Goal: Task Accomplishment & Management: Manage account settings

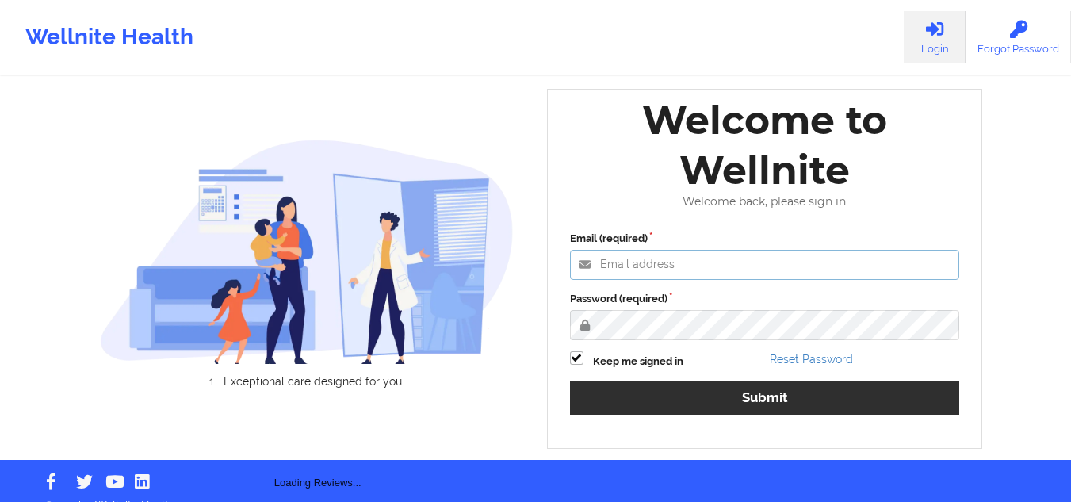
type input "[EMAIL_ADDRESS][DOMAIN_NAME]"
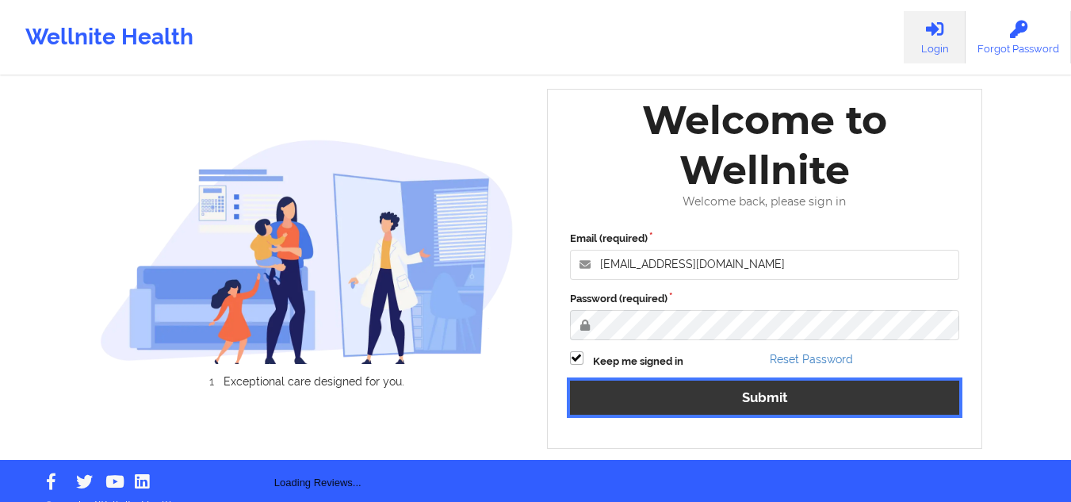
click at [618, 389] on button "Submit" at bounding box center [765, 397] width 390 height 34
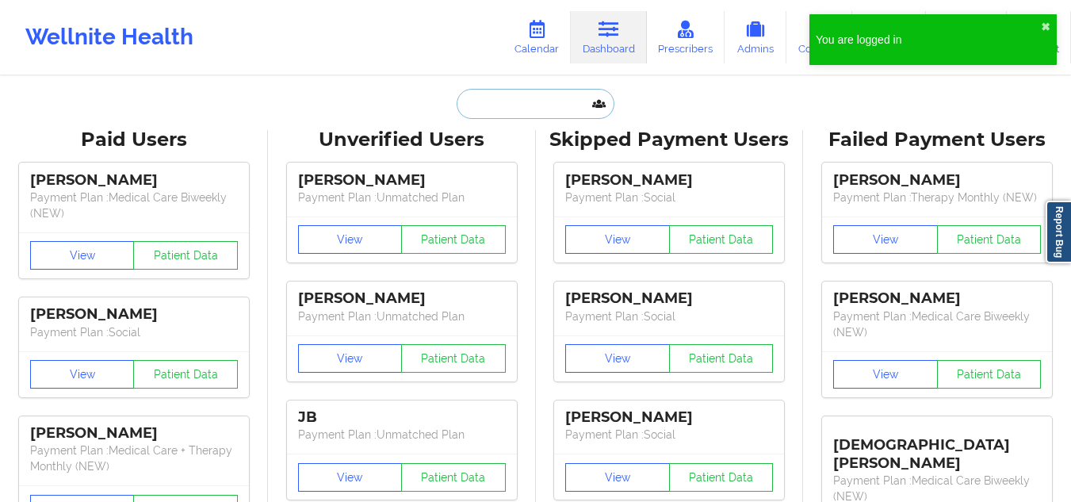
click at [510, 109] on input "text" at bounding box center [534, 104] width 157 height 30
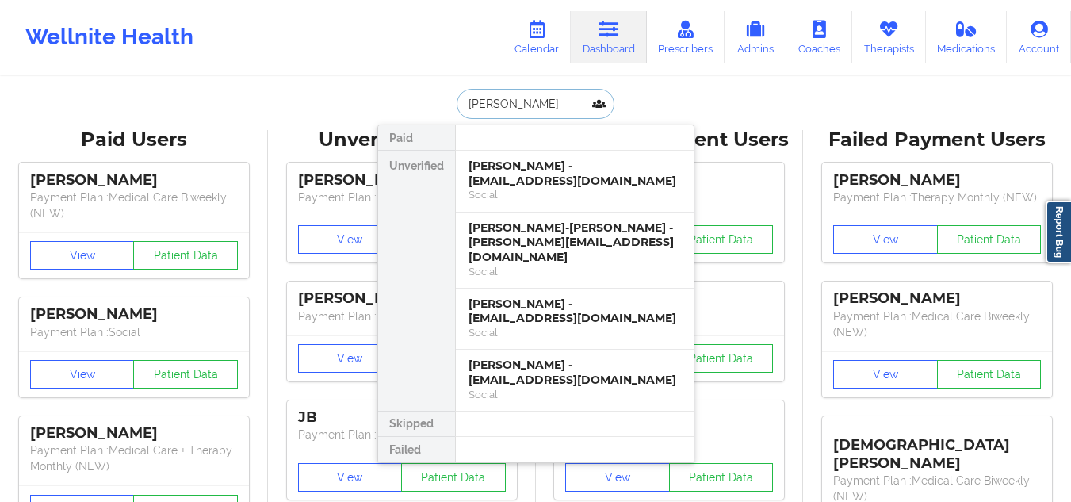
type input "[PERSON_NAME]"
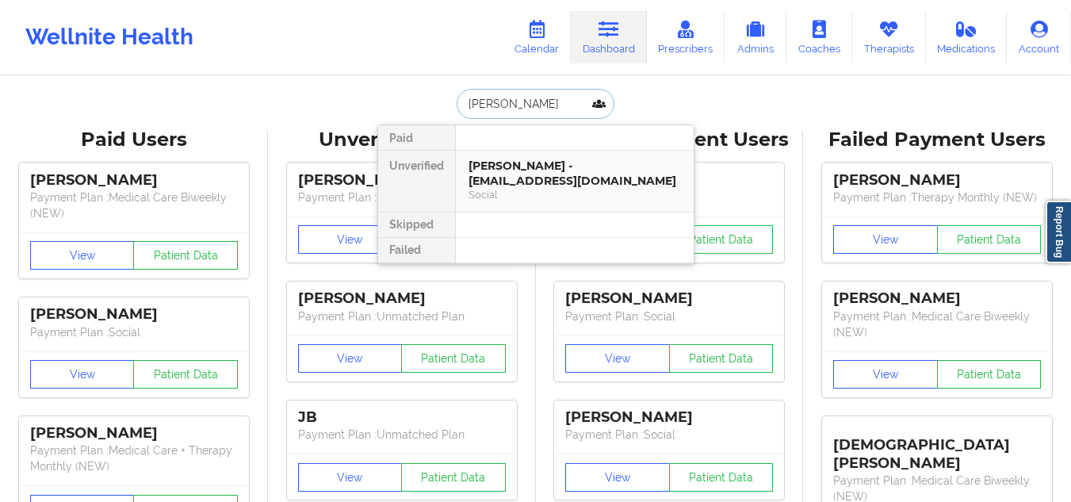
click at [515, 179] on div "[PERSON_NAME] - [EMAIL_ADDRESS][DOMAIN_NAME]" at bounding box center [574, 172] width 212 height 29
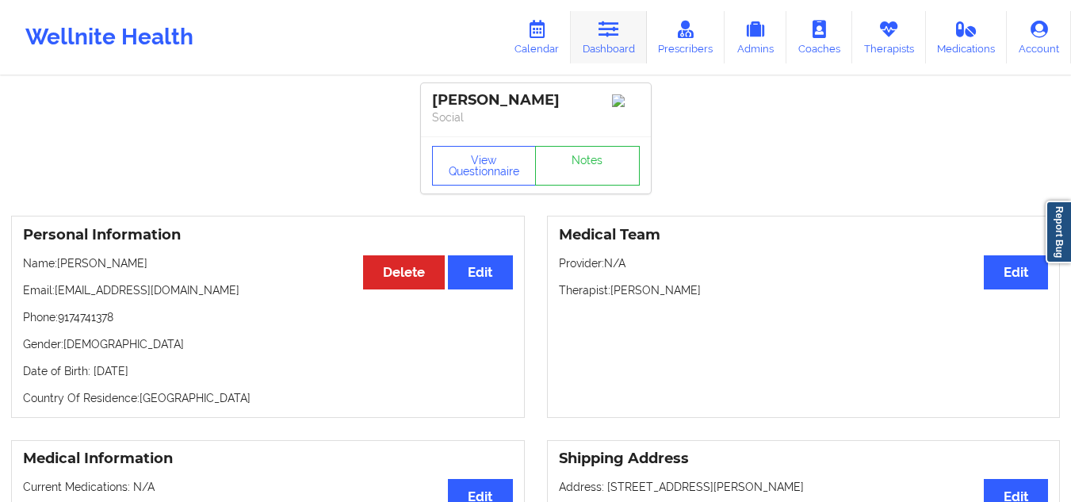
click at [617, 42] on link "Dashboard" at bounding box center [609, 37] width 76 height 52
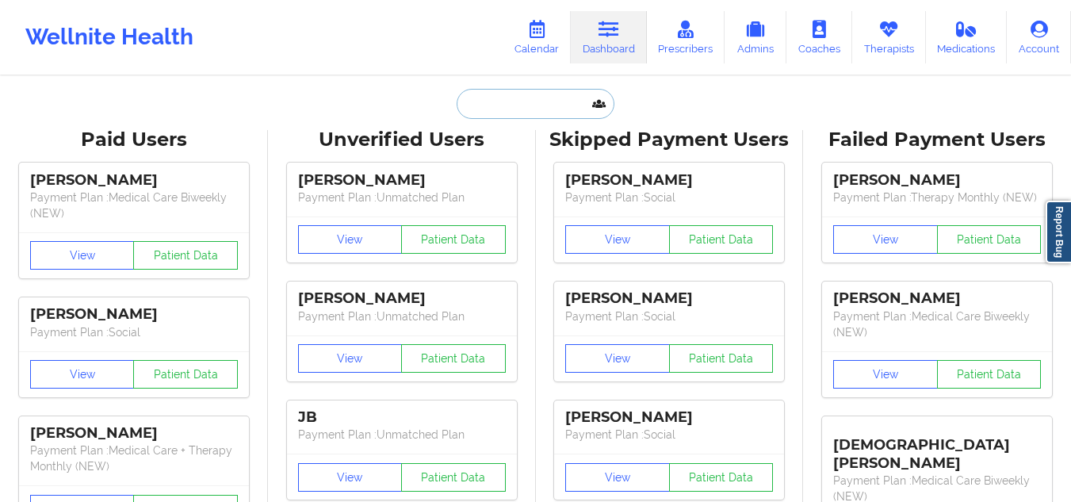
click at [506, 115] on input "text" at bounding box center [534, 104] width 157 height 30
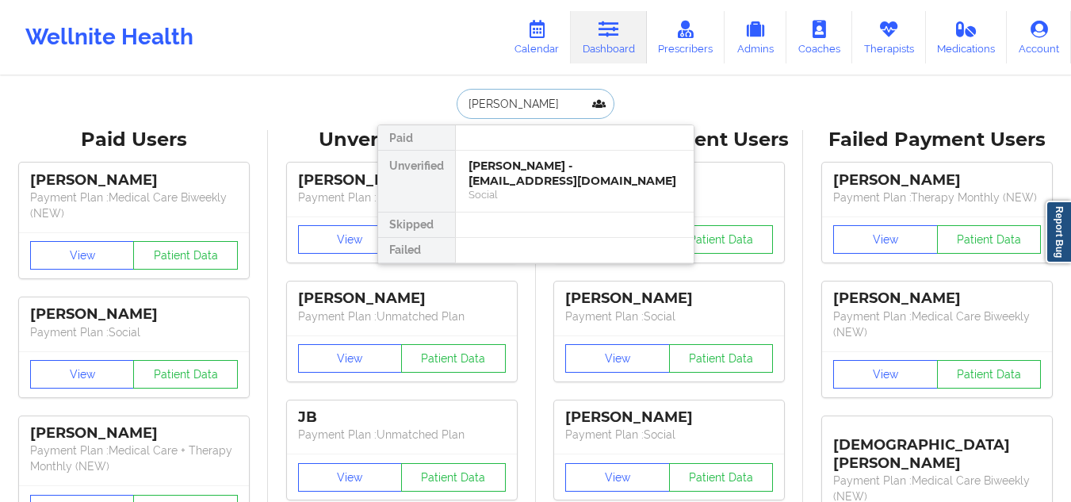
type input "eva cha"
click at [505, 181] on div "Eva Chahrour - squally-champ0w@icloud.com" at bounding box center [574, 172] width 212 height 29
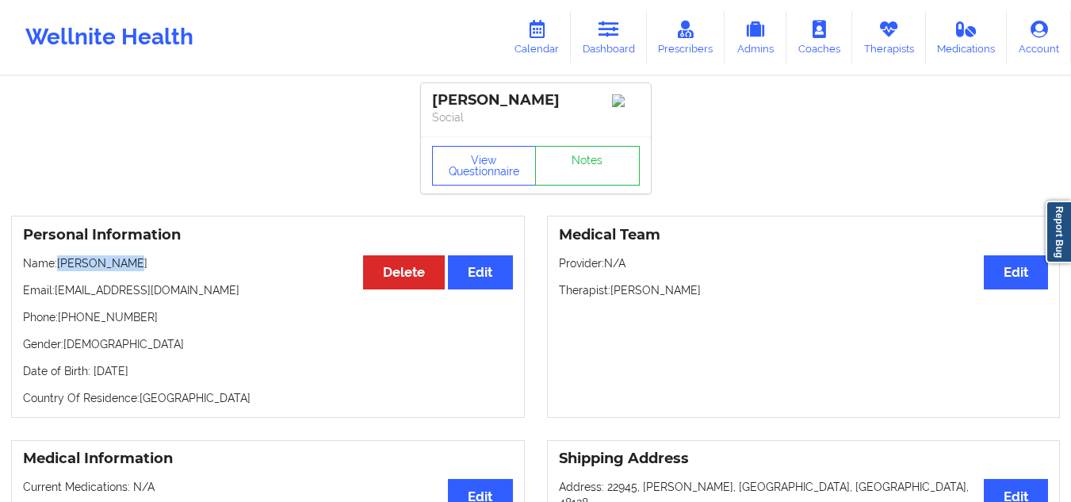
drag, startPoint x: 132, startPoint y: 273, endPoint x: 57, endPoint y: 268, distance: 74.7
click at [57, 268] on p "Name: Eva Chahrour" at bounding box center [268, 263] width 490 height 16
drag, startPoint x: 146, startPoint y: 269, endPoint x: 60, endPoint y: 270, distance: 85.6
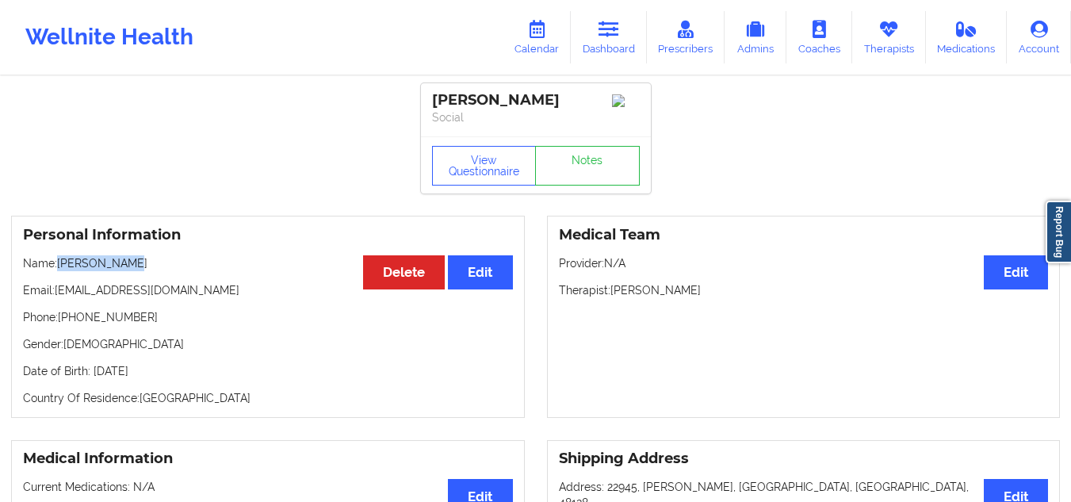
click at [60, 270] on p "Name: Eva Chahrour" at bounding box center [268, 263] width 490 height 16
copy p "[PERSON_NAME]"
drag, startPoint x: 541, startPoint y: 97, endPoint x: 433, endPoint y: 88, distance: 108.1
click at [433, 88] on div "Eva Chahrour Social" at bounding box center [536, 109] width 230 height 53
copy div "[PERSON_NAME]"
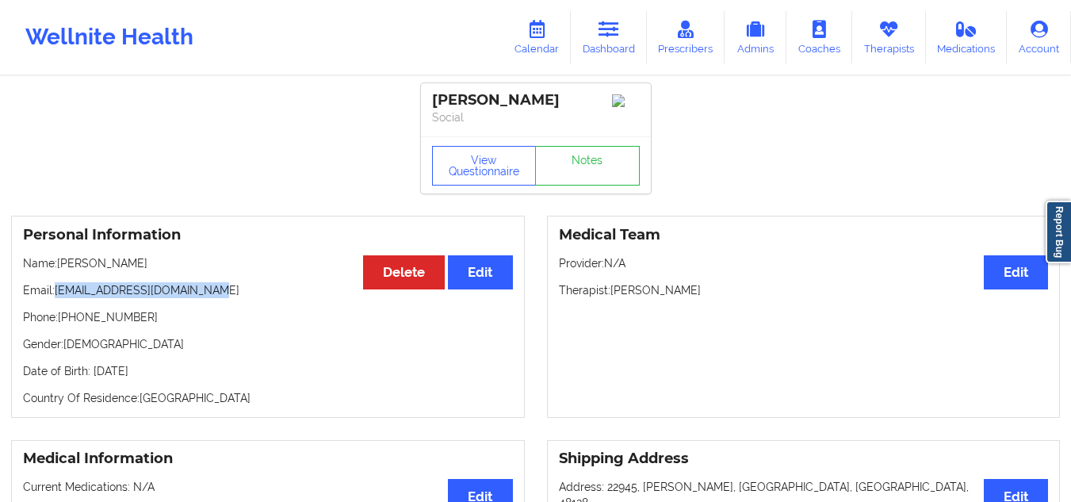
drag, startPoint x: 217, startPoint y: 299, endPoint x: 56, endPoint y: 285, distance: 161.4
click at [56, 285] on div "Personal Information Edit Delete Name: Eva Chahrour Email: squally-champ0w@iclo…" at bounding box center [268, 317] width 514 height 202
copy p "squally-champ0w@icloud.com"
click at [609, 50] on link "Dashboard" at bounding box center [609, 37] width 76 height 52
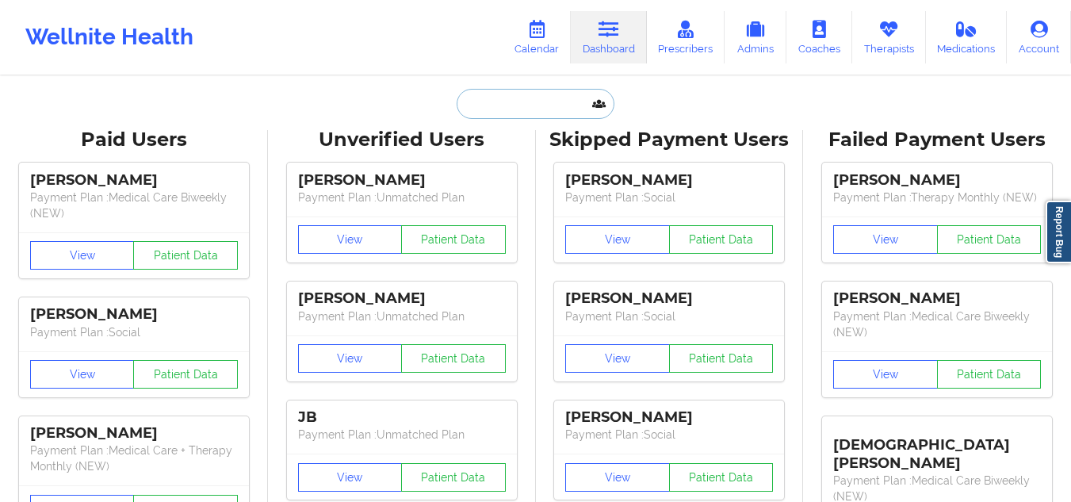
click at [516, 116] on input "text" at bounding box center [534, 104] width 157 height 30
paste input "Todd Fiquette"
type input "Todd Fiquette"
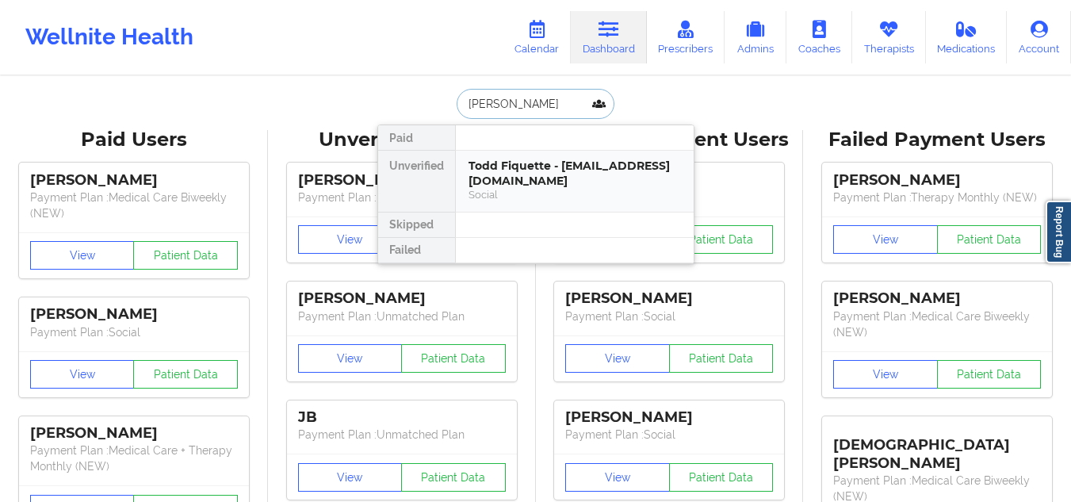
click at [529, 185] on div "Todd Fiquette - todd.fiquette@gmail.com" at bounding box center [574, 172] width 212 height 29
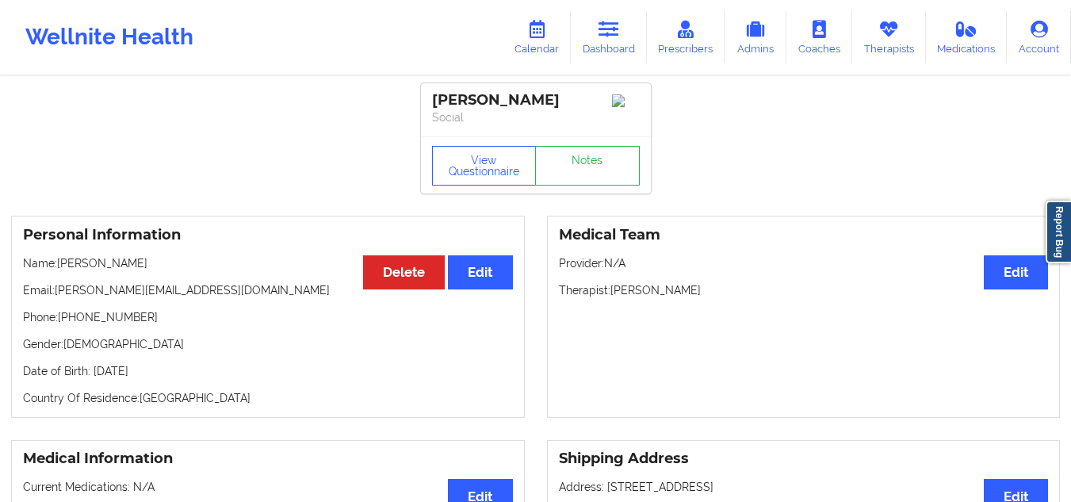
drag, startPoint x: 197, startPoint y: 299, endPoint x: 58, endPoint y: 295, distance: 139.5
click at [58, 295] on p "Email: todd.fiquette@gmail.com" at bounding box center [268, 290] width 490 height 16
click at [546, 41] on link "Calendar" at bounding box center [536, 37] width 68 height 52
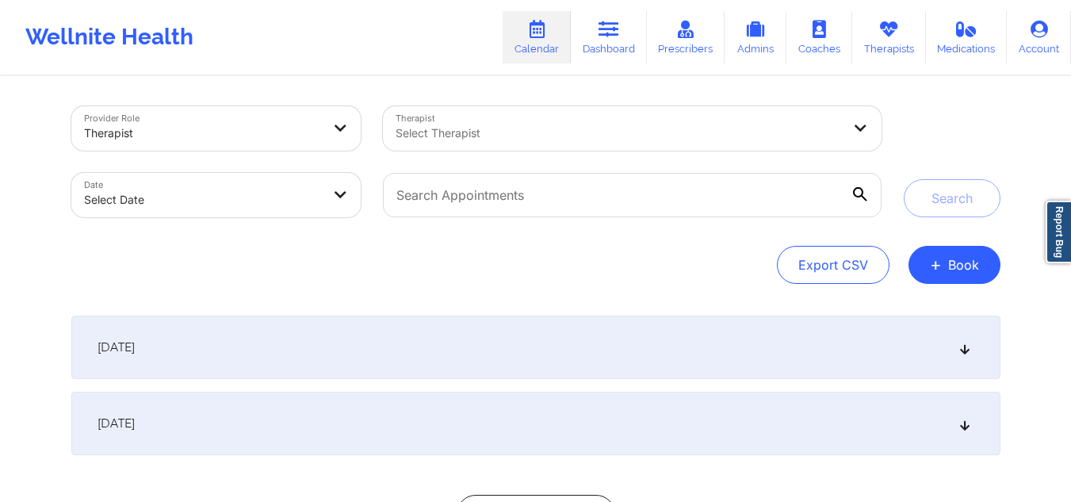
click at [491, 148] on div "Select Therapist" at bounding box center [613, 128] width 460 height 44
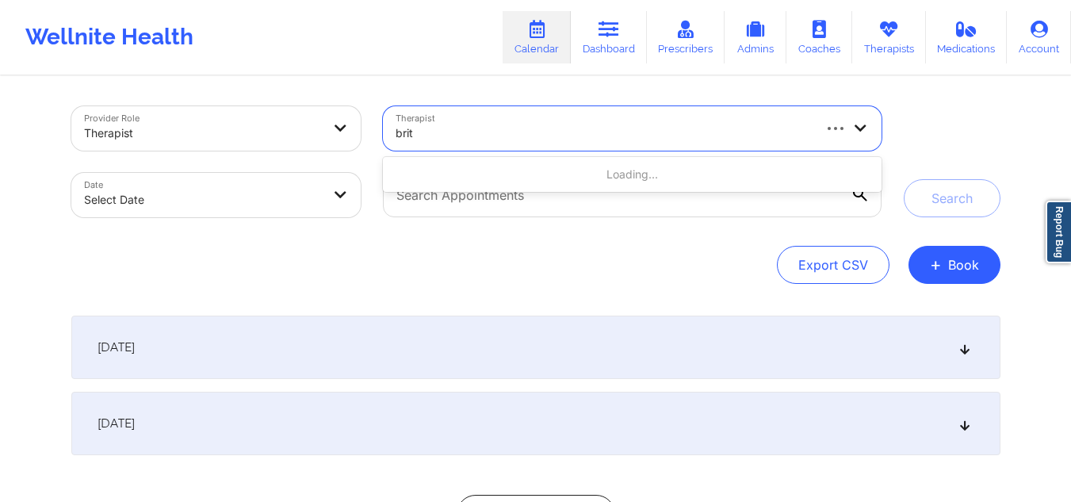
type input "brit"
click at [510, 135] on div at bounding box center [602, 133] width 414 height 19
type input "brittany brown"
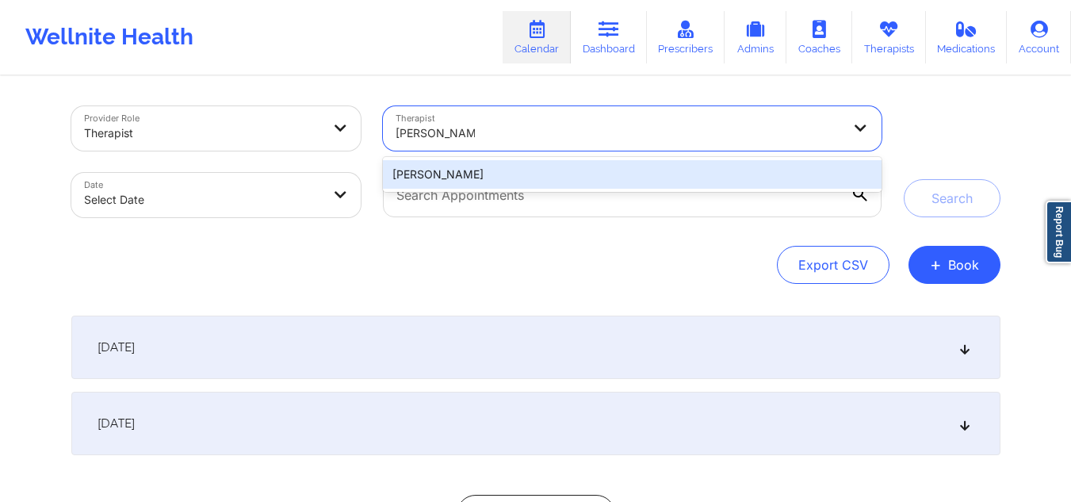
click at [484, 184] on div "[PERSON_NAME]" at bounding box center [632, 174] width 498 height 29
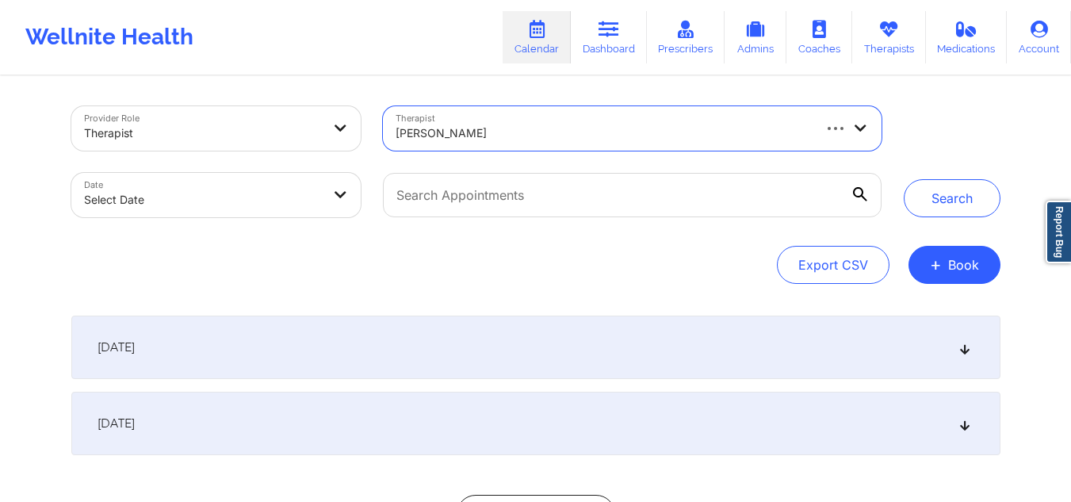
click at [254, 193] on body "Wellnite Health Calendar Dashboard Prescribers Admins Coaches Therapists Medica…" at bounding box center [535, 251] width 1071 height 502
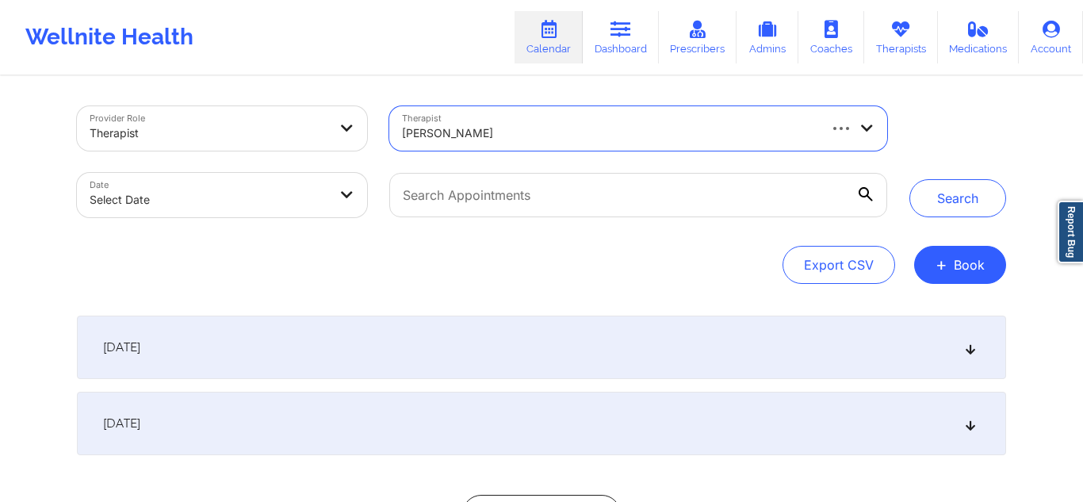
select select "2025-8"
select select "2025-9"
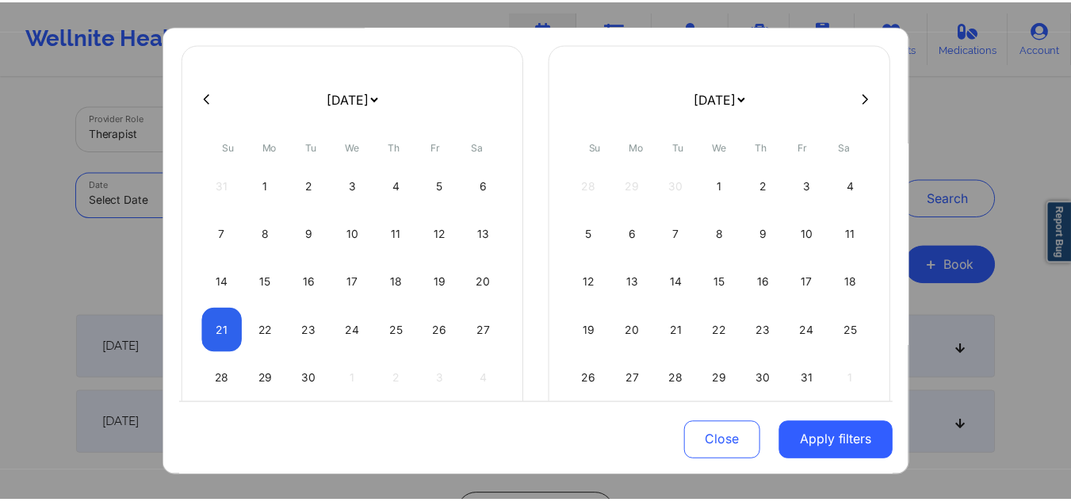
scroll to position [93, 0]
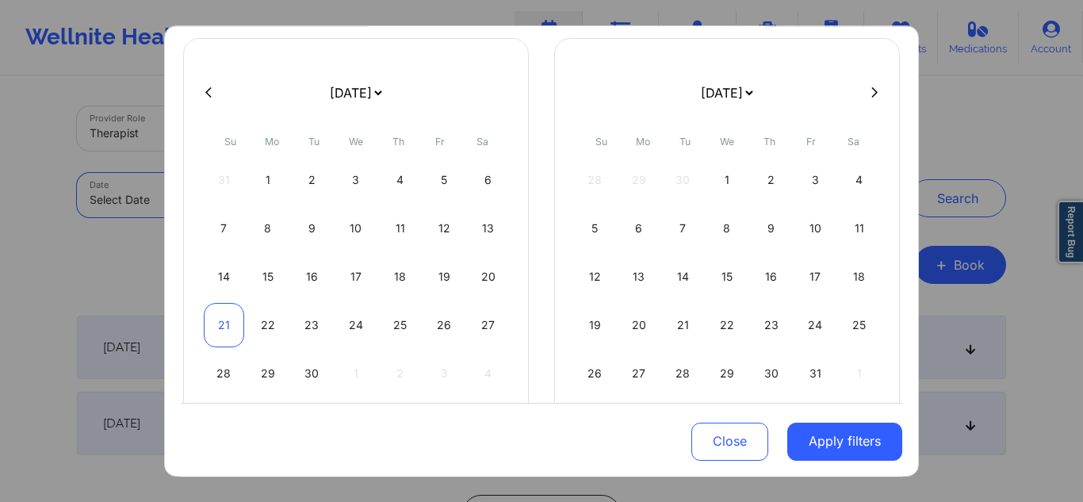
click at [223, 315] on div "21" at bounding box center [224, 325] width 40 height 44
select select "2025-8"
select select "2025-9"
select select "2025-8"
select select "2025-9"
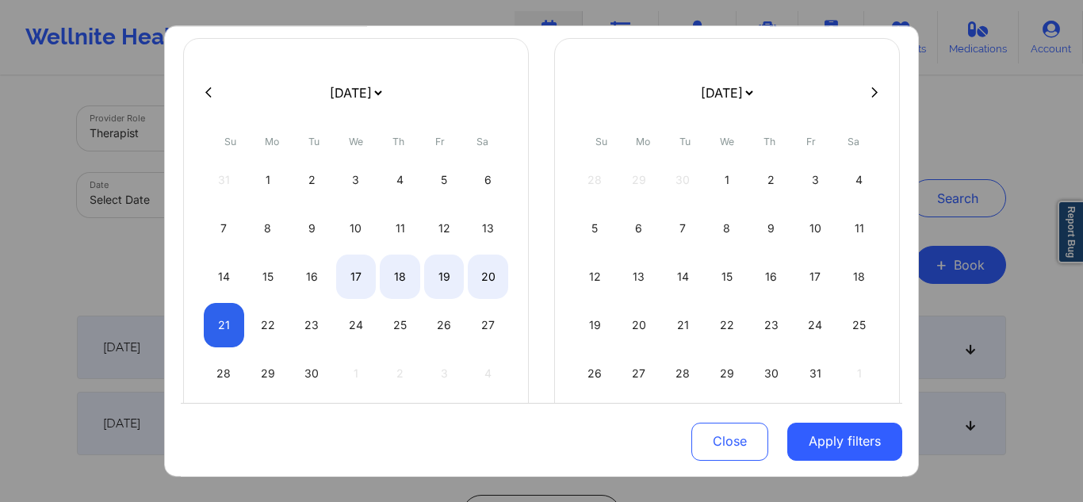
select select "2025-8"
select select "2025-9"
select select "2025-8"
select select "2025-9"
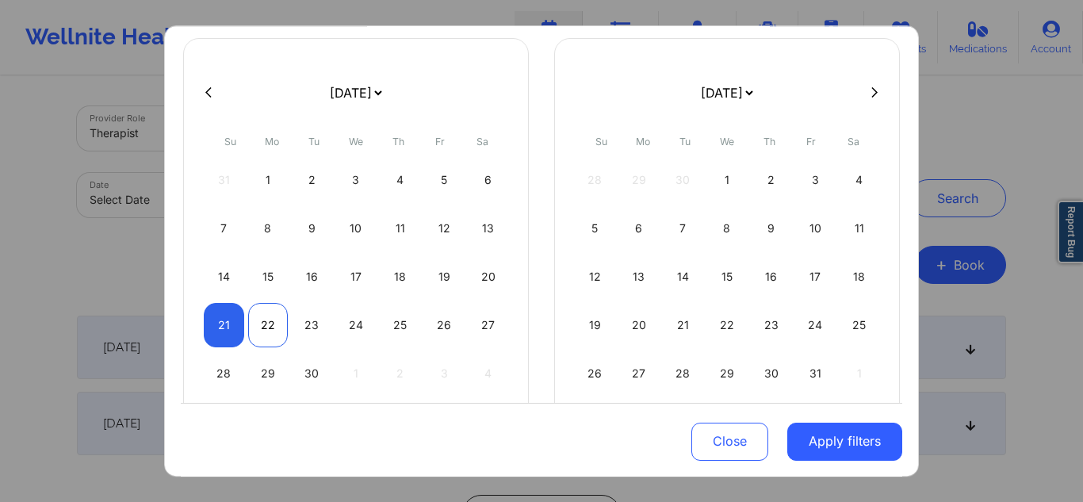
click at [257, 330] on div "22" at bounding box center [268, 325] width 40 height 44
select select "2025-8"
select select "2025-9"
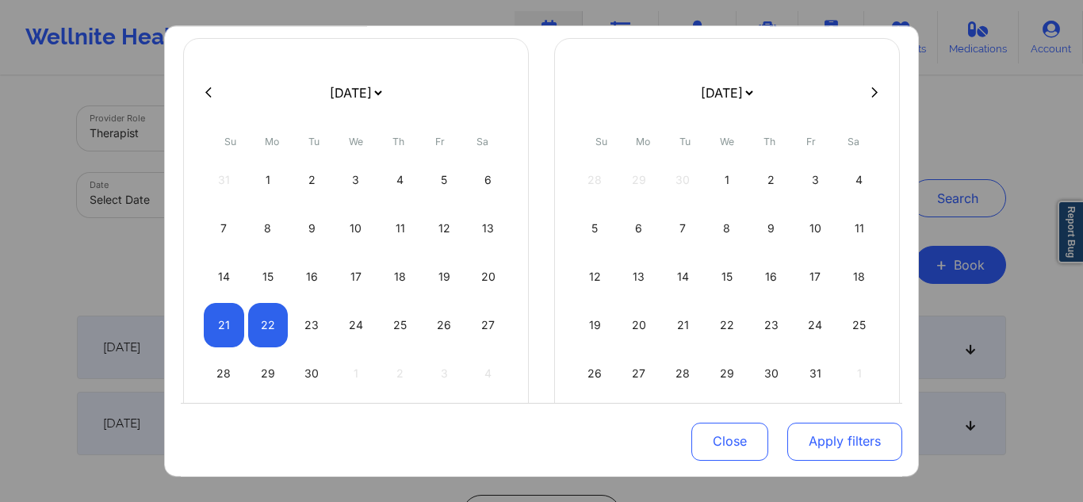
click at [835, 455] on button "Apply filters" at bounding box center [844, 441] width 115 height 38
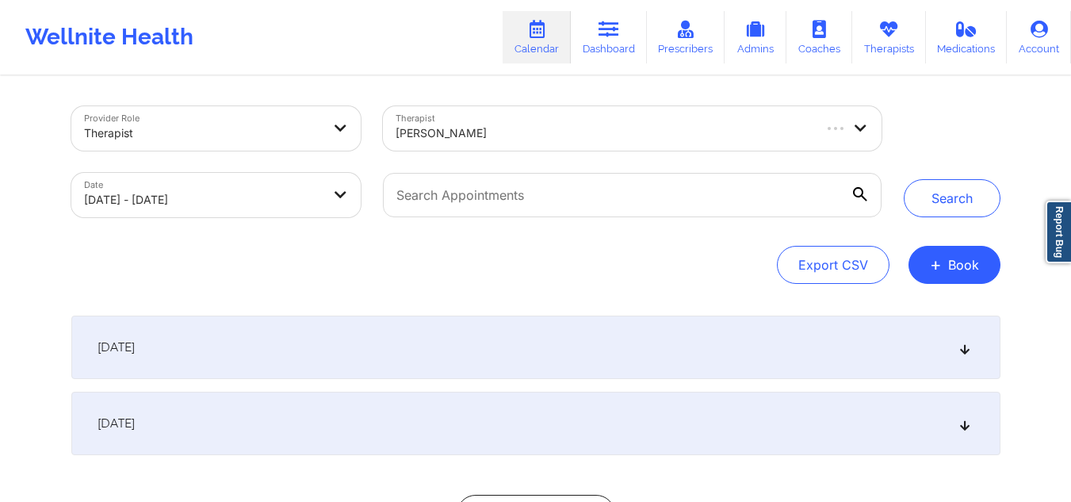
click at [835, 455] on div "September 20, 2025 7:15pm 7:45pm Saturday, September 20, 2025 chamathinsur fern…" at bounding box center [535, 423] width 929 height 217
click at [973, 197] on button "Search" at bounding box center [951, 198] width 97 height 38
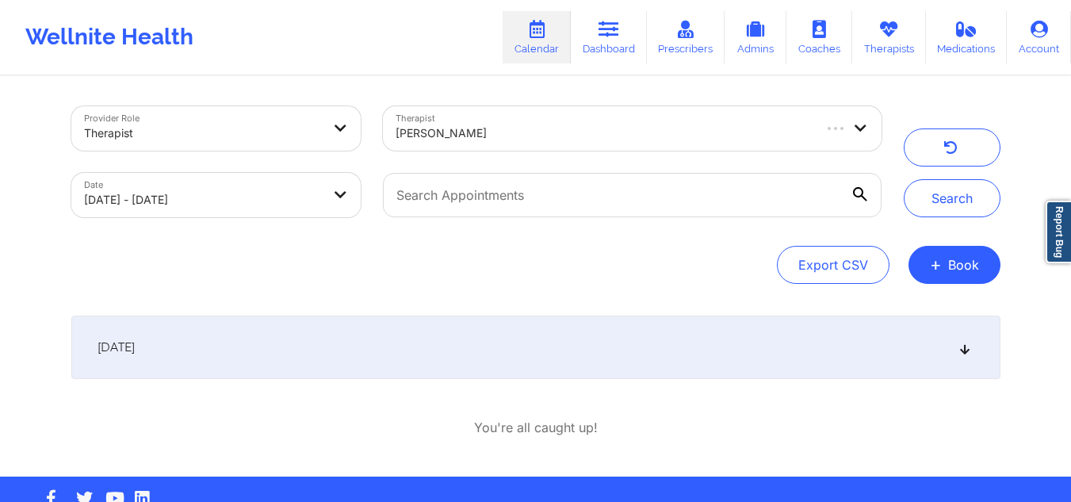
click at [971, 342] on div "[DATE]" at bounding box center [535, 346] width 929 height 63
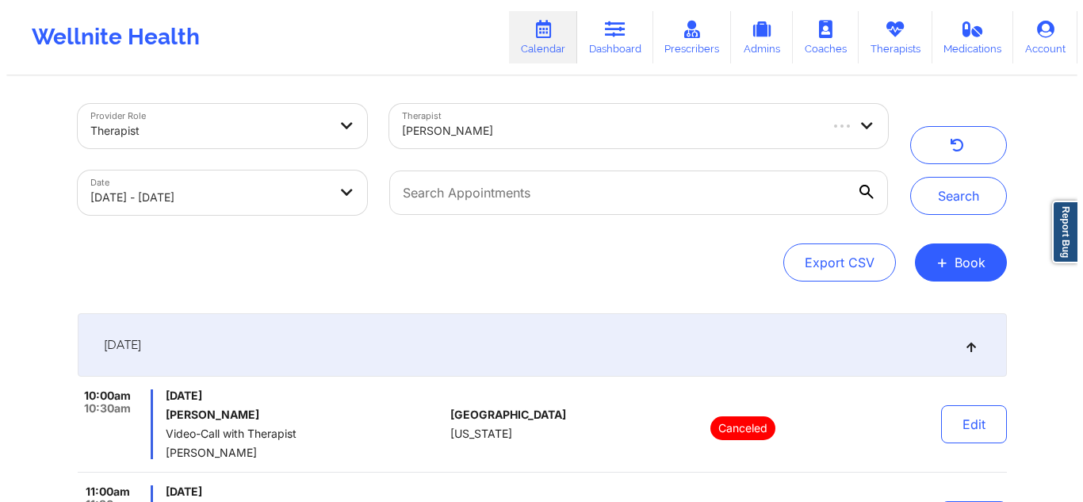
scroll to position [0, 0]
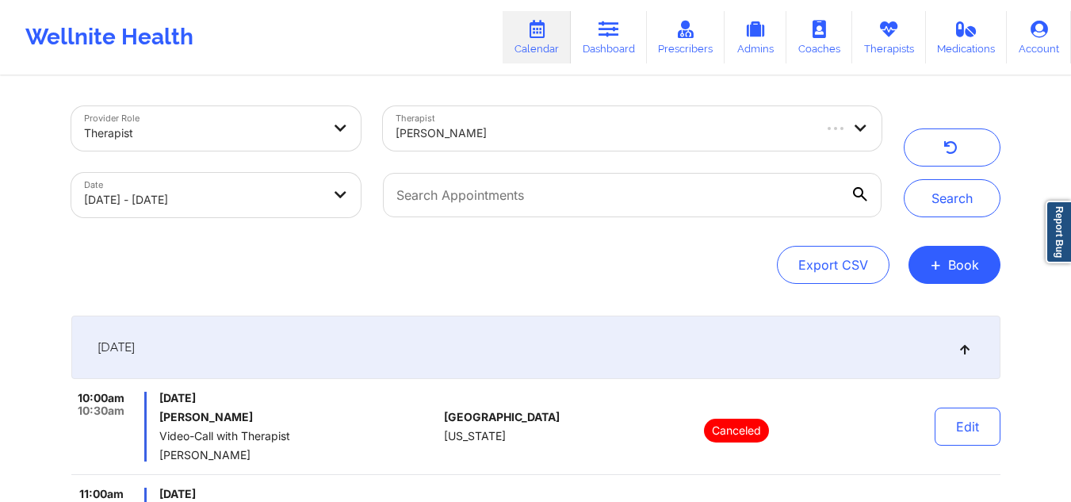
click at [546, 223] on div at bounding box center [632, 195] width 520 height 67
select select "2025-8"
select select "2025-9"
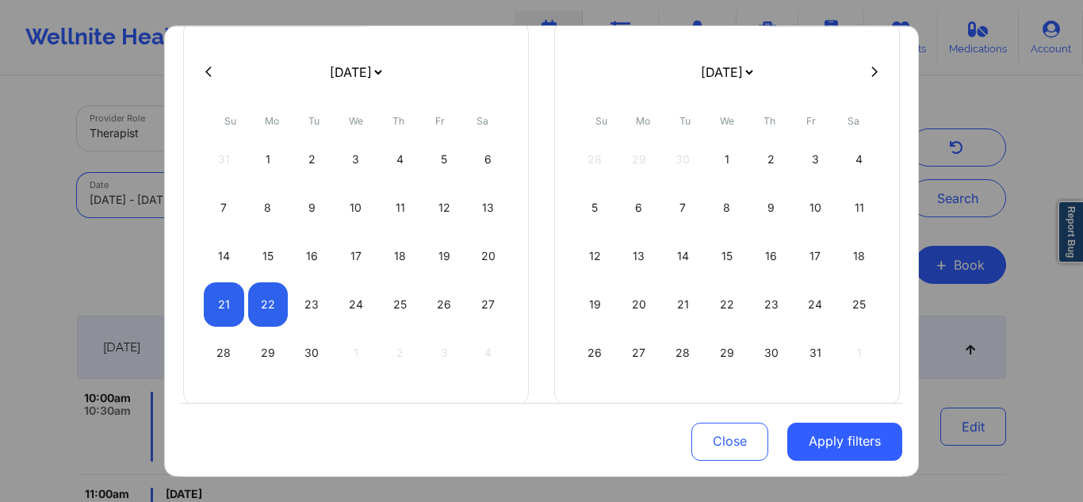
scroll to position [118, 0]
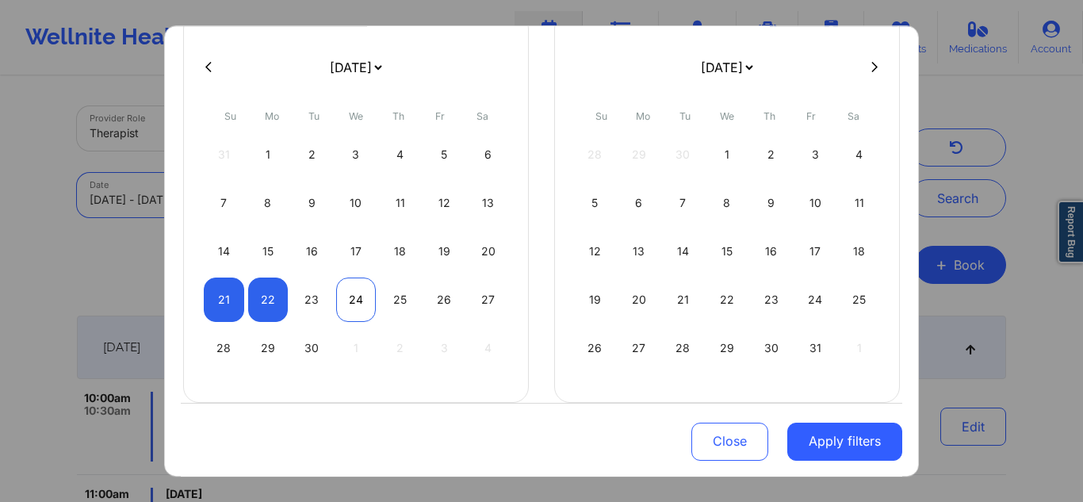
click at [365, 313] on div "24" at bounding box center [356, 299] width 40 height 44
select select "2025-8"
select select "2025-9"
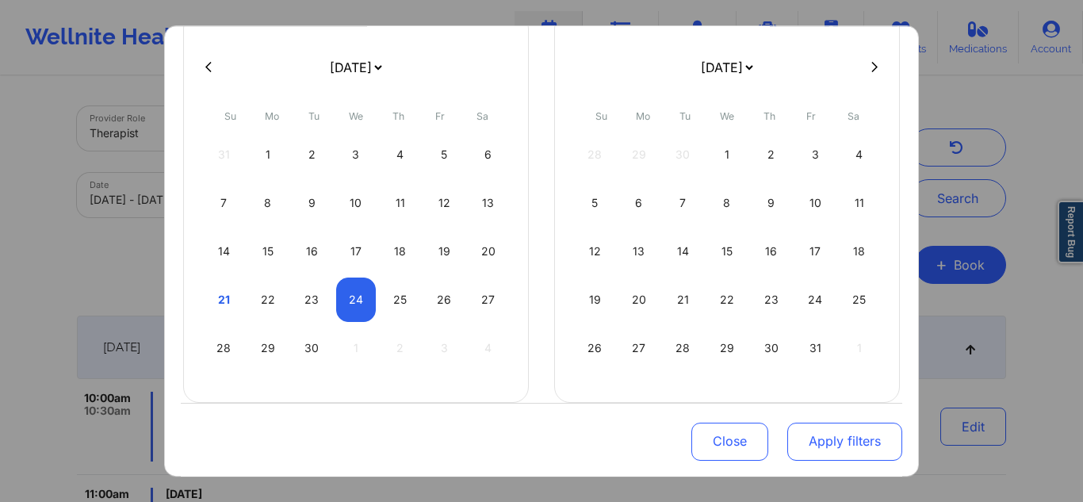
click at [835, 439] on button "Apply filters" at bounding box center [844, 441] width 115 height 38
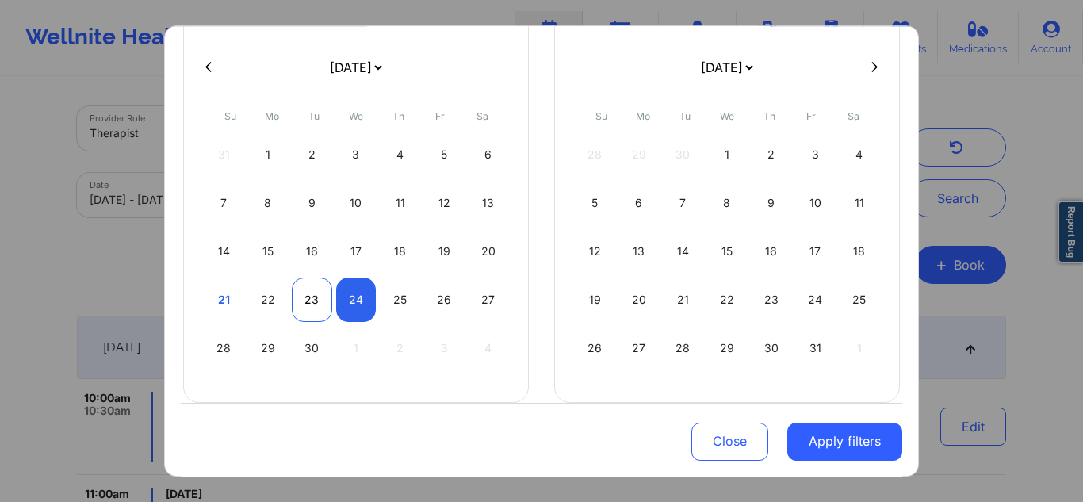
select select "2025-8"
select select "2025-9"
select select "2025-8"
select select "2025-9"
click at [221, 296] on div "21" at bounding box center [224, 299] width 40 height 44
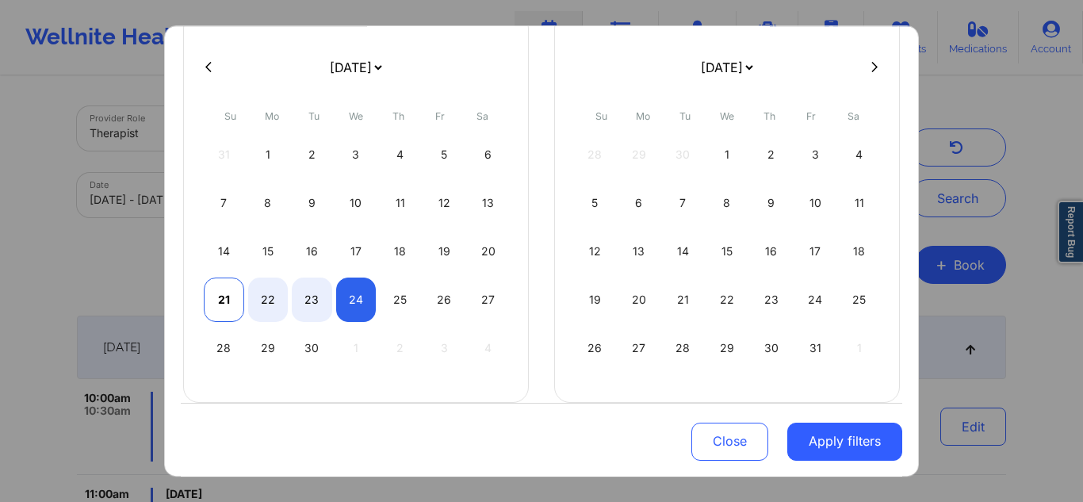
select select "2025-8"
select select "2025-9"
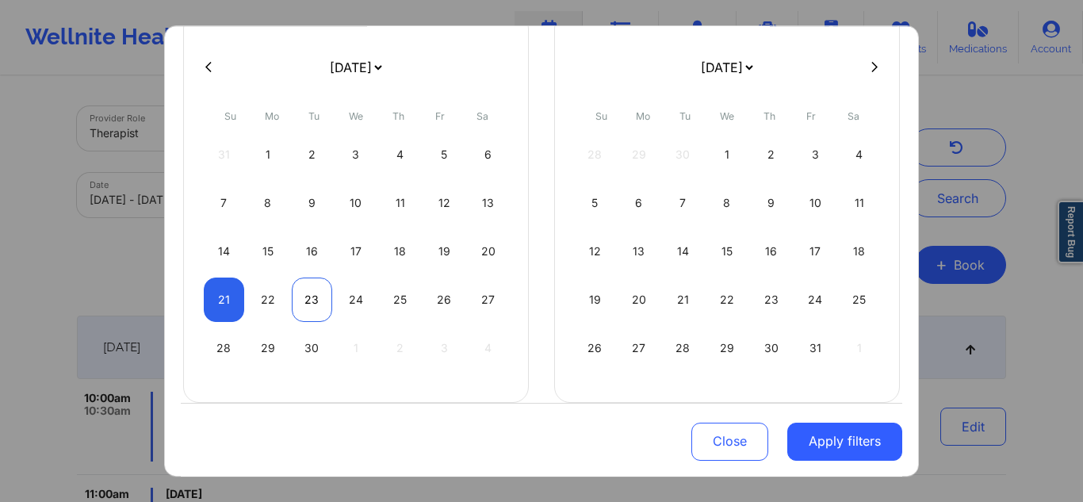
select select "2025-8"
select select "2025-9"
select select "2025-8"
select select "2025-9"
click at [360, 298] on div "24" at bounding box center [356, 299] width 40 height 44
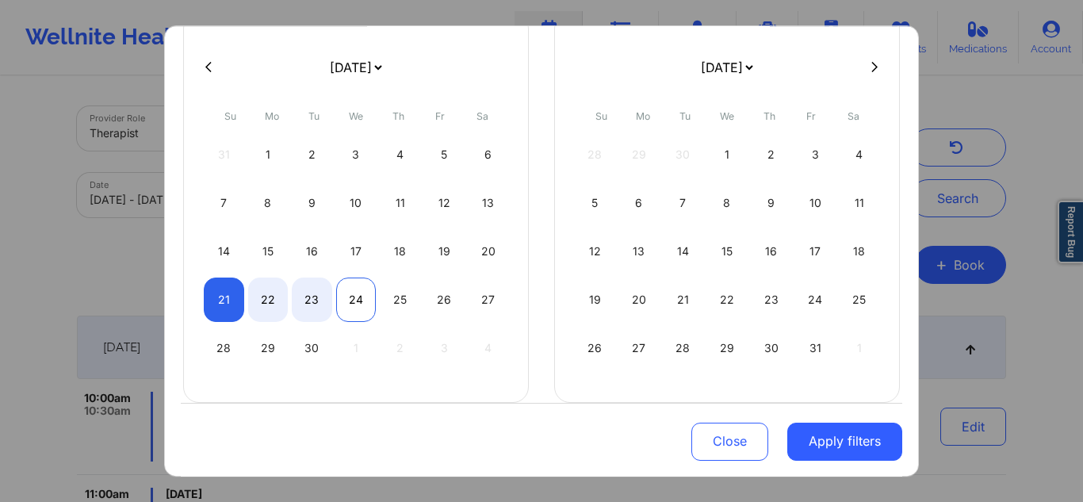
select select "2025-8"
select select "2025-9"
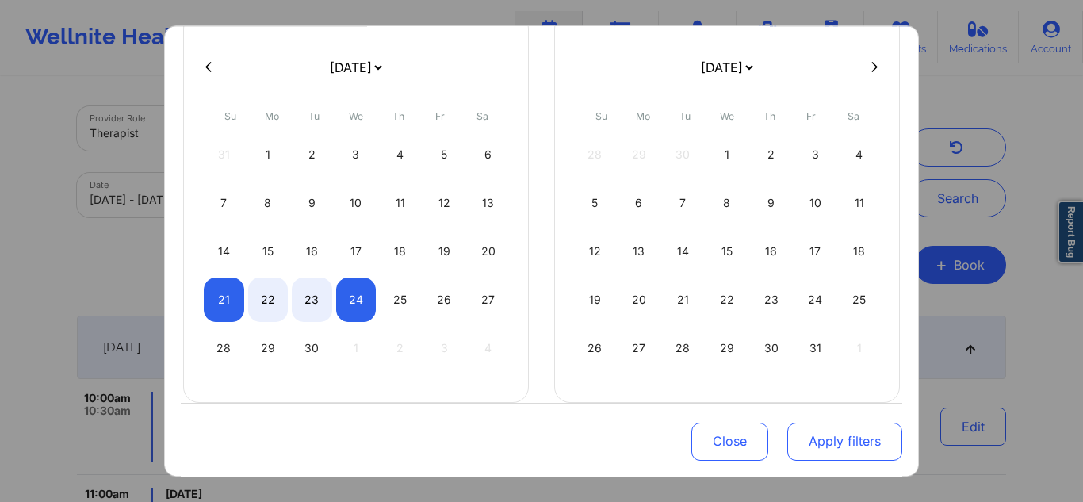
click at [836, 448] on button "Apply filters" at bounding box center [844, 441] width 115 height 38
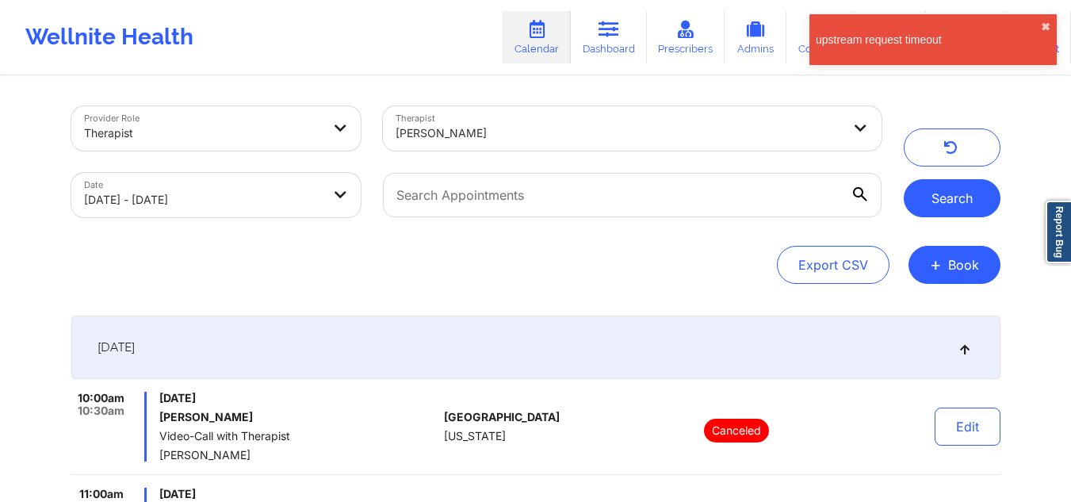
click at [941, 197] on button "Search" at bounding box center [951, 198] width 97 height 38
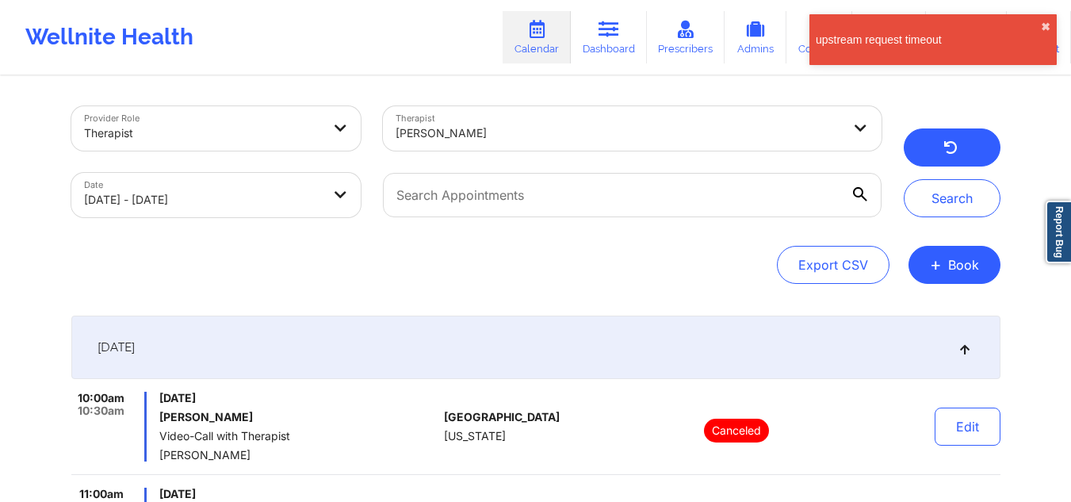
click at [938, 155] on button "button" at bounding box center [951, 147] width 97 height 38
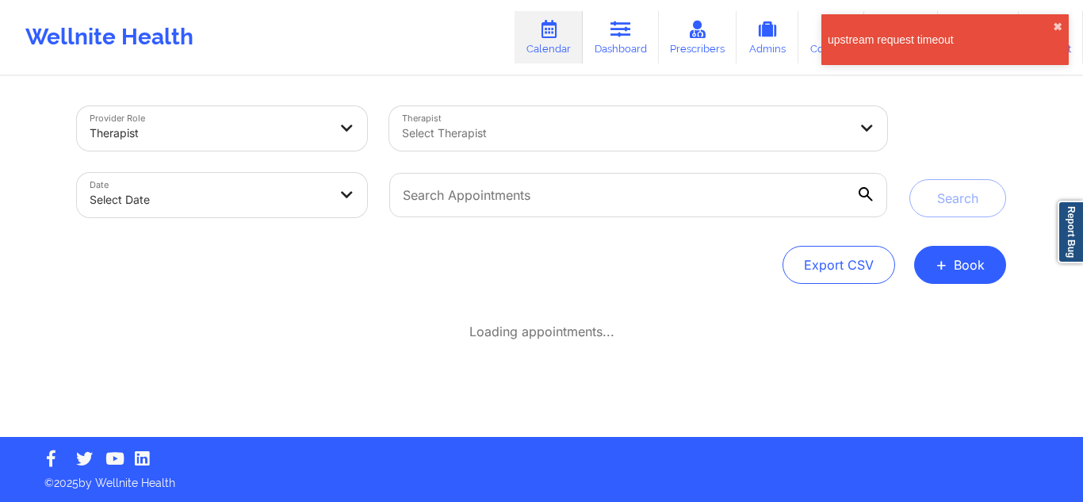
click at [790, 115] on div "Select Therapist" at bounding box center [619, 128] width 460 height 44
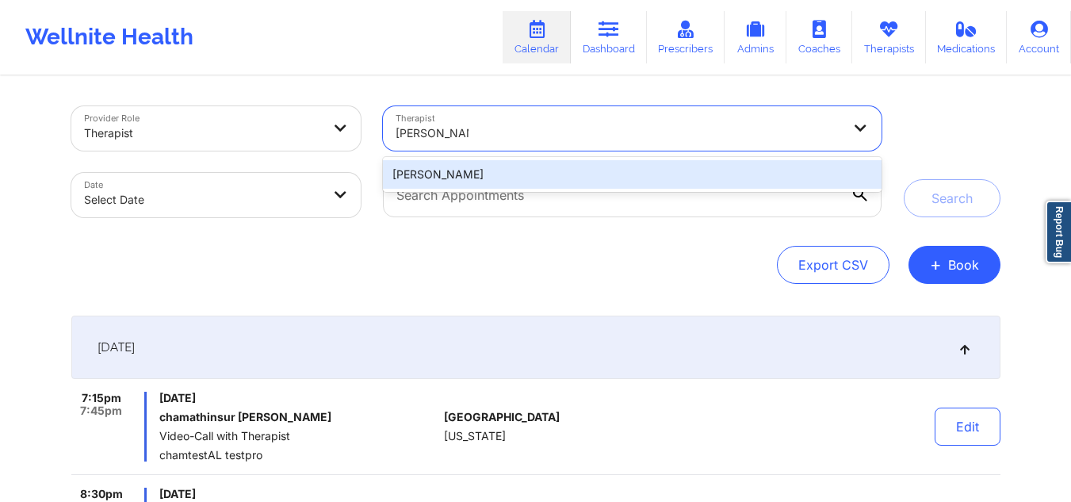
type input "brittany brown"
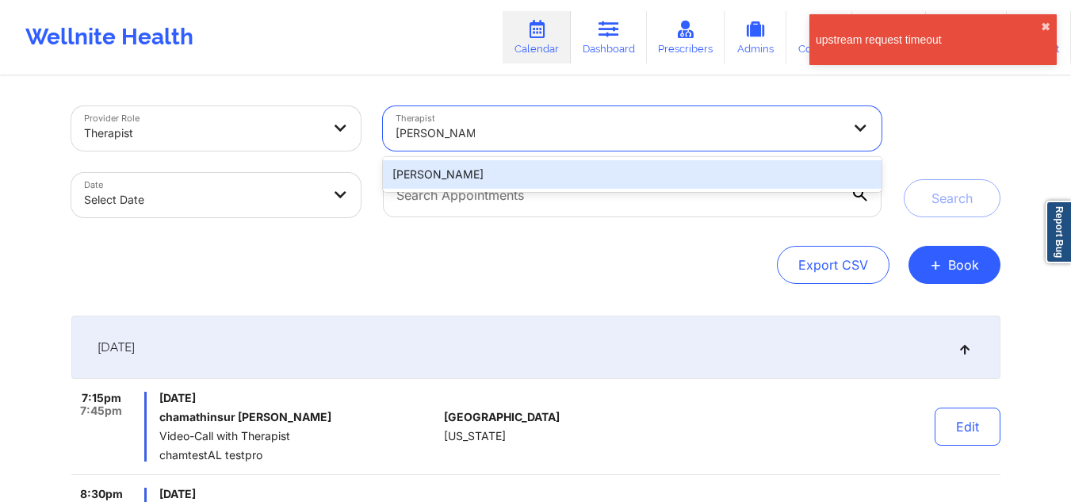
click at [718, 170] on div "[PERSON_NAME]" at bounding box center [632, 174] width 498 height 29
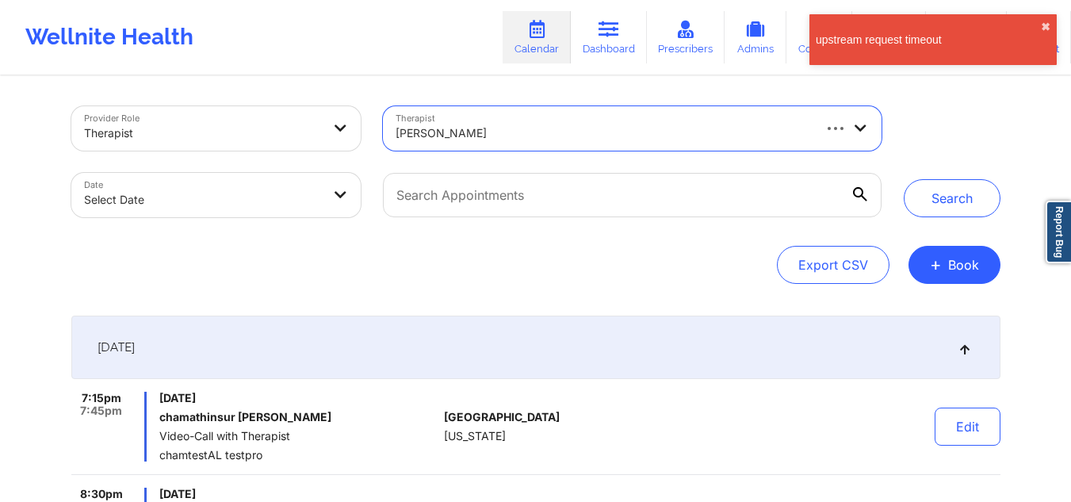
select select "2025-8"
select select "2025-9"
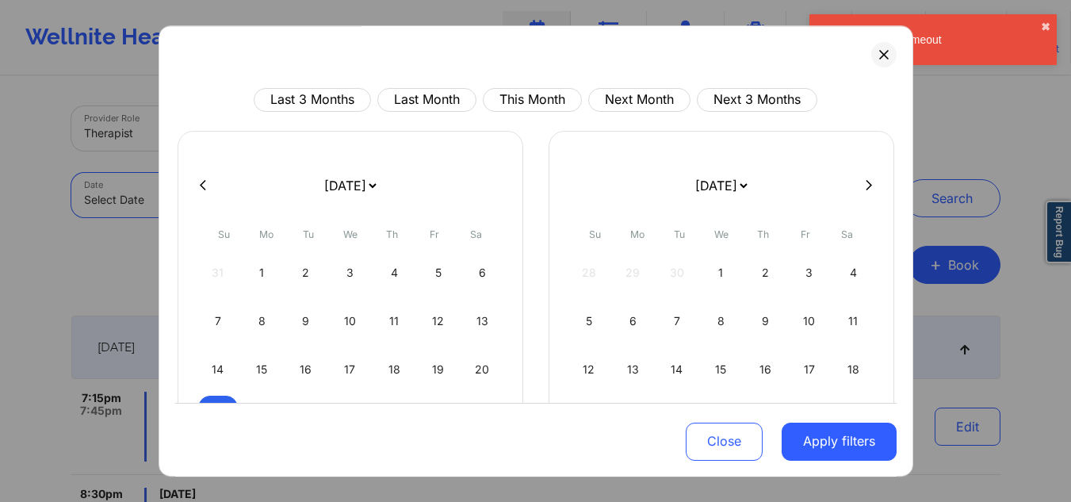
click at [269, 176] on body "upstream request timeout ✖︎ Wellnite Health Calendar Dashboard Prescribers Admi…" at bounding box center [535, 251] width 1071 height 502
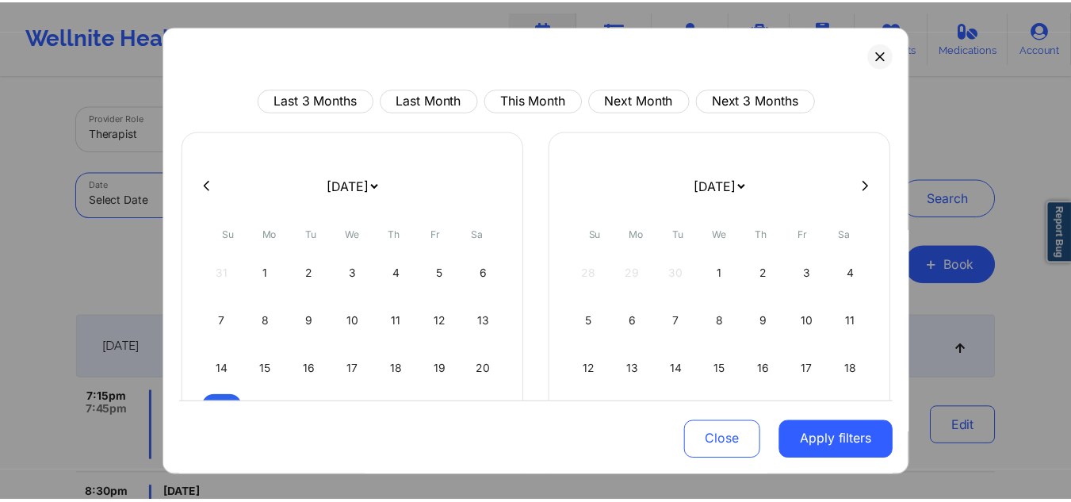
scroll to position [137, 0]
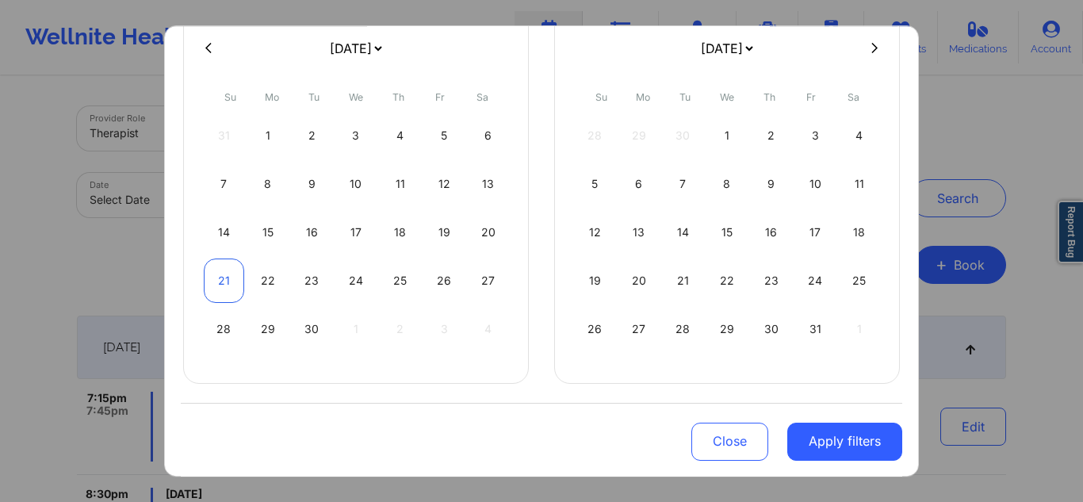
click at [220, 281] on div "21" at bounding box center [224, 280] width 40 height 44
select select "2025-8"
select select "2025-9"
select select "2025-8"
select select "2025-9"
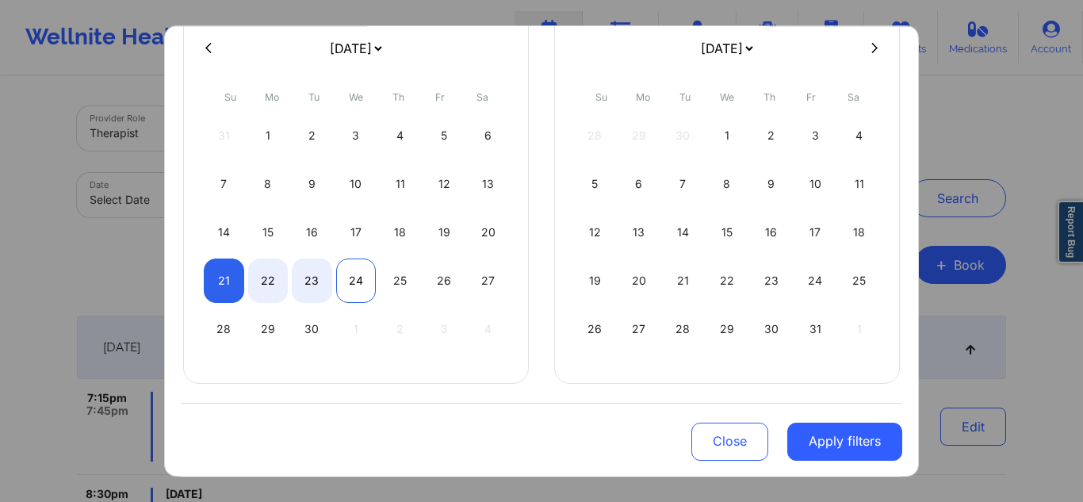
click at [343, 289] on div "24" at bounding box center [356, 280] width 40 height 44
select select "2025-8"
select select "2025-9"
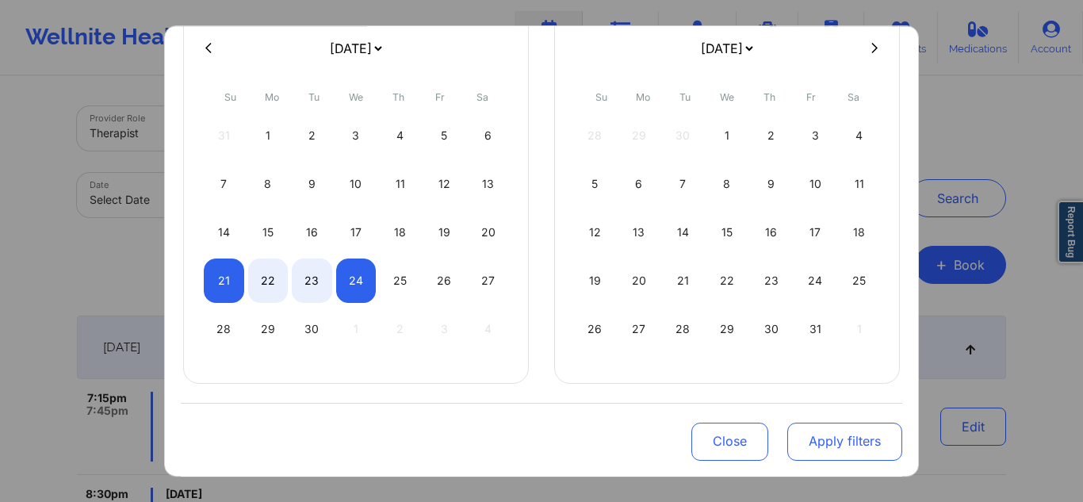
click at [834, 447] on button "Apply filters" at bounding box center [844, 441] width 115 height 38
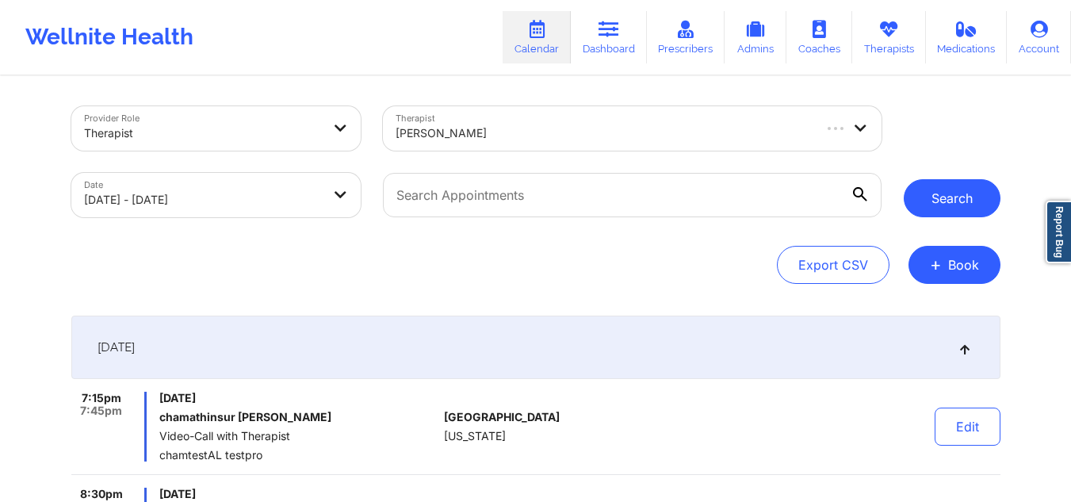
click at [921, 206] on button "Search" at bounding box center [951, 198] width 97 height 38
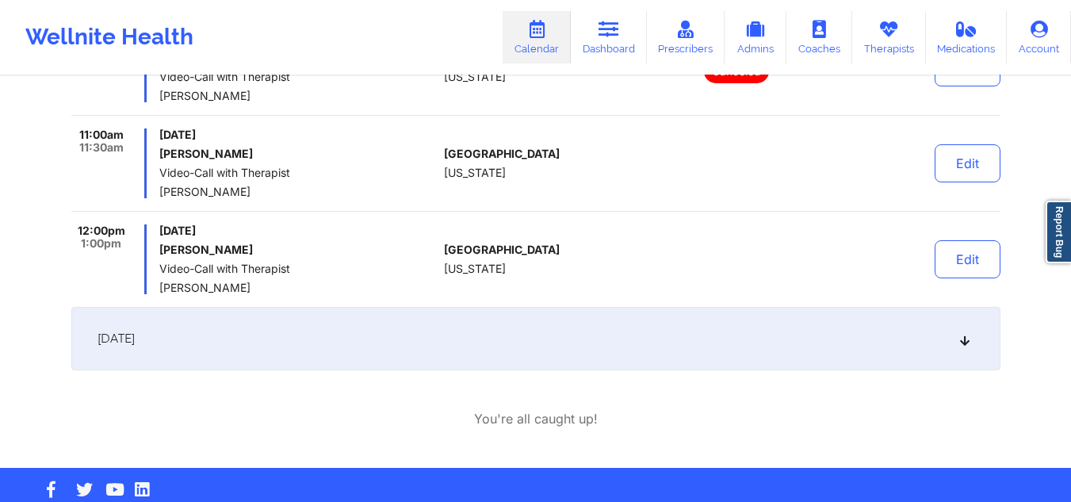
scroll to position [369, 0]
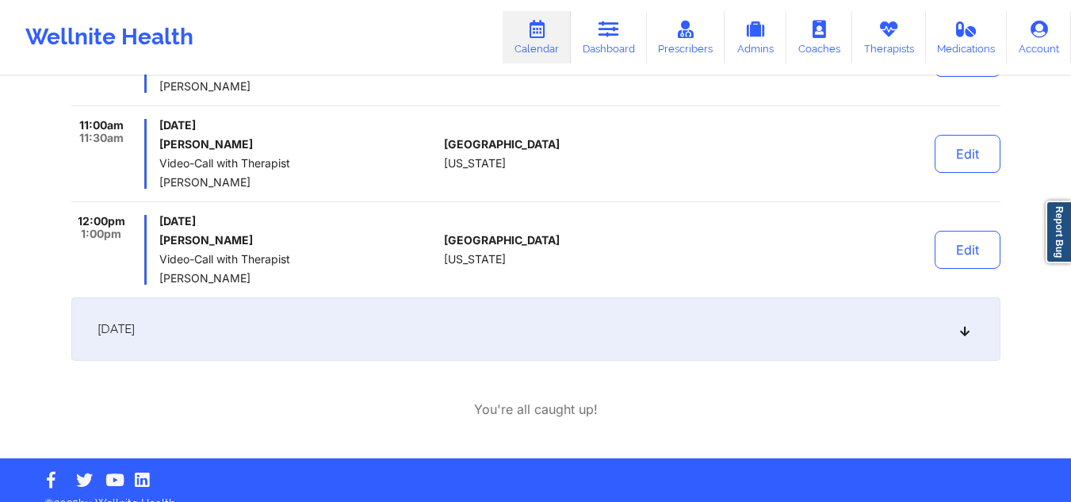
click at [967, 315] on div "September 22, 2025" at bounding box center [535, 328] width 929 height 63
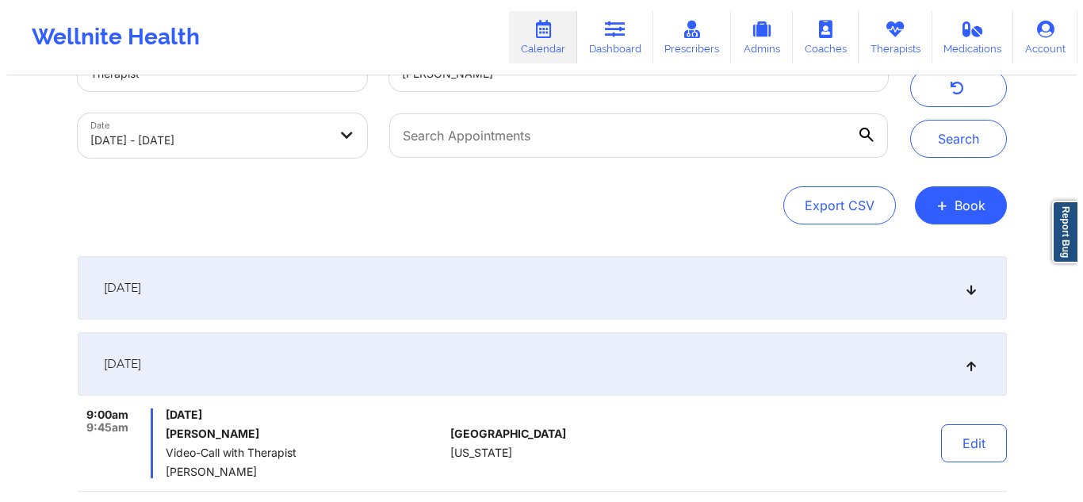
scroll to position [0, 0]
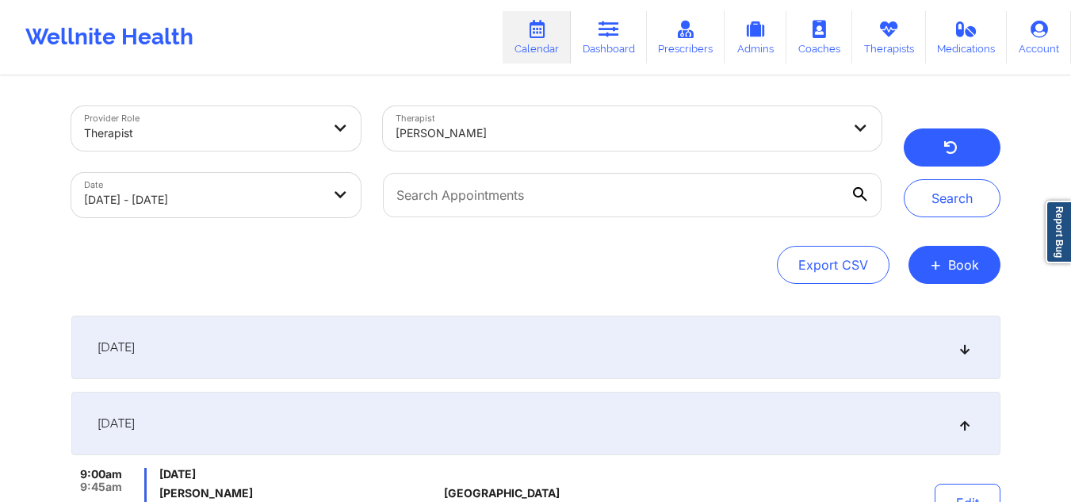
click at [944, 149] on icon "button" at bounding box center [949, 149] width 15 height 13
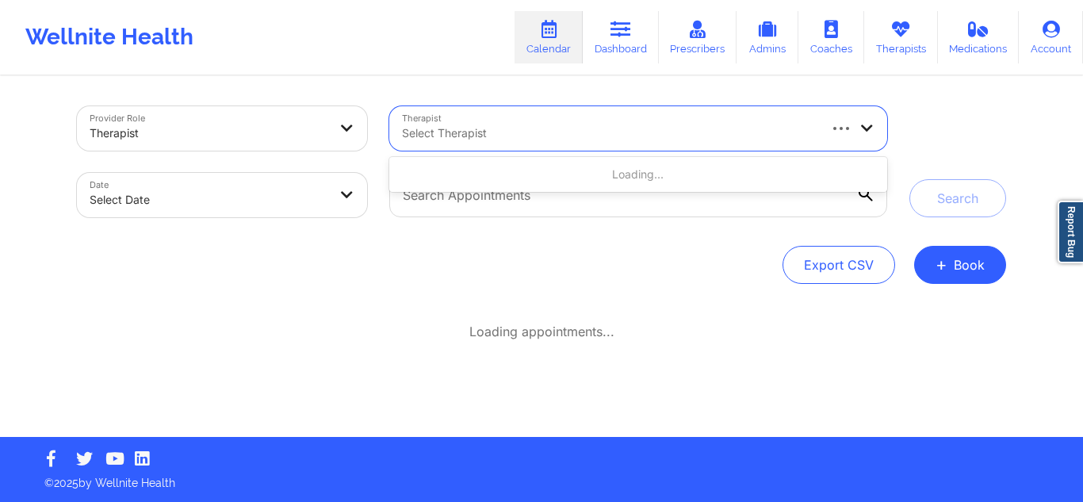
click at [458, 136] on div at bounding box center [609, 133] width 414 height 19
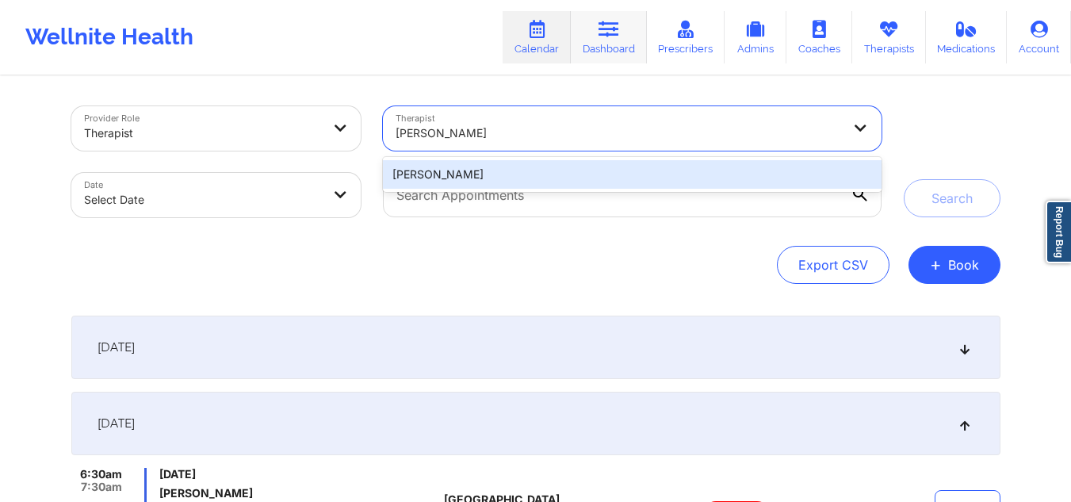
type input "DAVID SULLIVAN"
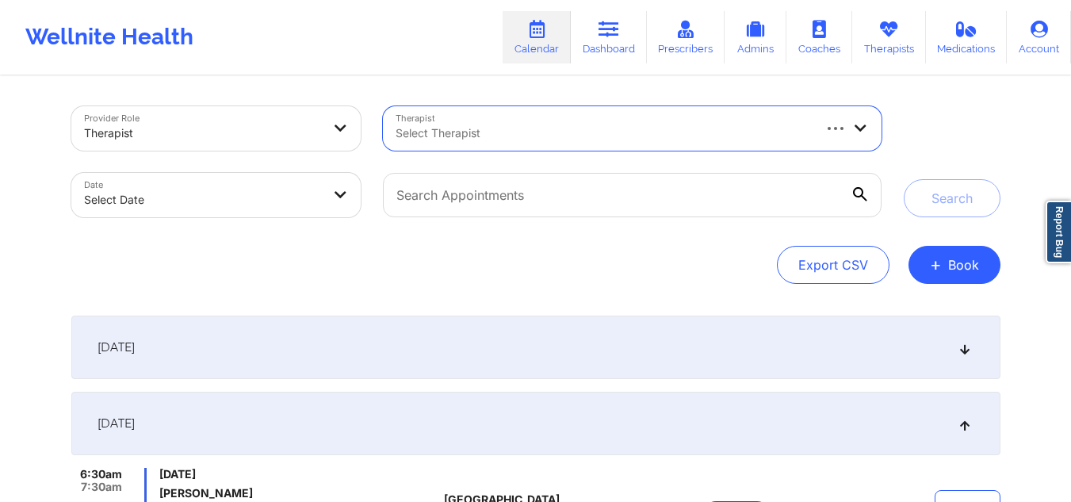
click at [576, 125] on div at bounding box center [602, 133] width 414 height 19
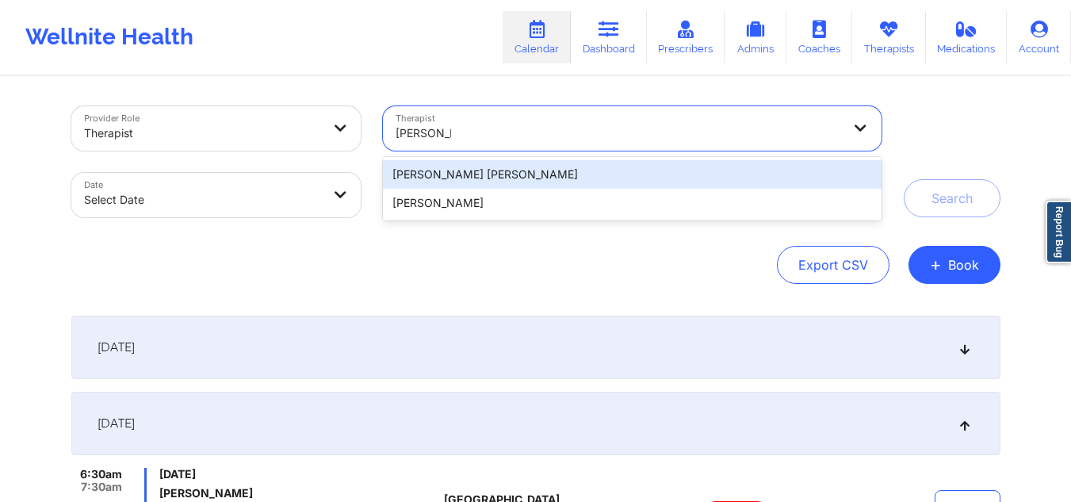
type input "DAVID SUL"
click at [534, 170] on div "[PERSON_NAME]" at bounding box center [632, 174] width 498 height 29
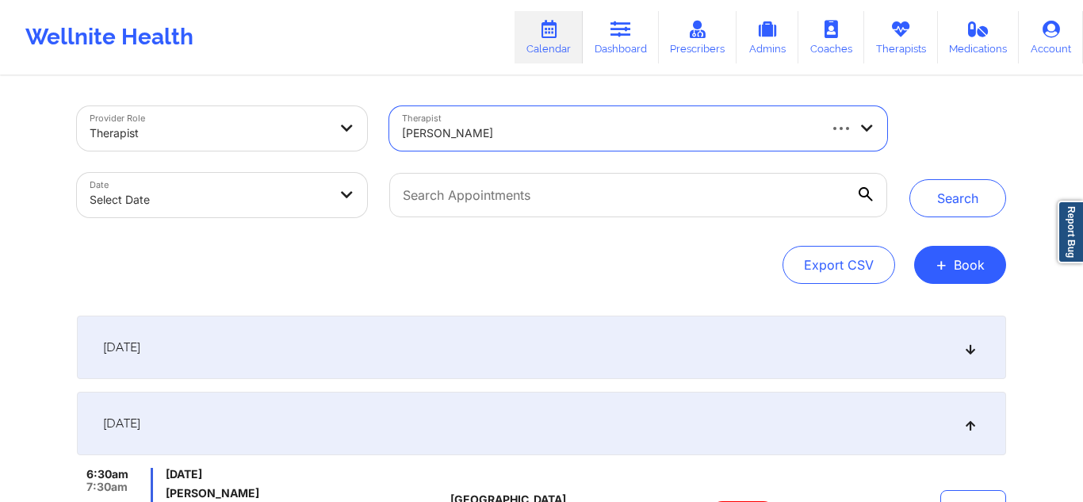
click at [227, 212] on body "Wellnite Health Calendar Dashboard Prescribers Admins Coaches Therapists Medica…" at bounding box center [541, 251] width 1083 height 502
select select "2025-8"
select select "2025-9"
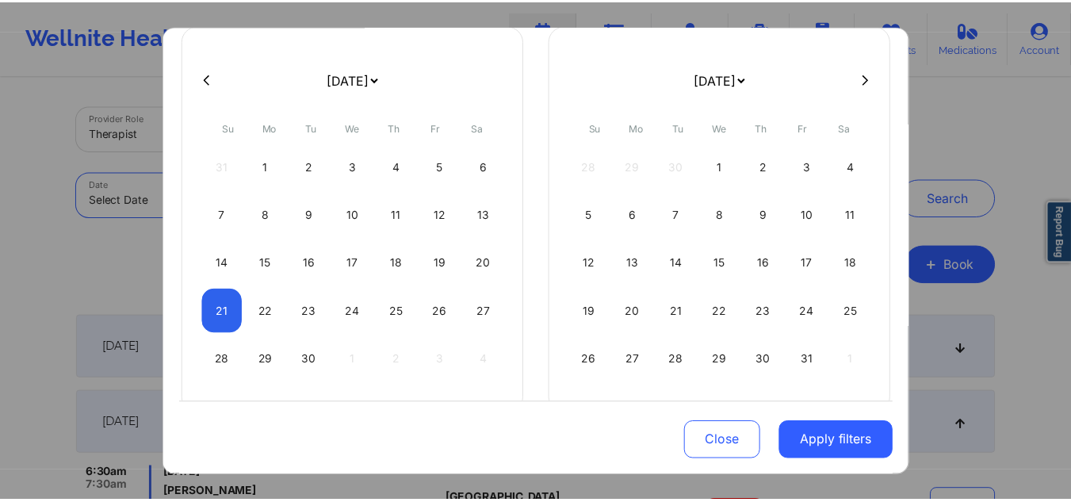
scroll to position [111, 0]
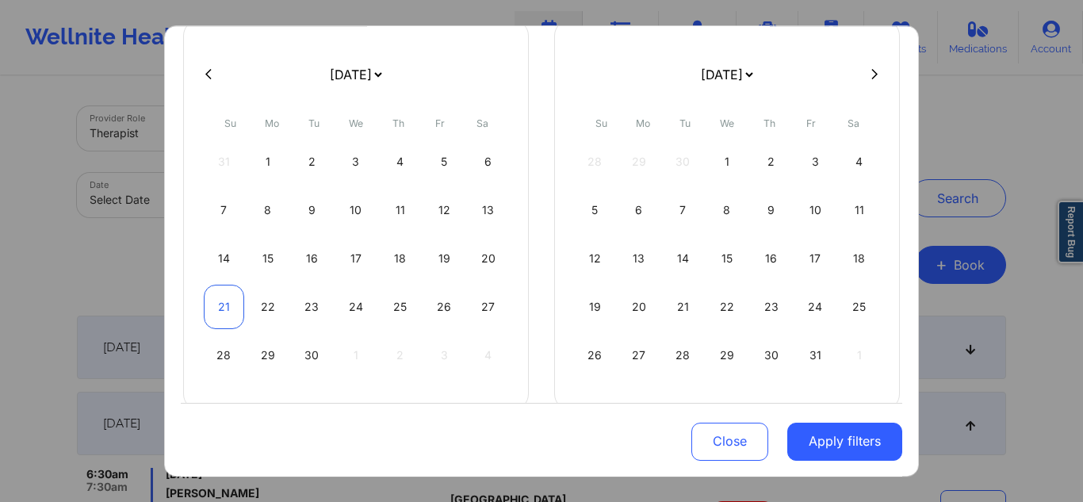
click at [224, 303] on div "21" at bounding box center [224, 307] width 40 height 44
select select "2025-8"
select select "2025-9"
select select "2025-8"
select select "2025-9"
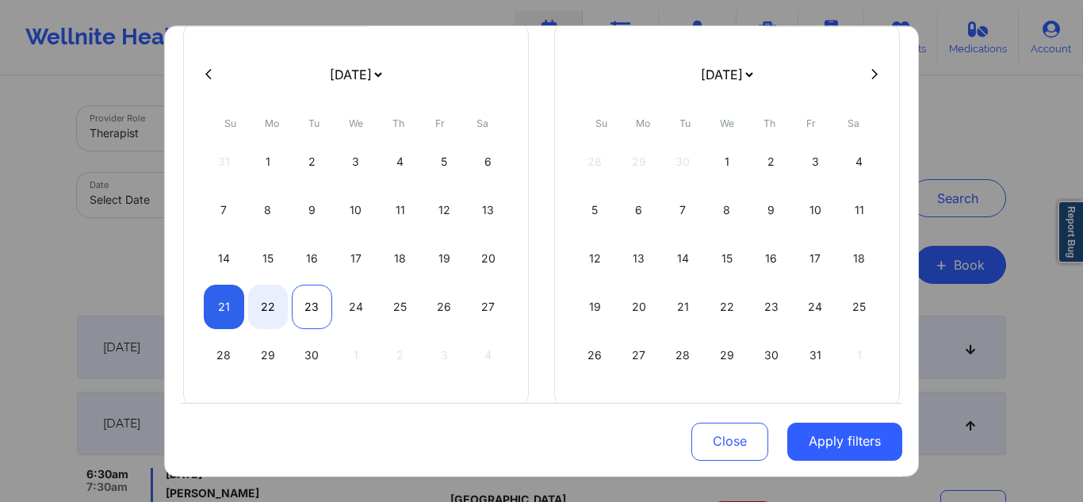
select select "2025-8"
select select "2025-9"
click at [305, 312] on div "23" at bounding box center [312, 307] width 40 height 44
select select "2025-8"
select select "2025-9"
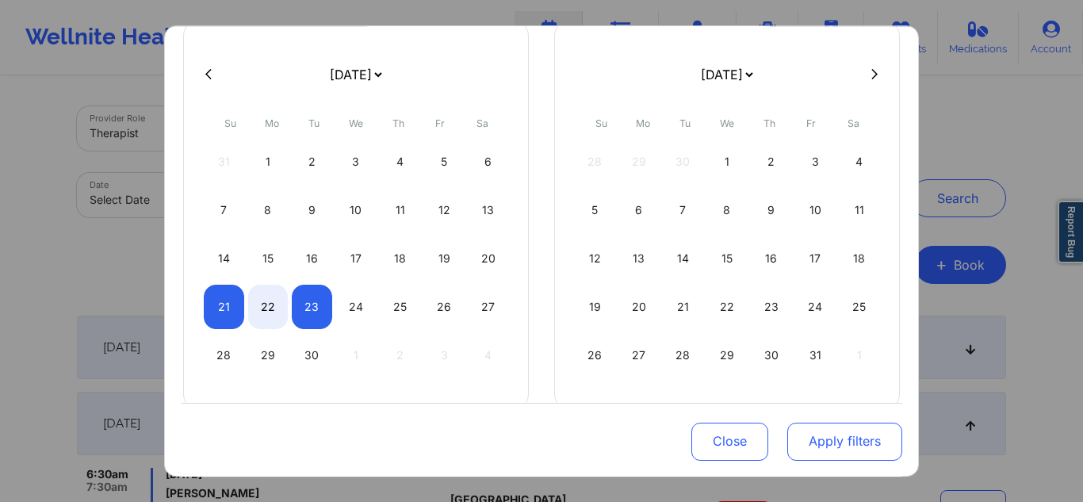
click at [791, 435] on button "Apply filters" at bounding box center [844, 441] width 115 height 38
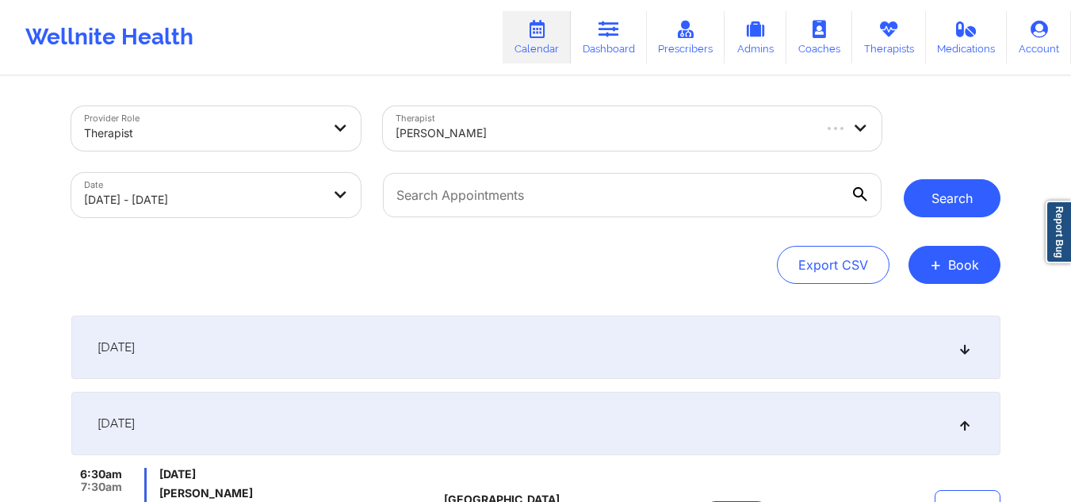
click at [948, 208] on button "Search" at bounding box center [951, 198] width 97 height 38
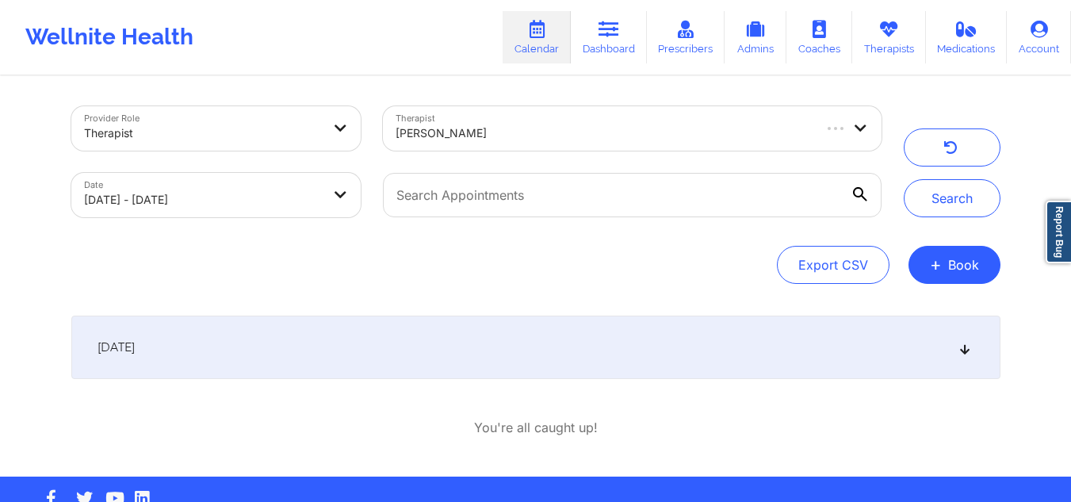
click at [960, 351] on icon at bounding box center [963, 347] width 13 height 11
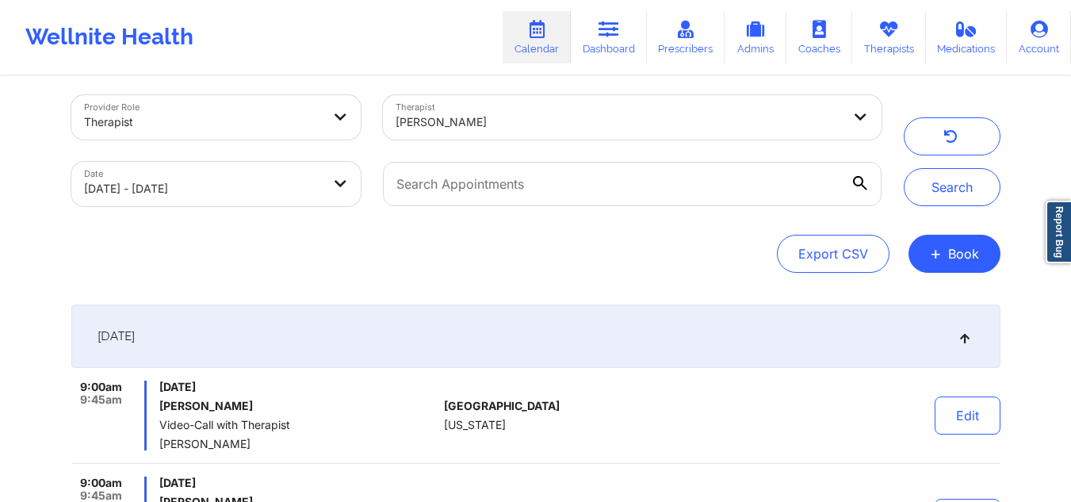
scroll to position [0, 0]
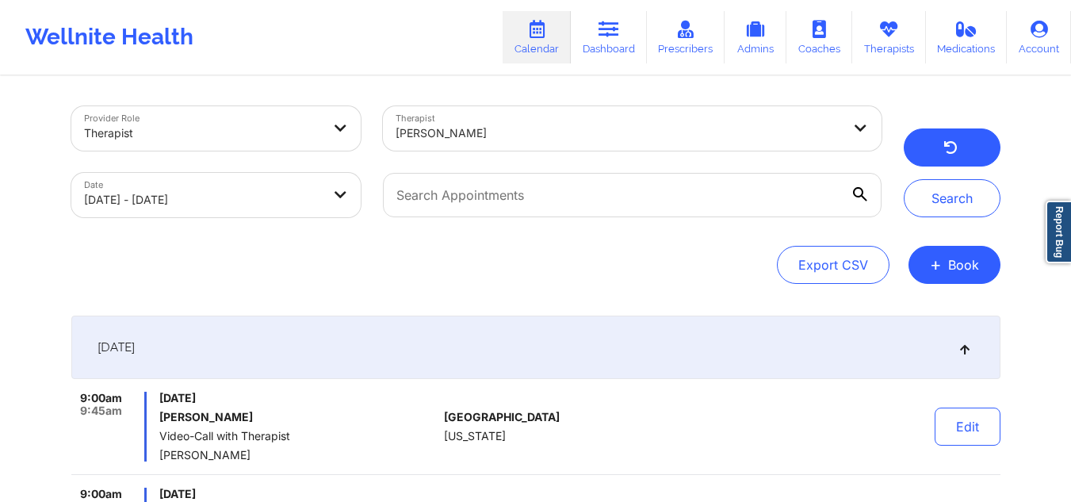
click at [929, 150] on button "button" at bounding box center [951, 147] width 97 height 38
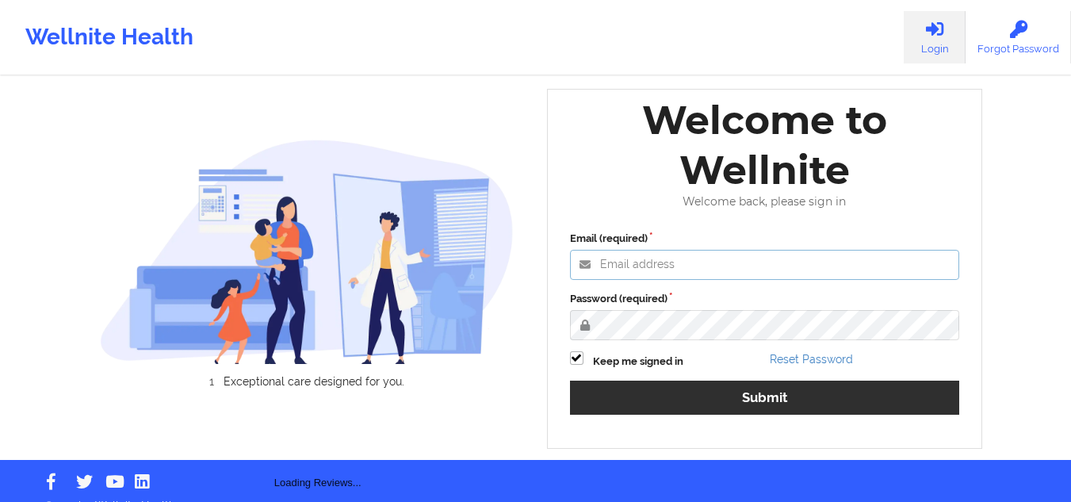
type input "mcasanaan@wellnite.com"
click at [671, 307] on label "Password (required)" at bounding box center [765, 299] width 390 height 16
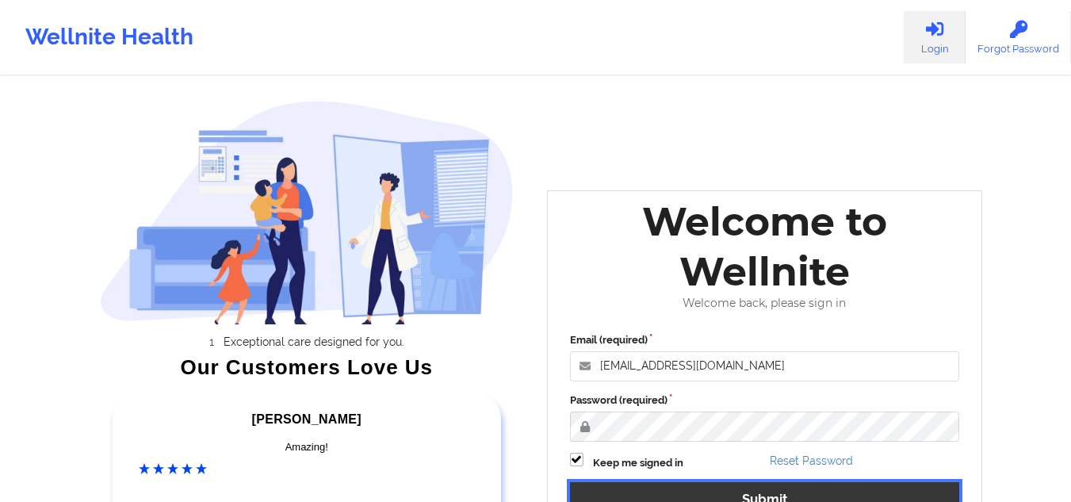
click at [757, 492] on button "Submit" at bounding box center [765, 499] width 390 height 34
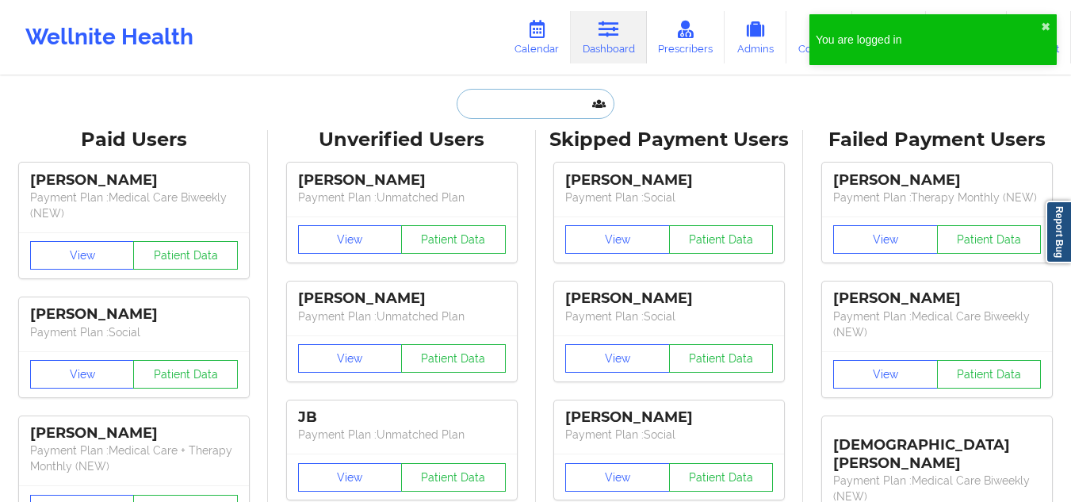
click at [506, 96] on input "text" at bounding box center [534, 104] width 157 height 30
paste input "TATIANA DIAZ"
type input "TATIANA DIAZ"
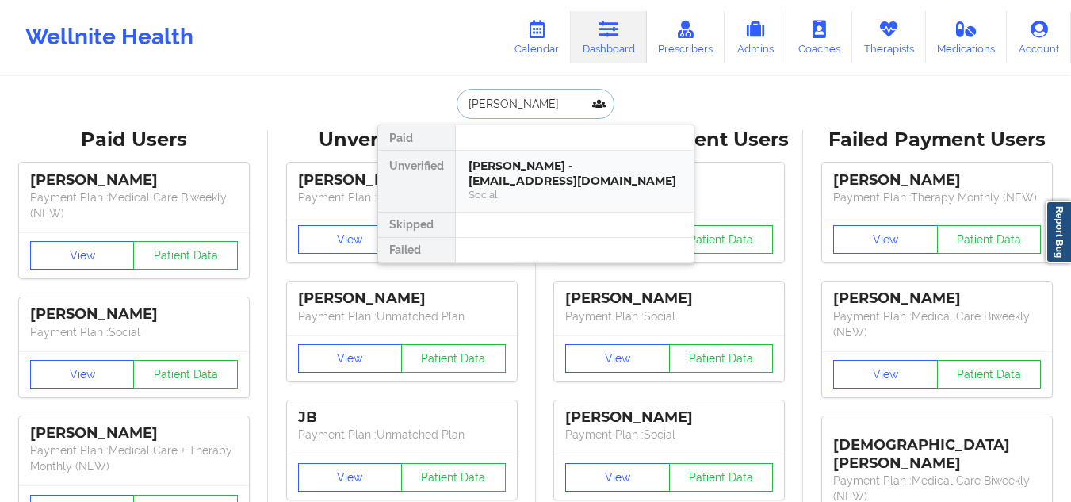
click at [523, 186] on div "Tatiana Diaz - tatianadiaz1094@gmail.com" at bounding box center [574, 172] width 212 height 29
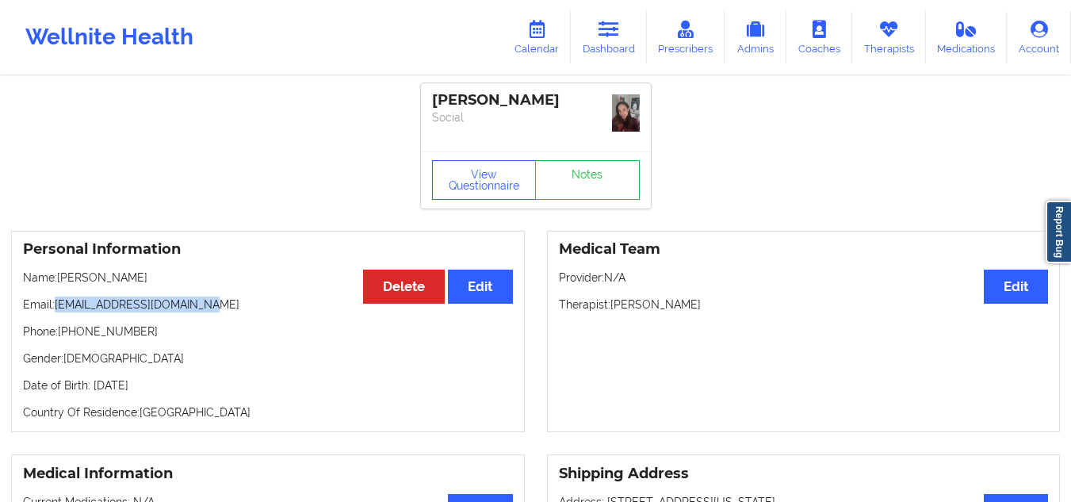
drag, startPoint x: 207, startPoint y: 301, endPoint x: 58, endPoint y: 304, distance: 149.0
click at [58, 304] on p "Email: tatianadiaz1094@gmail.com" at bounding box center [268, 304] width 490 height 16
copy p "tatianadiaz1094@gmail.com"
click at [533, 47] on link "Calendar" at bounding box center [536, 37] width 68 height 52
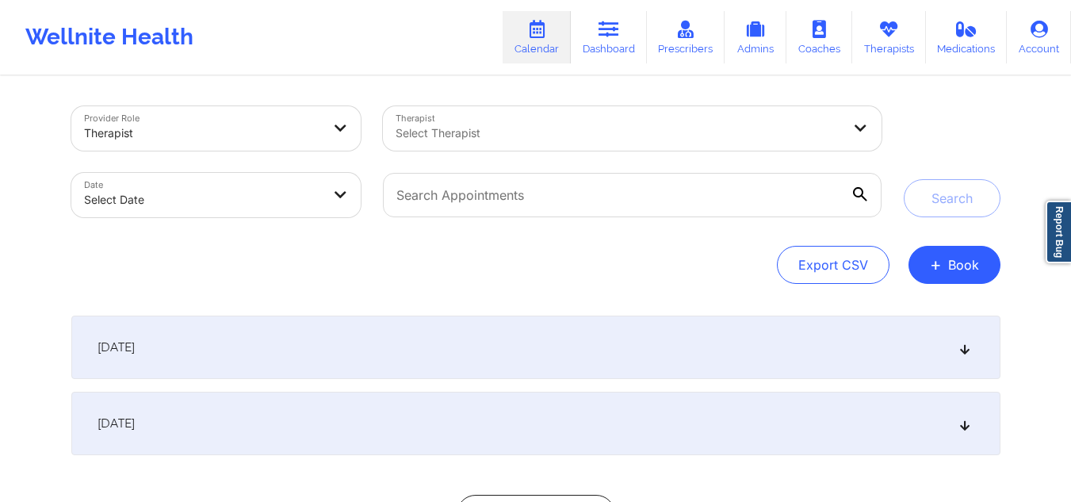
click at [522, 119] on div "Select Therapist" at bounding box center [613, 128] width 460 height 44
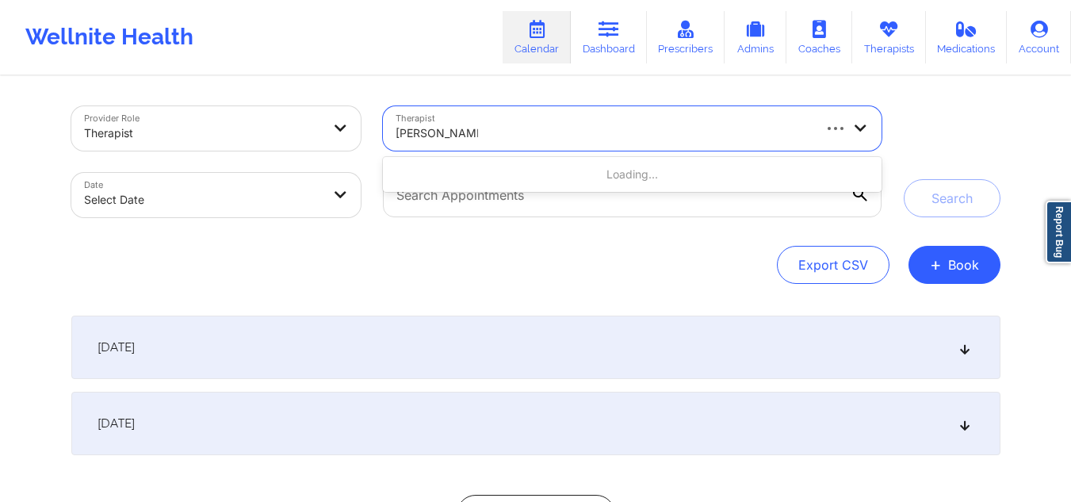
type input "janell stallworth"
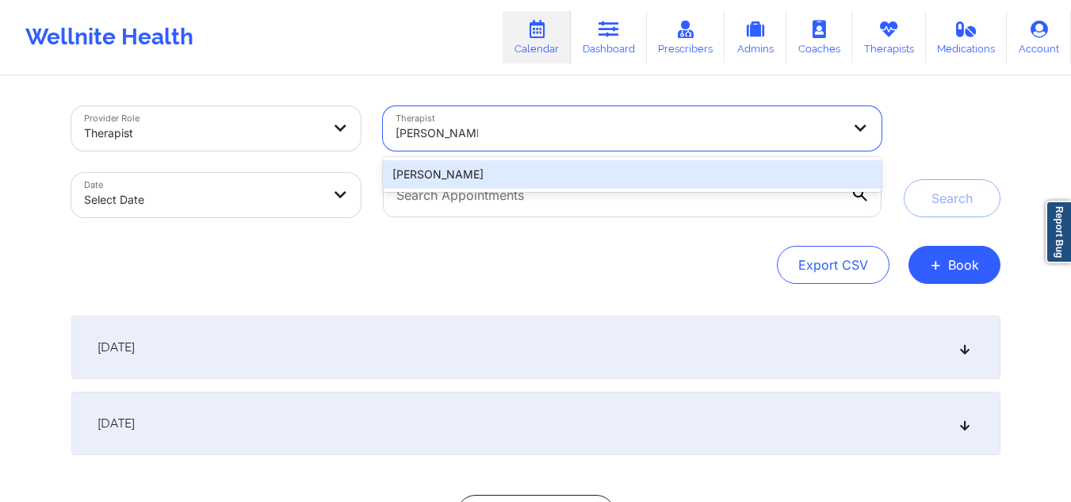
click at [518, 179] on div "[PERSON_NAME]" at bounding box center [632, 174] width 498 height 29
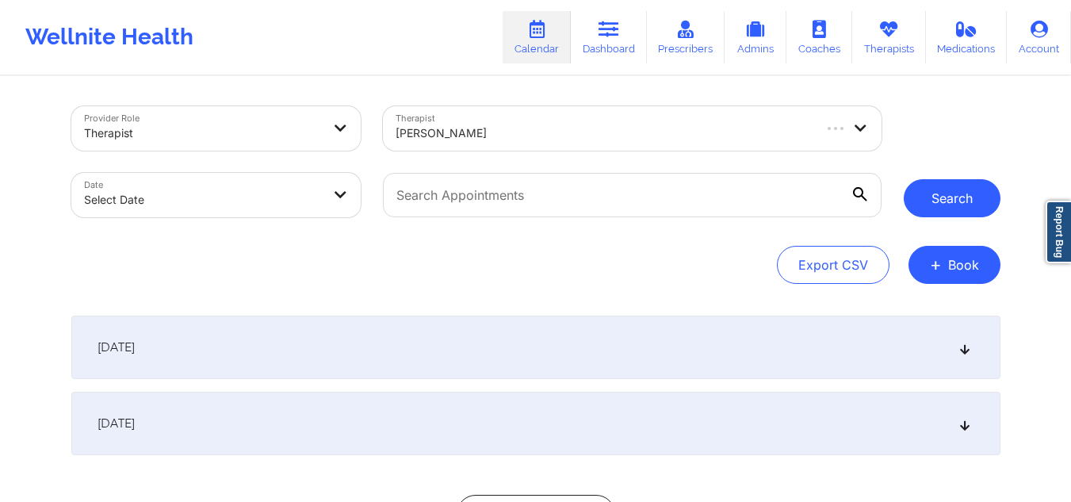
click at [953, 185] on button "Search" at bounding box center [951, 198] width 97 height 38
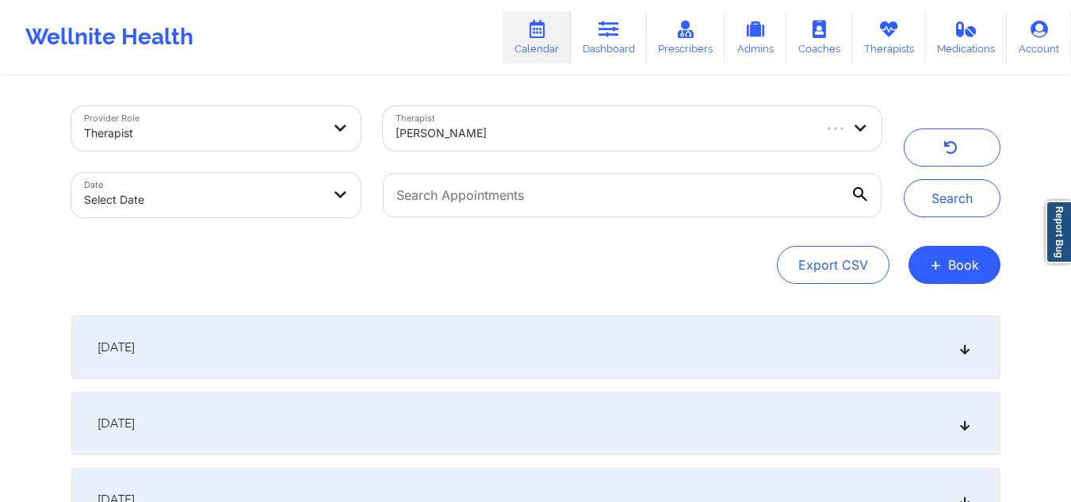
click at [962, 349] on icon at bounding box center [963, 347] width 13 height 11
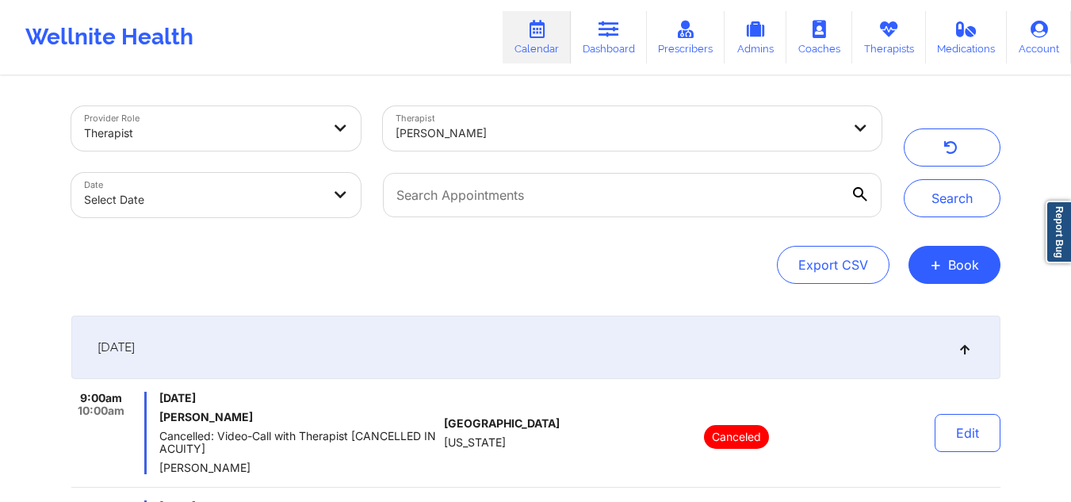
click at [689, 130] on div at bounding box center [618, 133] width 446 height 19
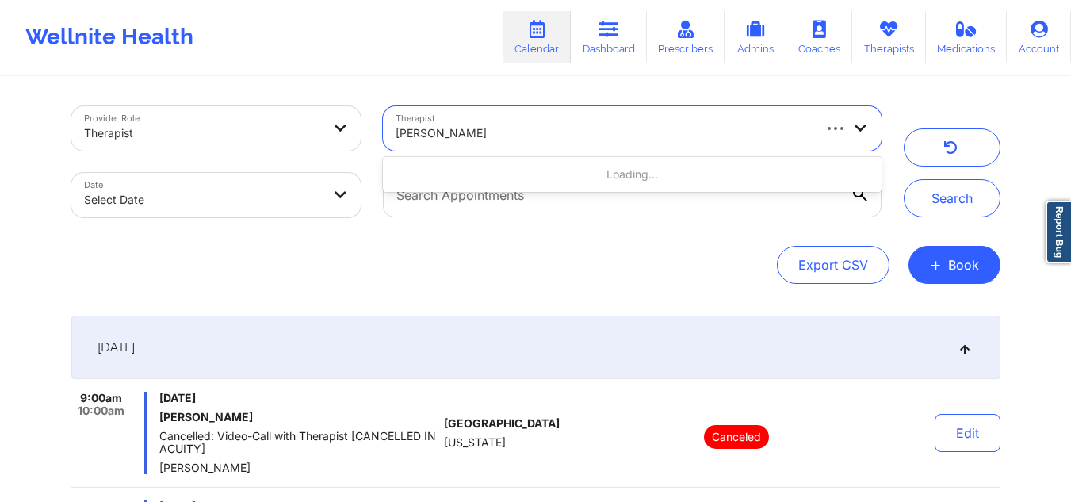
click at [689, 130] on div at bounding box center [602, 133] width 414 height 19
type input "camille burke"
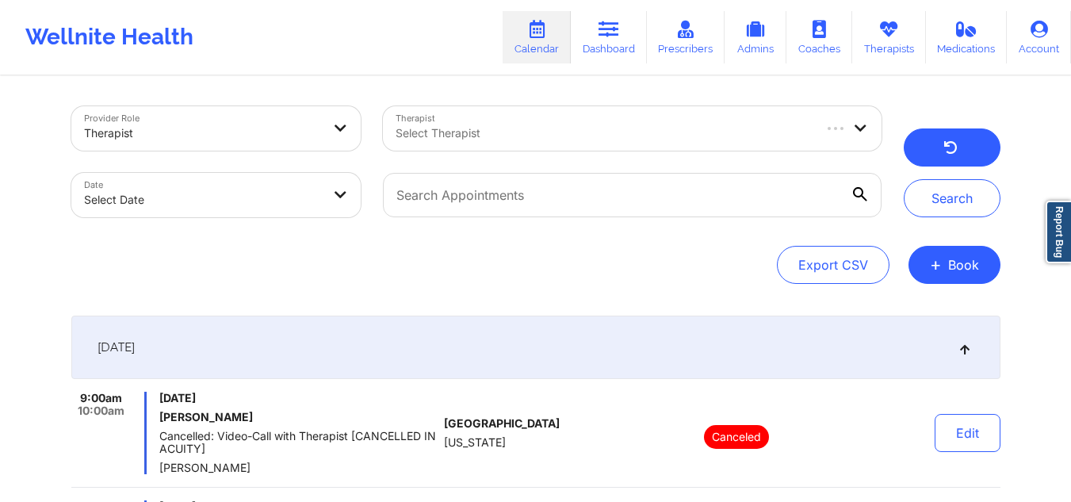
click at [947, 143] on icon "button" at bounding box center [949, 149] width 15 height 13
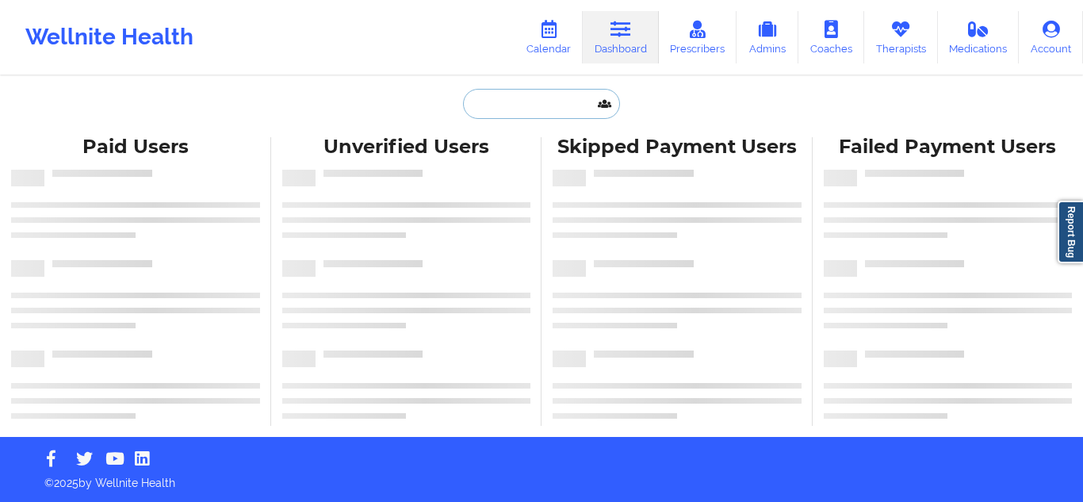
click at [517, 113] on input "text" at bounding box center [541, 104] width 157 height 30
paste input "Brittany J Burns"
type input "Brittany J Burns"
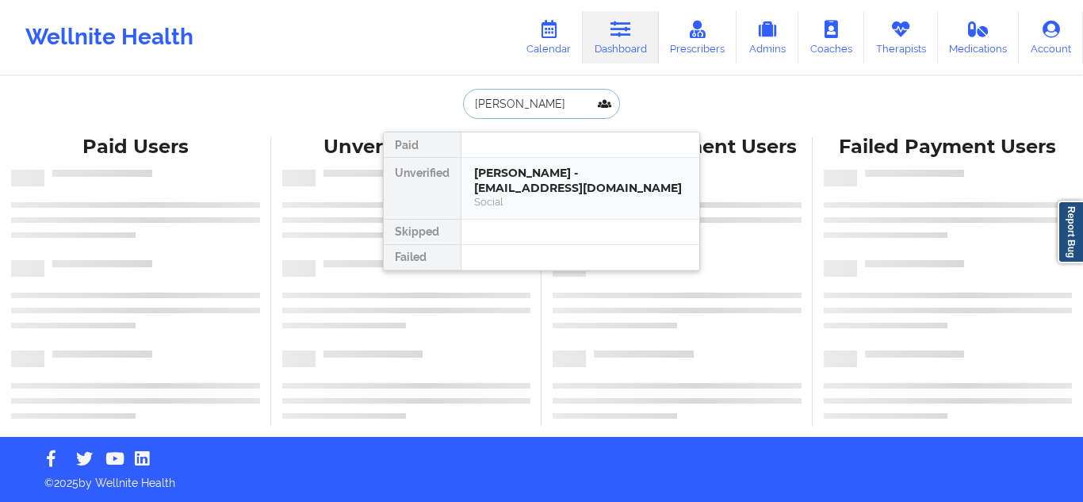
click at [534, 178] on div "Brittany J Burns - brittanyjazm1n3@yahoo.com" at bounding box center [580, 180] width 212 height 29
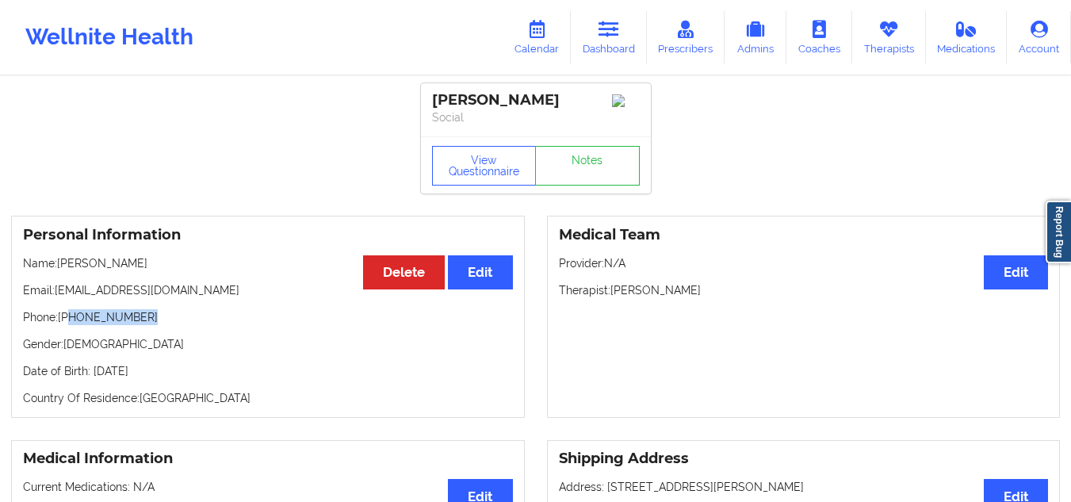
drag, startPoint x: 151, startPoint y: 323, endPoint x: 71, endPoint y: 321, distance: 80.1
click at [71, 321] on p "Phone: +1205-567-7462" at bounding box center [268, 317] width 490 height 16
copy p "205-567-7462"
click at [543, 46] on link "Calendar" at bounding box center [536, 37] width 68 height 52
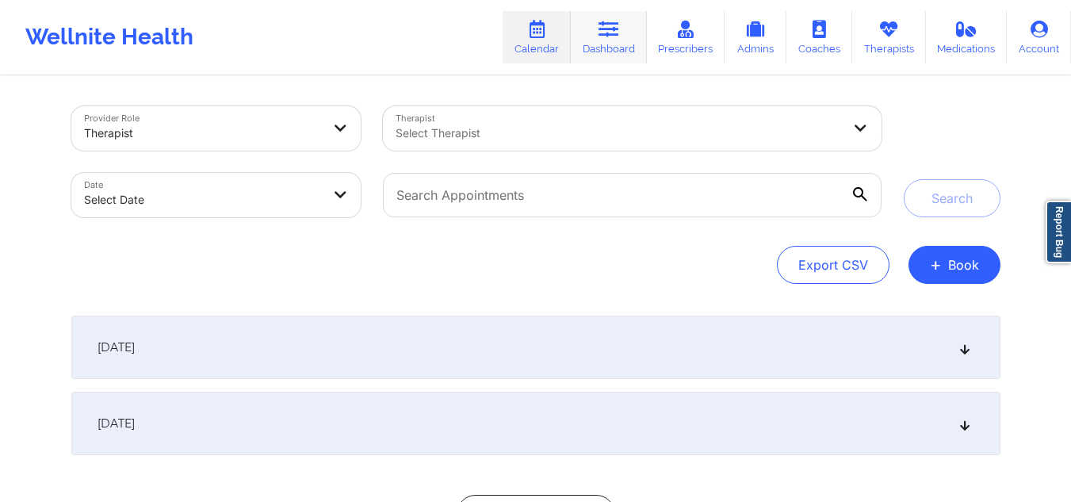
click at [616, 47] on link "Dashboard" at bounding box center [609, 37] width 76 height 52
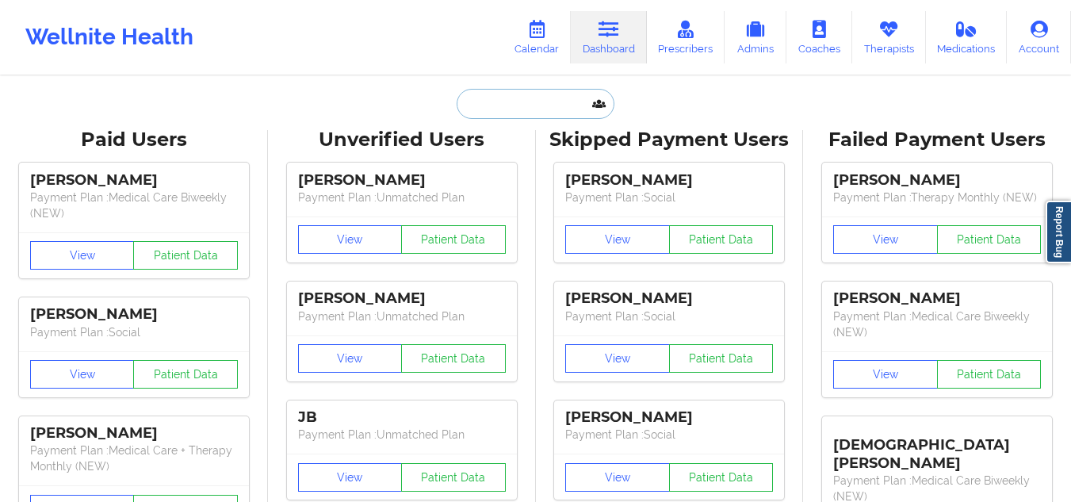
click at [491, 97] on input "text" at bounding box center [534, 104] width 157 height 30
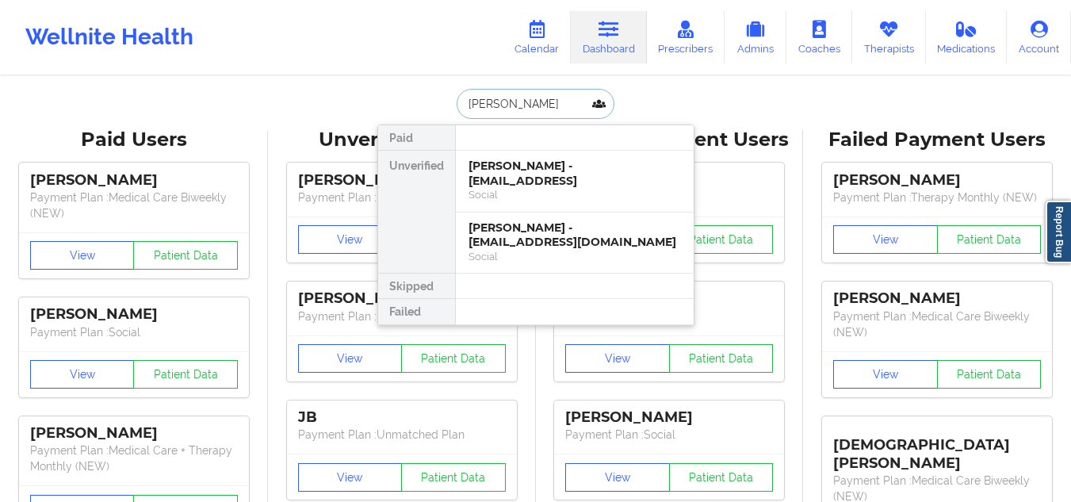
drag, startPoint x: 525, startPoint y: 96, endPoint x: 439, endPoint y: 97, distance: 85.6
click at [439, 97] on div "aiden w Paid Unverified Aiden Wagner - awagn15@lsu.ede Social Jaiden Wright - d…" at bounding box center [535, 104] width 317 height 30
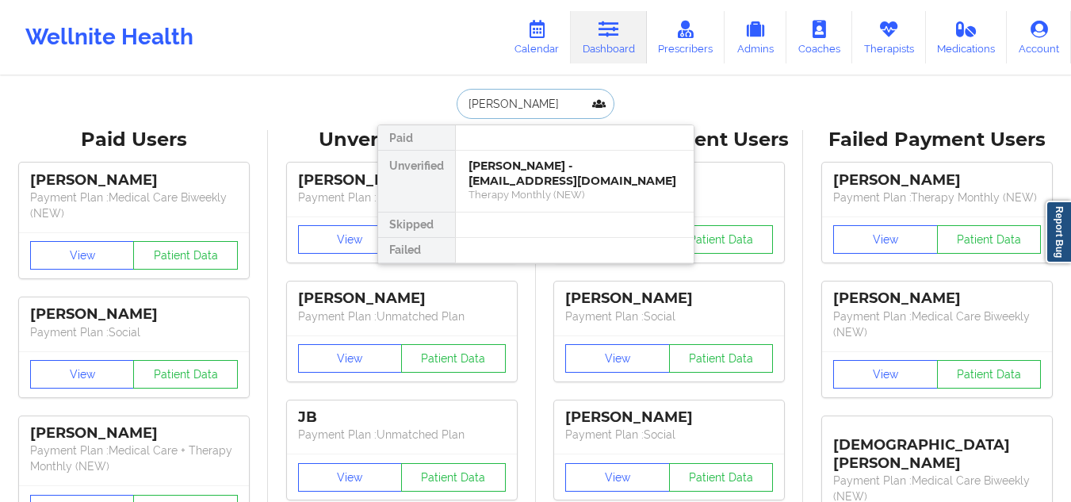
paste input "elizabethwelz30485@gmail.com"
type input "elizabethwelz30485@gmail.com"
click at [553, 172] on div "Frank H Welz - elizabethwelz30485@gmail.com" at bounding box center [574, 172] width 212 height 29
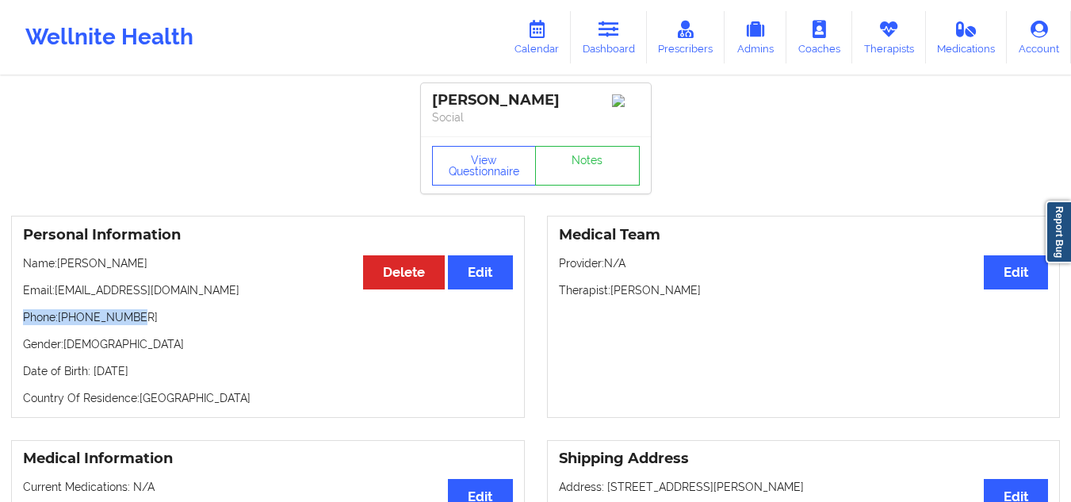
drag, startPoint x: 223, startPoint y: 300, endPoint x: 158, endPoint y: 307, distance: 65.3
click at [158, 307] on div "Personal Information Edit Delete Name: Frank H Welz Email: elizabethwelz30485@g…" at bounding box center [268, 317] width 514 height 202
click at [234, 292] on p "Email: elizabethwelz30485@gmail.com" at bounding box center [268, 290] width 490 height 16
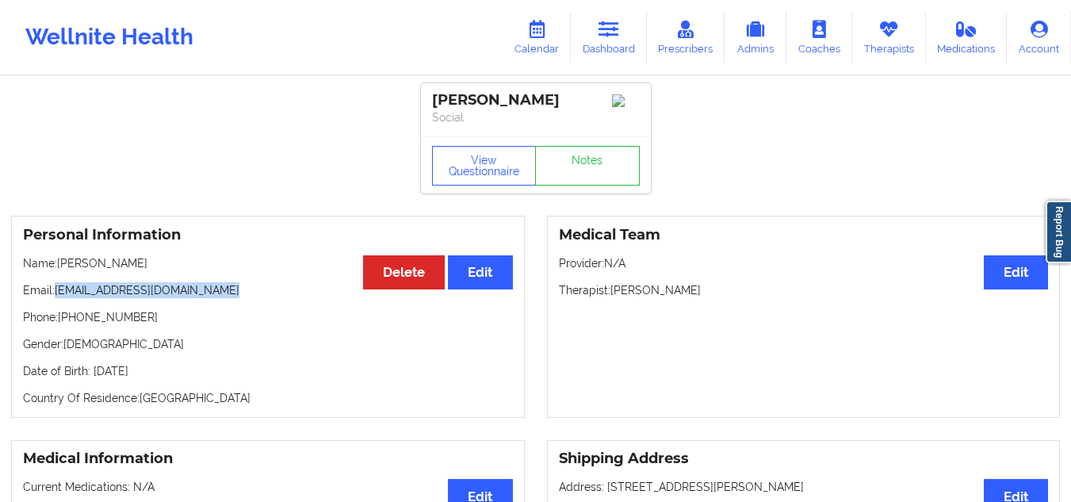
drag, startPoint x: 234, startPoint y: 292, endPoint x: 56, endPoint y: 292, distance: 177.5
click at [56, 292] on p "Email: elizabethwelz30485@gmail.com" at bounding box center [268, 290] width 490 height 16
copy p "elizabethwelz30485@gmail.com"
click at [618, 28] on icon at bounding box center [608, 29] width 21 height 17
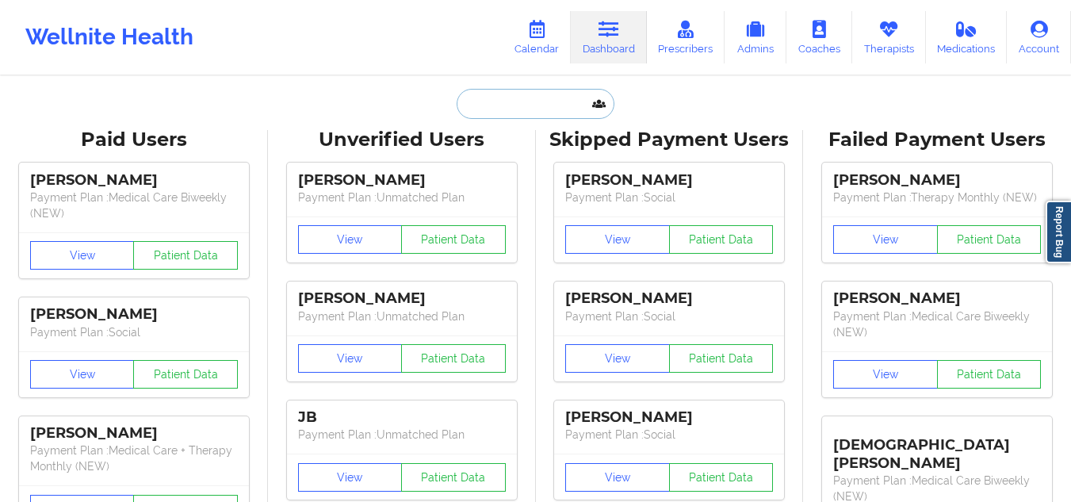
click at [537, 101] on input "text" at bounding box center [534, 104] width 157 height 30
paste input "Yen Nguyen"
type input "Yen Nguyen"
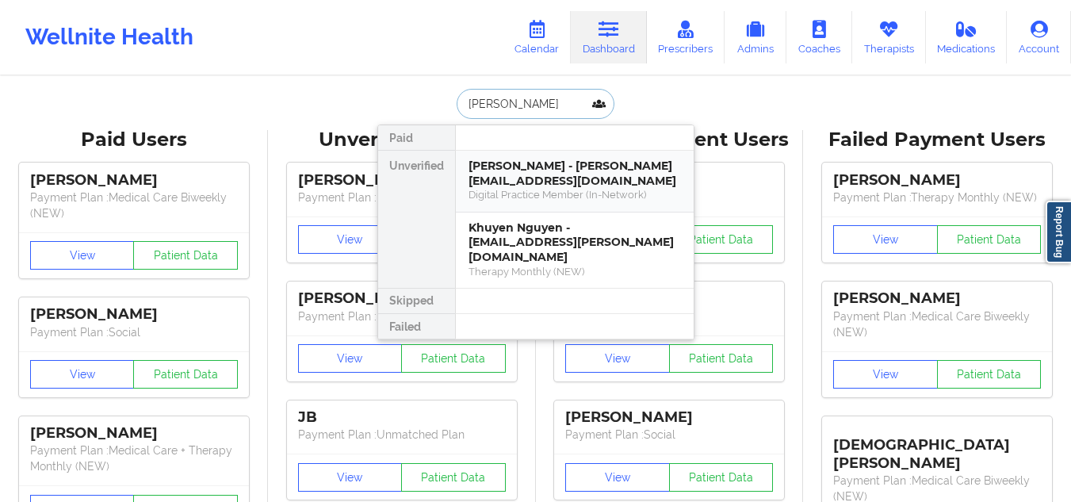
click at [505, 188] on div "Digital Practice Member (In-Network)" at bounding box center [574, 194] width 212 height 13
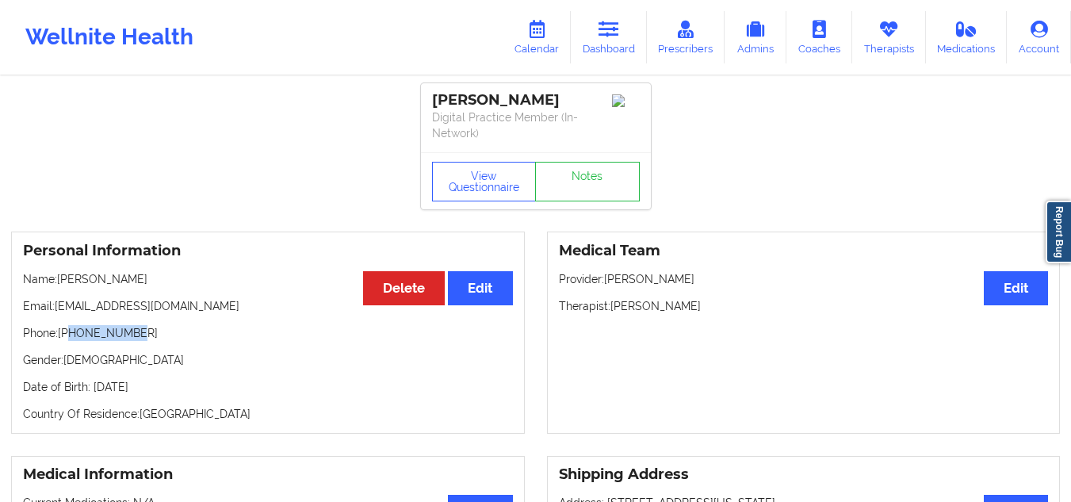
drag, startPoint x: 135, startPoint y: 331, endPoint x: 68, endPoint y: 336, distance: 66.7
click at [68, 336] on p "Phone: +13477398353" at bounding box center [268, 333] width 490 height 16
copy p "3477398353"
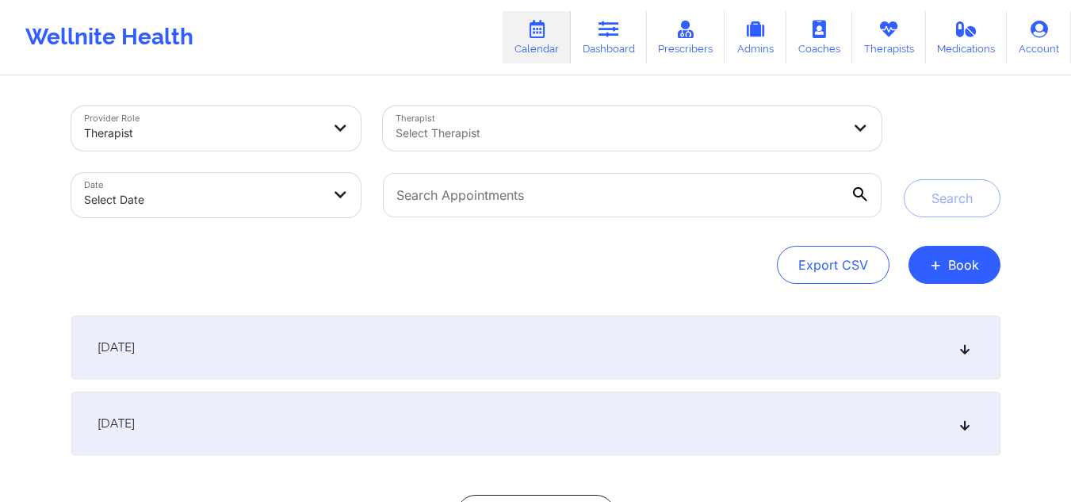
click at [465, 136] on div at bounding box center [618, 133] width 446 height 19
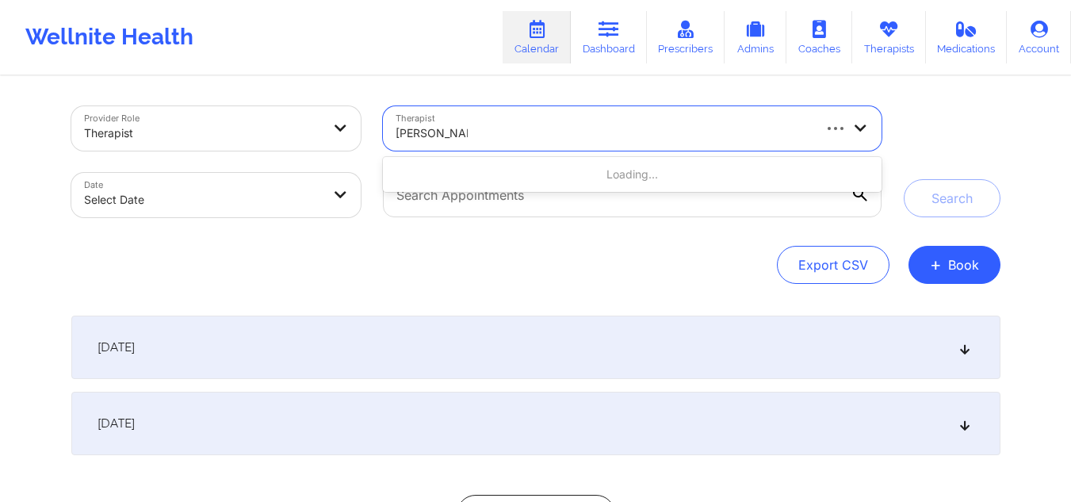
type input "[PERSON_NAME]"
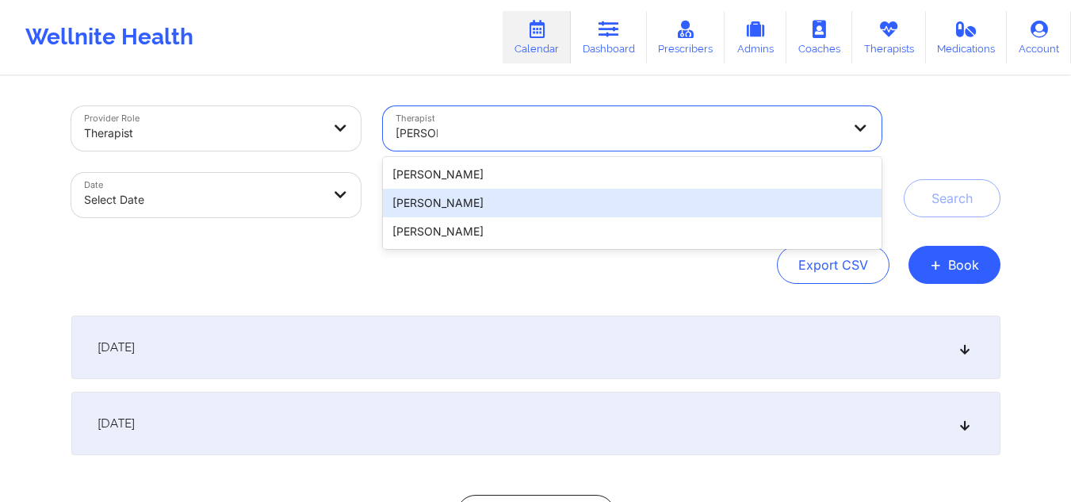
click at [499, 196] on div "[PERSON_NAME]" at bounding box center [632, 203] width 498 height 29
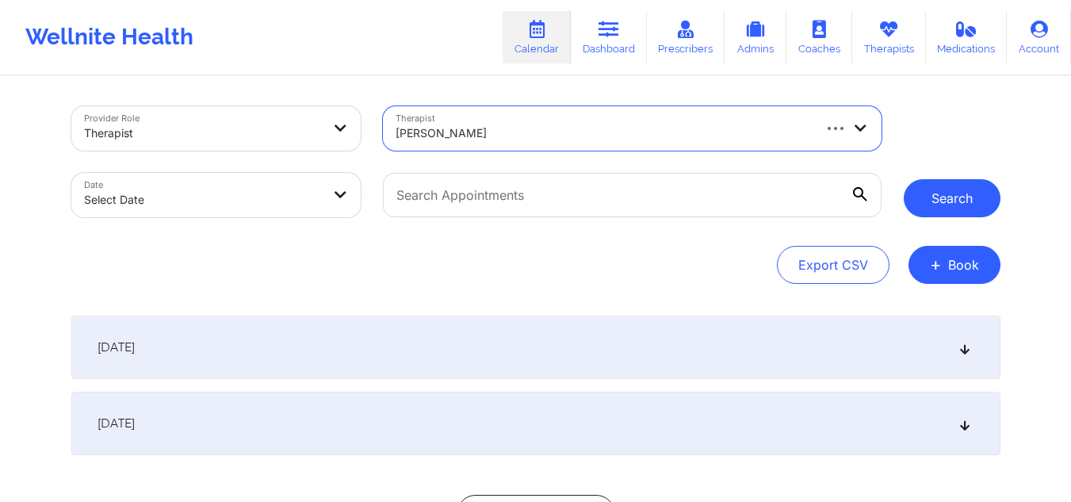
click at [920, 204] on button "Search" at bounding box center [951, 198] width 97 height 38
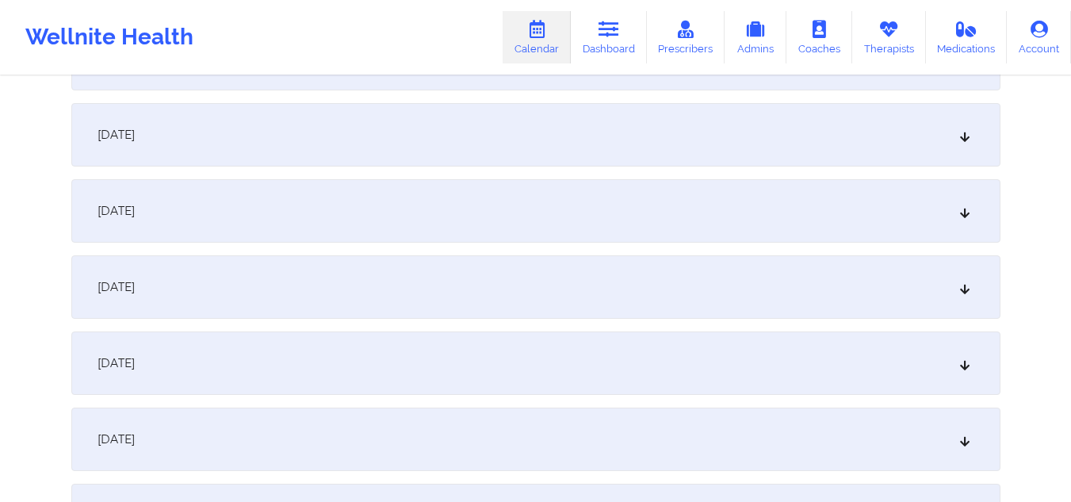
scroll to position [151, 0]
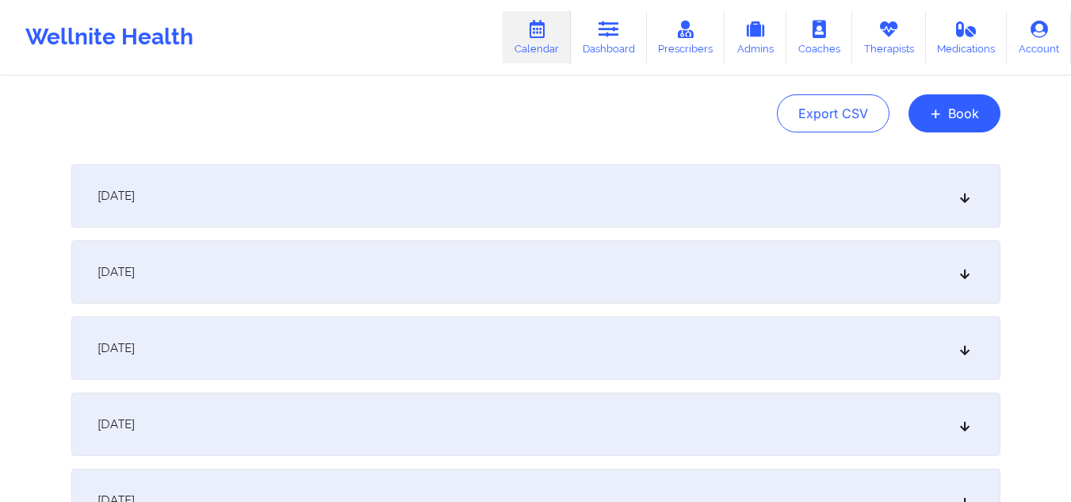
click at [964, 192] on icon at bounding box center [963, 195] width 13 height 11
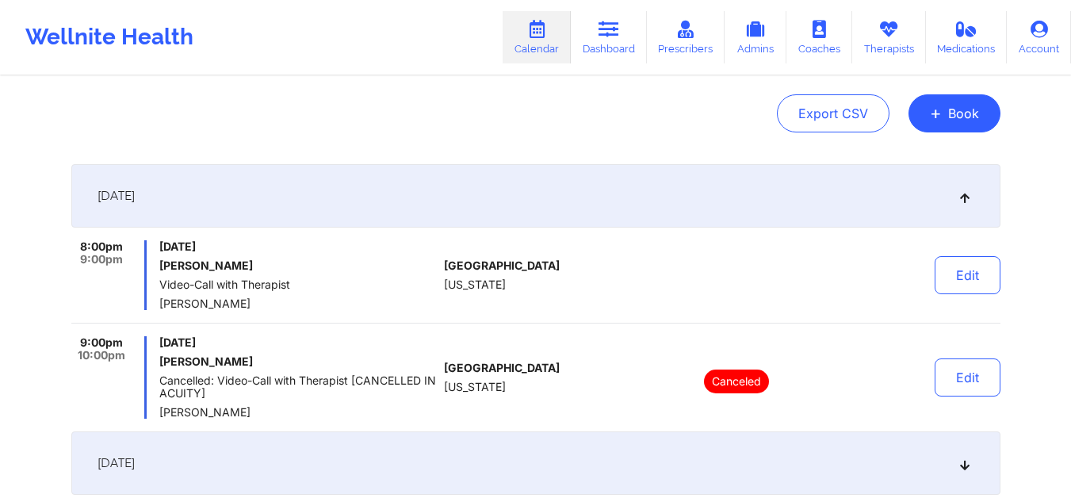
drag, startPoint x: 249, startPoint y: 265, endPoint x: 155, endPoint y: 266, distance: 94.3
click at [155, 266] on div "8:00pm 9:00pm Tuesday, September 23, 2025 Scott Holmberg Video-Call with Therap…" at bounding box center [254, 275] width 367 height 70
copy h6 "Scott Holmberg"
click at [957, 272] on button "Edit" at bounding box center [967, 275] width 66 height 38
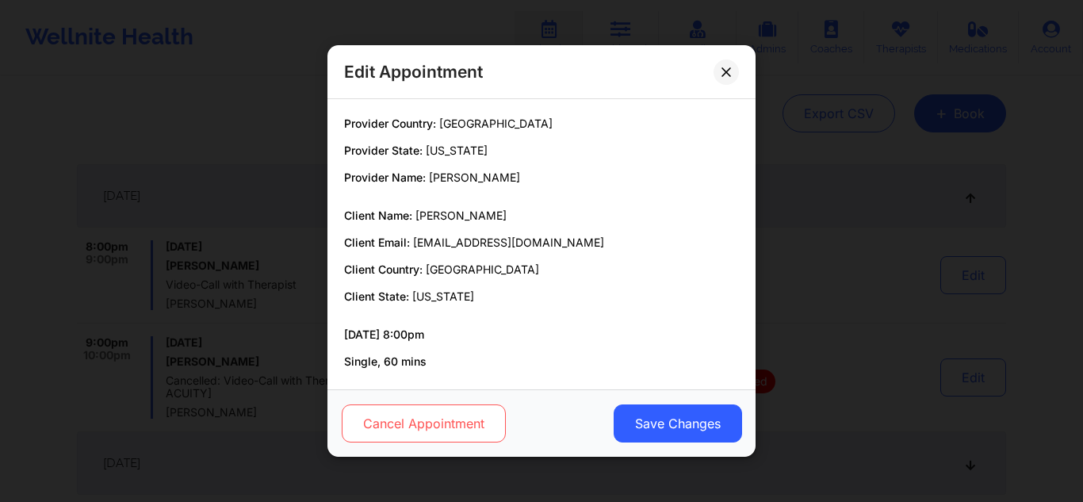
click at [418, 418] on button "Cancel Appointment" at bounding box center [424, 423] width 164 height 38
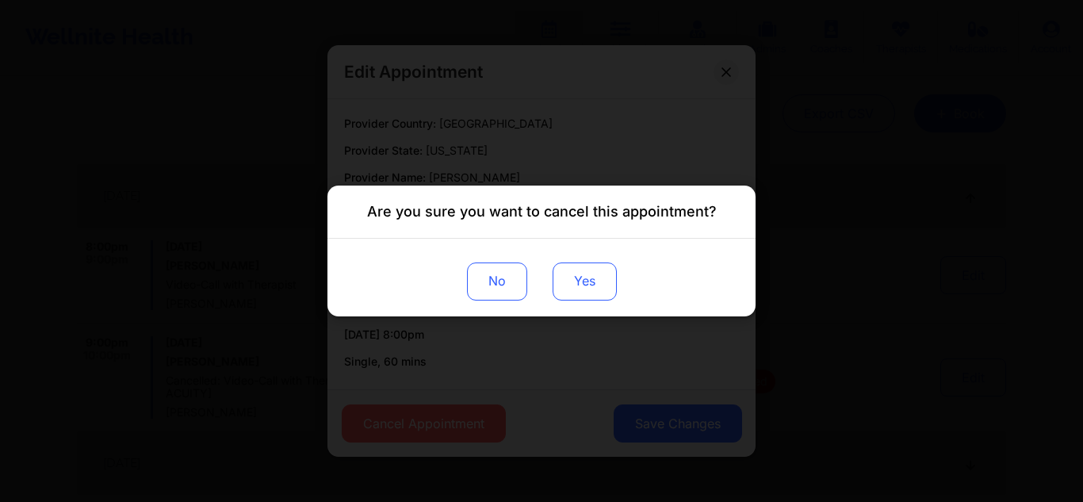
click at [592, 273] on button "Yes" at bounding box center [584, 281] width 64 height 38
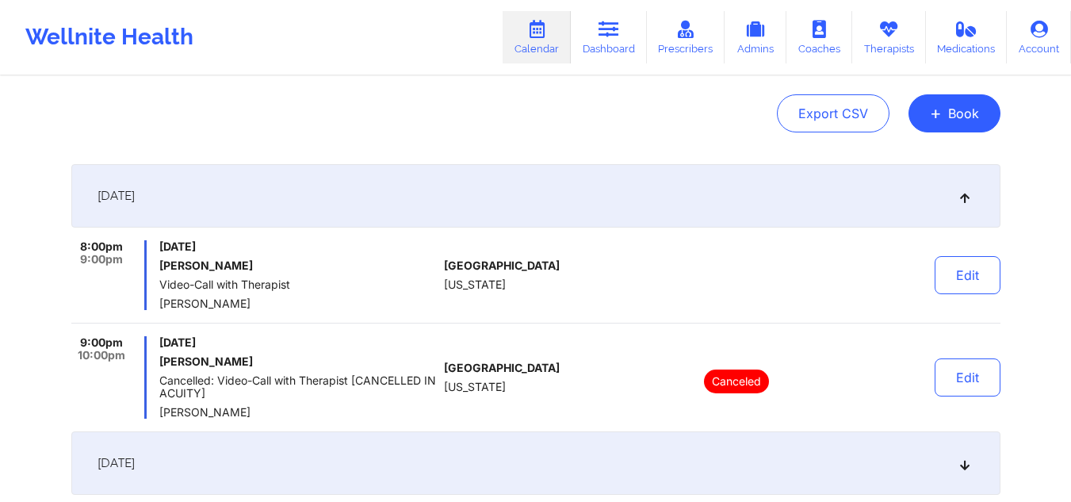
scroll to position [0, 0]
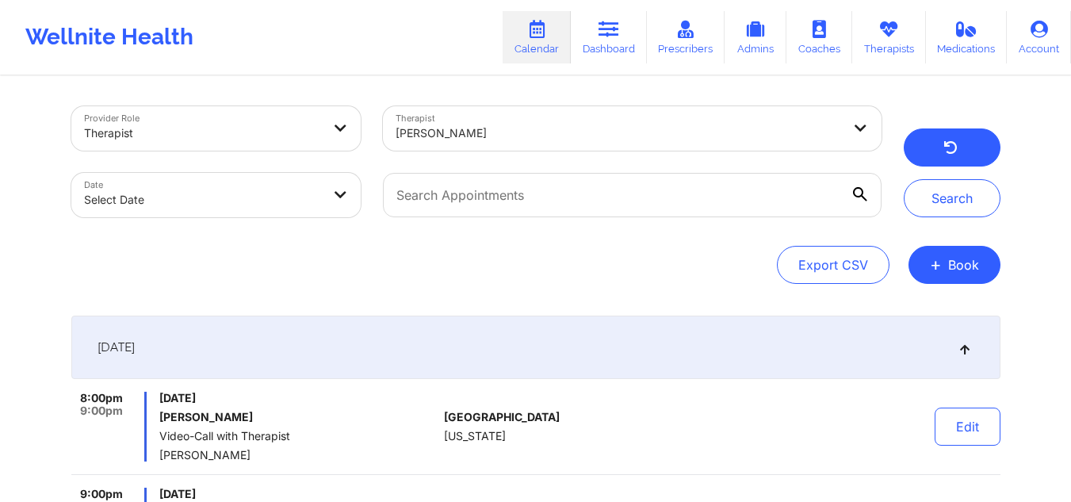
click at [941, 143] on button "button" at bounding box center [951, 147] width 97 height 38
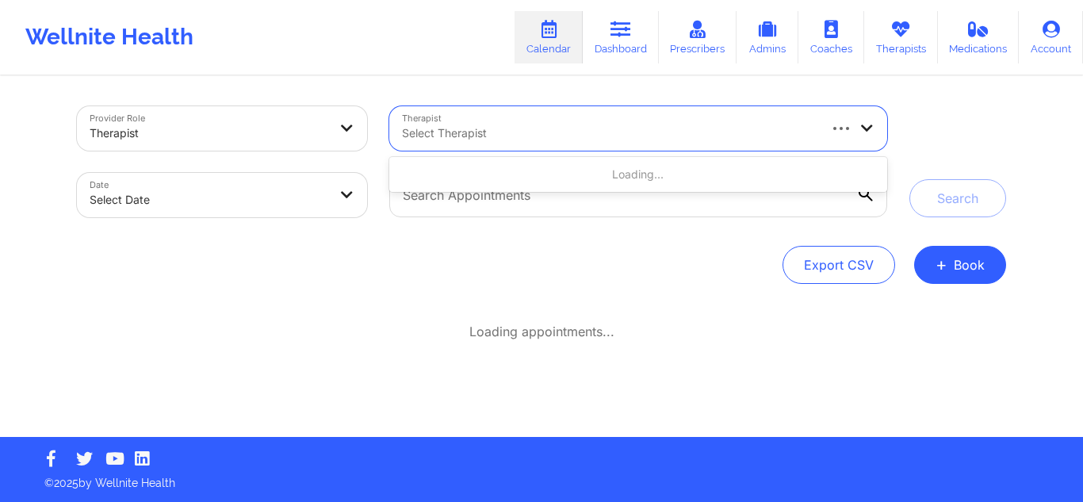
click at [541, 132] on div at bounding box center [609, 133] width 414 height 19
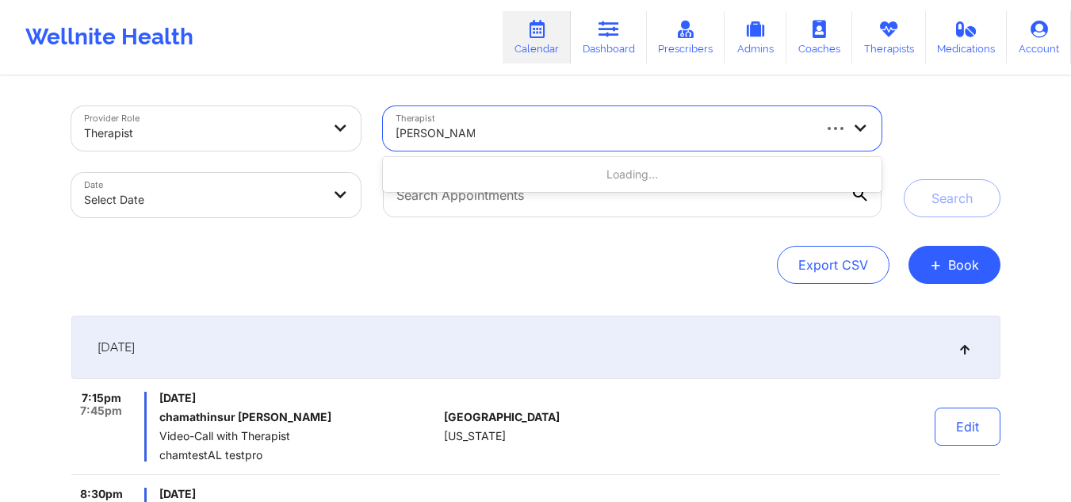
type input "camille burke"
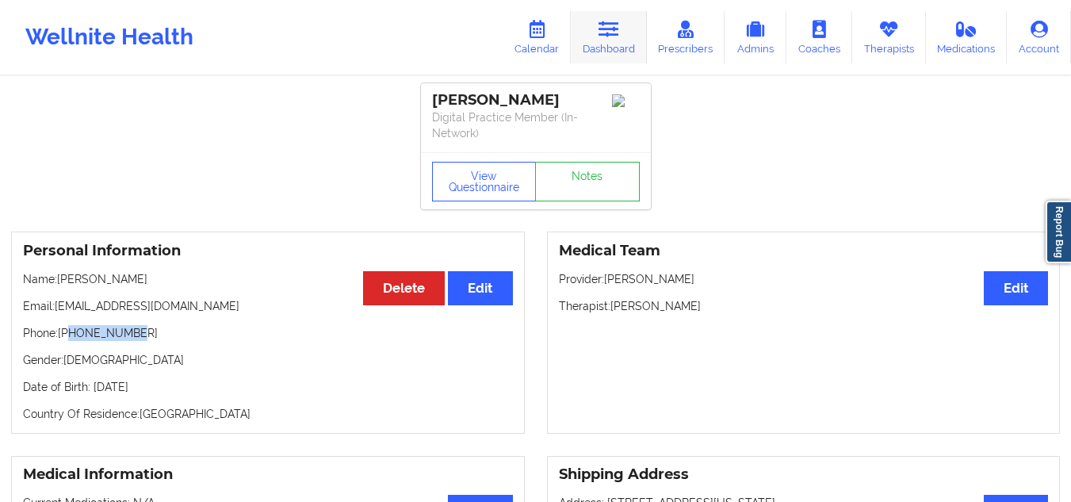
drag, startPoint x: 0, startPoint y: 0, endPoint x: 603, endPoint y: 38, distance: 604.3
click at [603, 38] on icon at bounding box center [608, 29] width 21 height 17
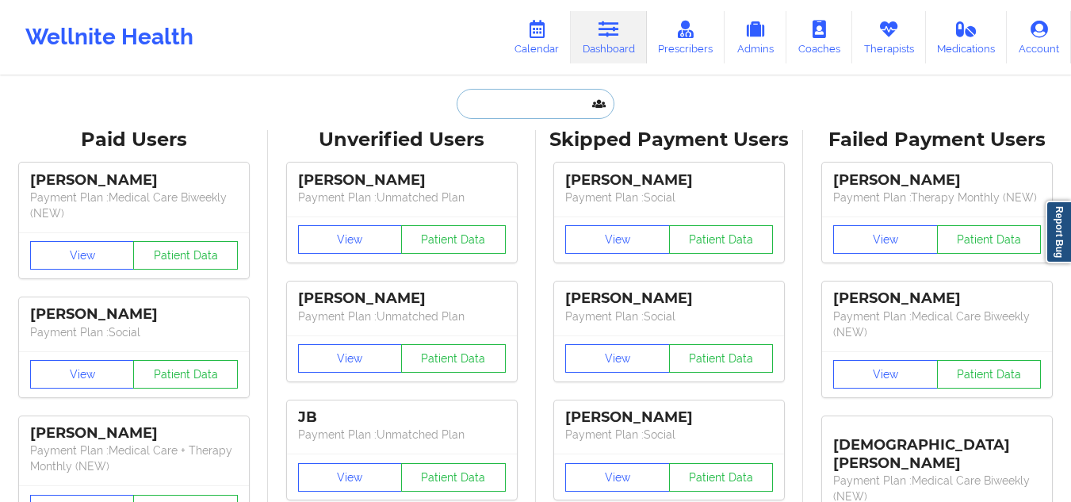
click at [547, 101] on input "text" at bounding box center [534, 104] width 157 height 30
paste input "[PERSON_NAME]"
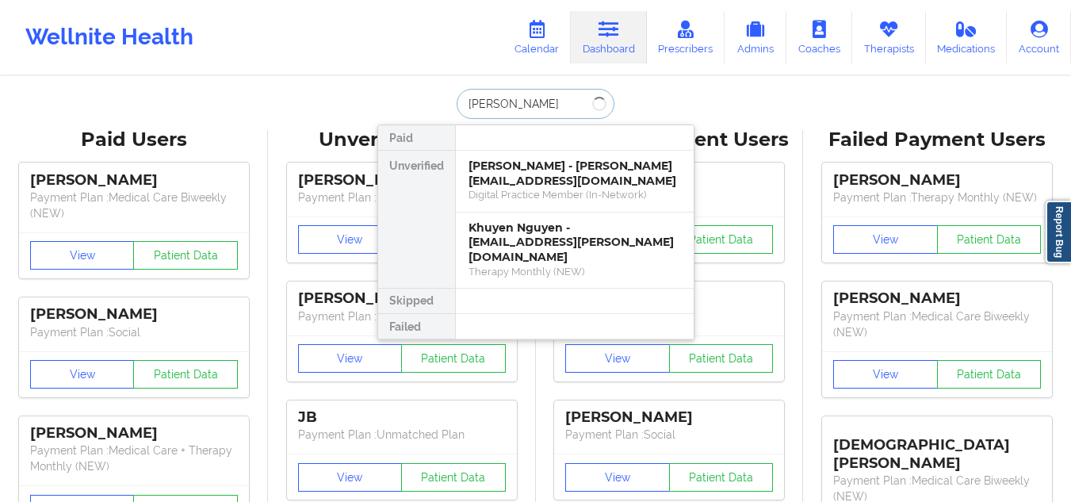
type input "[PERSON_NAME]"
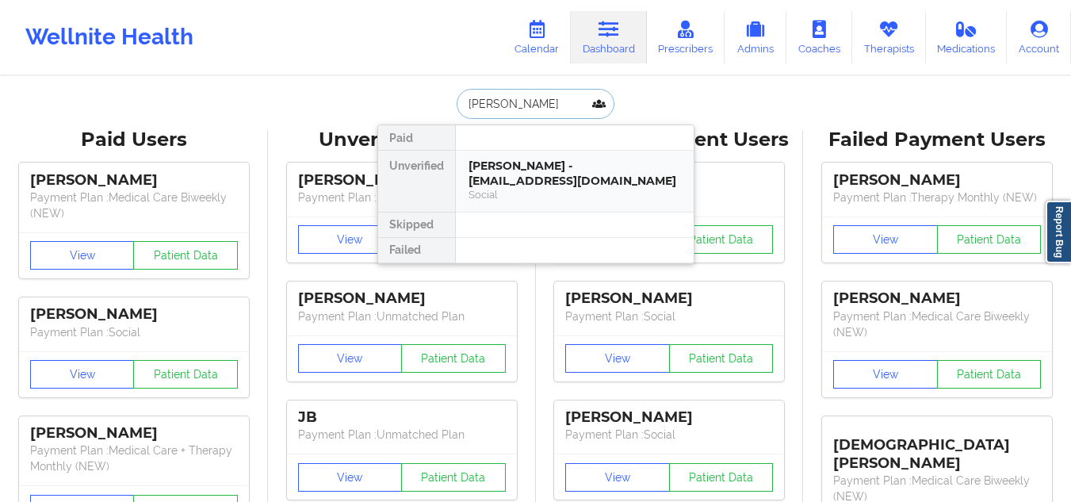
click at [529, 186] on div "[PERSON_NAME] - [EMAIL_ADDRESS][DOMAIN_NAME]" at bounding box center [574, 172] width 212 height 29
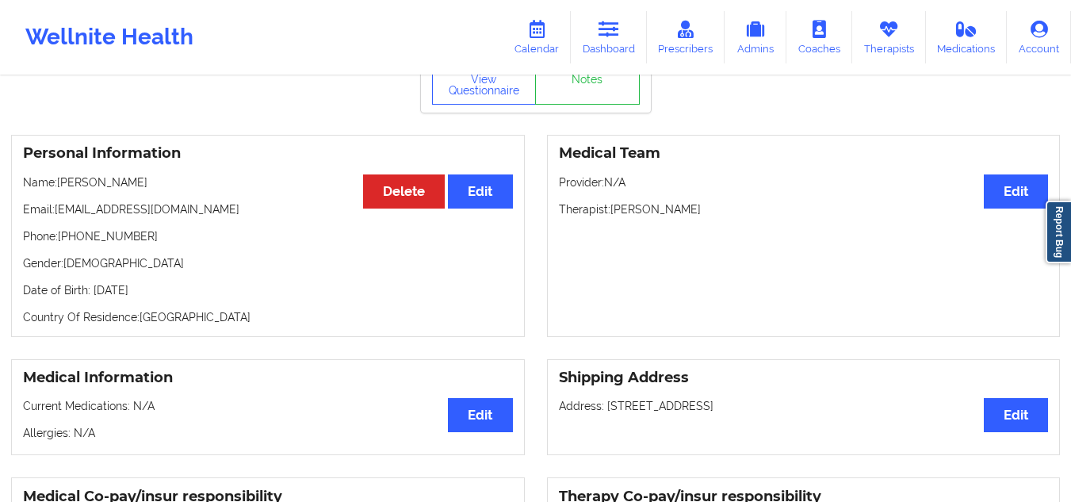
scroll to position [83, 0]
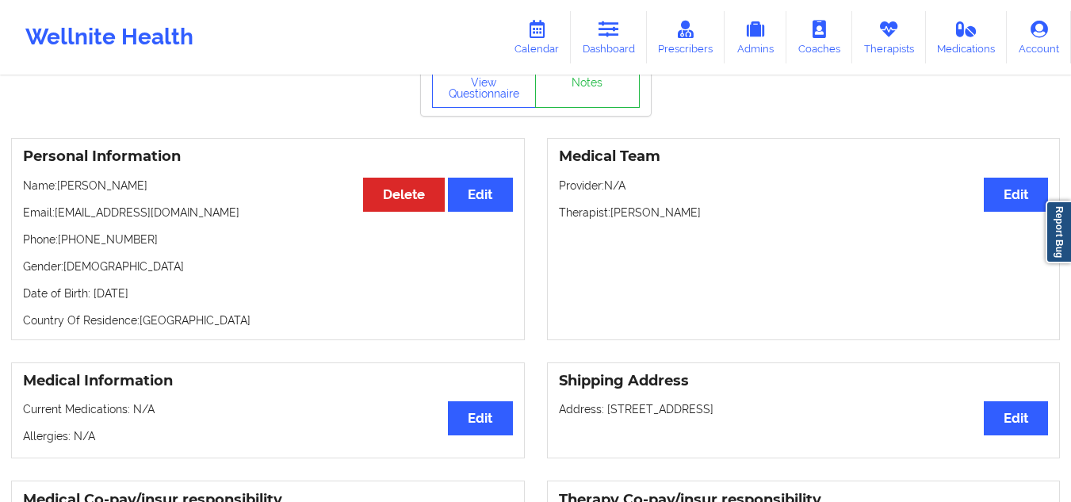
drag, startPoint x: 686, startPoint y: 213, endPoint x: 612, endPoint y: 203, distance: 74.4
click at [612, 203] on div "Medical Team Edit Provider: N/A Therapist: [PERSON_NAME]" at bounding box center [804, 239] width 514 height 202
copy p "[PERSON_NAME]"
click at [605, 40] on link "Dashboard" at bounding box center [609, 37] width 76 height 52
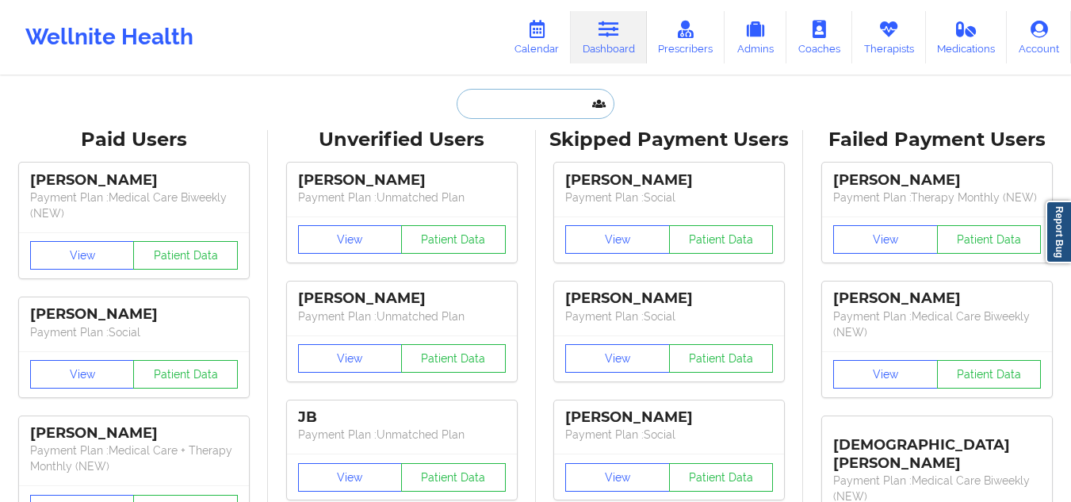
click at [558, 113] on input "text" at bounding box center [534, 104] width 157 height 30
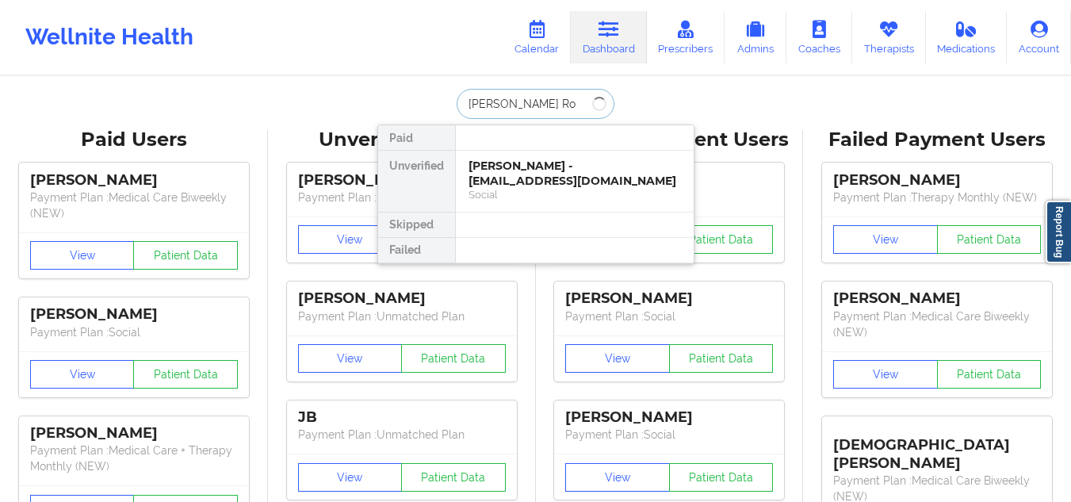
type input "[PERSON_NAME] Roo"
click at [538, 162] on div "[PERSON_NAME] - [EMAIL_ADDRESS][DOMAIN_NAME]" at bounding box center [574, 172] width 212 height 29
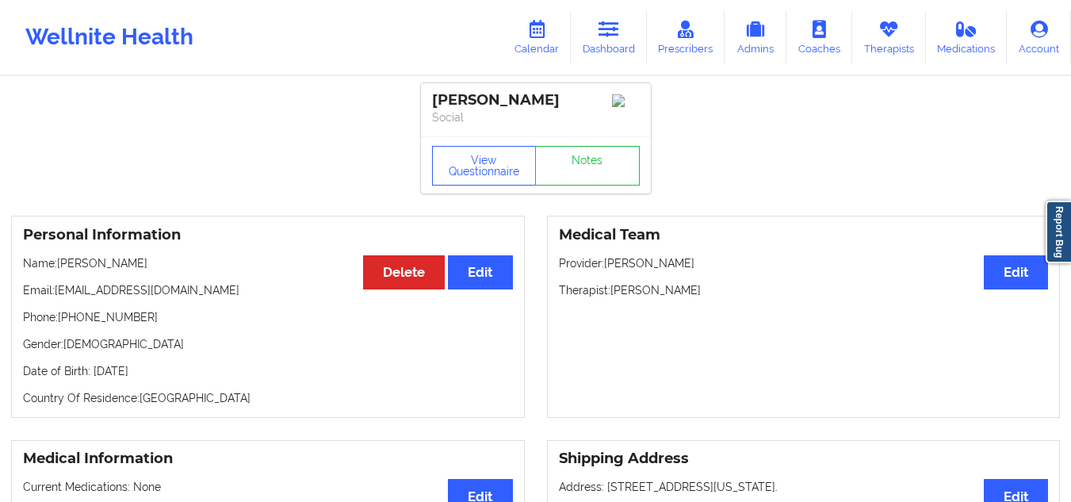
drag, startPoint x: 579, startPoint y: 105, endPoint x: 429, endPoint y: 93, distance: 151.0
click at [429, 93] on div "[PERSON_NAME] Social" at bounding box center [536, 109] width 230 height 53
copy div "[PERSON_NAME]"
click at [597, 32] on link "Dashboard" at bounding box center [609, 37] width 76 height 52
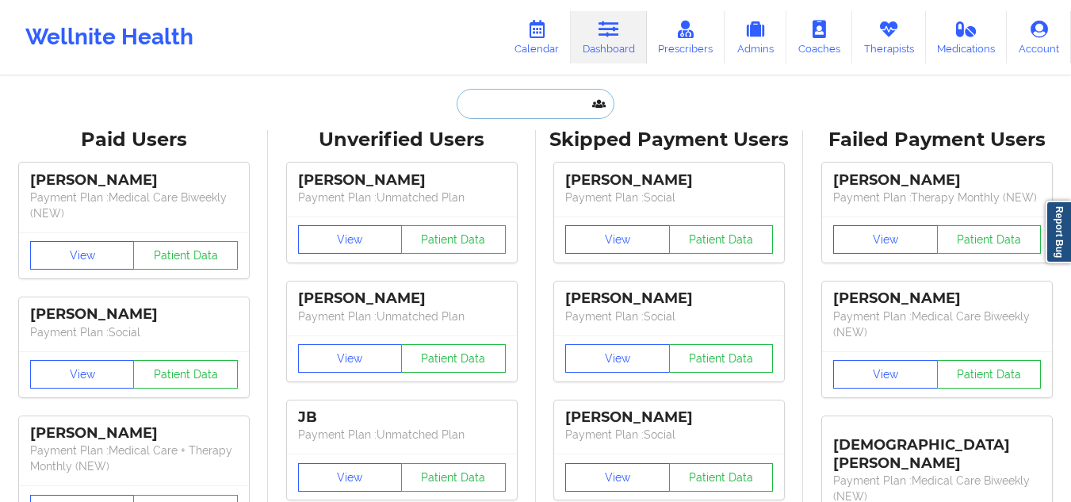
click at [487, 96] on input "text" at bounding box center [534, 104] width 157 height 30
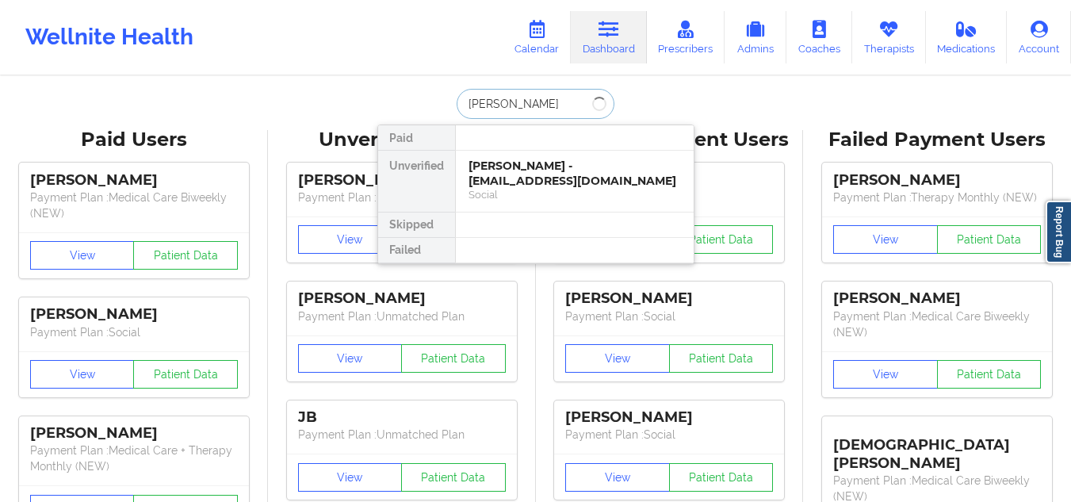
type input "[PERSON_NAME]"
click at [524, 197] on div "Social" at bounding box center [574, 194] width 212 height 13
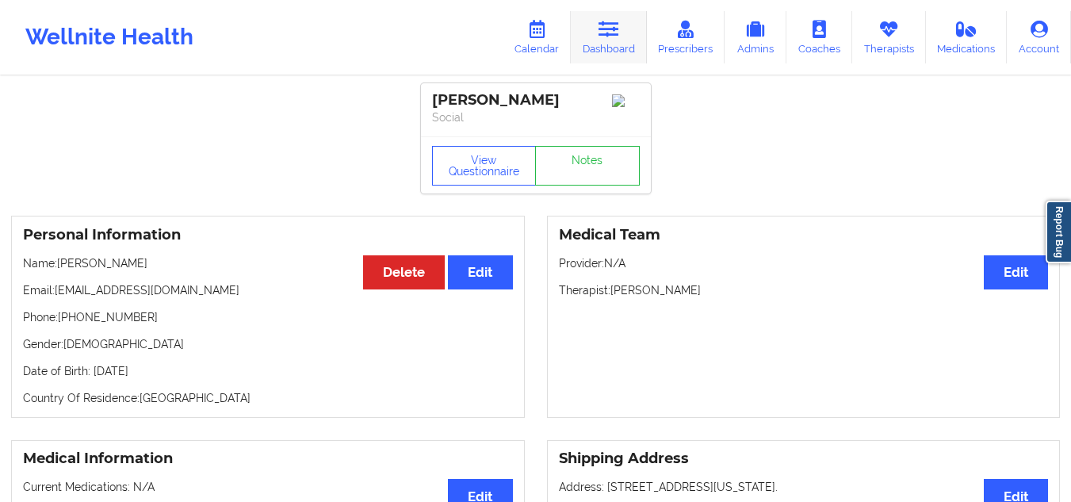
click at [606, 35] on icon at bounding box center [608, 29] width 21 height 17
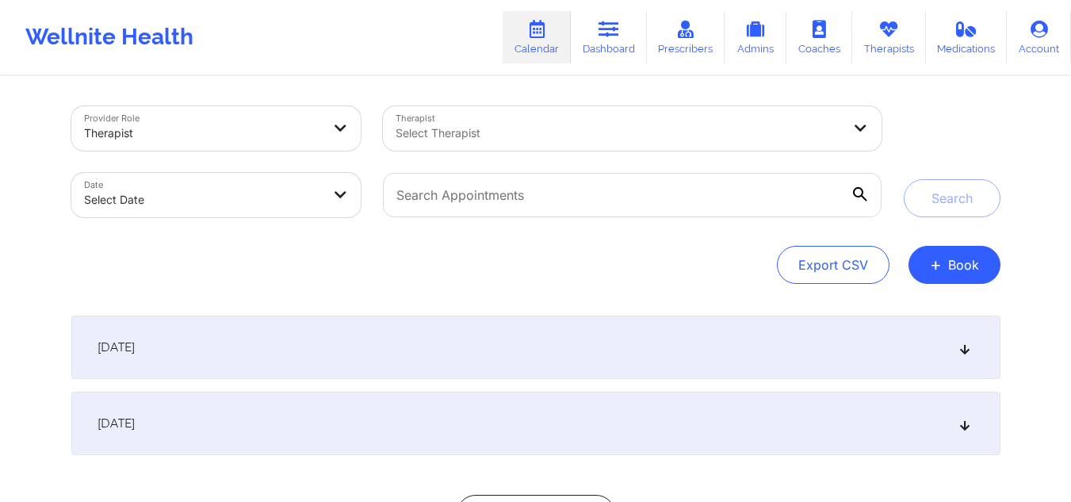
click at [426, 138] on div at bounding box center [618, 133] width 446 height 19
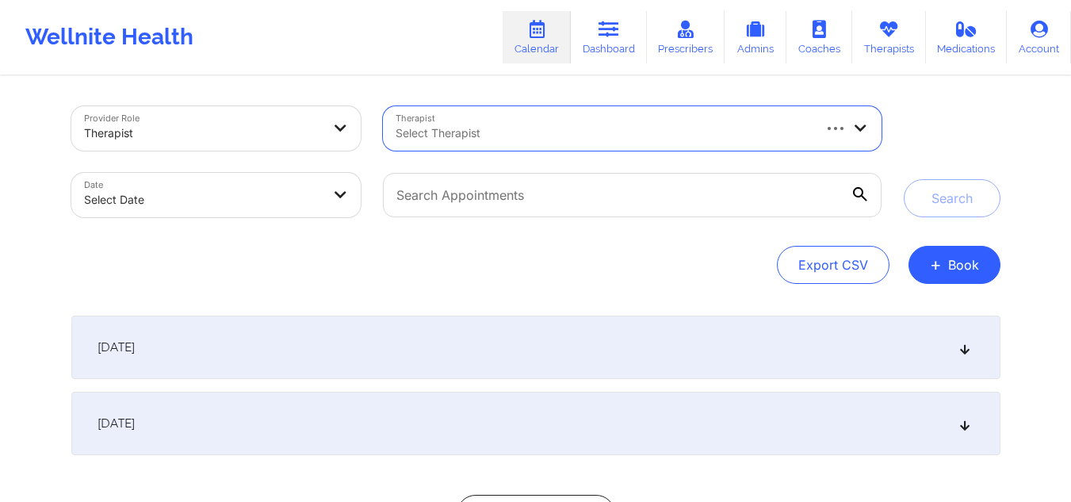
click at [426, 138] on div at bounding box center [602, 133] width 414 height 19
type input "[PERSON_NAME]"
paste input "[PERSON_NAME]"
type input "[PERSON_NAME]"
click at [559, 145] on div "Select Therapist" at bounding box center [597, 128] width 429 height 44
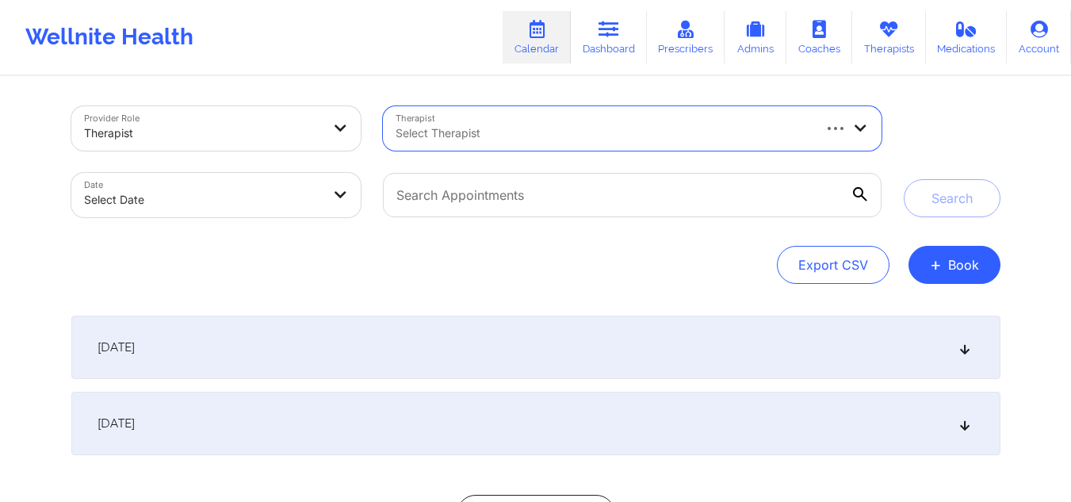
paste input "[PERSON_NAME]"
type input "[PERSON_NAME]"
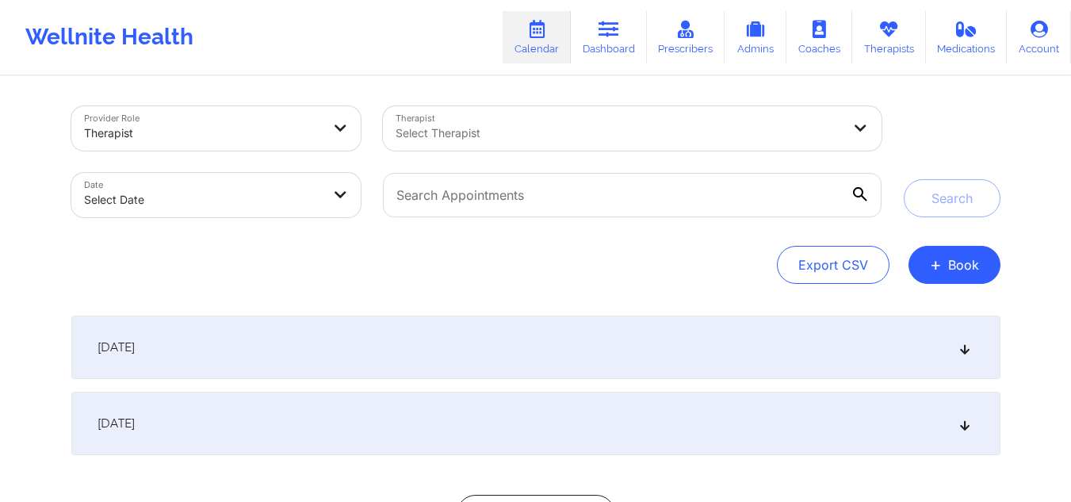
click at [546, 123] on div "Select Therapist" at bounding box center [613, 128] width 460 height 44
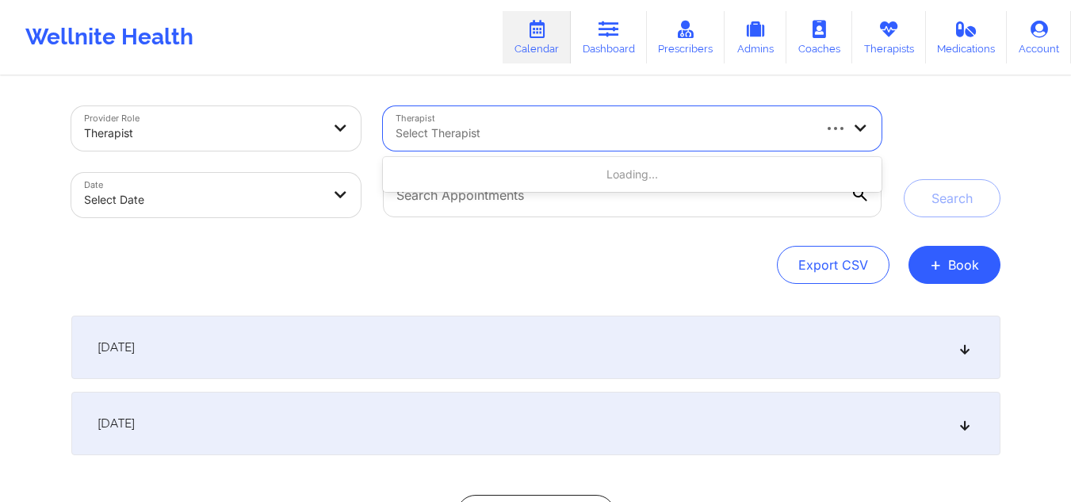
paste input "[PERSON_NAME]"
type input "[PERSON_NAME]"
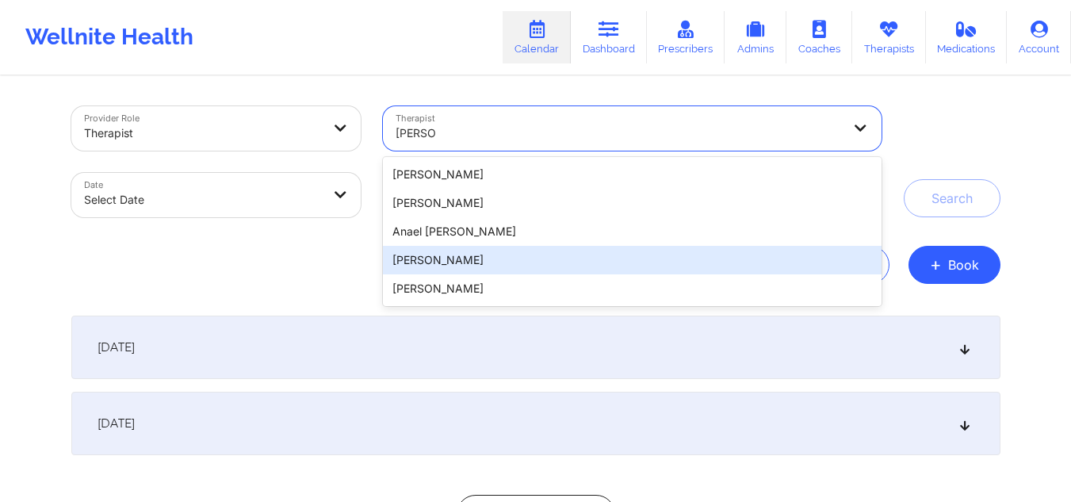
click at [441, 259] on div "[PERSON_NAME]" at bounding box center [632, 260] width 498 height 29
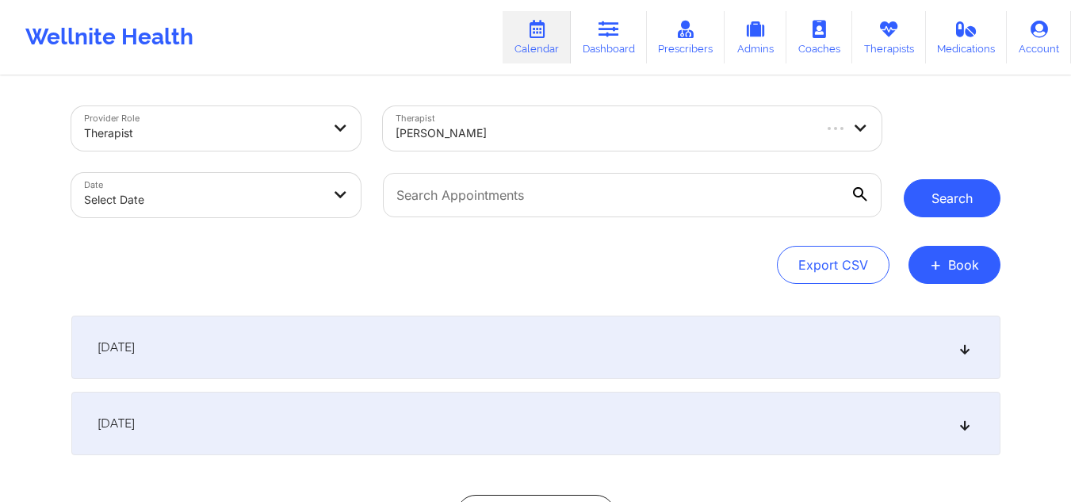
click at [945, 202] on button "Search" at bounding box center [951, 198] width 97 height 38
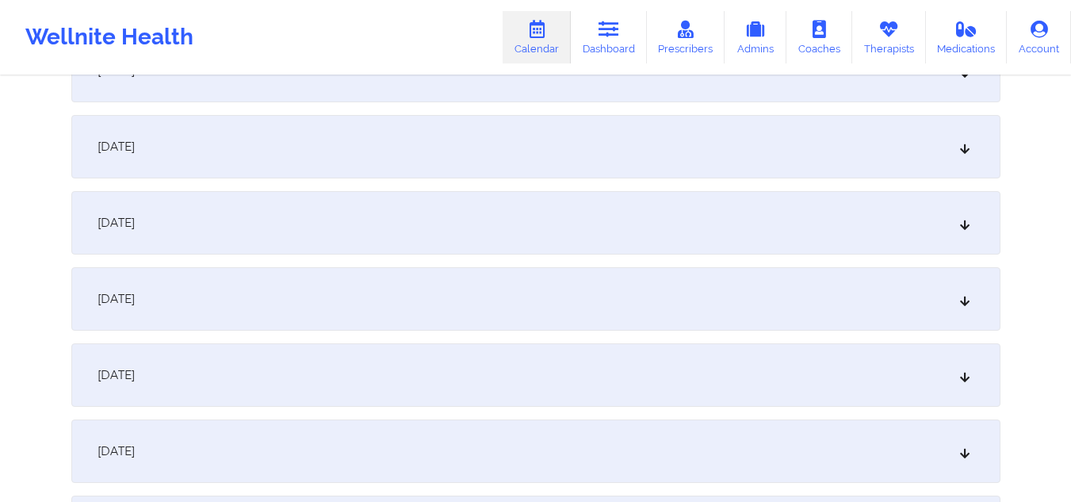
scroll to position [666, 0]
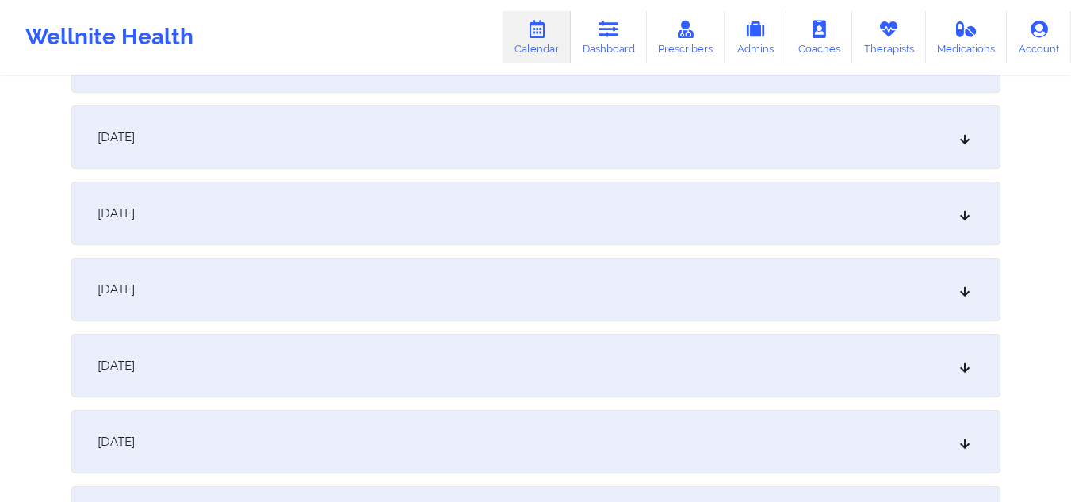
click at [962, 362] on icon at bounding box center [963, 365] width 13 height 11
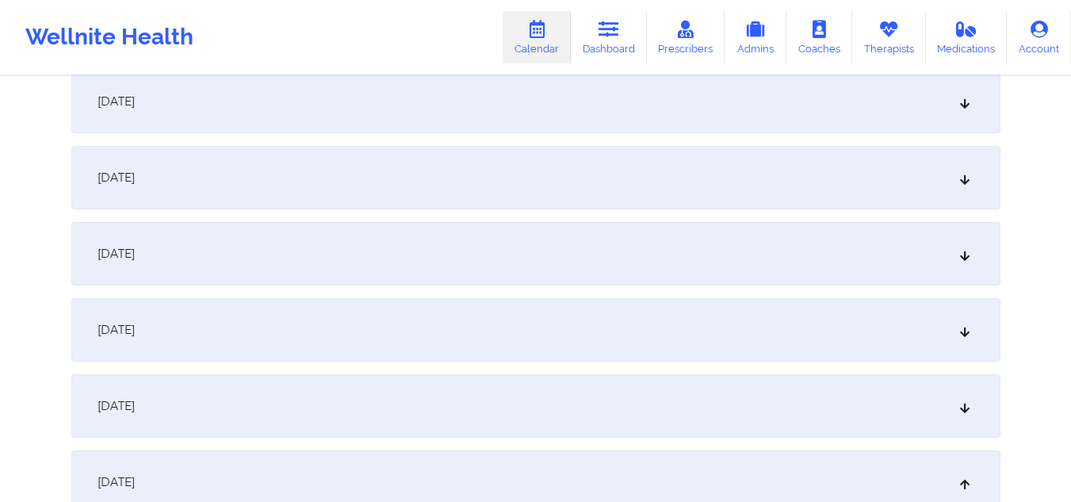
scroll to position [521, 0]
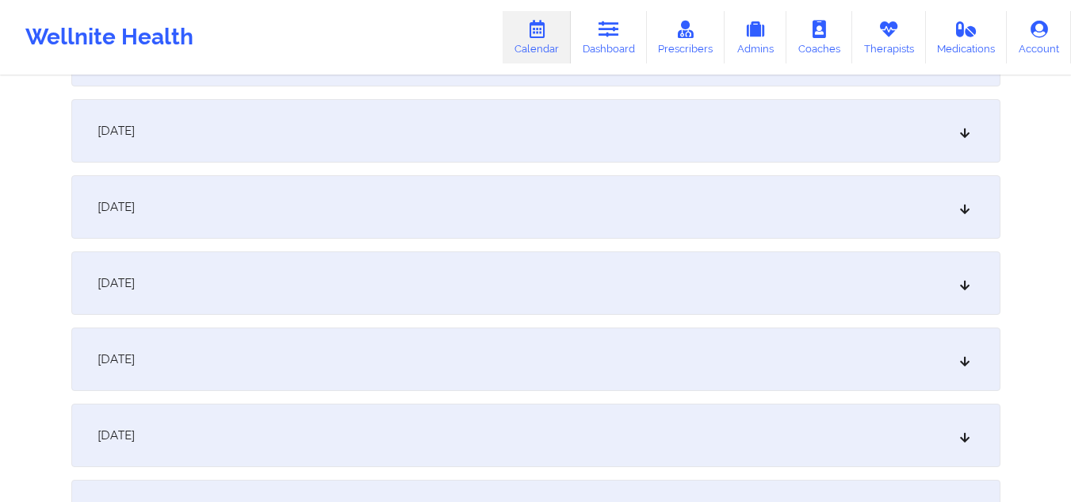
click at [965, 204] on icon at bounding box center [963, 206] width 13 height 11
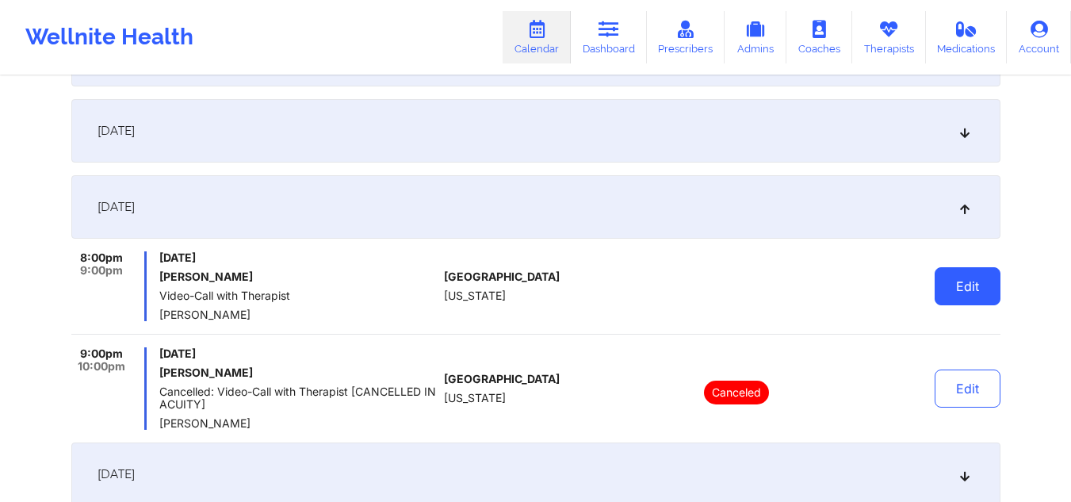
click at [960, 281] on button "Edit" at bounding box center [967, 286] width 66 height 38
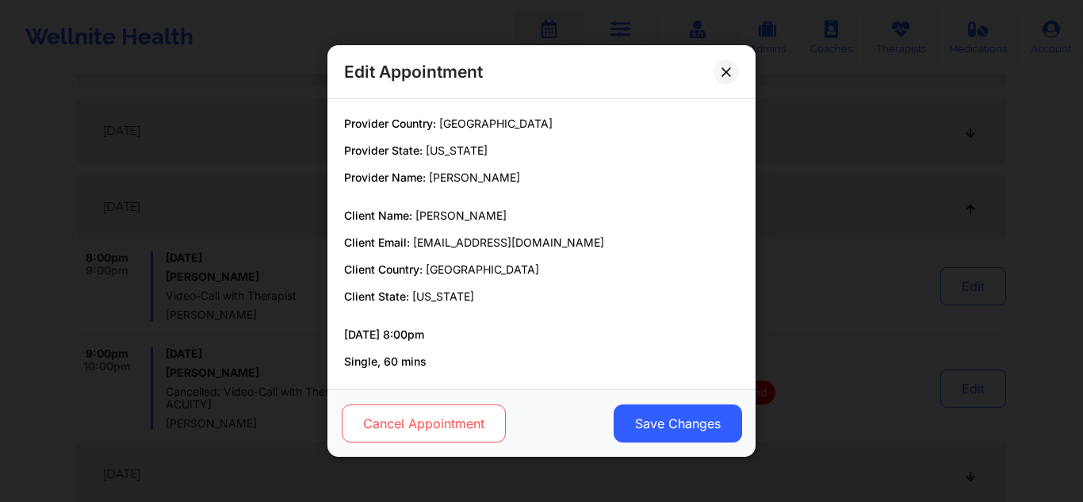
click at [430, 418] on button "Cancel Appointment" at bounding box center [424, 423] width 164 height 38
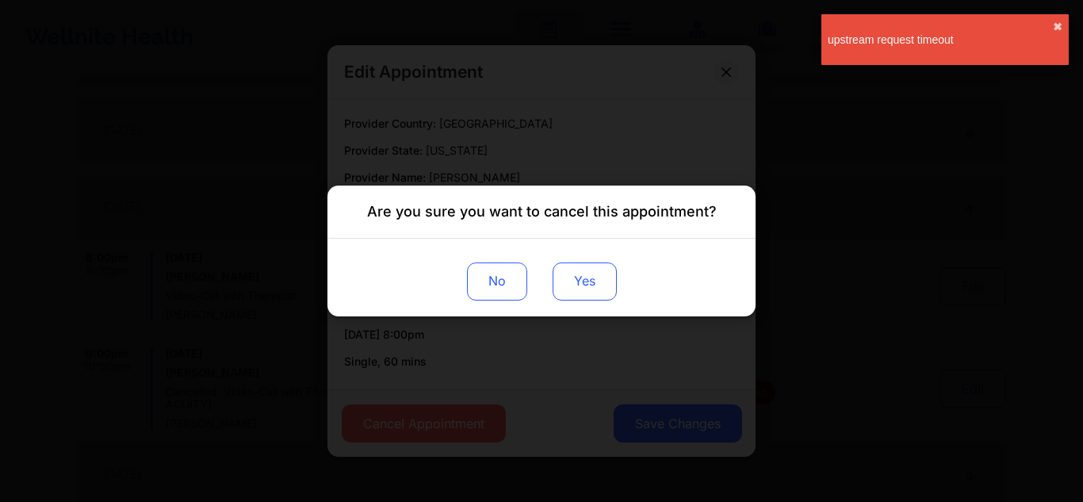
click at [581, 285] on button "Yes" at bounding box center [584, 281] width 64 height 38
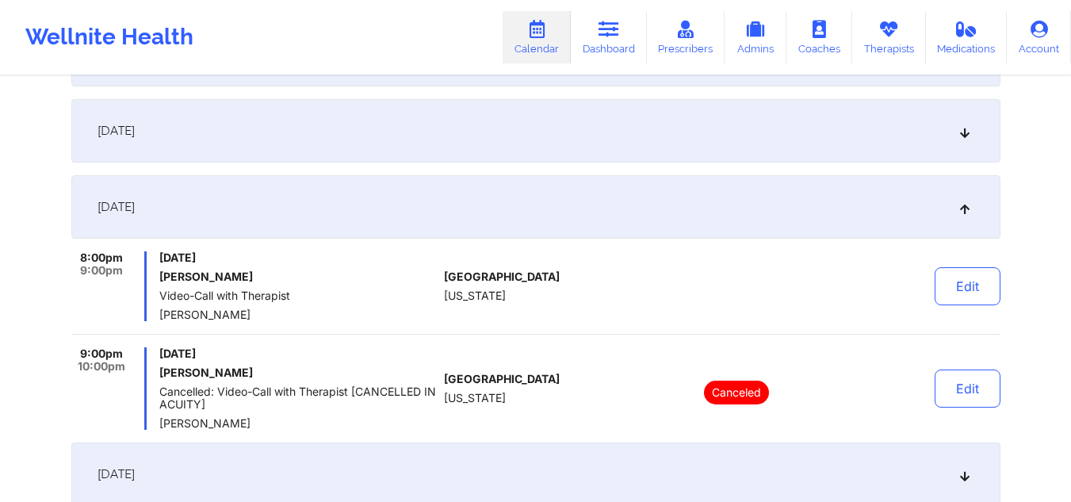
click at [970, 203] on icon at bounding box center [963, 206] width 13 height 11
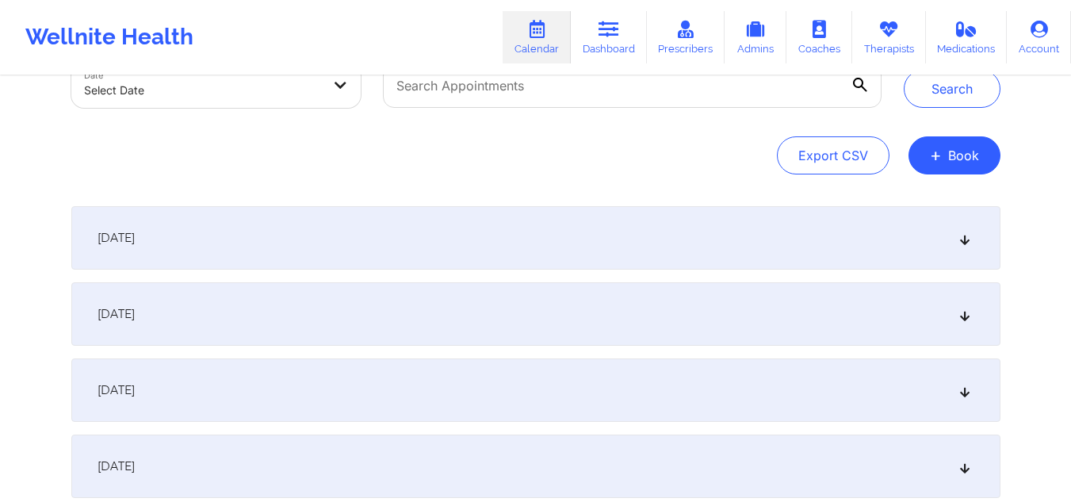
scroll to position [0, 0]
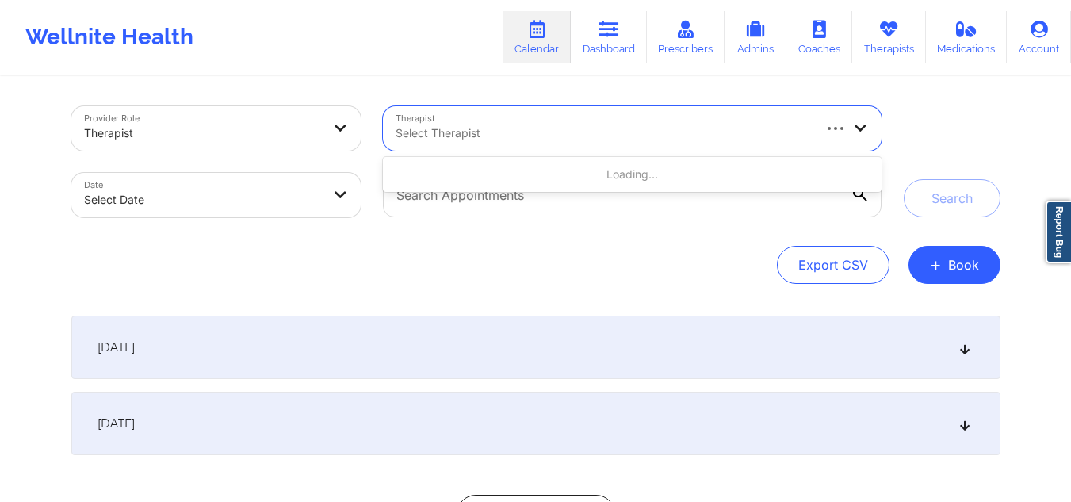
click at [604, 128] on div at bounding box center [602, 133] width 414 height 19
paste input "[PERSON_NAME]"
type input "[PERSON_NAME]"
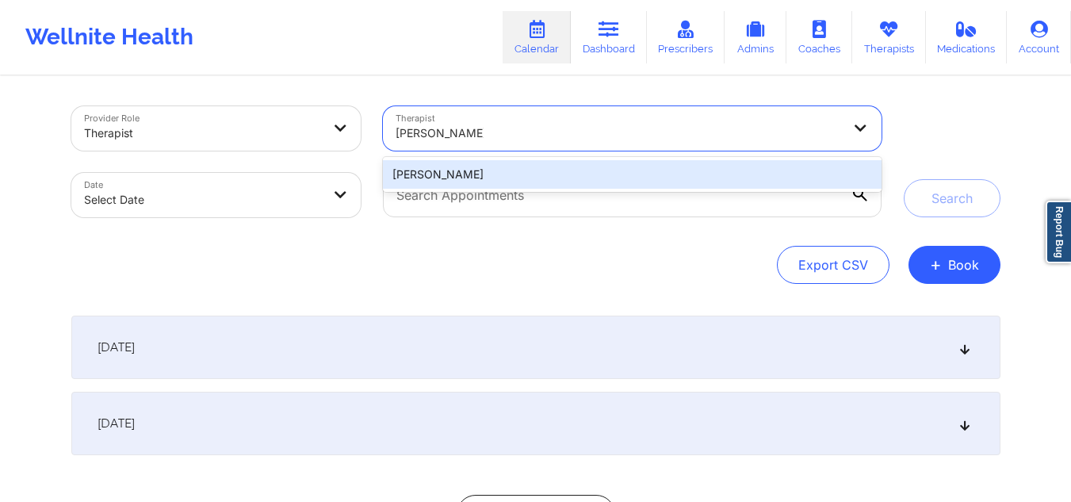
click at [524, 165] on div "[PERSON_NAME]" at bounding box center [632, 174] width 498 height 29
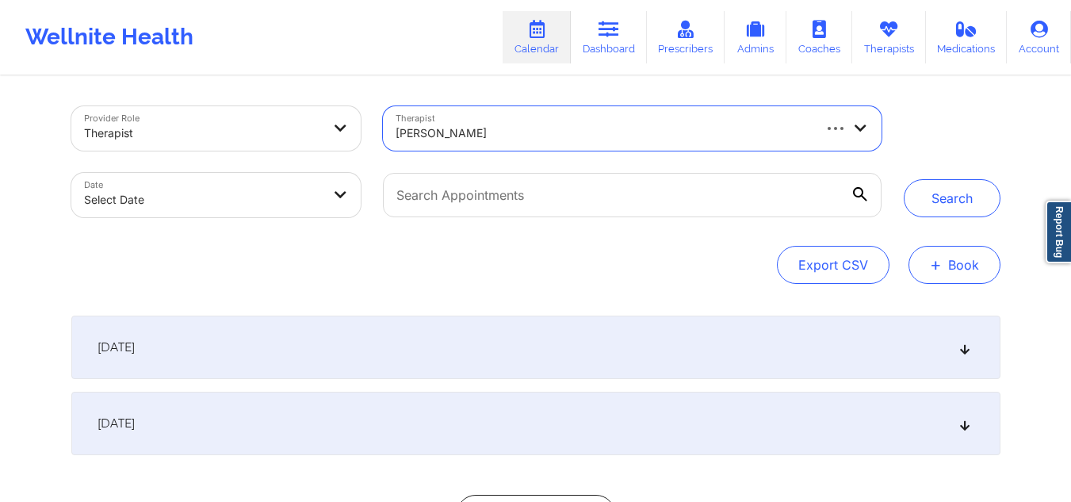
click at [939, 268] on span "+" at bounding box center [936, 264] width 12 height 9
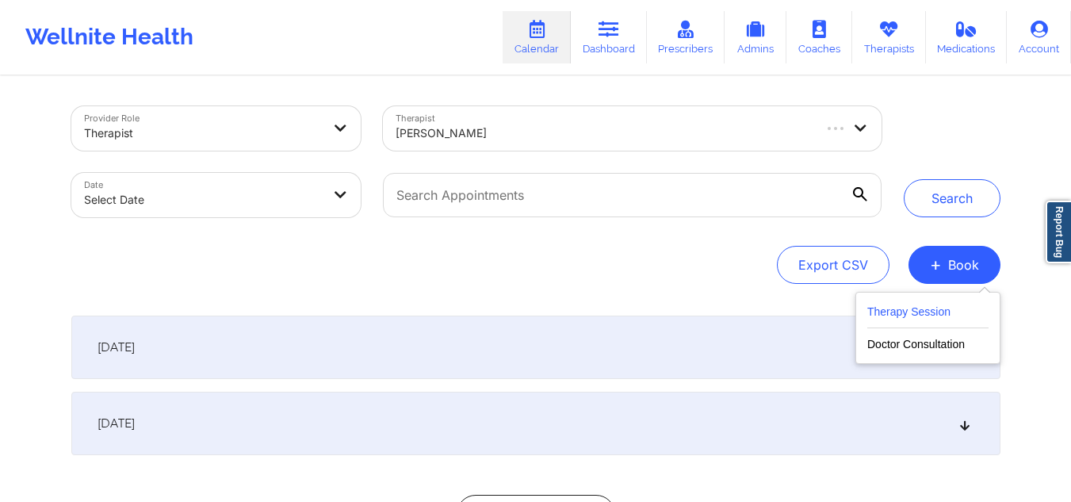
click at [907, 302] on button "Therapy Session" at bounding box center [927, 315] width 121 height 26
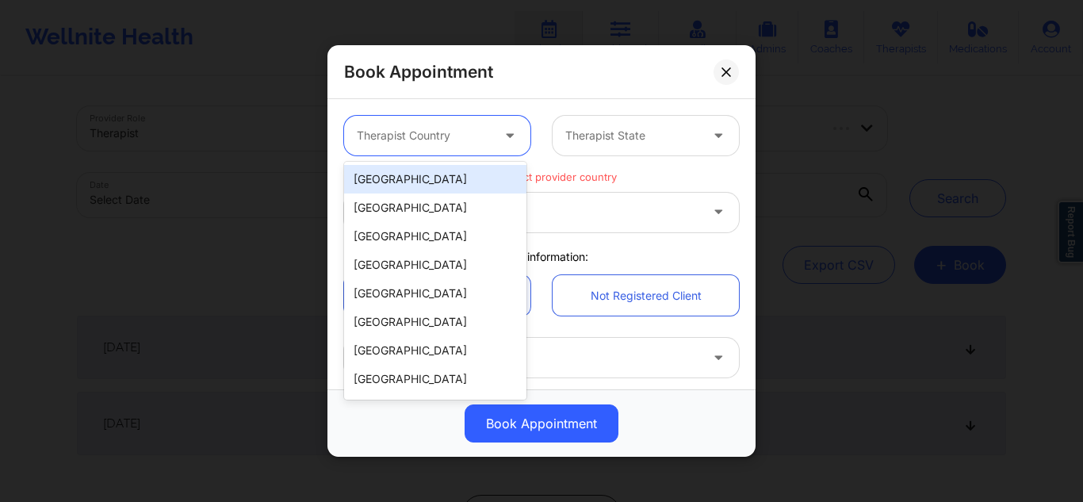
click at [422, 128] on div at bounding box center [424, 135] width 134 height 19
click at [403, 186] on div "[GEOGRAPHIC_DATA]" at bounding box center [435, 179] width 182 height 29
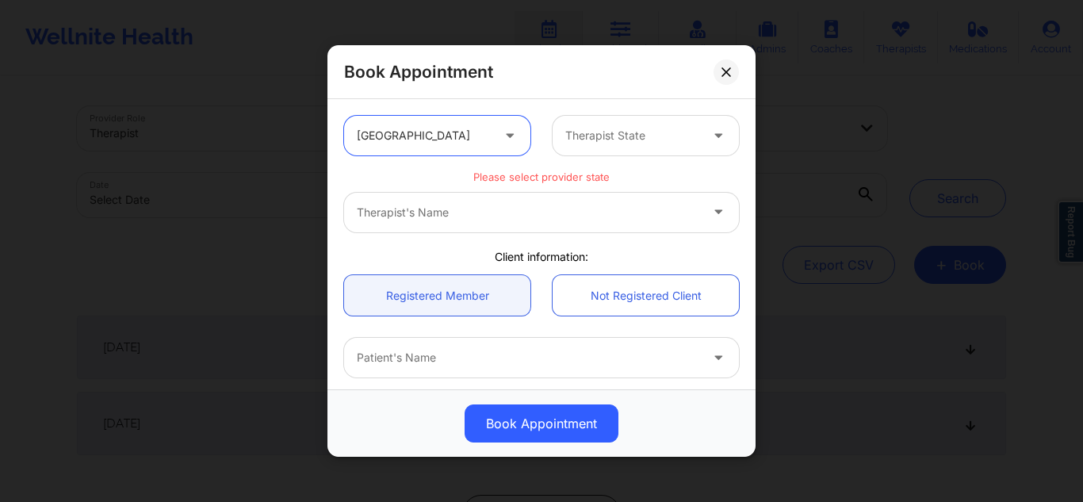
click at [585, 124] on div "Therapist State" at bounding box center [626, 136] width 148 height 40
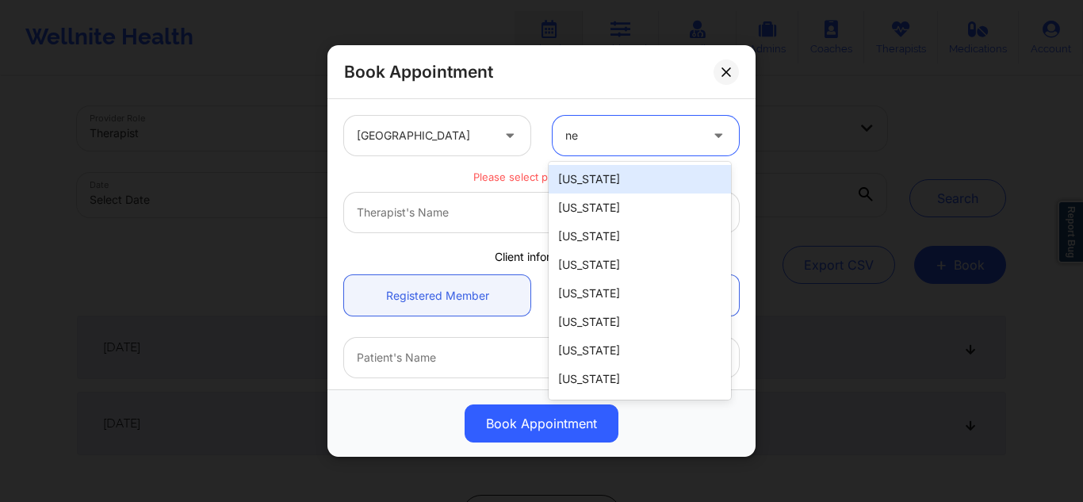
type input "new"
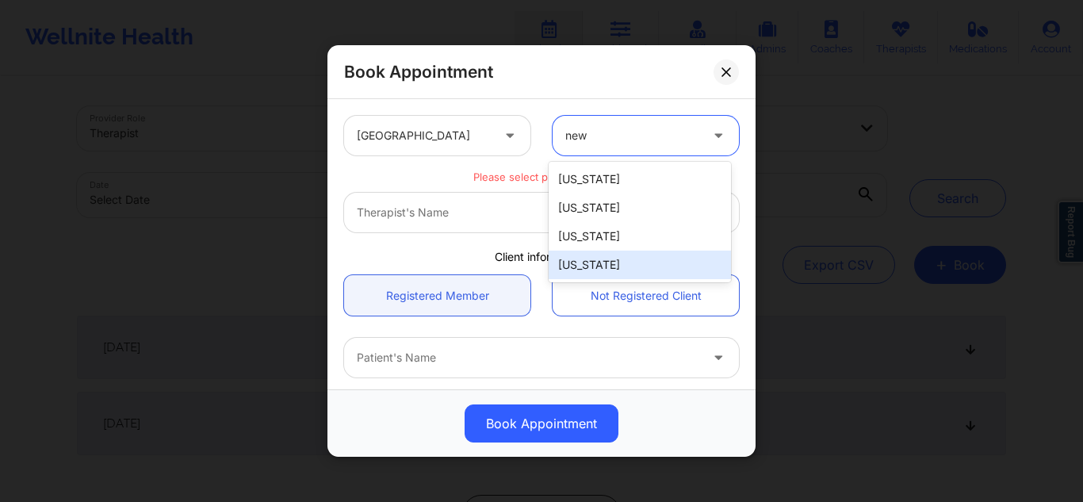
click at [592, 254] on div "[US_STATE]" at bounding box center [639, 264] width 182 height 29
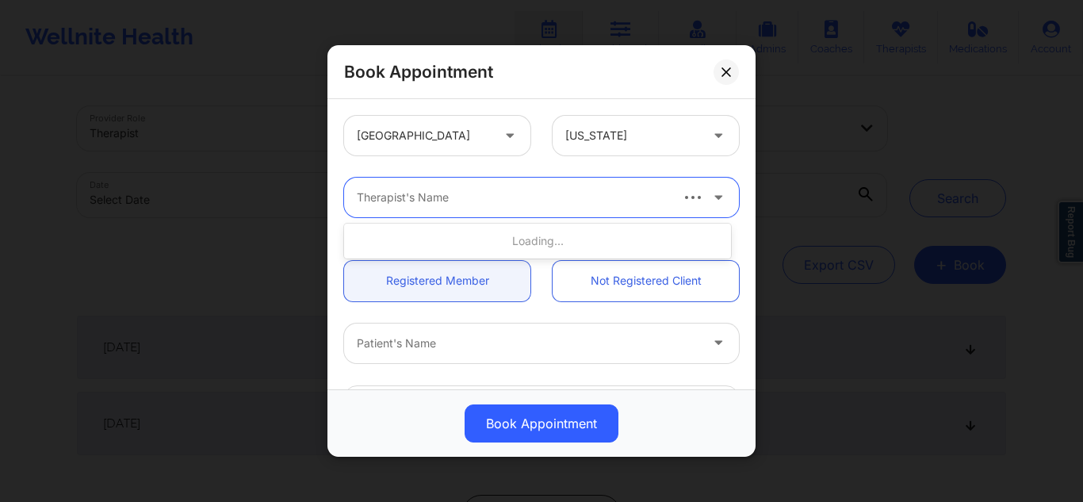
click at [522, 193] on div at bounding box center [512, 197] width 311 height 19
paste input "[PERSON_NAME]"
type input "[PERSON_NAME]"
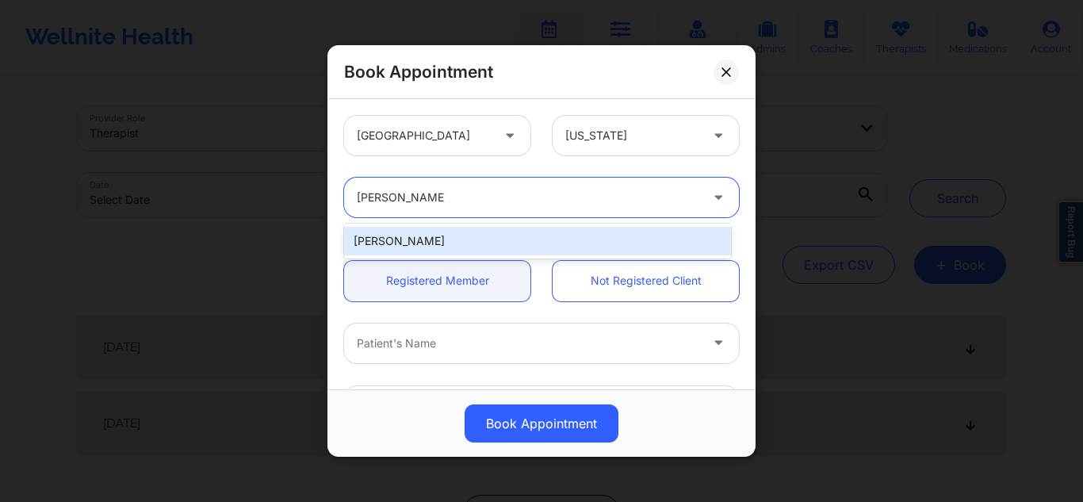
click at [483, 233] on div "[PERSON_NAME]" at bounding box center [537, 241] width 387 height 29
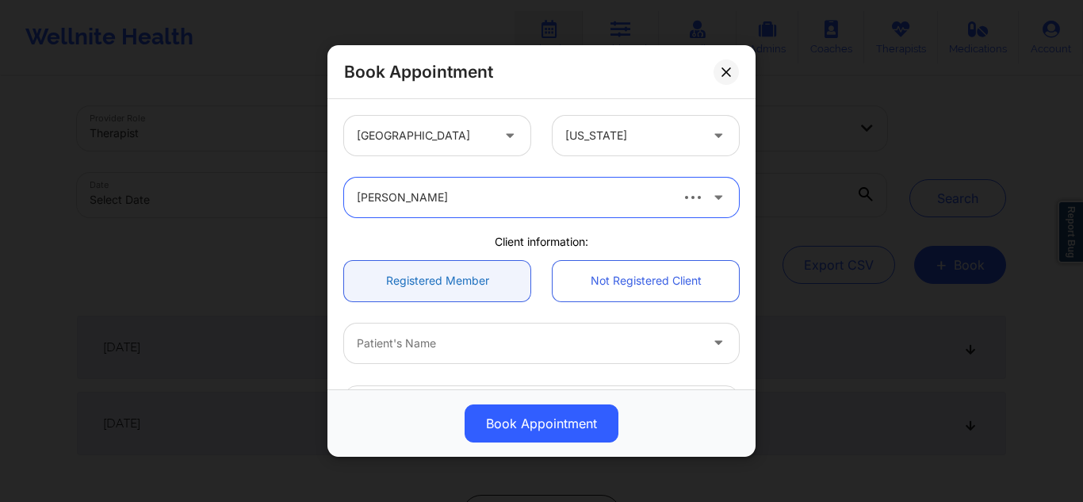
click at [448, 281] on link "Registered Member" at bounding box center [437, 280] width 186 height 40
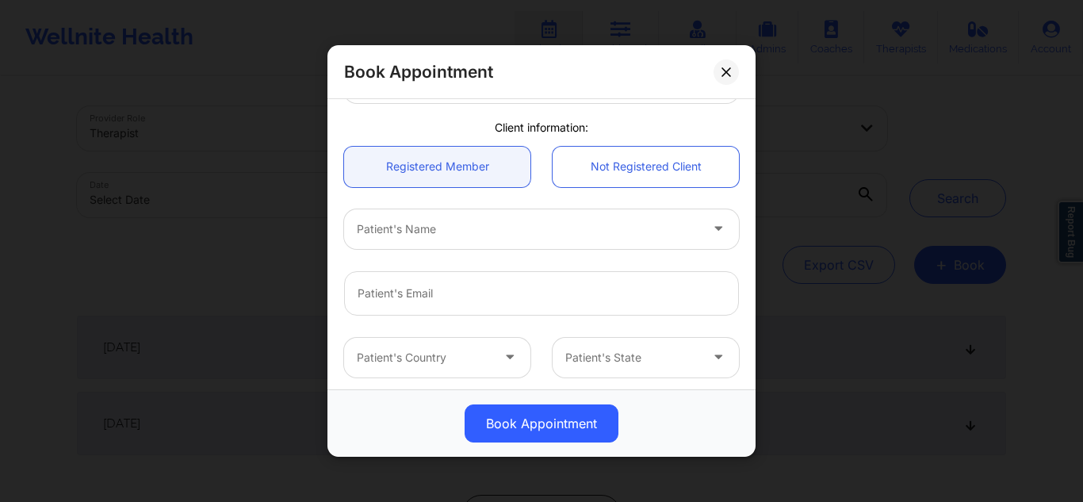
scroll to position [125, 0]
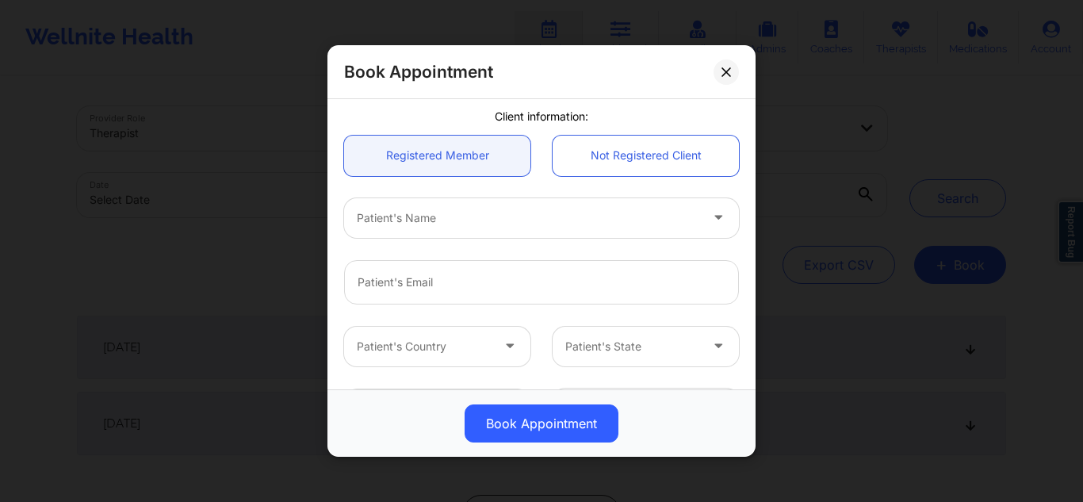
click at [624, 208] on div at bounding box center [528, 217] width 342 height 19
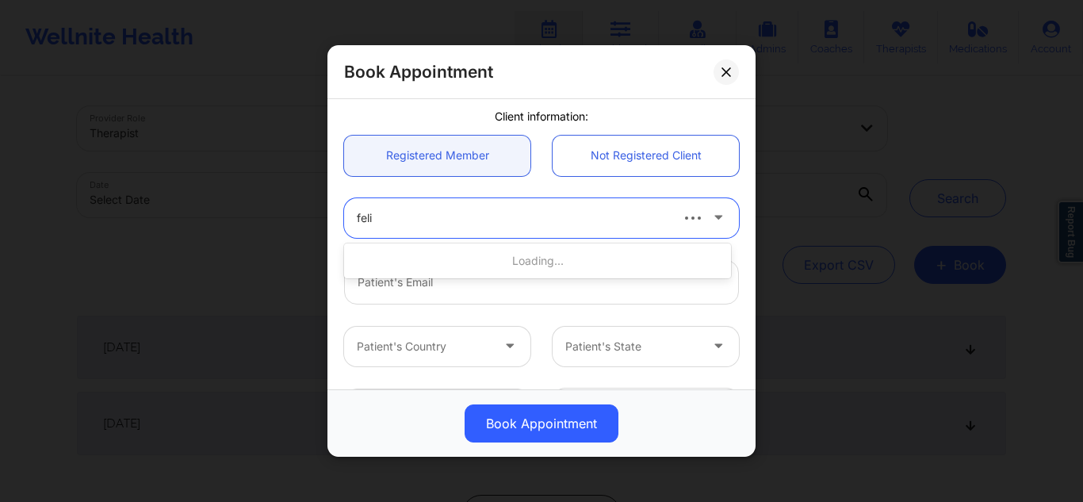
type input "felic"
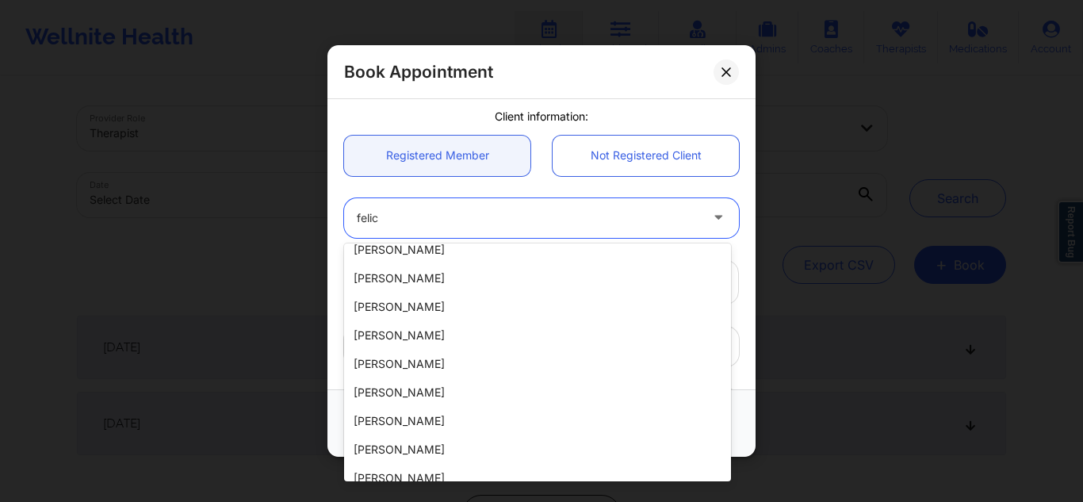
scroll to position [181, 0]
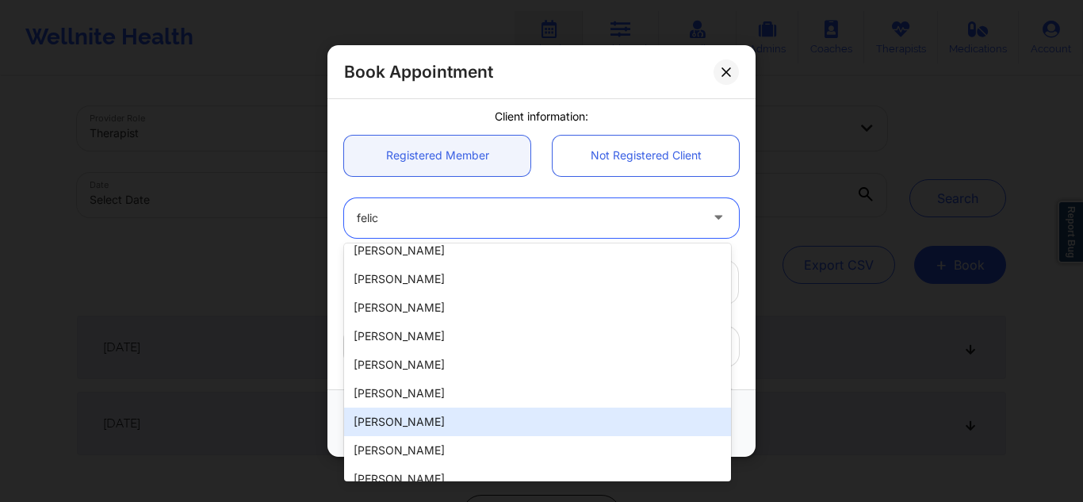
click at [502, 422] on div "[PERSON_NAME]" at bounding box center [537, 421] width 387 height 29
type input "[EMAIL_ADDRESS][DOMAIN_NAME]"
type input "[PHONE_NUMBER]"
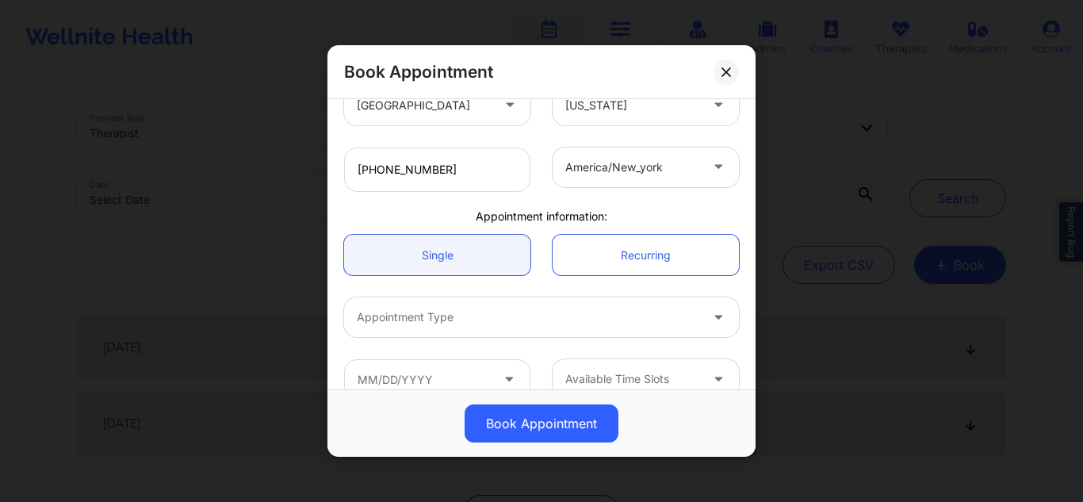
scroll to position [392, 0]
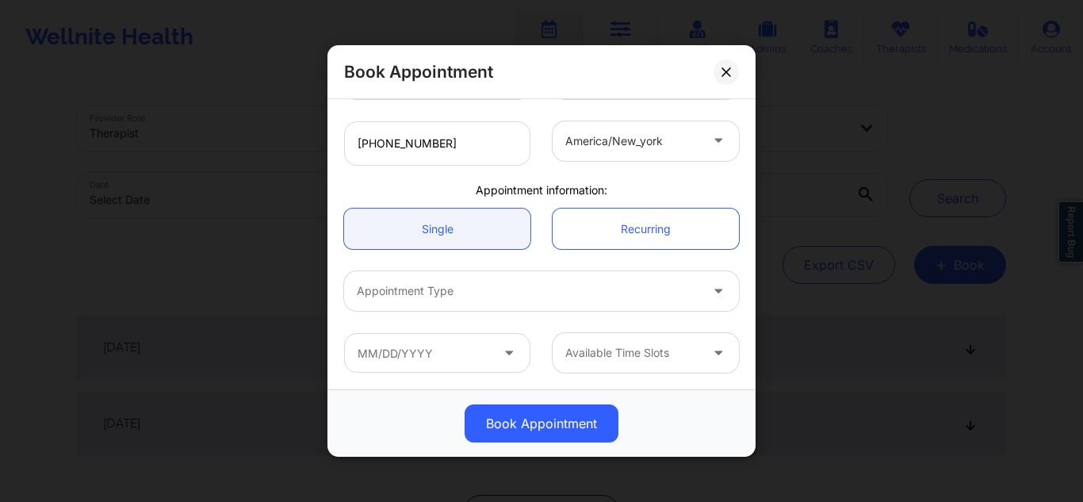
click at [656, 354] on div at bounding box center [632, 352] width 134 height 19
click at [510, 350] on icon at bounding box center [509, 349] width 16 height 13
click at [452, 346] on input "text" at bounding box center [437, 353] width 186 height 40
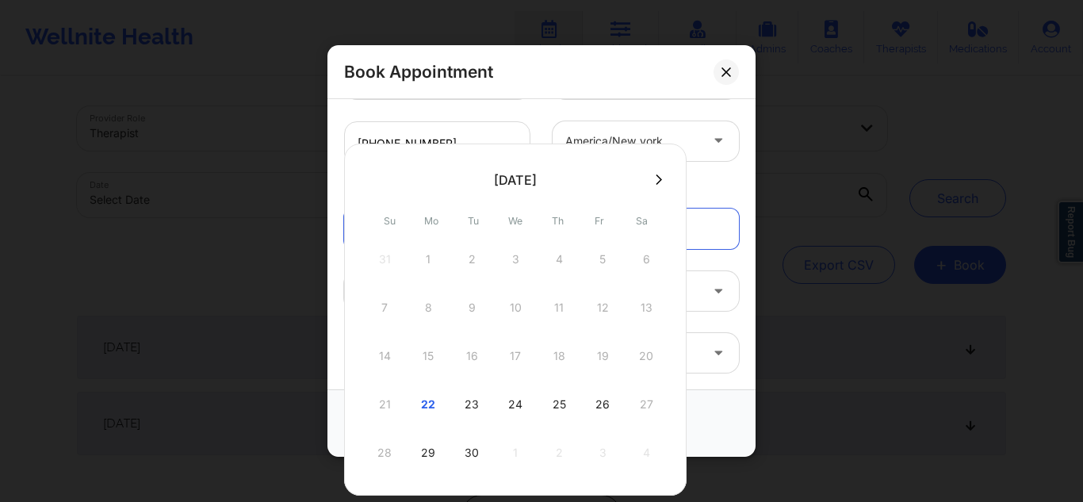
click at [381, 407] on div "21 22 23 24 25 26 27" at bounding box center [515, 404] width 301 height 44
click at [729, 76] on icon at bounding box center [726, 72] width 10 height 10
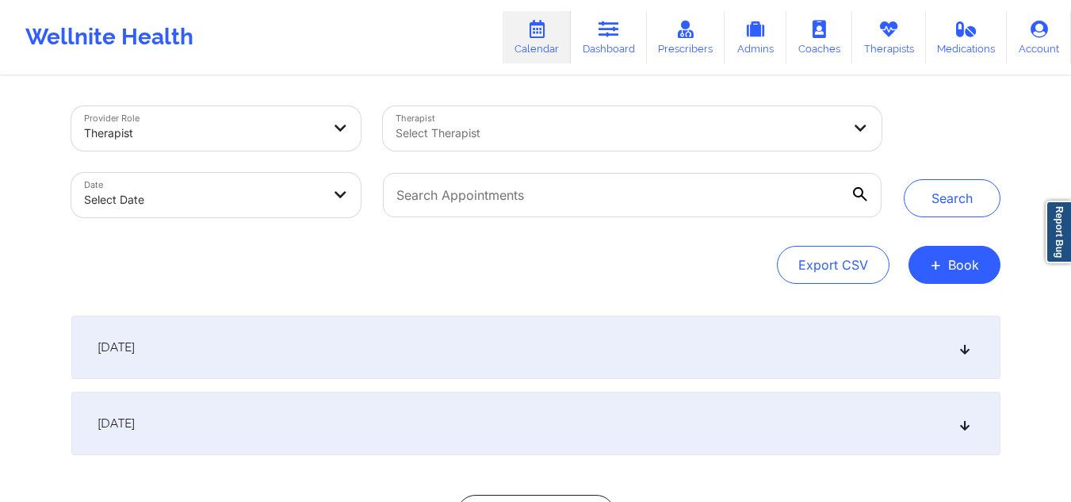
click at [517, 128] on div at bounding box center [618, 133] width 446 height 19
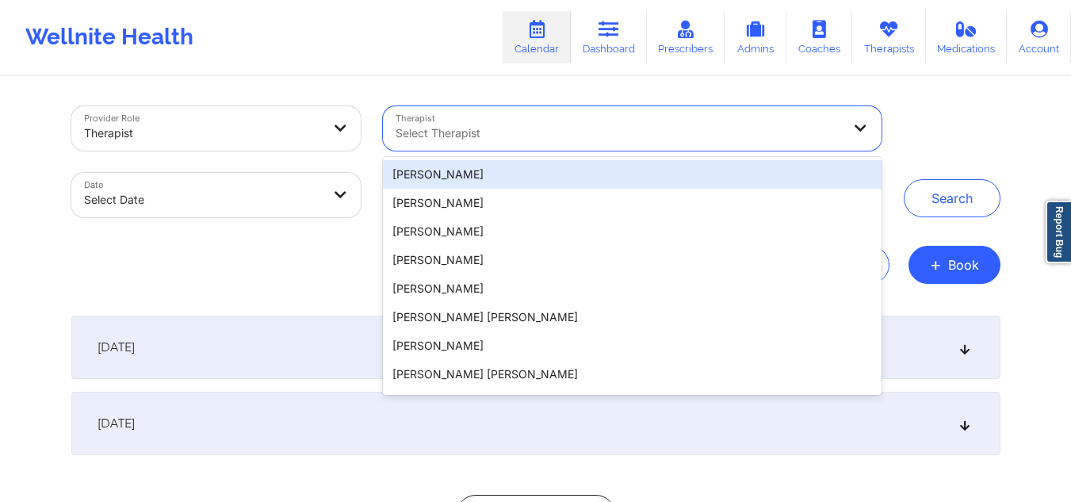
paste input "[PHONE_NUMBER]"
type input "[PHONE_NUMBER]"
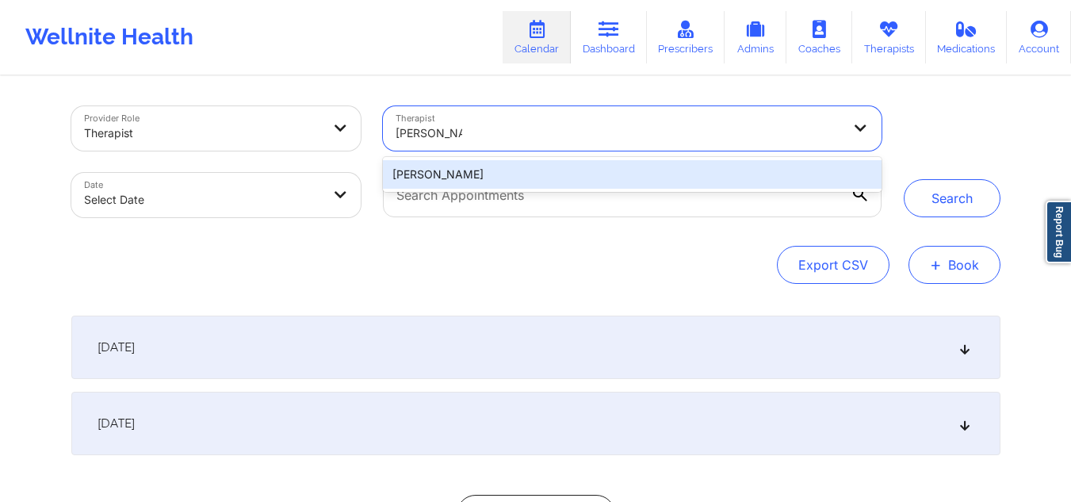
type input "[PERSON_NAME]"
click at [943, 265] on button "+ Book" at bounding box center [954, 265] width 92 height 38
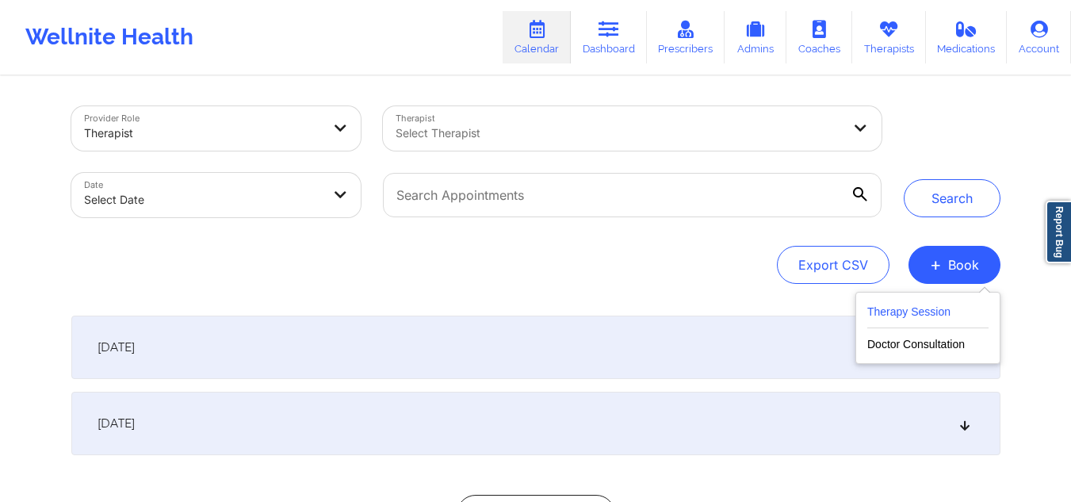
click at [895, 307] on button "Therapy Session" at bounding box center [927, 315] width 121 height 26
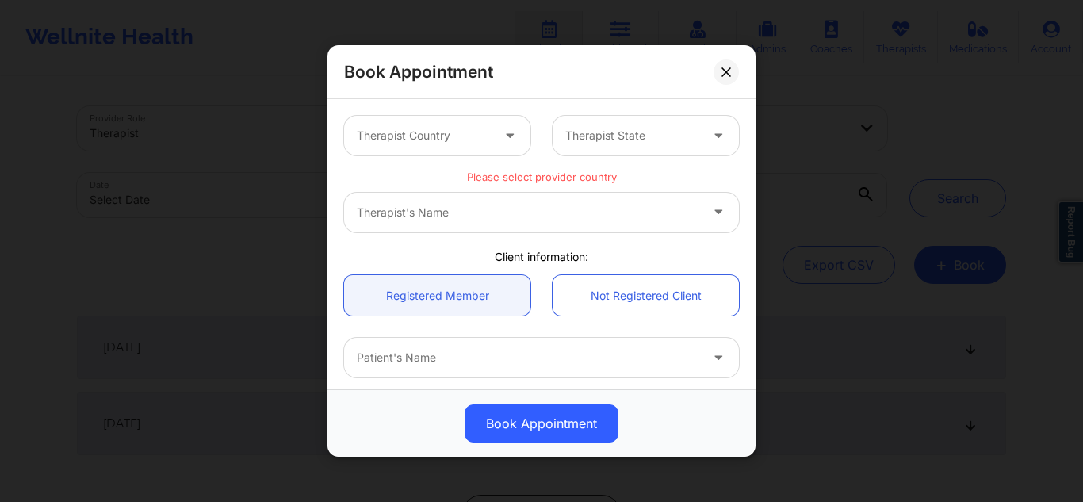
click at [475, 132] on div at bounding box center [424, 135] width 134 height 19
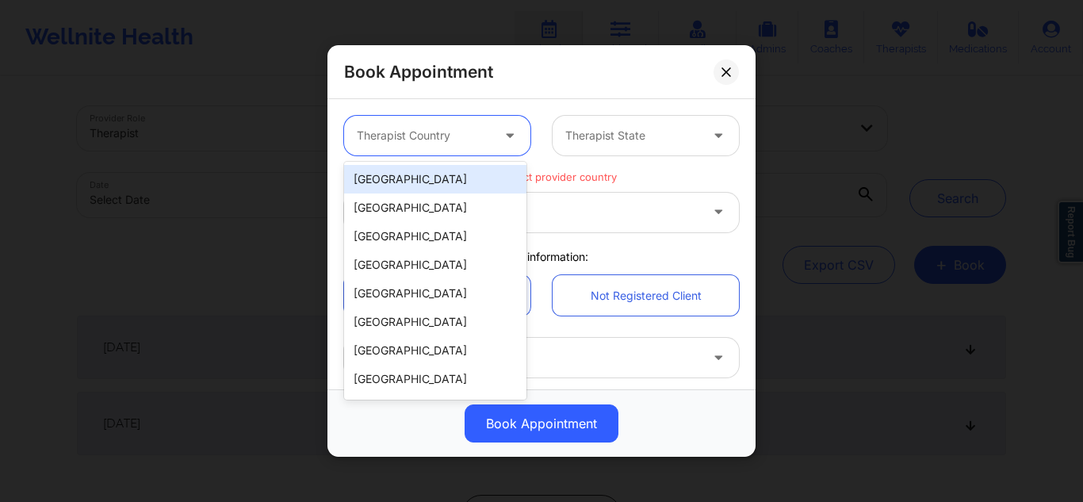
click at [421, 186] on div "[GEOGRAPHIC_DATA]" at bounding box center [435, 179] width 182 height 29
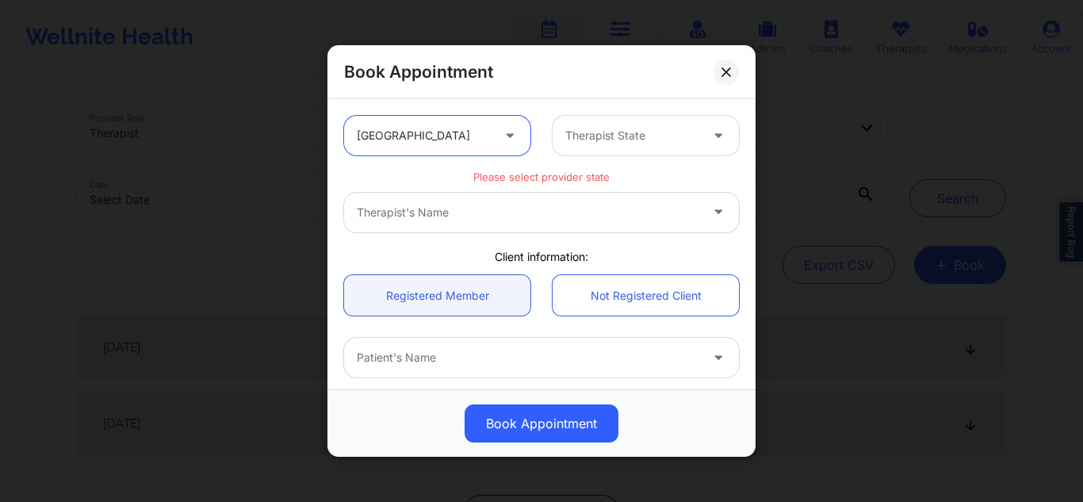
click at [616, 128] on div at bounding box center [632, 135] width 134 height 19
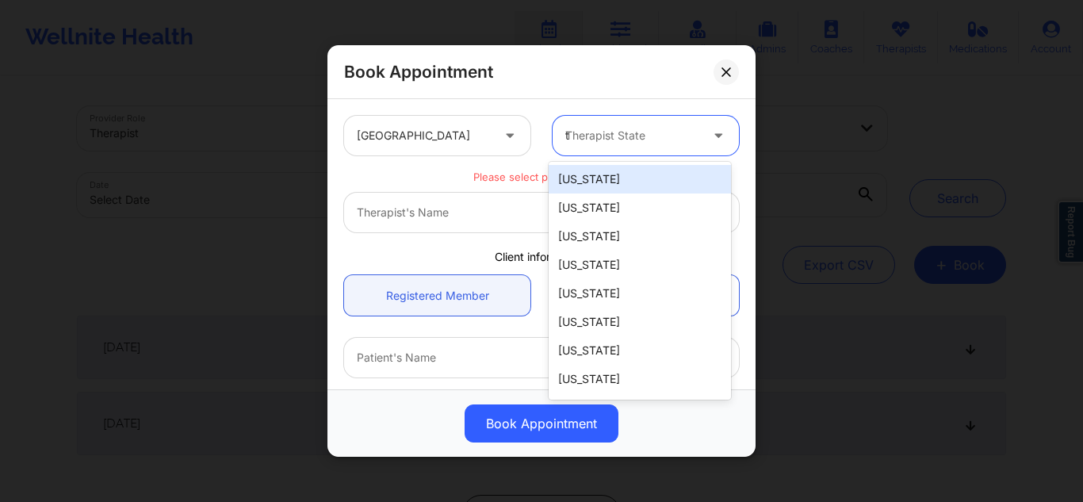
type input "te"
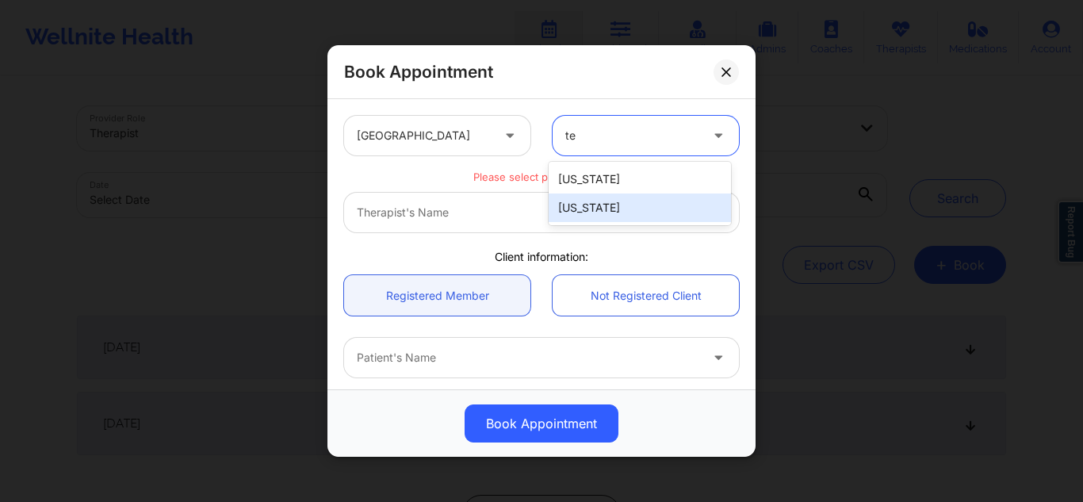
click at [596, 200] on div "[US_STATE]" at bounding box center [639, 207] width 182 height 29
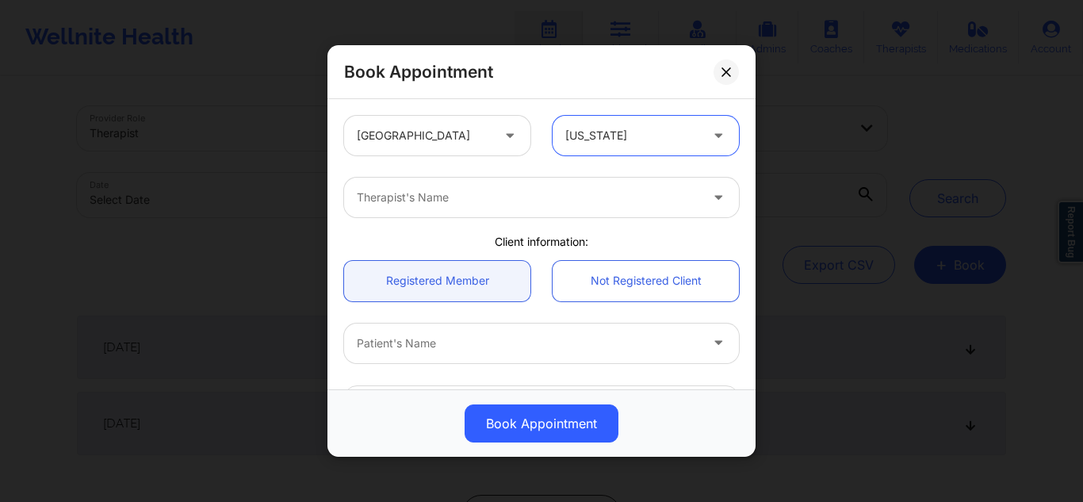
click at [521, 197] on div at bounding box center [528, 197] width 342 height 19
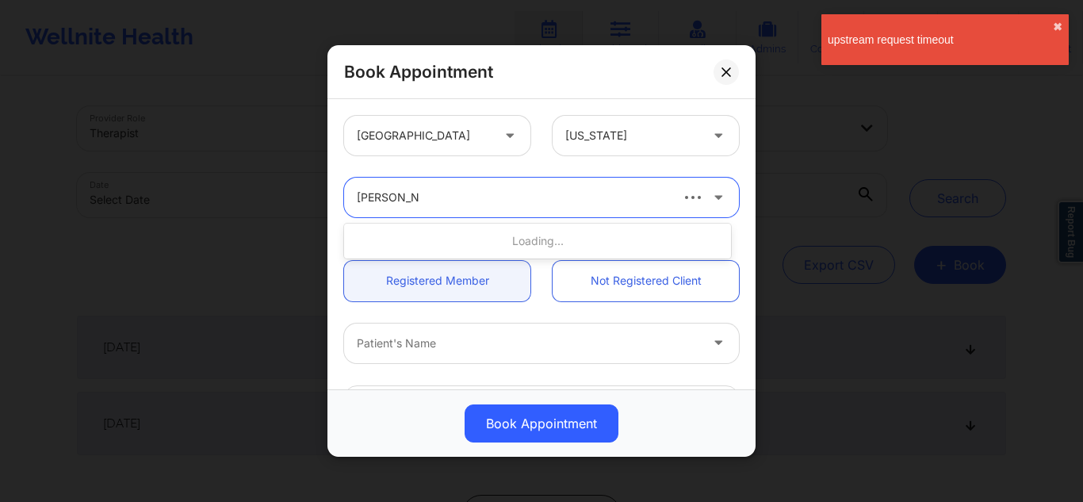
type input "[PERSON_NAME]"
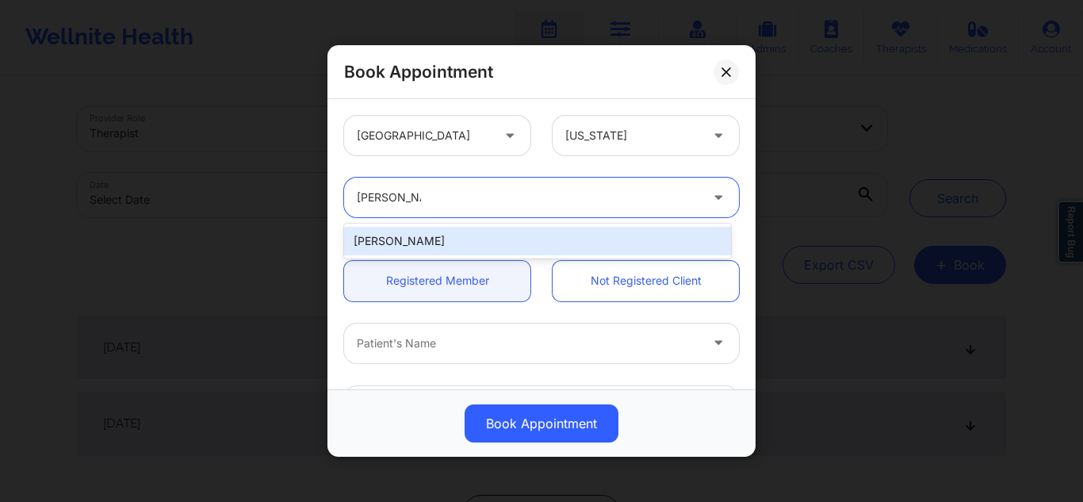
click at [488, 236] on div "[PERSON_NAME]" at bounding box center [537, 241] width 387 height 29
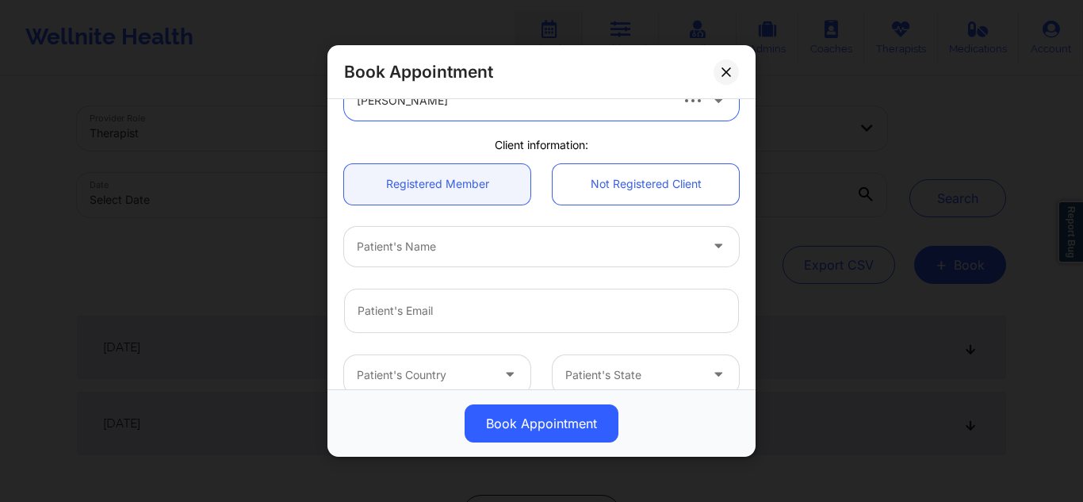
scroll to position [112, 0]
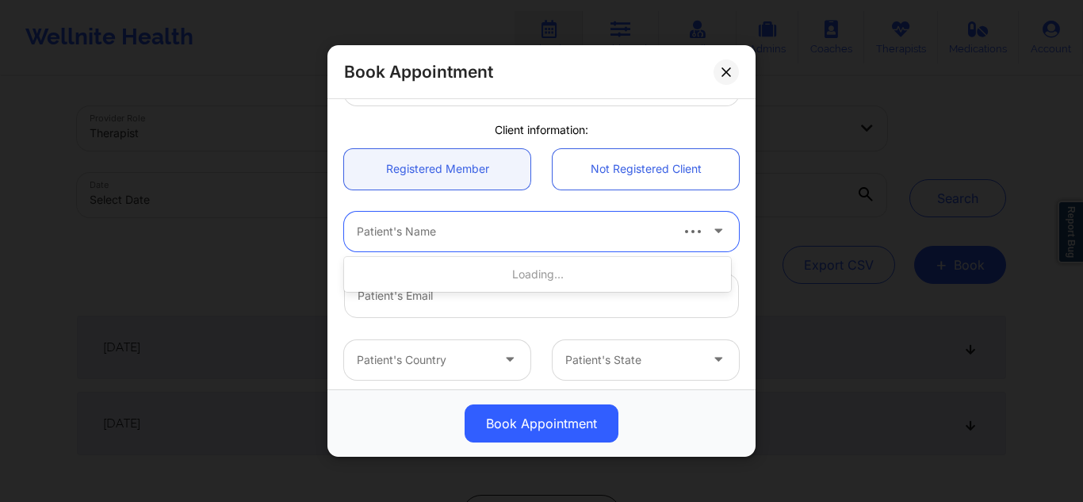
click at [621, 233] on div at bounding box center [512, 231] width 311 height 19
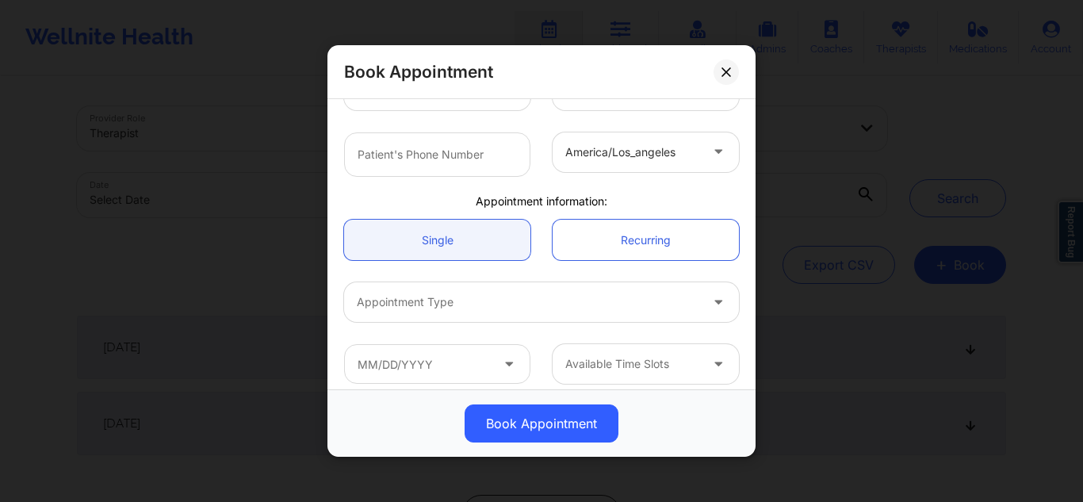
scroll to position [392, 0]
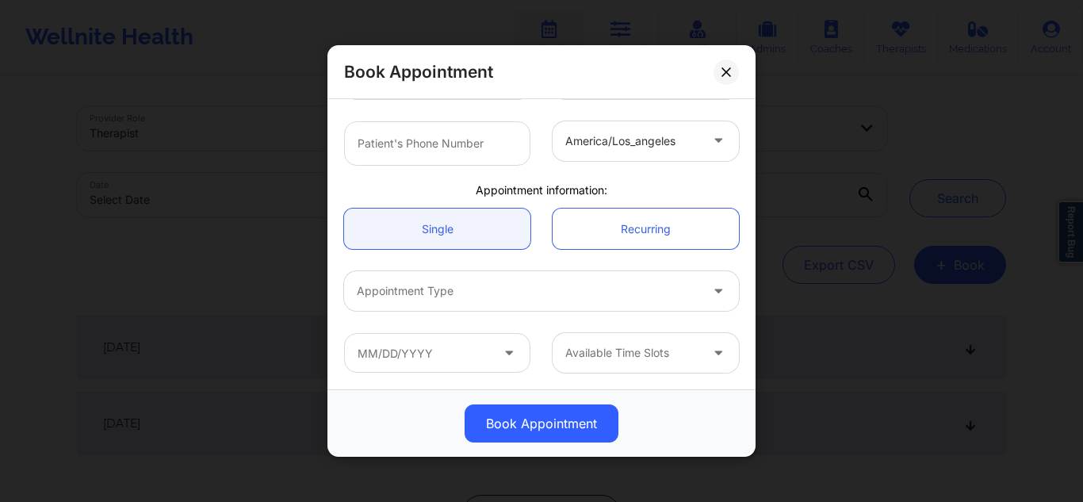
click at [647, 281] on div at bounding box center [528, 290] width 342 height 19
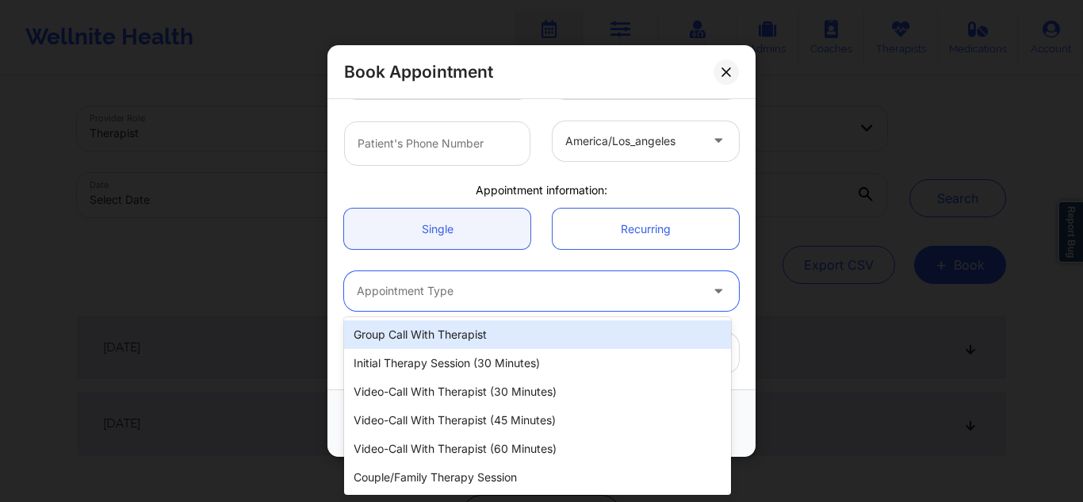
click at [733, 258] on div "Single Recurring" at bounding box center [541, 228] width 417 height 63
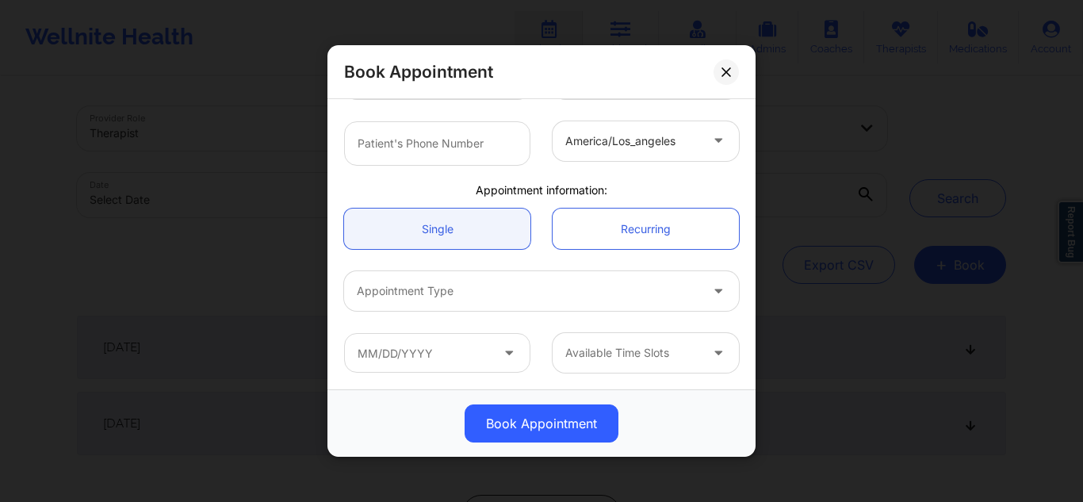
click at [622, 352] on div at bounding box center [632, 352] width 134 height 19
click at [712, 354] on icon at bounding box center [718, 349] width 16 height 13
click at [433, 357] on input "text" at bounding box center [437, 353] width 186 height 40
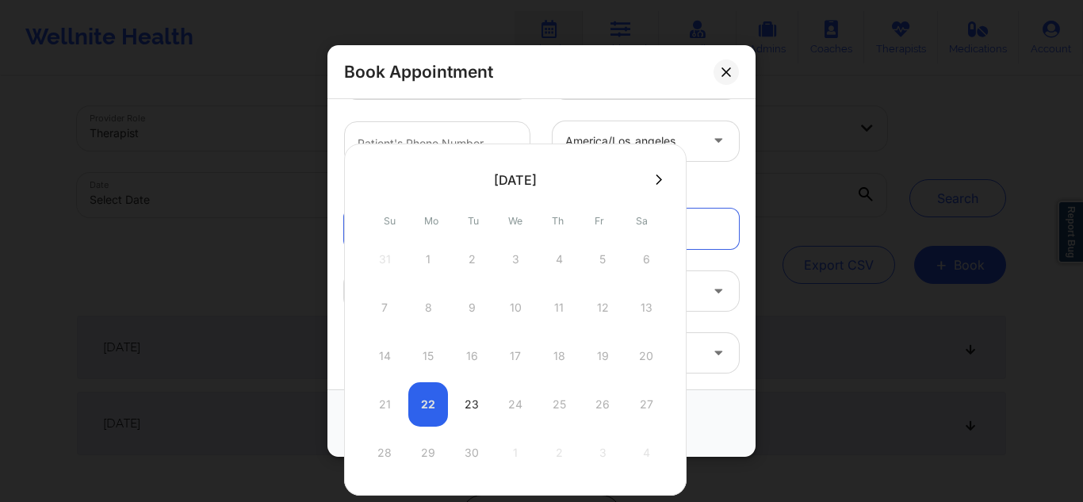
click at [429, 395] on div "21 22 23 24 25 26 27" at bounding box center [515, 404] width 301 height 44
click at [472, 399] on div "23" at bounding box center [472, 404] width 40 height 44
type input "[DATE]"
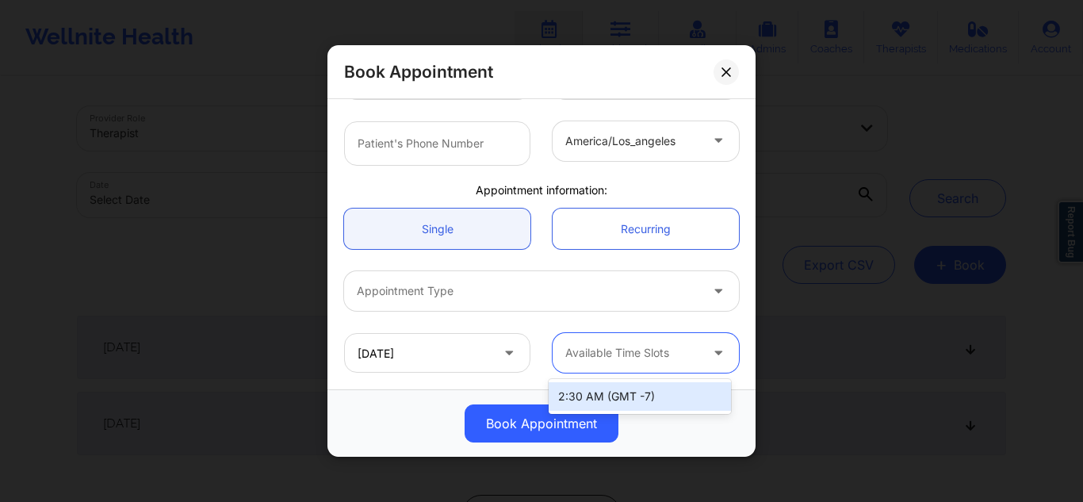
click at [617, 344] on div at bounding box center [632, 352] width 134 height 19
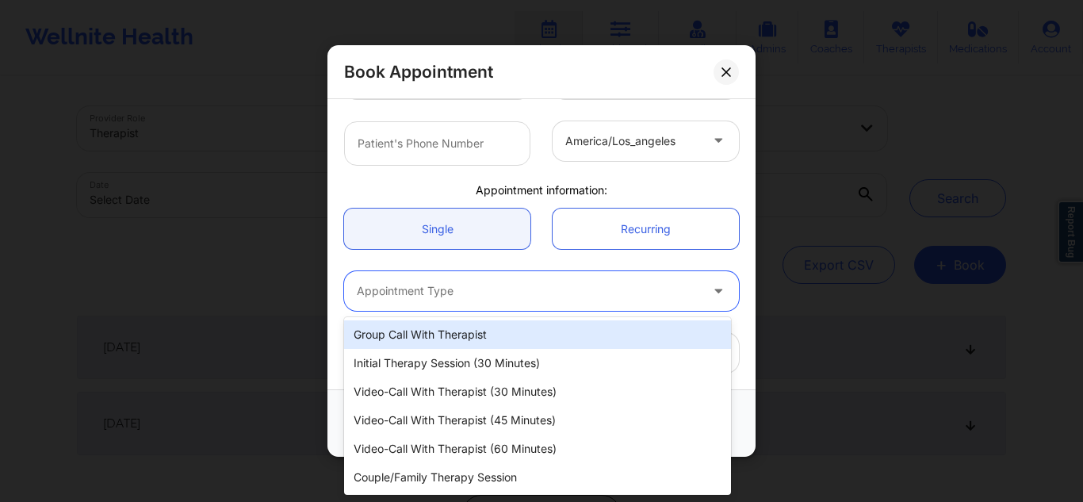
click at [470, 286] on div at bounding box center [528, 290] width 342 height 19
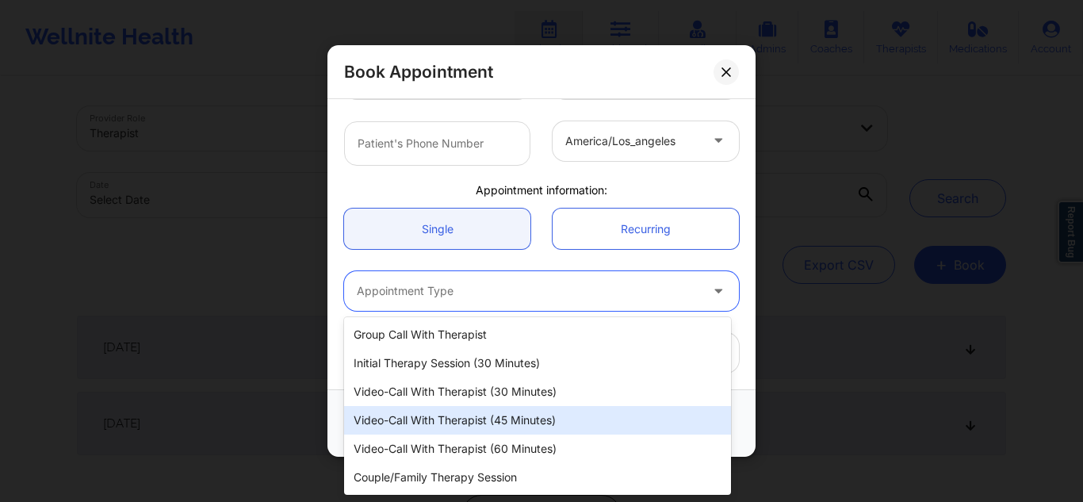
click at [456, 412] on div "Video-Call with Therapist (45 minutes)" at bounding box center [537, 420] width 387 height 29
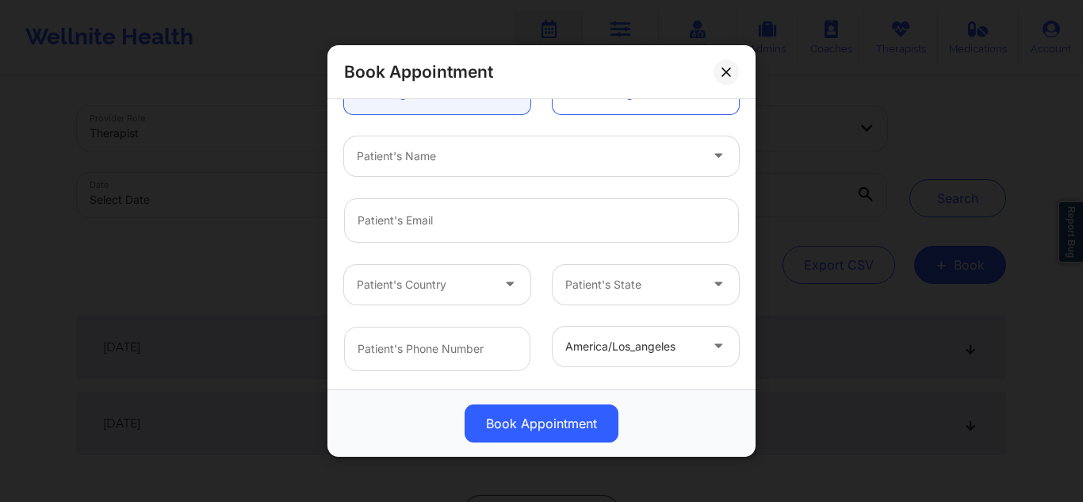
scroll to position [183, 0]
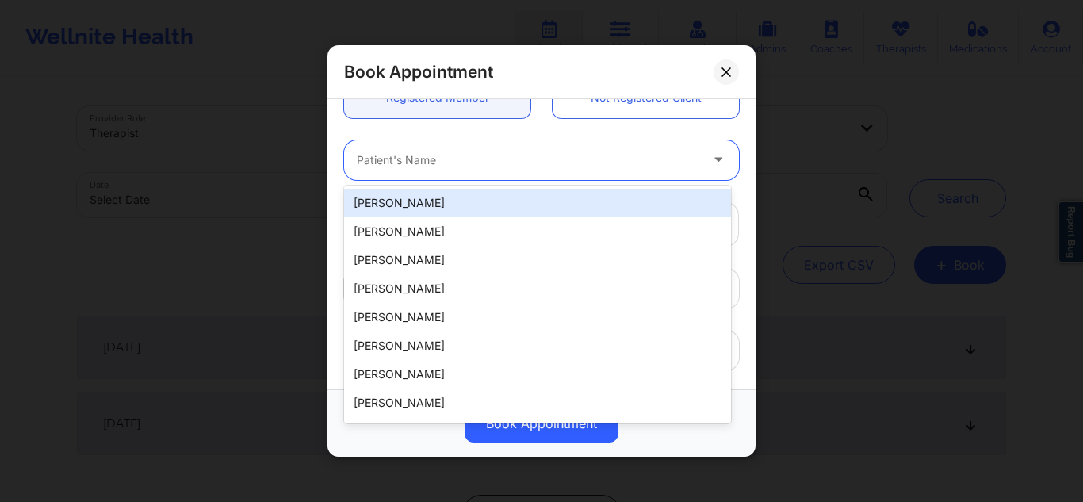
click at [569, 163] on div at bounding box center [528, 160] width 342 height 19
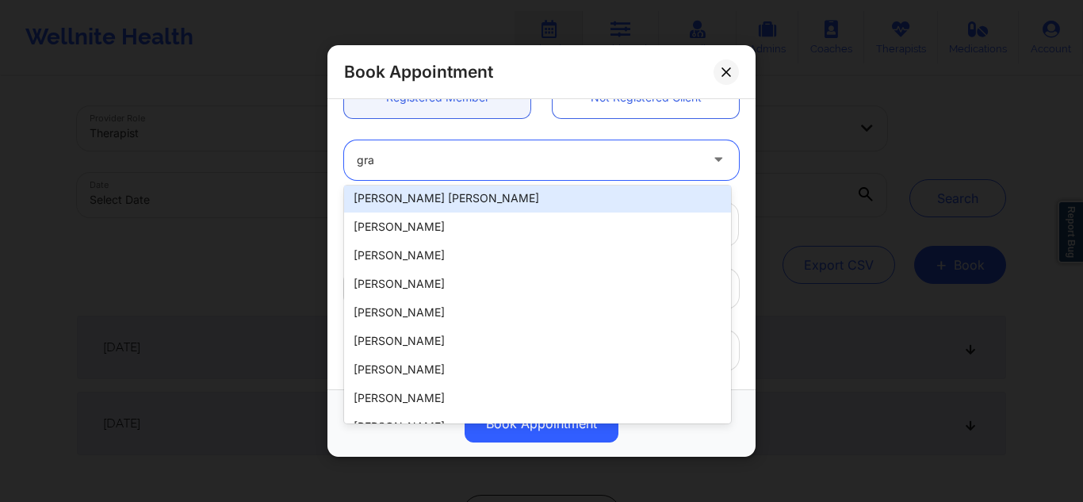
scroll to position [0, 0]
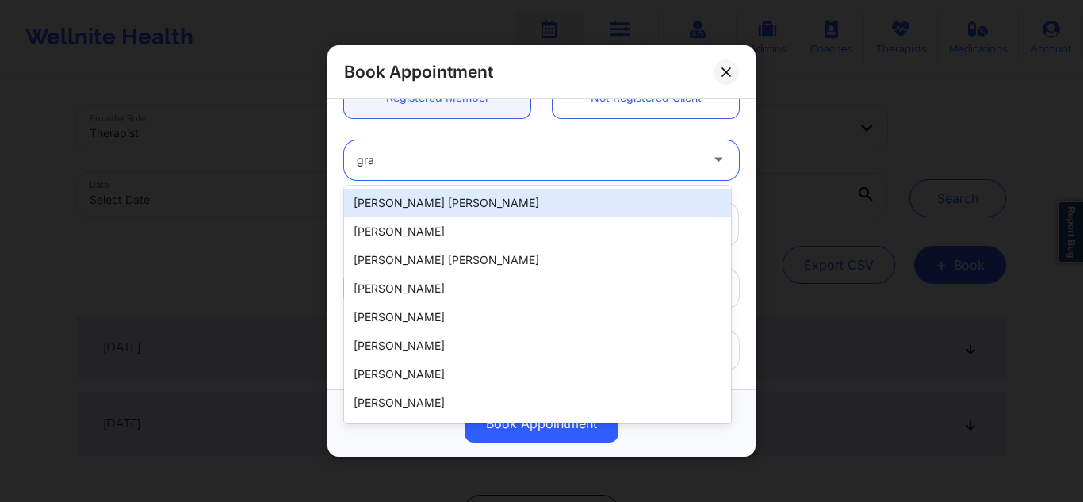
type input "gra"
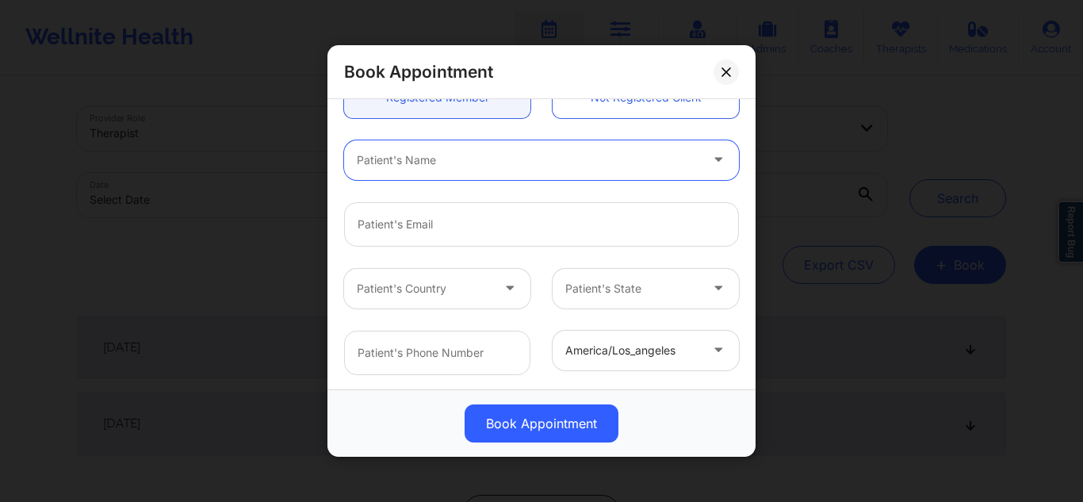
click at [412, 156] on div at bounding box center [528, 160] width 342 height 19
type input "[PERSON_NAME]"
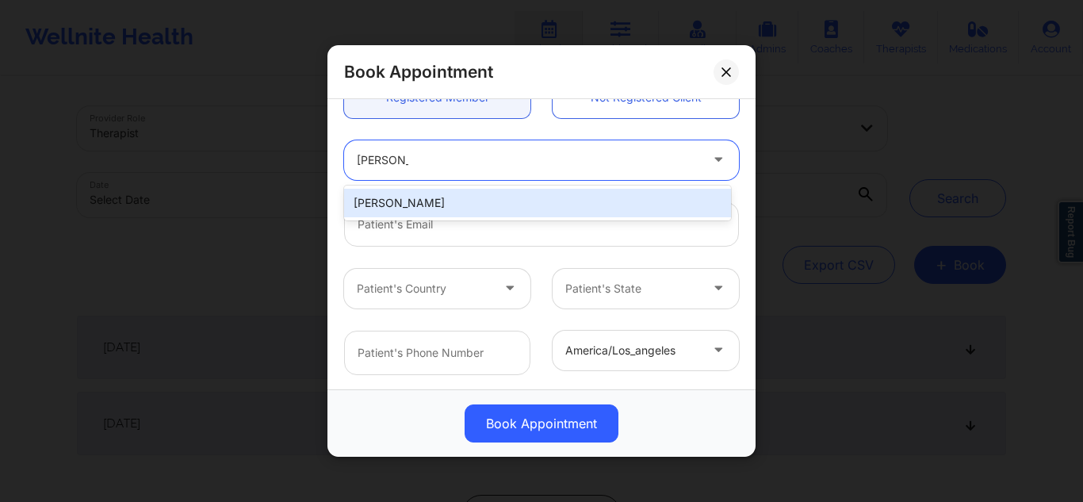
click at [399, 204] on div "[PERSON_NAME]" at bounding box center [537, 203] width 387 height 29
type input "[EMAIL_ADDRESS][DOMAIN_NAME]"
type input "[PHONE_NUMBER]"
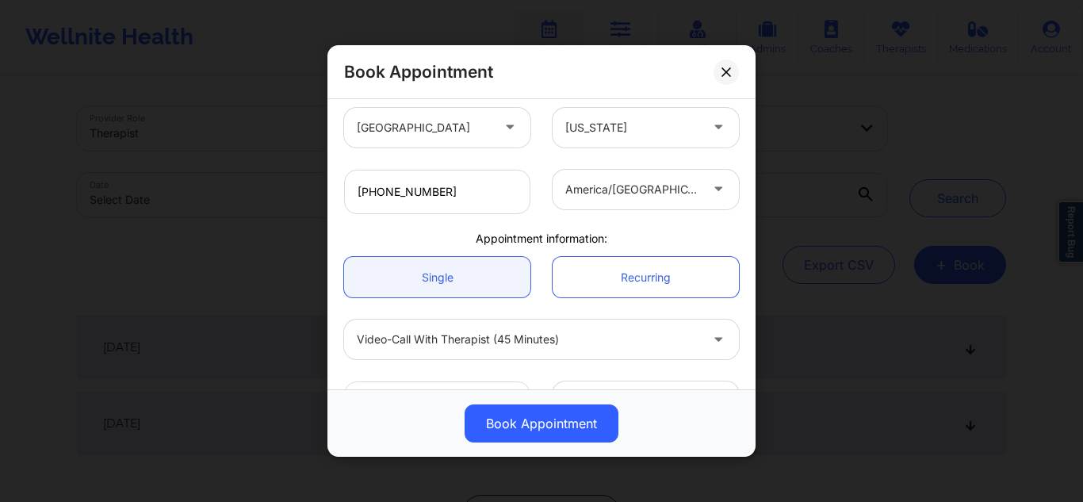
scroll to position [392, 0]
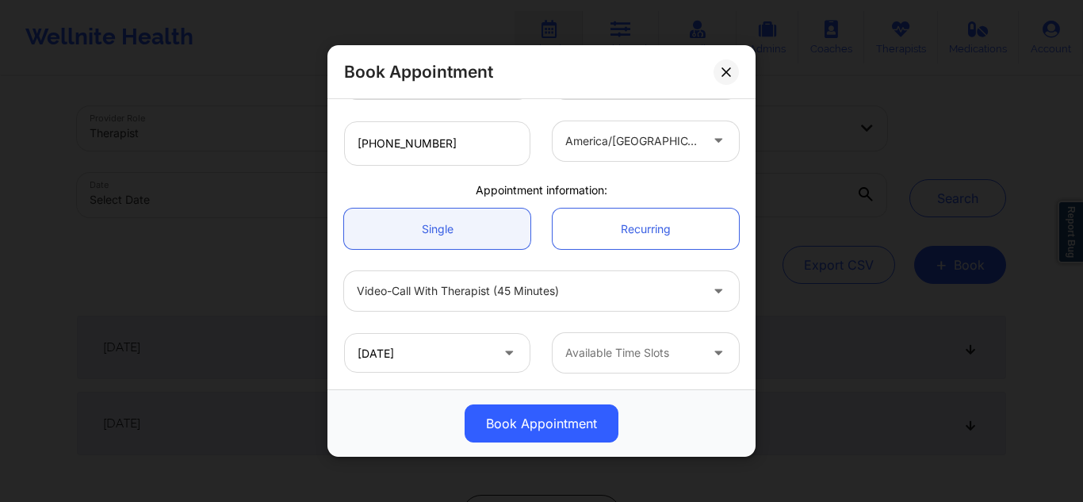
click at [666, 344] on div at bounding box center [632, 352] width 134 height 19
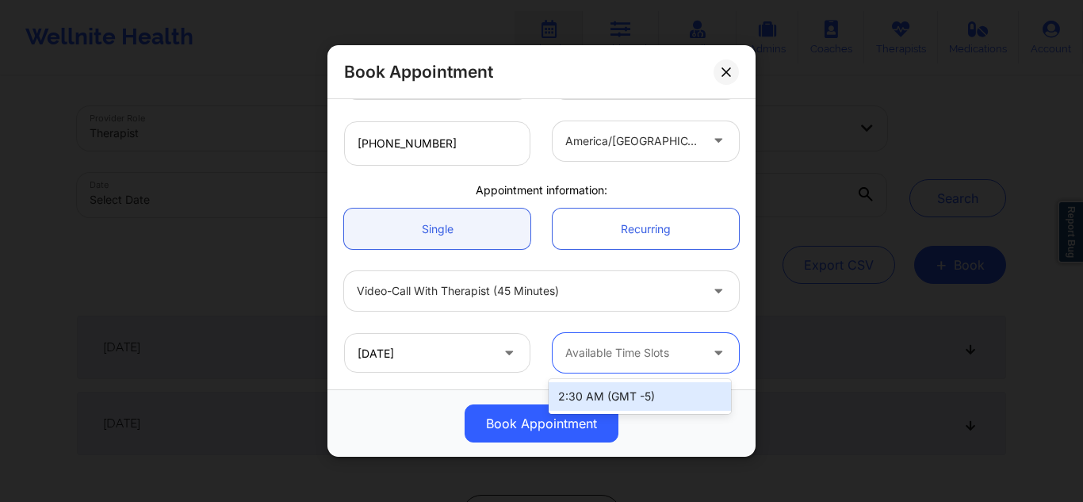
click at [674, 351] on div at bounding box center [632, 352] width 134 height 19
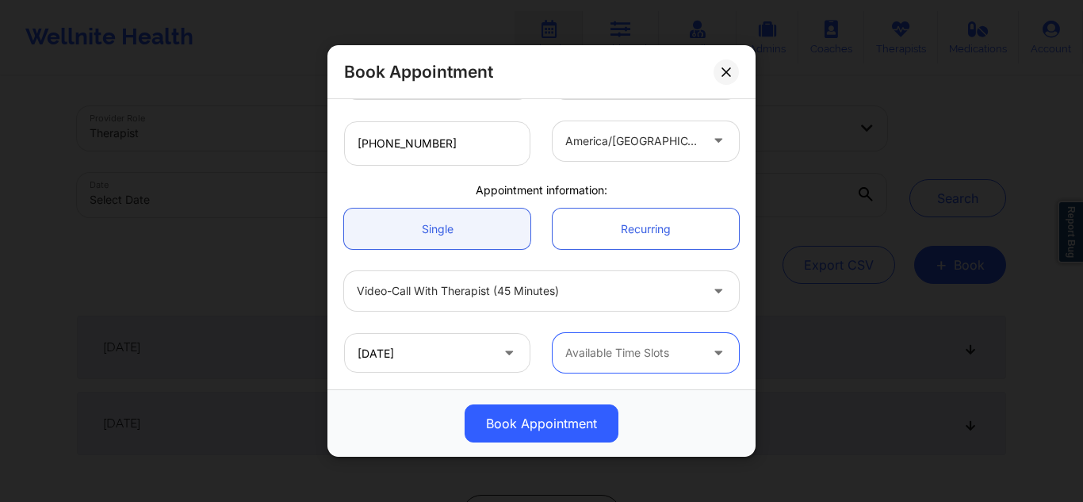
click at [632, 345] on div at bounding box center [632, 352] width 134 height 19
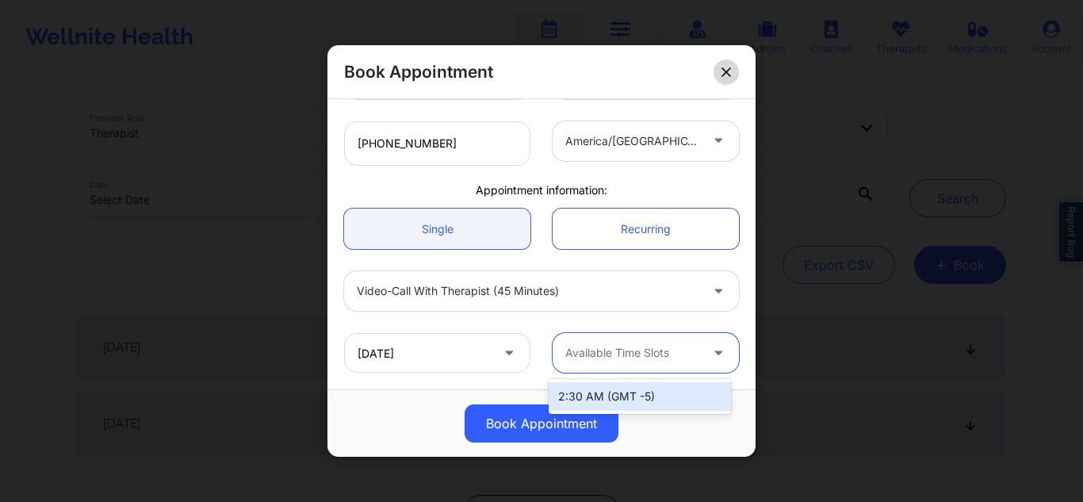
click at [728, 68] on icon at bounding box center [726, 72] width 10 height 10
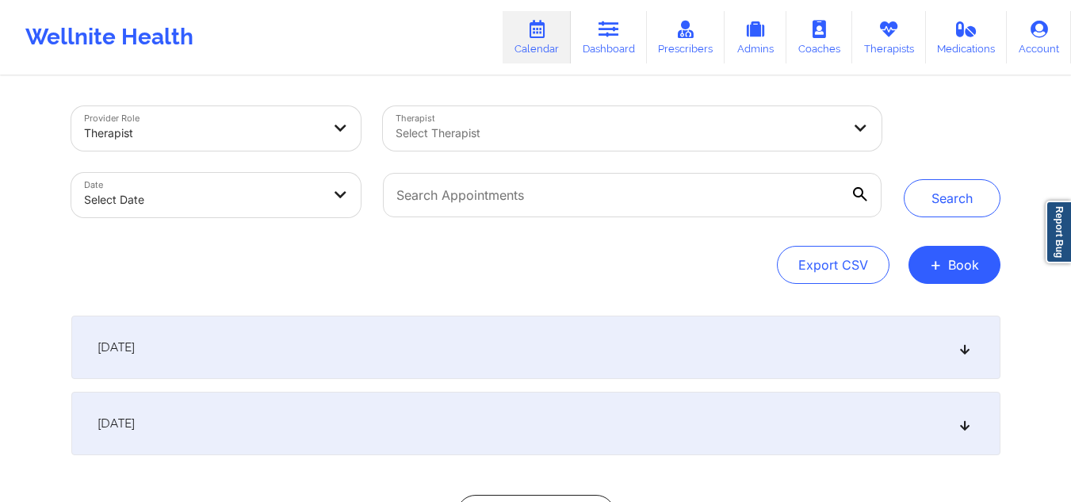
click at [655, 143] on div "Select Therapist" at bounding box center [613, 128] width 460 height 44
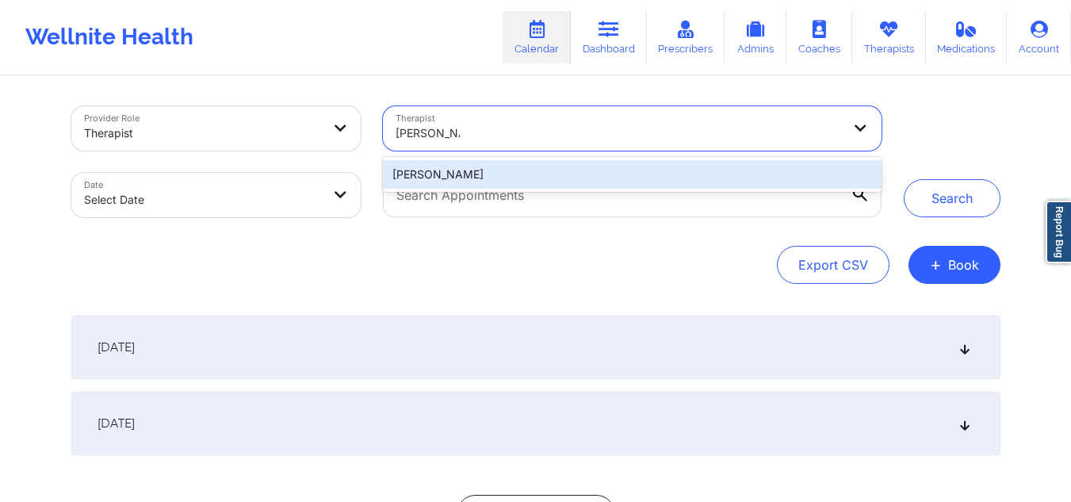
type input "[PERSON_NAME]"
click at [512, 170] on div "[PERSON_NAME]" at bounding box center [632, 174] width 498 height 29
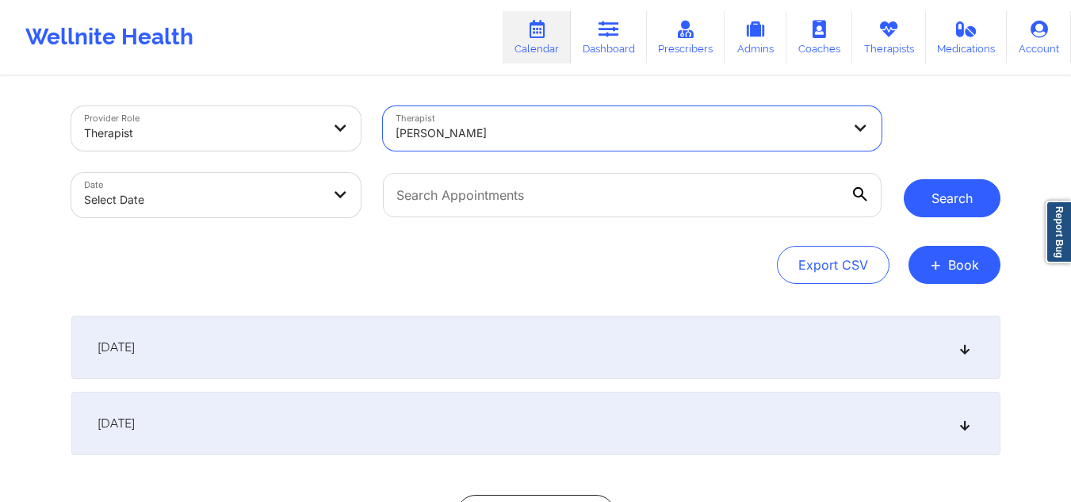
click at [966, 203] on button "Search" at bounding box center [951, 198] width 97 height 38
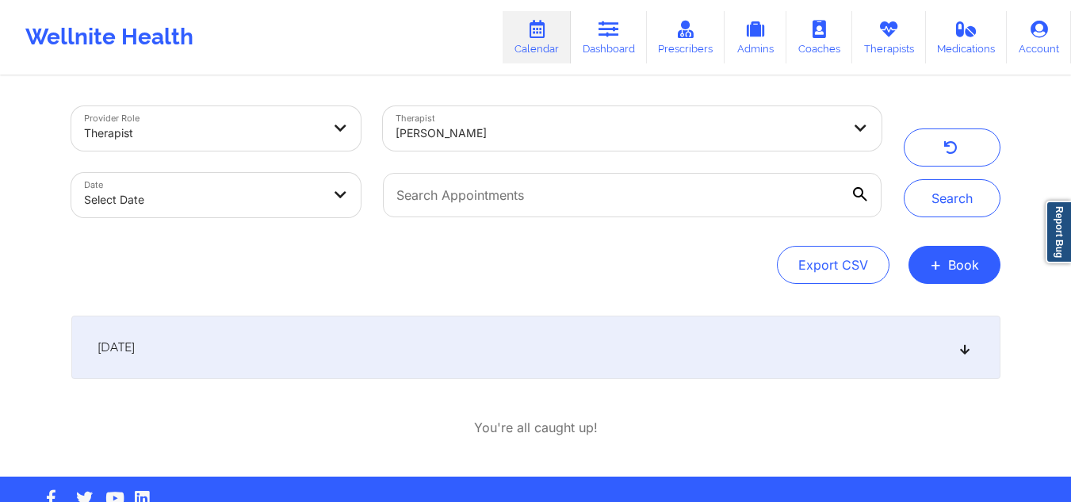
click at [964, 353] on icon at bounding box center [963, 347] width 13 height 11
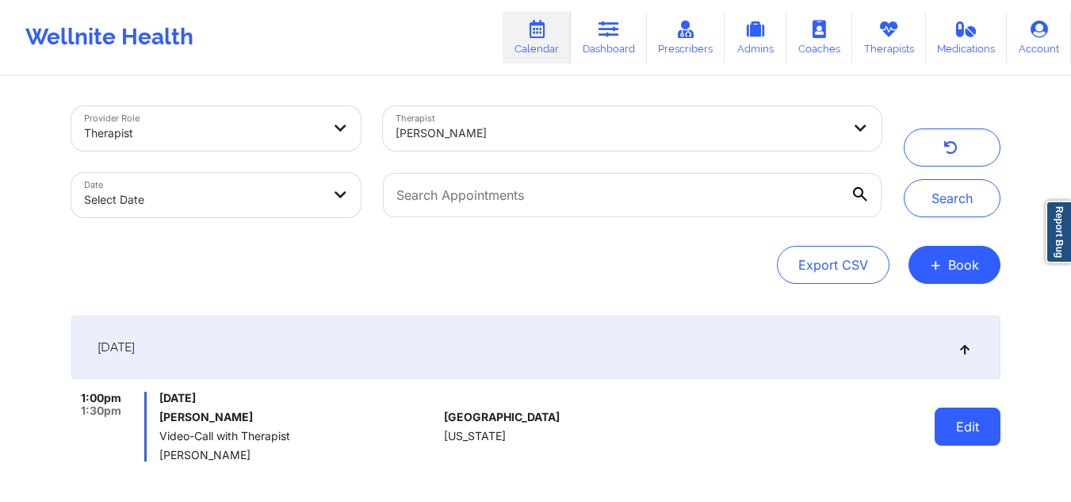
click at [968, 424] on button "Edit" at bounding box center [967, 426] width 66 height 38
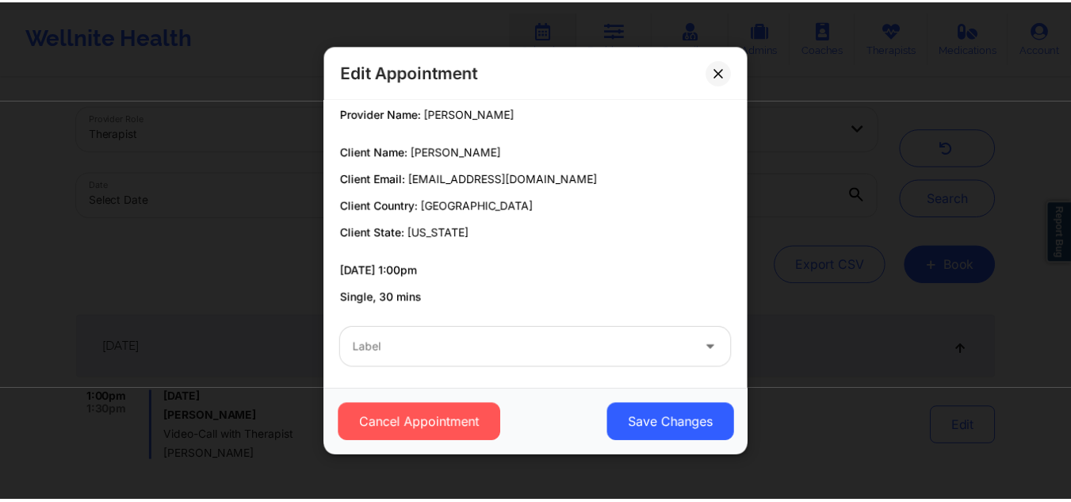
scroll to position [70, 0]
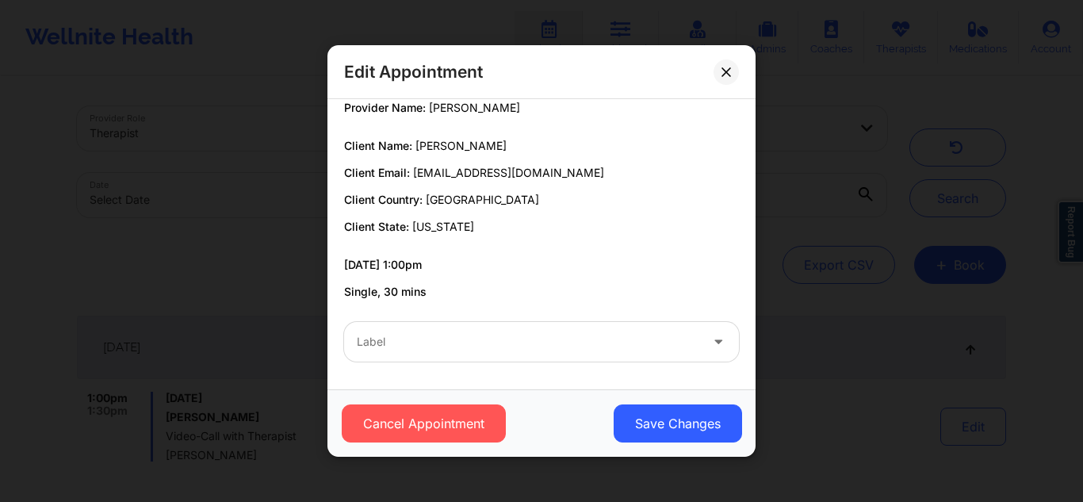
click at [514, 354] on div "Label" at bounding box center [522, 342] width 357 height 40
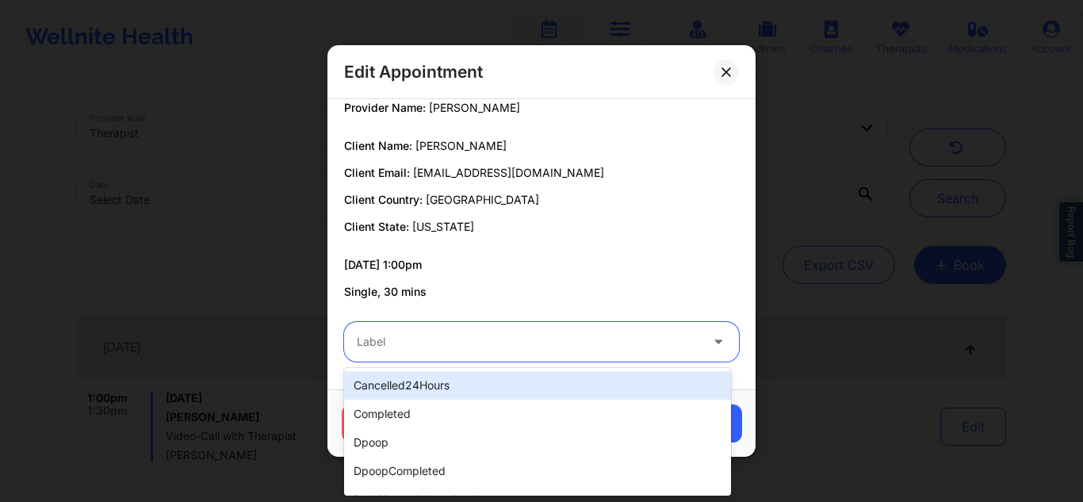
click at [529, 265] on p "09/23/2025 1:00pm" at bounding box center [541, 265] width 395 height 16
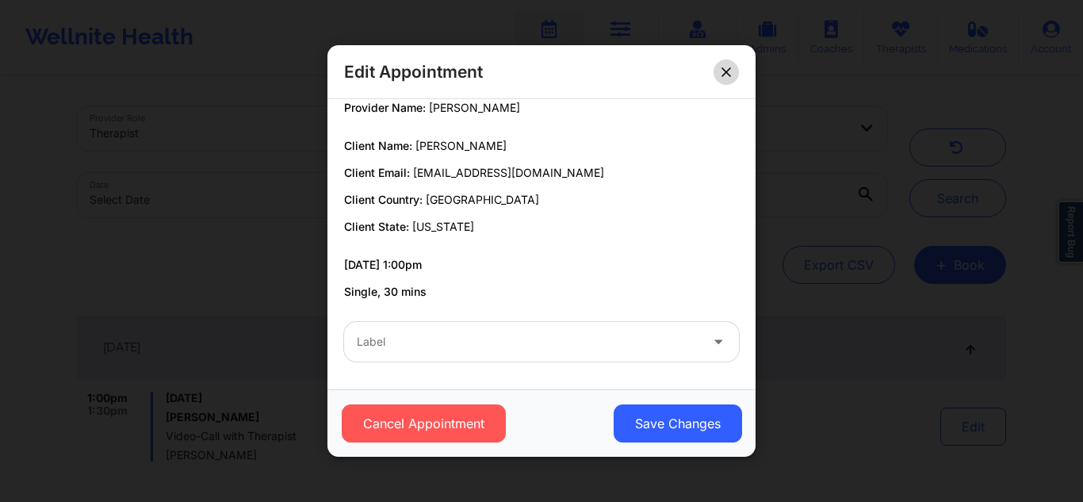
click at [732, 69] on button at bounding box center [725, 71] width 25 height 25
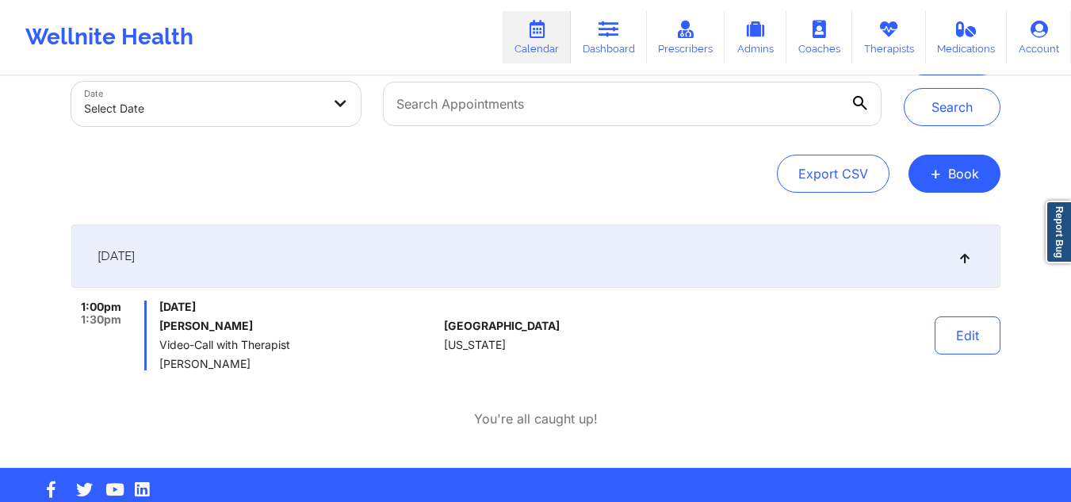
scroll to position [93, 0]
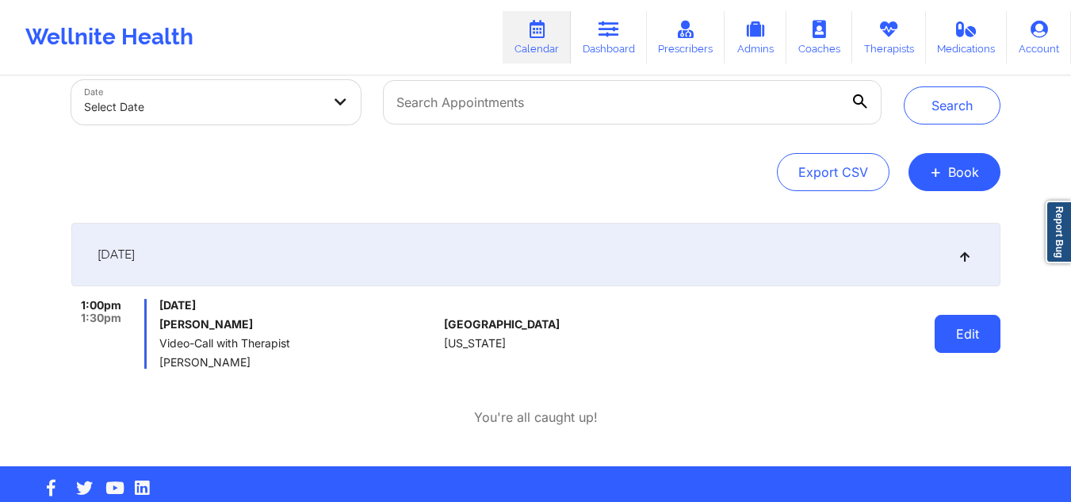
click at [981, 342] on button "Edit" at bounding box center [967, 334] width 66 height 38
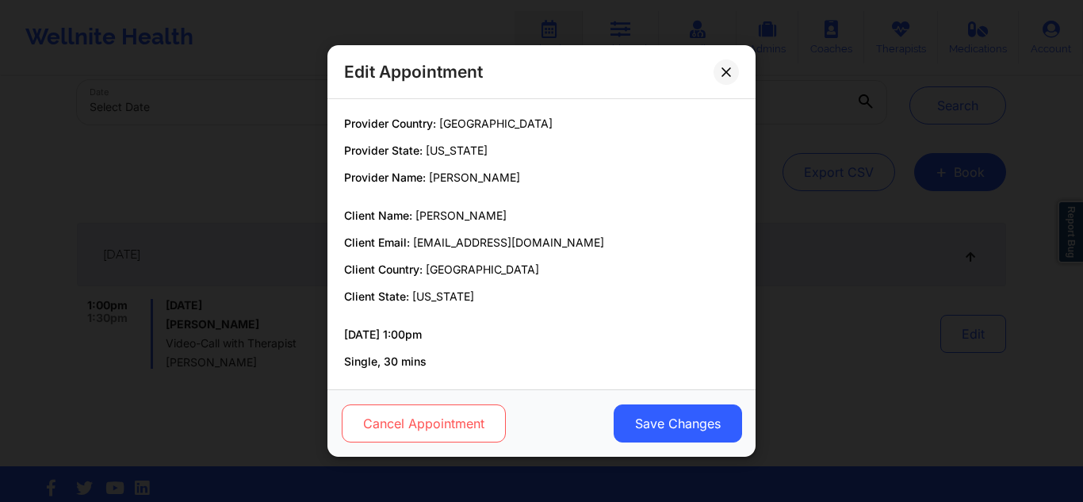
click at [418, 418] on button "Cancel Appointment" at bounding box center [424, 423] width 164 height 38
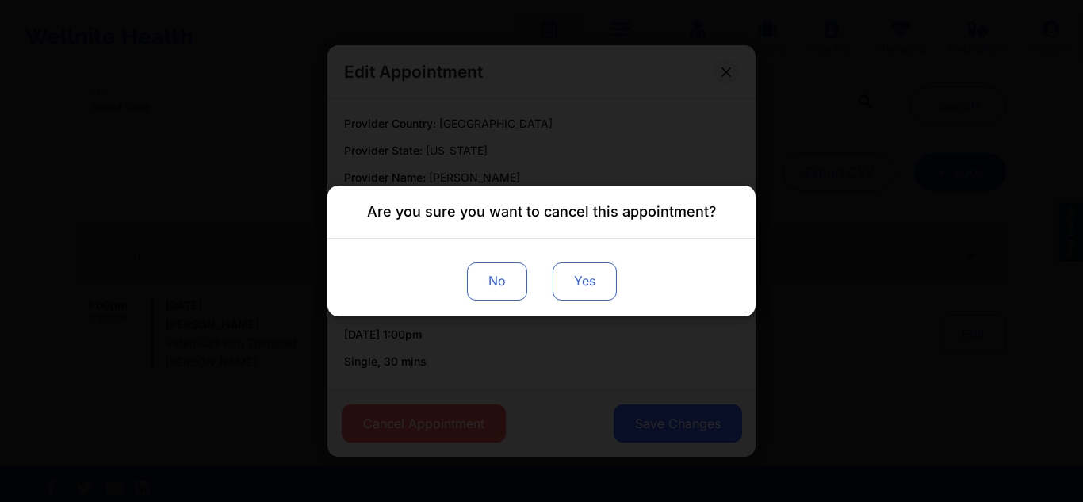
click at [592, 281] on button "Yes" at bounding box center [584, 281] width 64 height 38
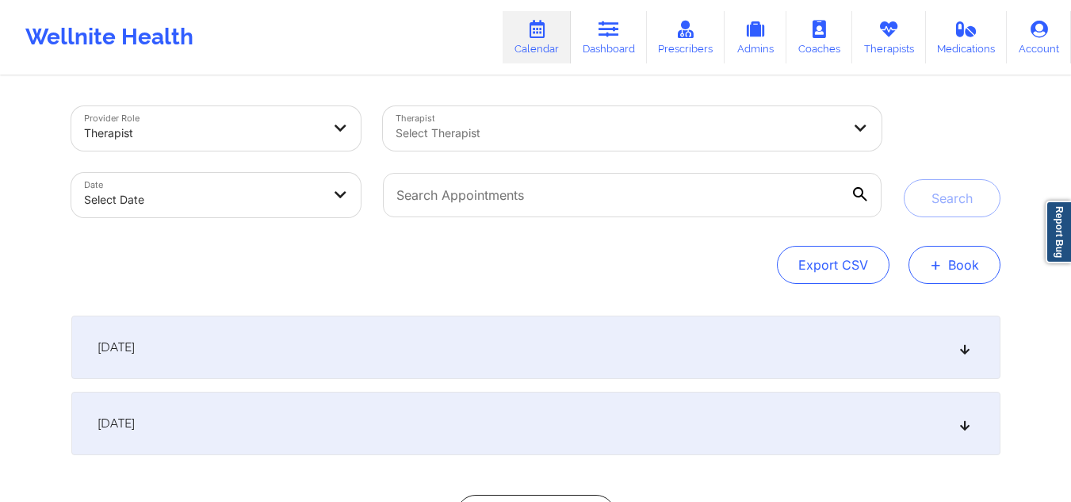
click at [956, 279] on button "+ Book" at bounding box center [954, 265] width 92 height 38
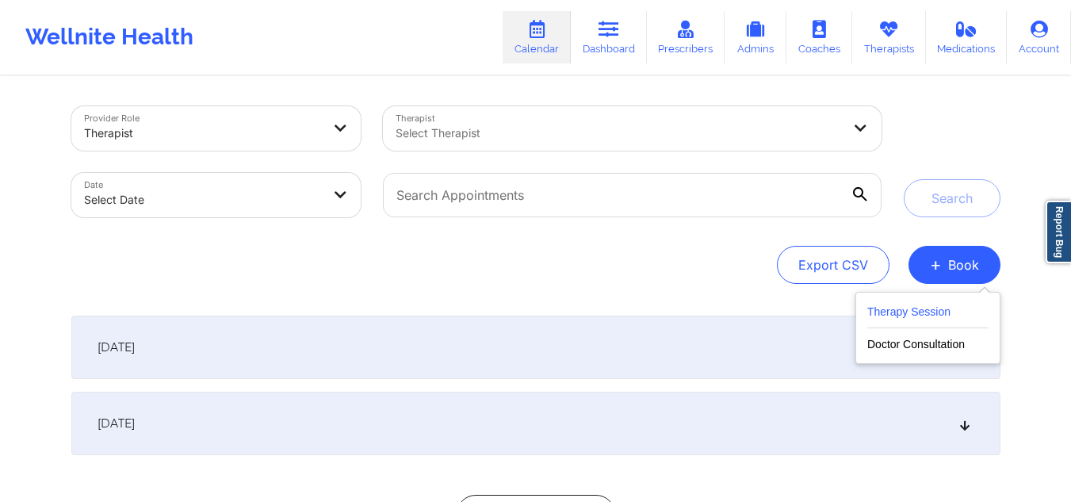
click at [919, 304] on button "Therapy Session" at bounding box center [927, 315] width 121 height 26
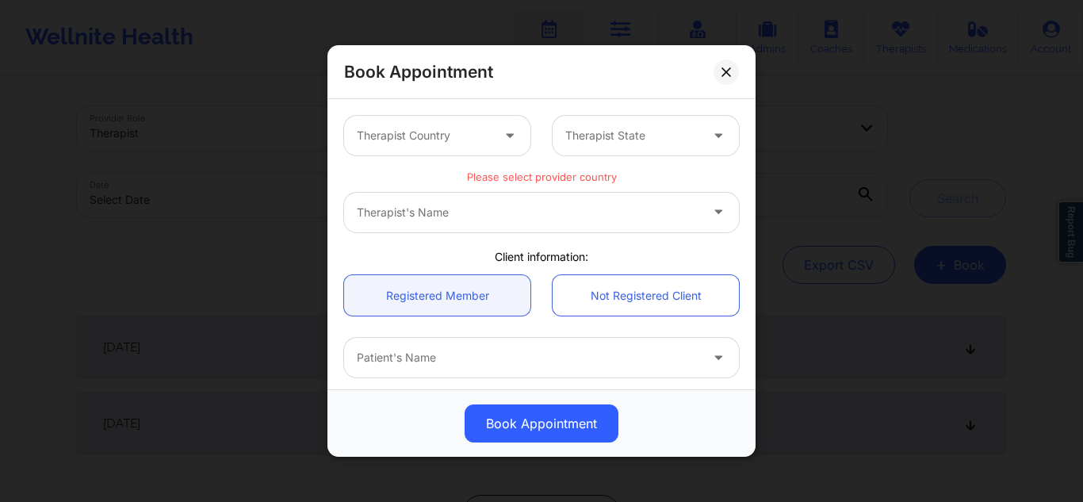
click at [496, 136] on div at bounding box center [511, 136] width 38 height 40
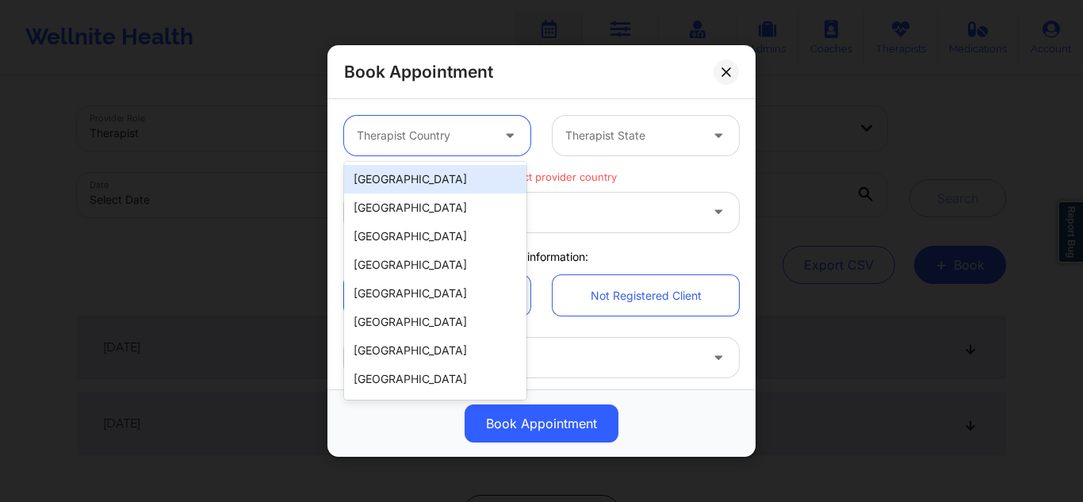
click at [448, 178] on div "[GEOGRAPHIC_DATA]" at bounding box center [435, 179] width 182 height 29
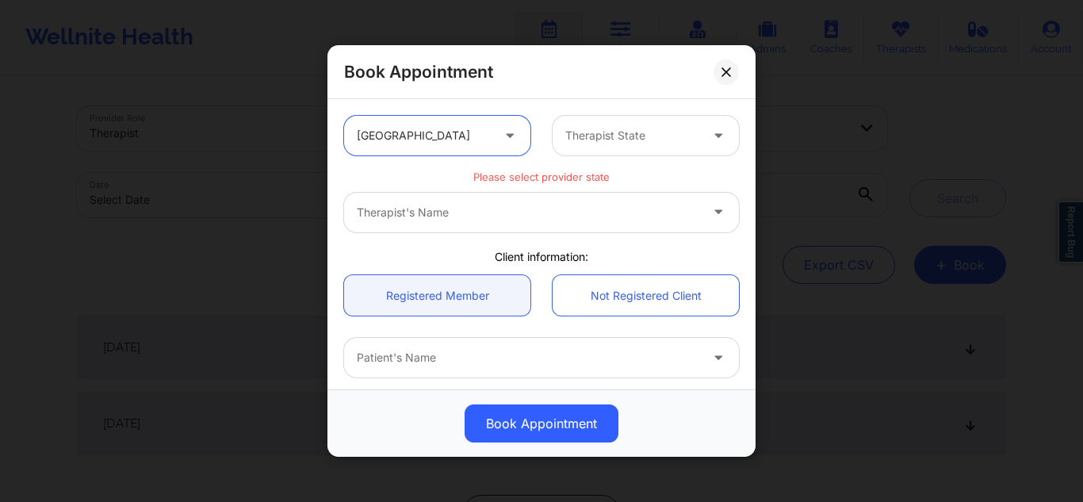
click at [617, 132] on div at bounding box center [632, 135] width 134 height 19
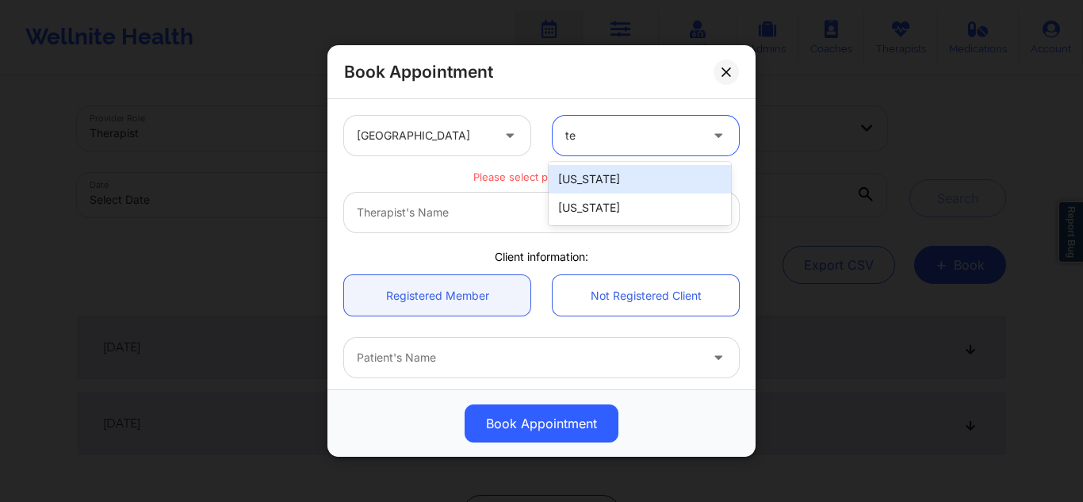
type input "tex"
click at [593, 170] on div "[US_STATE]" at bounding box center [639, 179] width 182 height 29
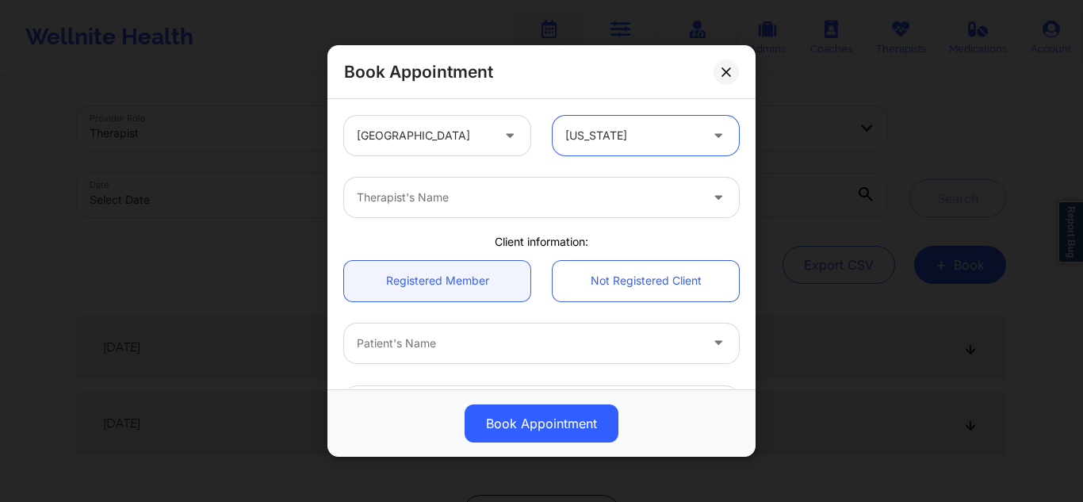
click at [553, 193] on div at bounding box center [528, 197] width 342 height 19
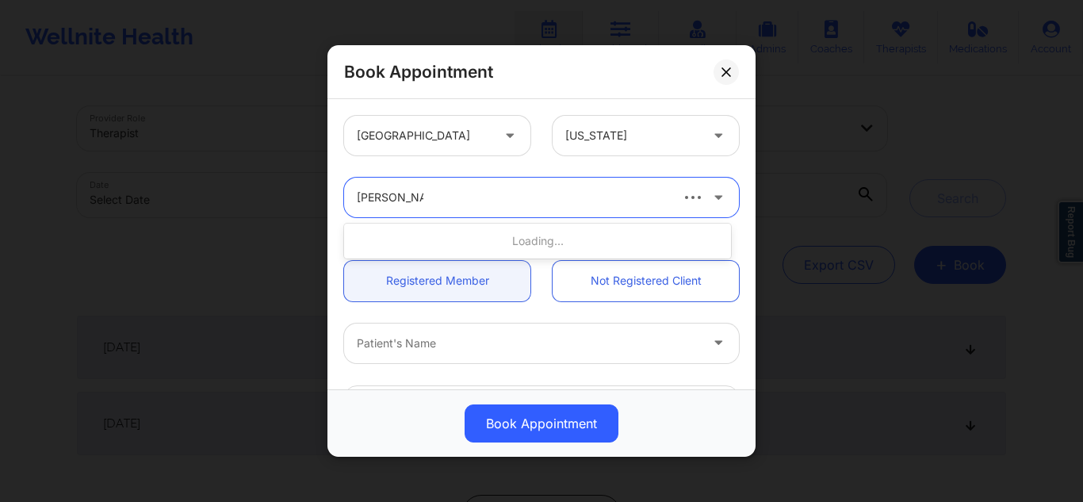
type input "[PERSON_NAME]"
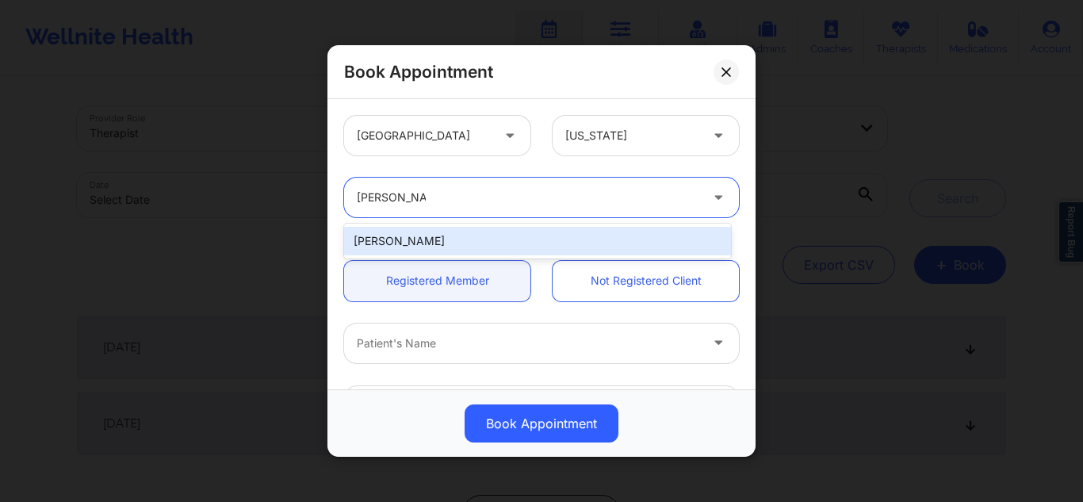
click at [455, 235] on div "[PERSON_NAME]" at bounding box center [537, 241] width 387 height 29
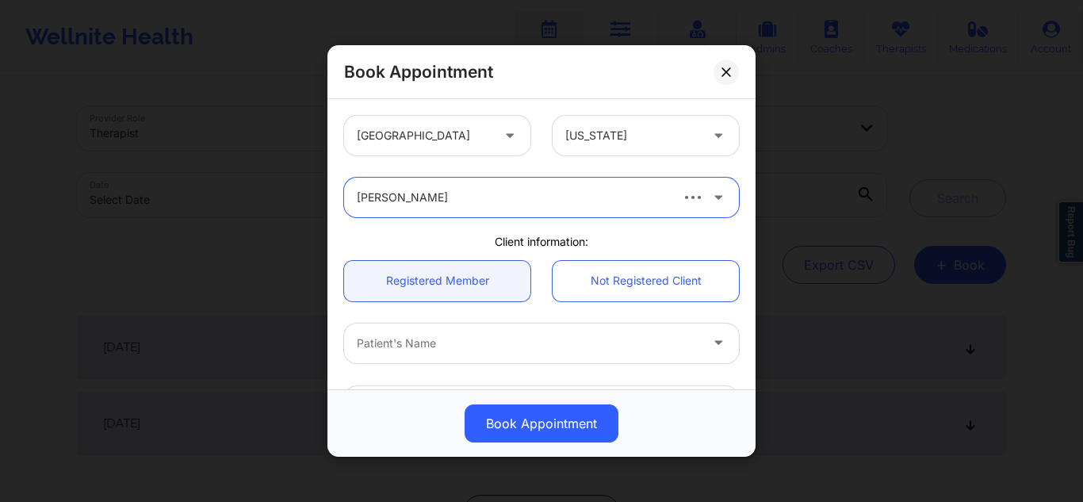
click at [426, 335] on div at bounding box center [528, 343] width 342 height 19
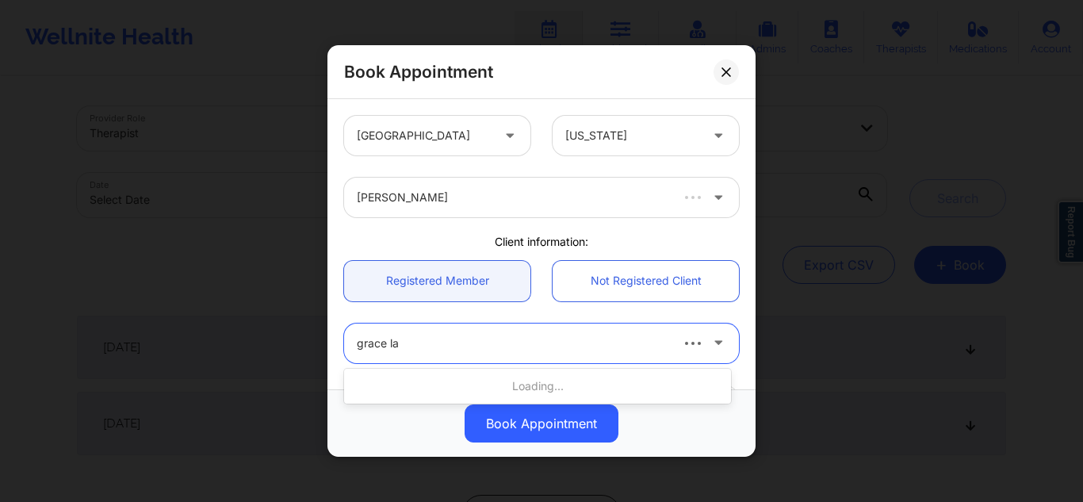
type input "grace lay"
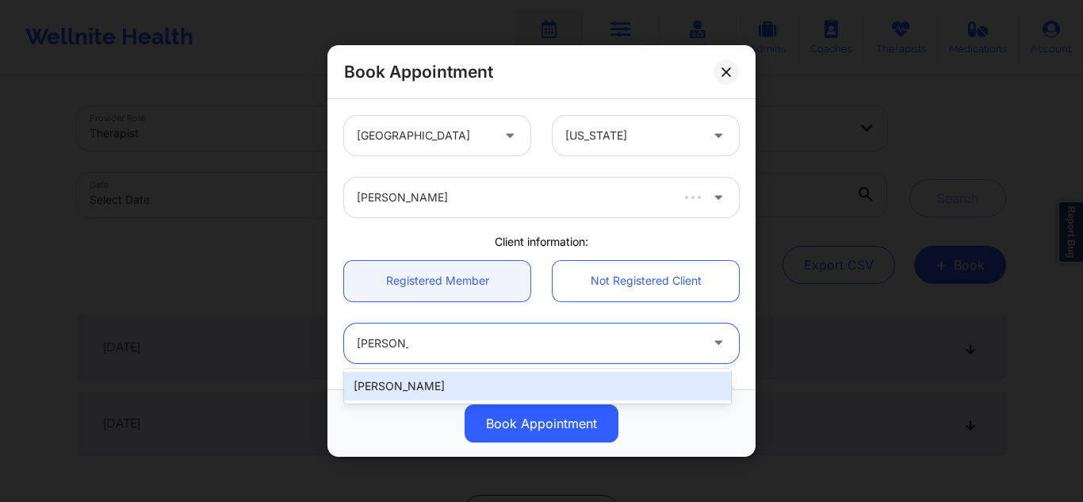
click at [409, 384] on div "[PERSON_NAME]" at bounding box center [537, 386] width 387 height 29
type input "g.c.layman999@gmail.com"
type input "+1574-220-5104"
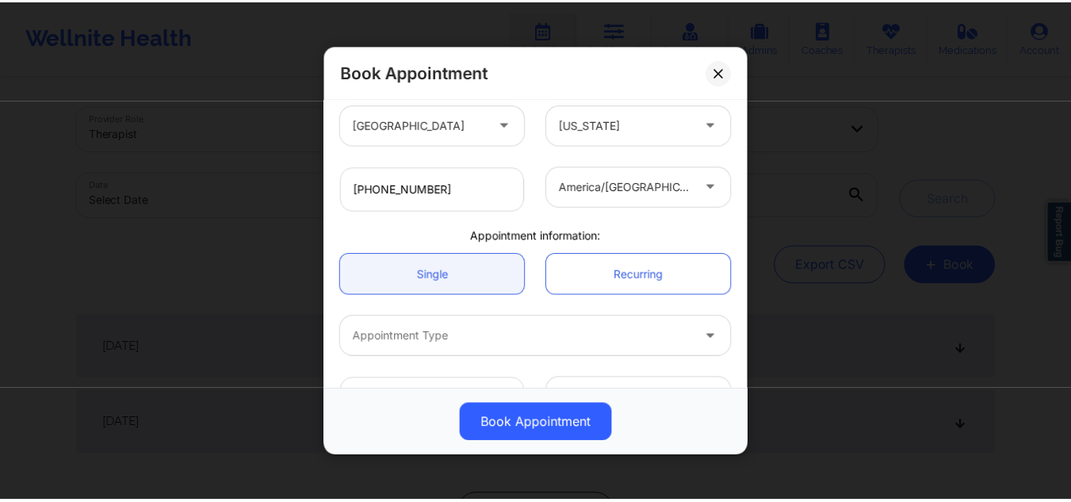
scroll to position [392, 0]
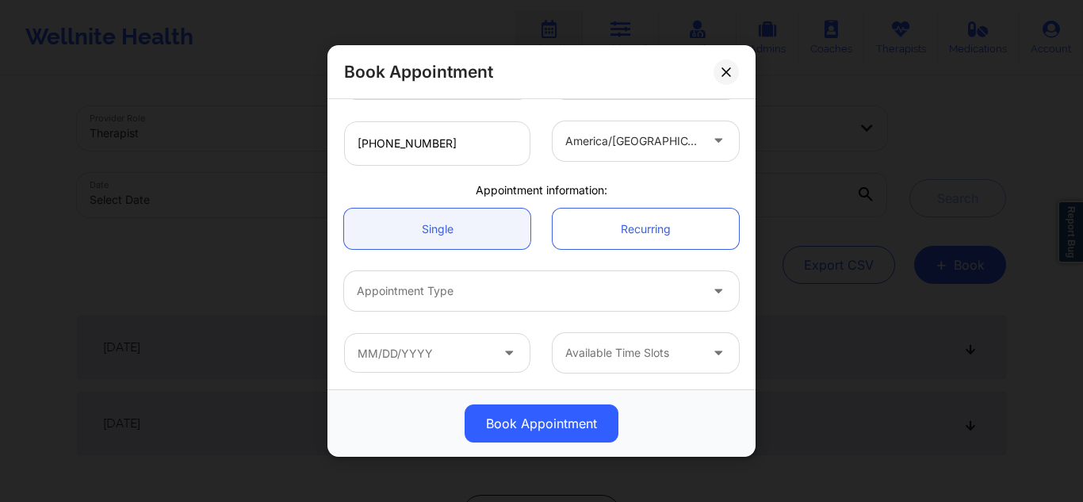
click at [666, 288] on div at bounding box center [528, 290] width 342 height 19
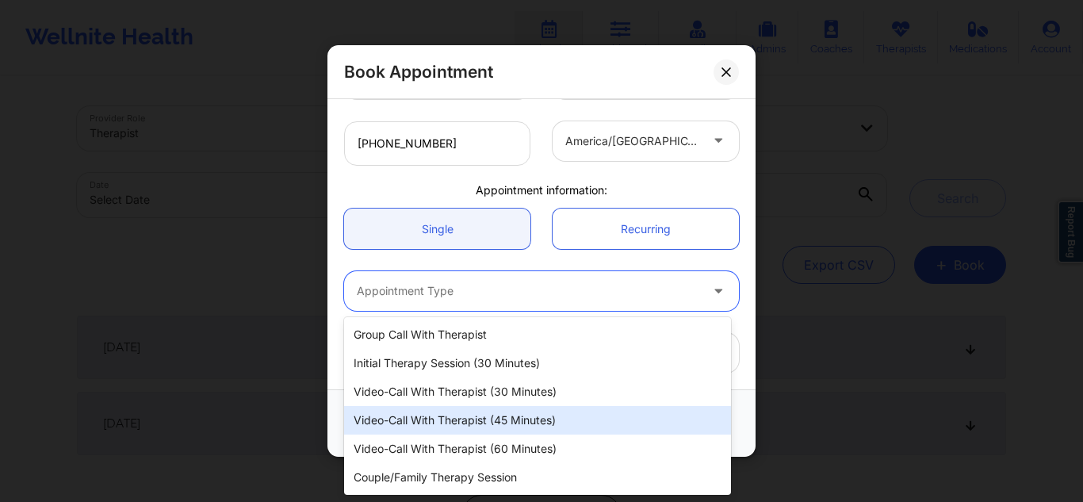
click at [530, 421] on div "Video-Call with Therapist (45 minutes)" at bounding box center [537, 420] width 387 height 29
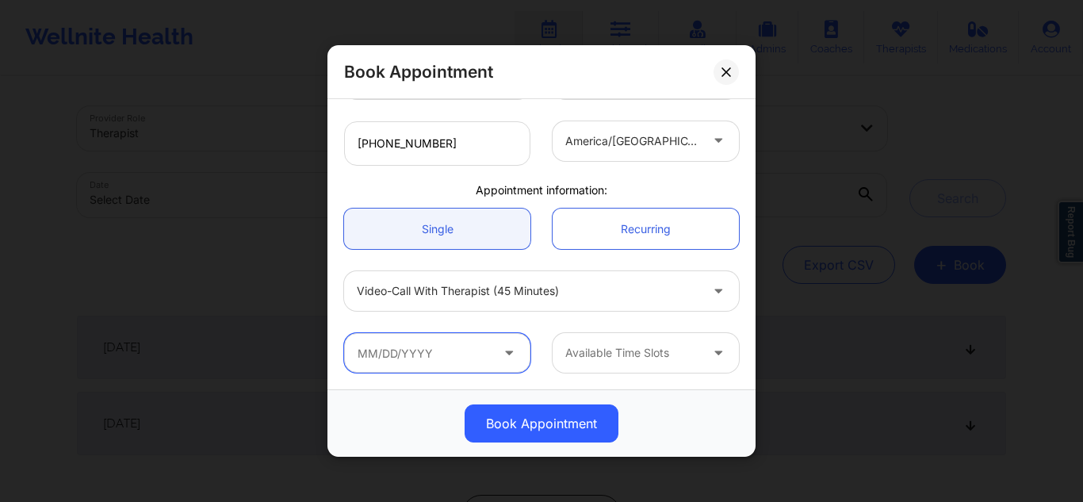
click at [420, 353] on input "text" at bounding box center [437, 353] width 186 height 40
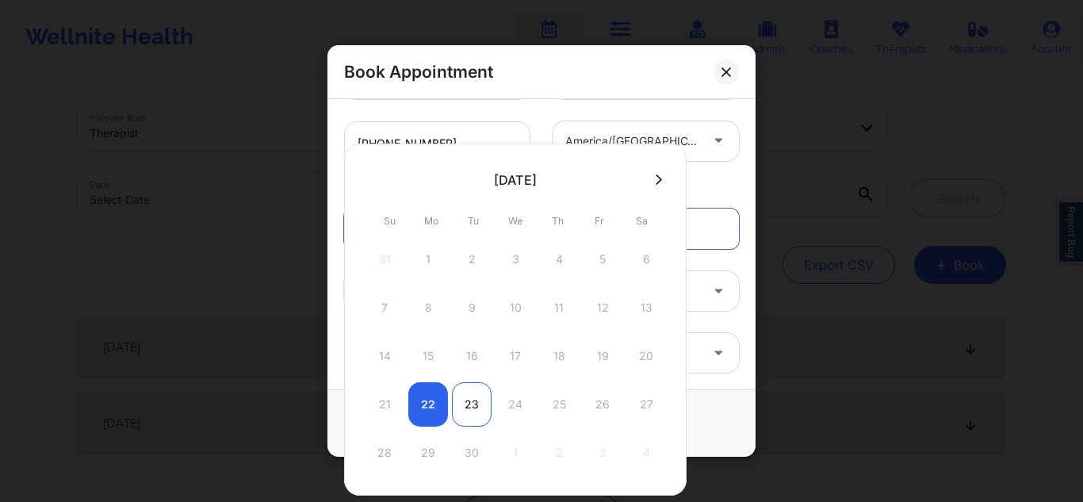
click at [465, 408] on div "23" at bounding box center [472, 404] width 40 height 44
type input "09/23/2025"
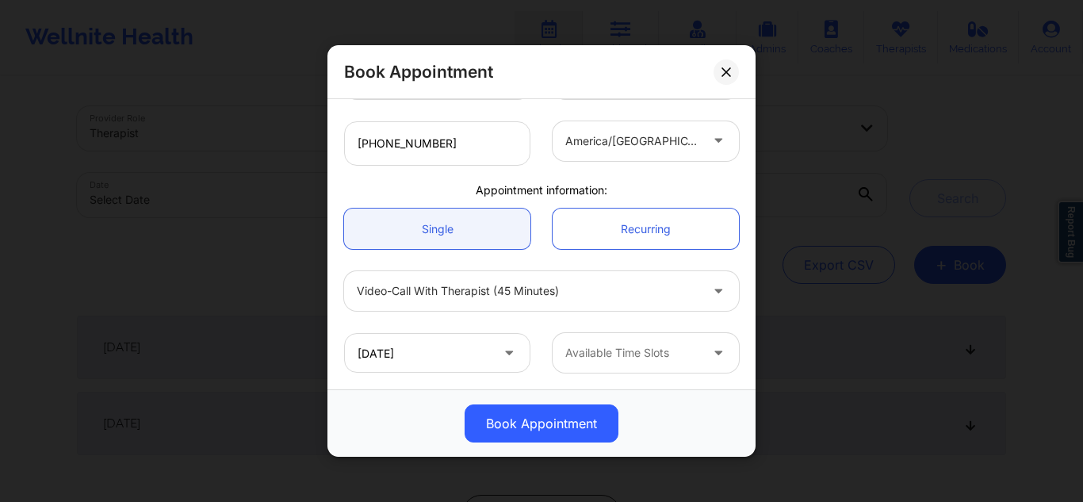
click at [614, 343] on div at bounding box center [632, 352] width 134 height 19
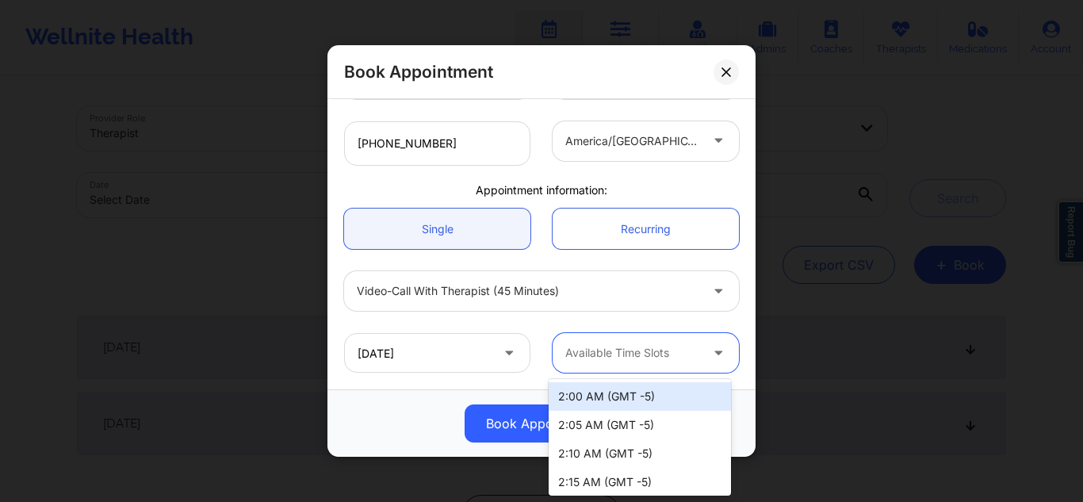
click at [589, 391] on div "2:00 AM (GMT -5)" at bounding box center [639, 396] width 182 height 29
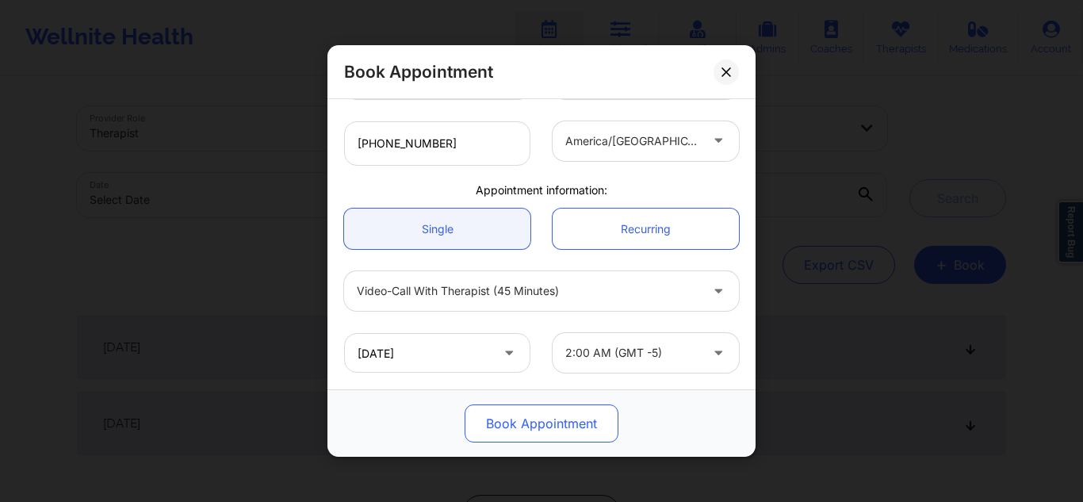
click at [554, 426] on button "Book Appointment" at bounding box center [541, 423] width 154 height 38
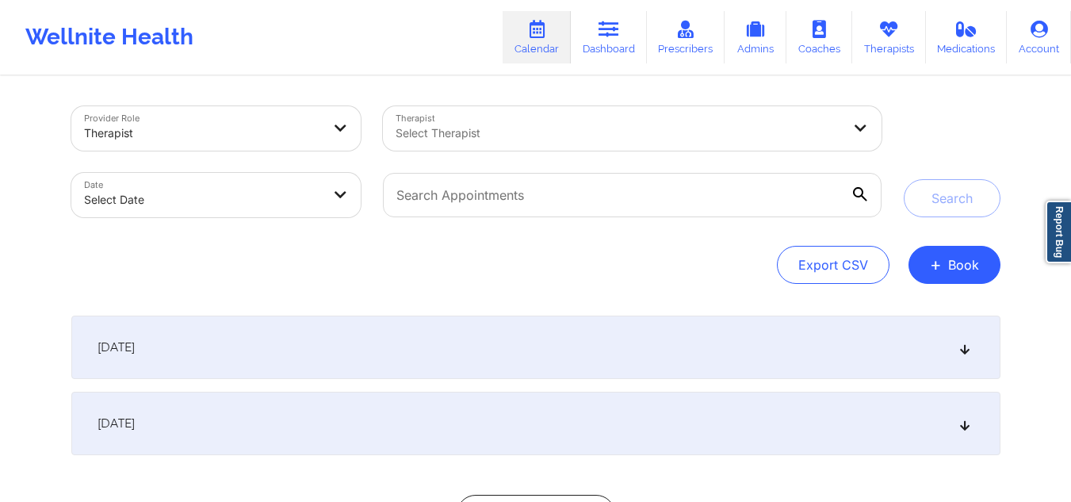
click at [543, 131] on div at bounding box center [618, 133] width 446 height 19
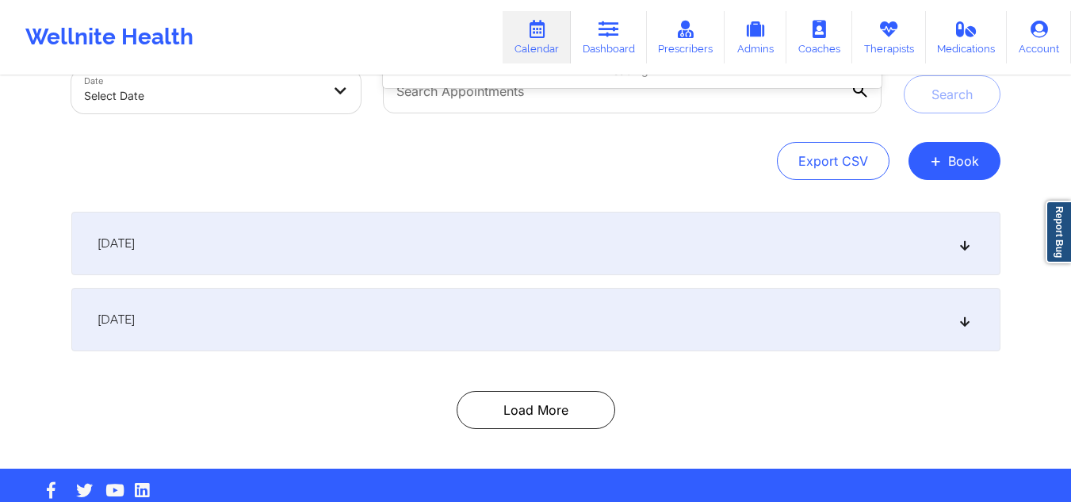
scroll to position [111, 0]
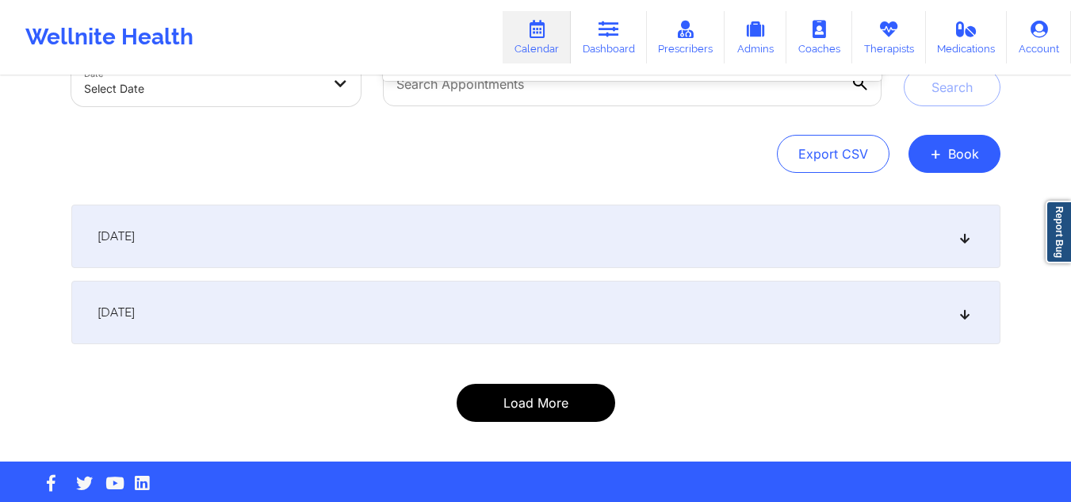
click at [557, 394] on button "Load More" at bounding box center [535, 403] width 158 height 38
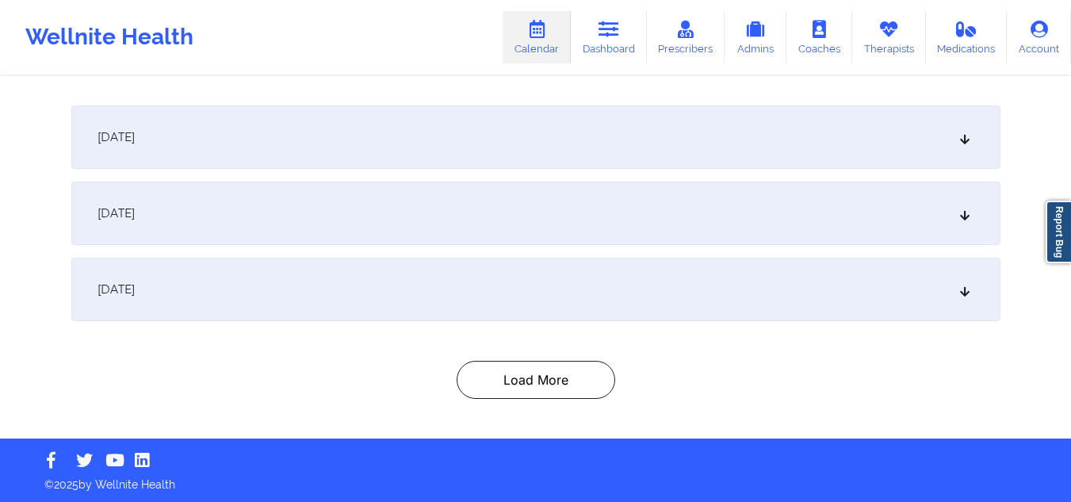
scroll to position [212, 0]
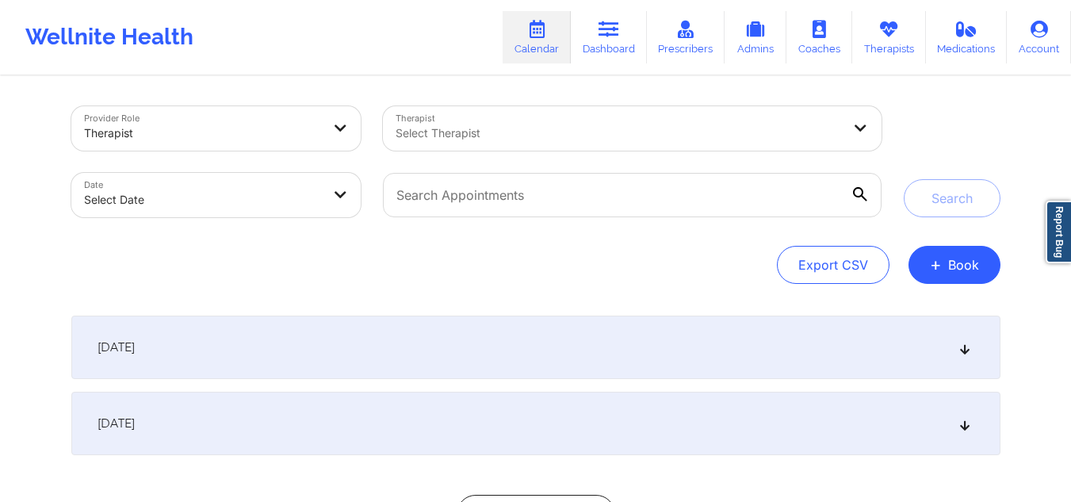
click at [563, 123] on div "Select Therapist" at bounding box center [613, 128] width 460 height 44
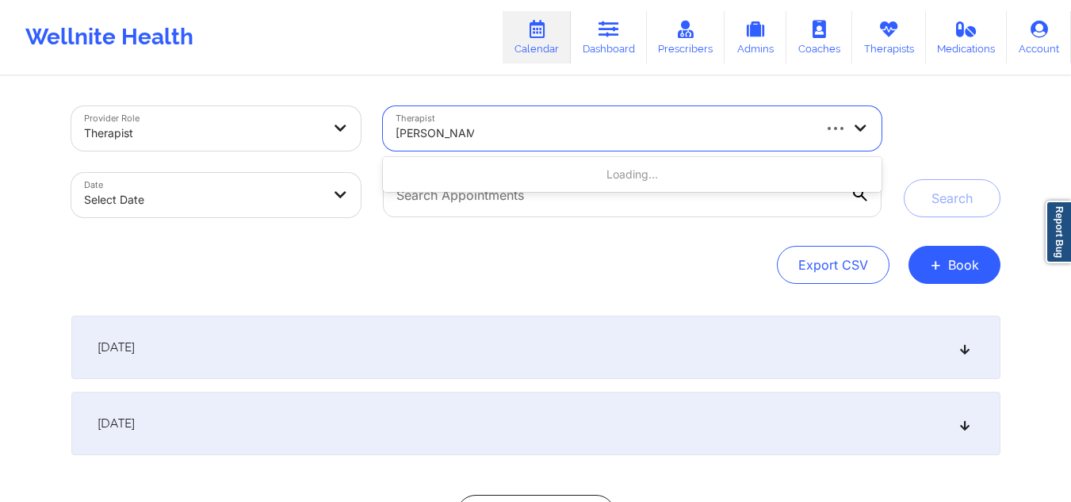
type input "[PERSON_NAME]"
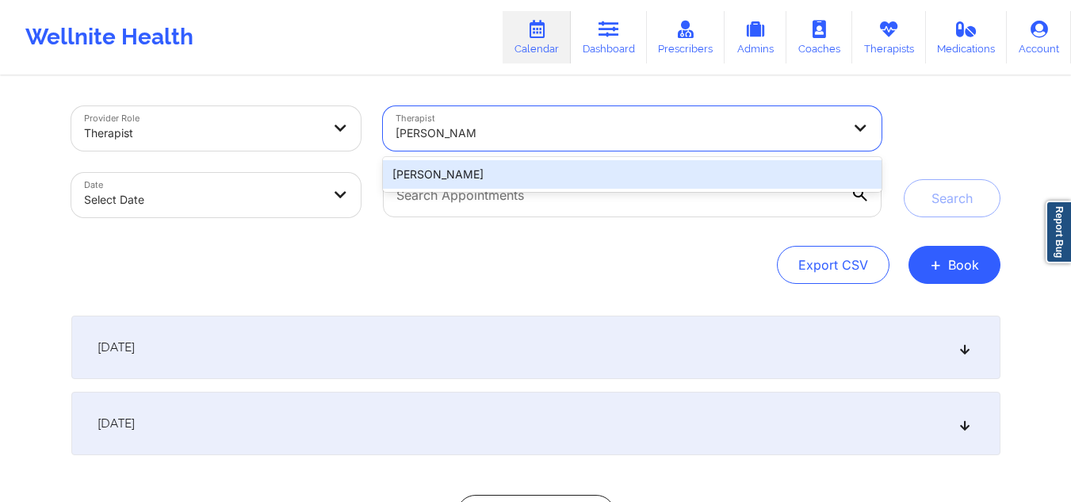
click at [522, 173] on div "[PERSON_NAME]" at bounding box center [632, 174] width 498 height 29
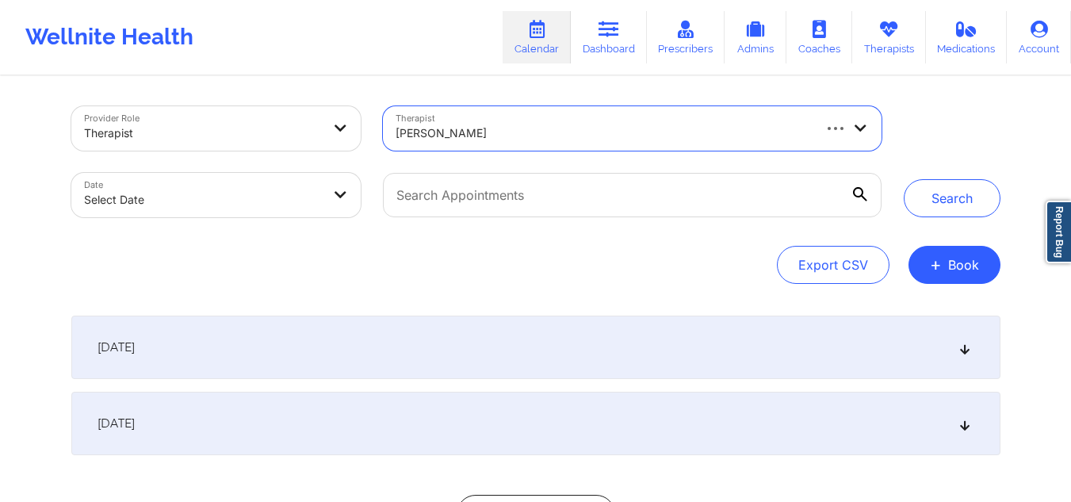
click at [271, 203] on body "Wellnite Health Calendar Dashboard Prescribers Admins Coaches Therapists Medica…" at bounding box center [535, 251] width 1071 height 502
select select "2025-8"
select select "2025-9"
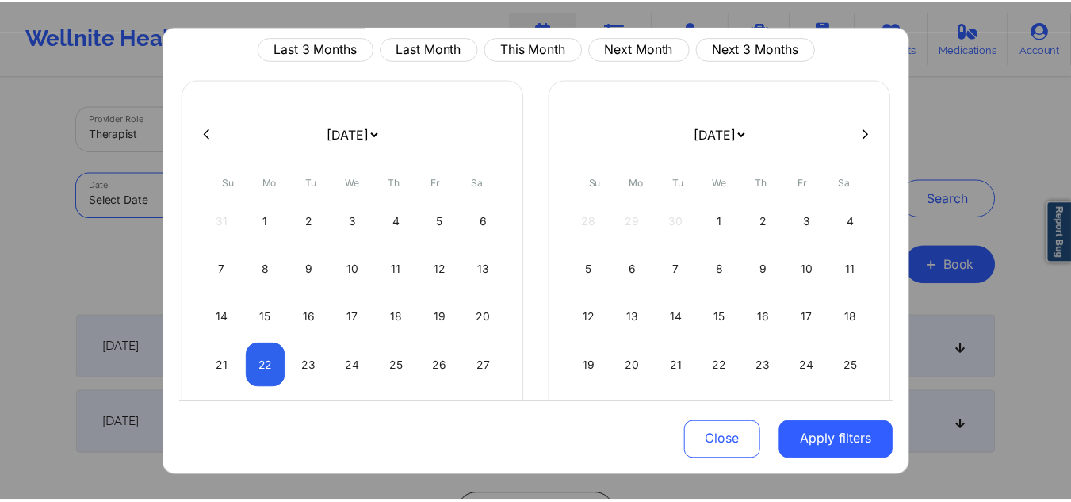
scroll to position [75, 0]
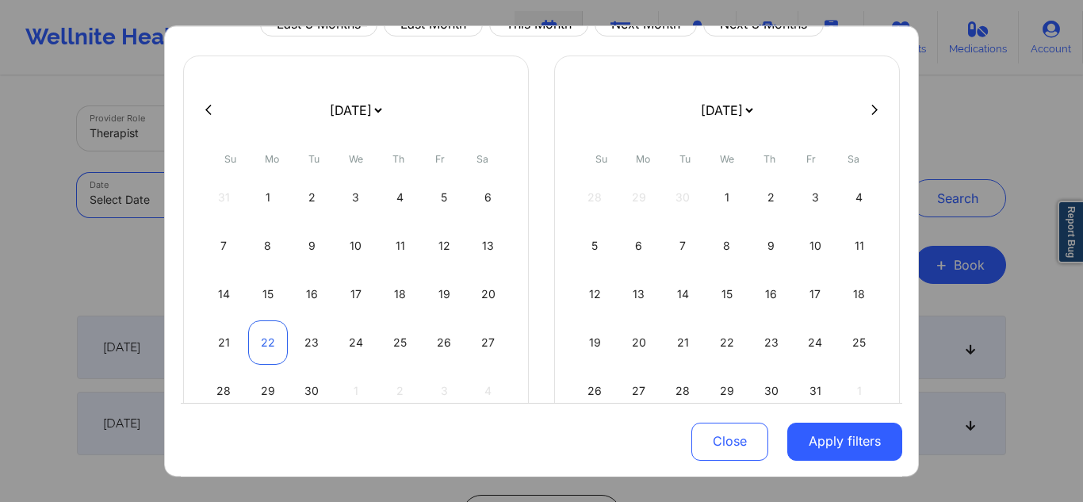
click at [267, 343] on div "22" at bounding box center [268, 342] width 40 height 44
select select "2025-8"
select select "2025-9"
select select "2025-8"
select select "2025-9"
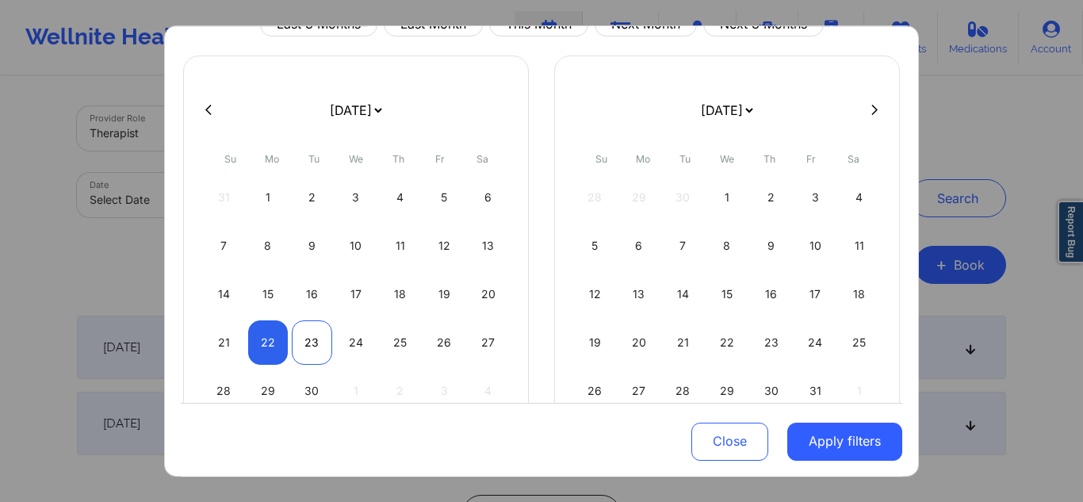
click at [308, 347] on div "23" at bounding box center [312, 342] width 40 height 44
select select "2025-8"
select select "2025-9"
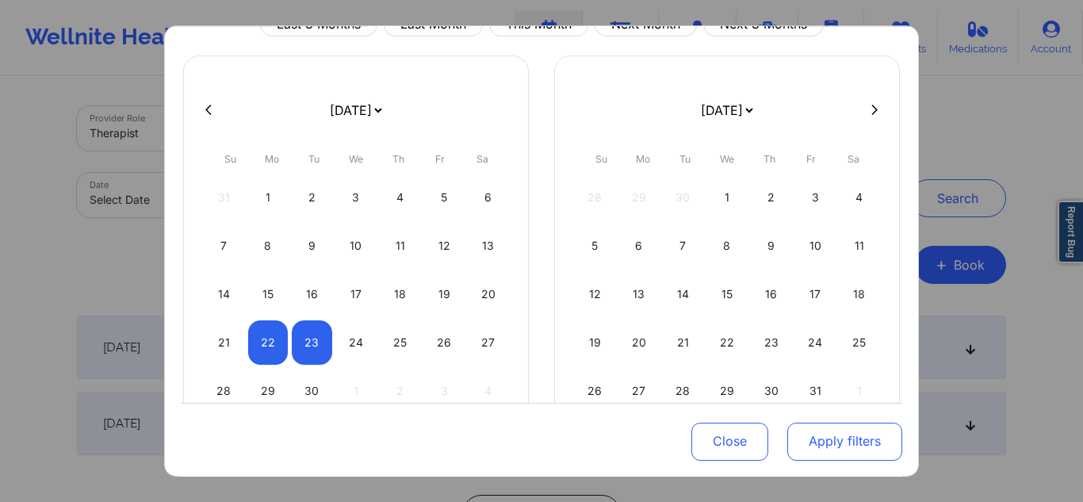
click at [827, 428] on button "Apply filters" at bounding box center [844, 441] width 115 height 38
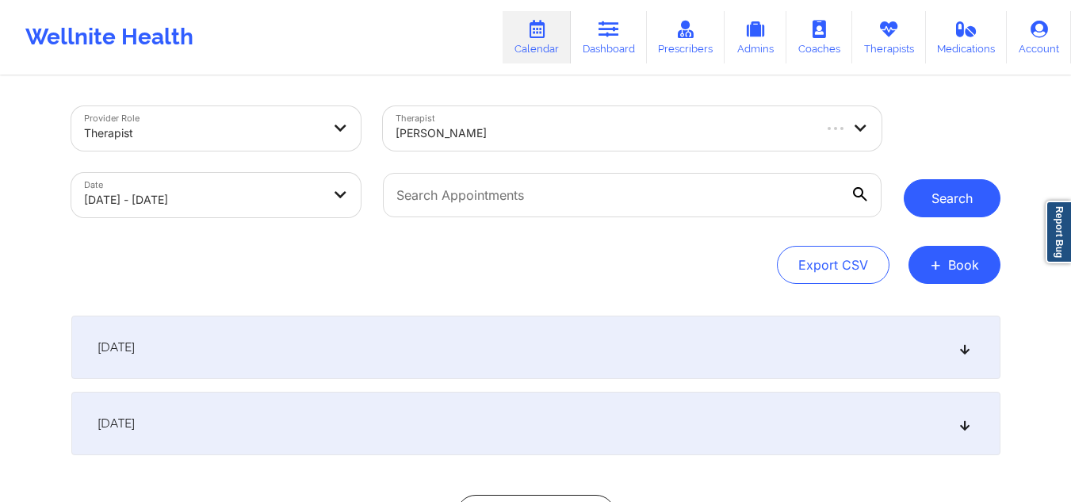
click at [937, 203] on button "Search" at bounding box center [951, 198] width 97 height 38
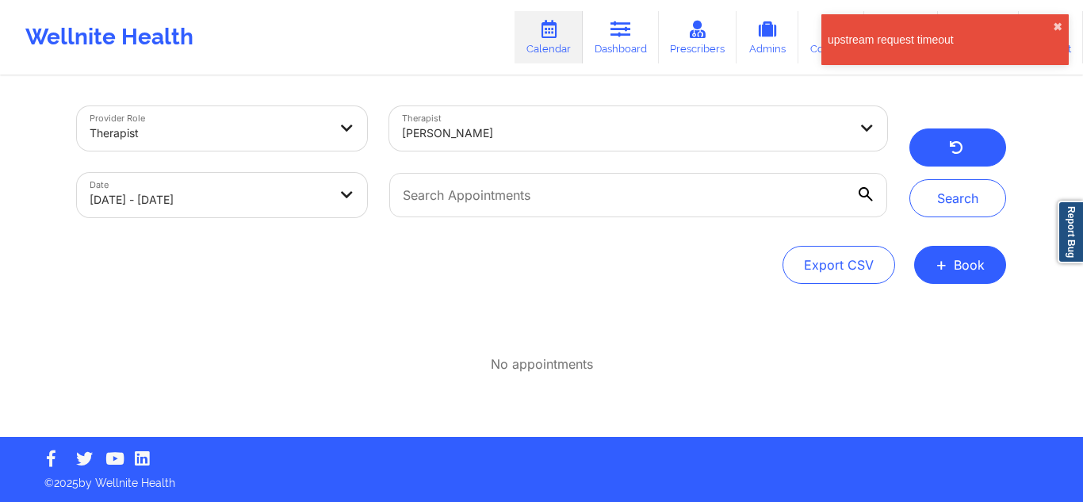
click at [953, 154] on icon "button" at bounding box center [956, 149] width 15 height 13
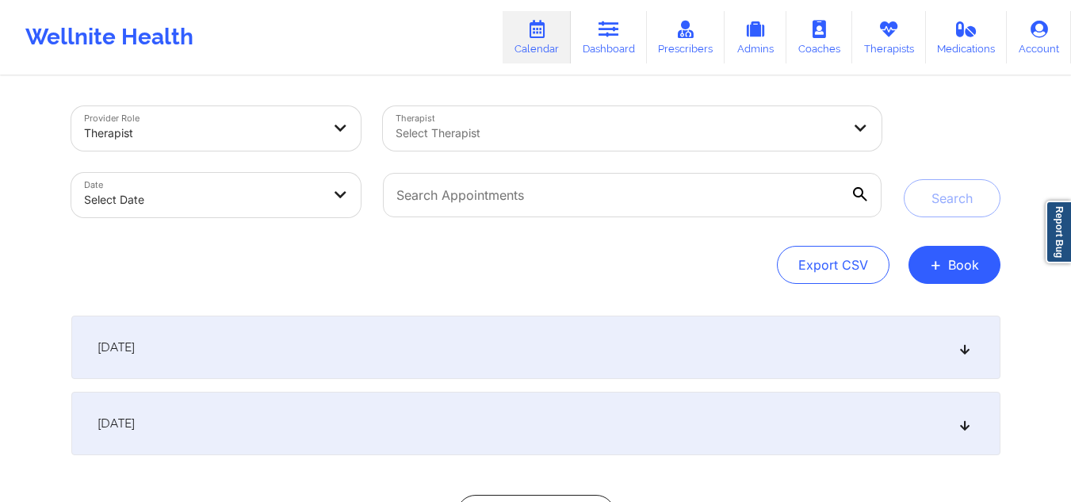
click at [537, 132] on div at bounding box center [618, 133] width 446 height 19
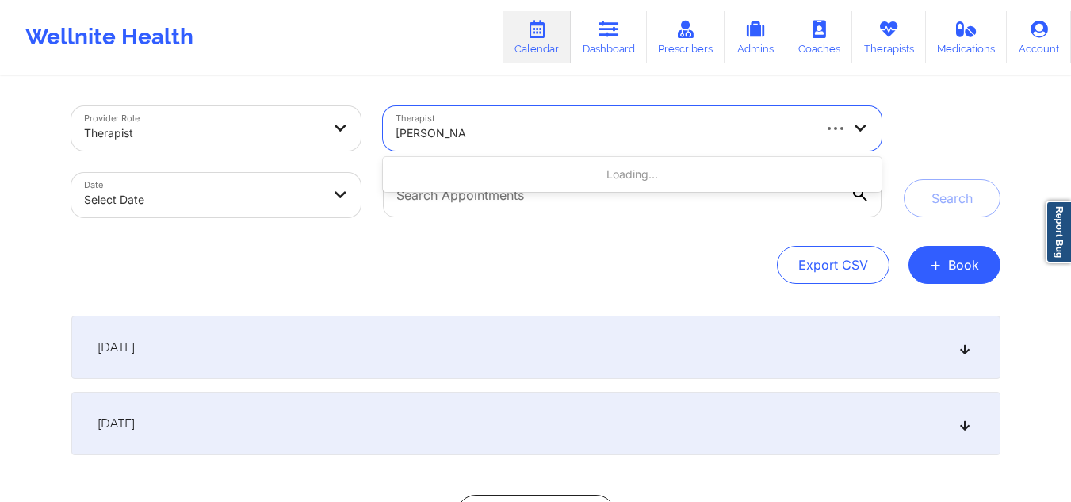
type input "[PERSON_NAME]"
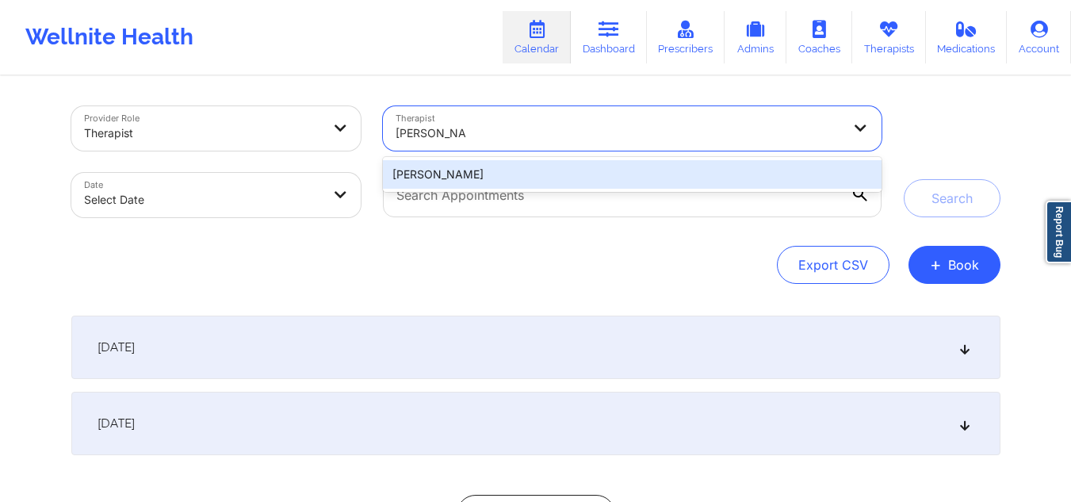
click at [517, 170] on div "[PERSON_NAME]" at bounding box center [632, 174] width 498 height 29
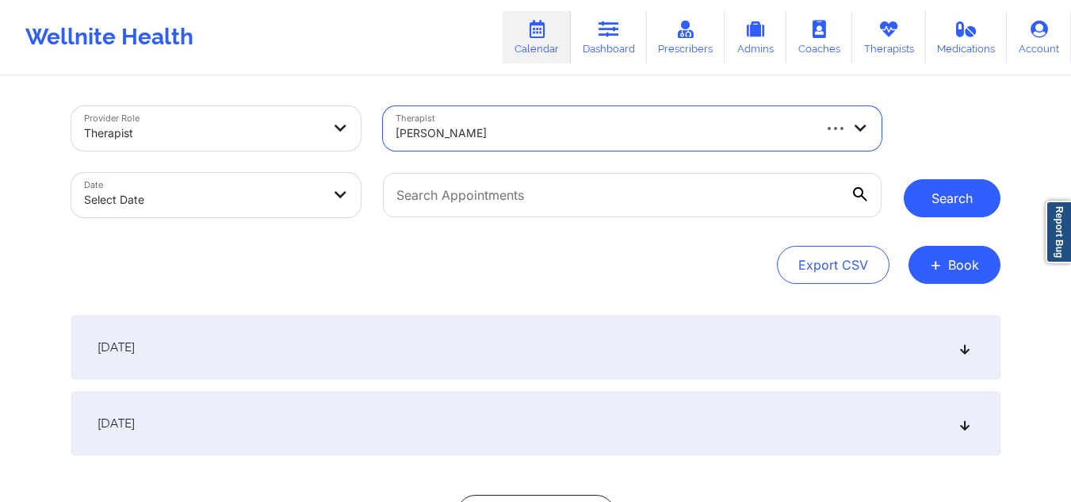
click at [976, 207] on button "Search" at bounding box center [951, 198] width 97 height 38
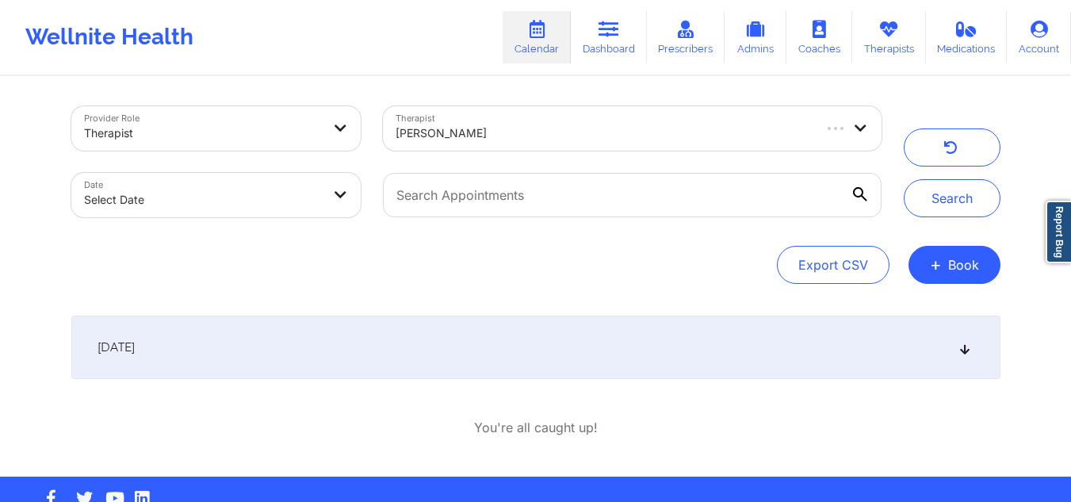
click at [964, 353] on icon at bounding box center [963, 347] width 13 height 11
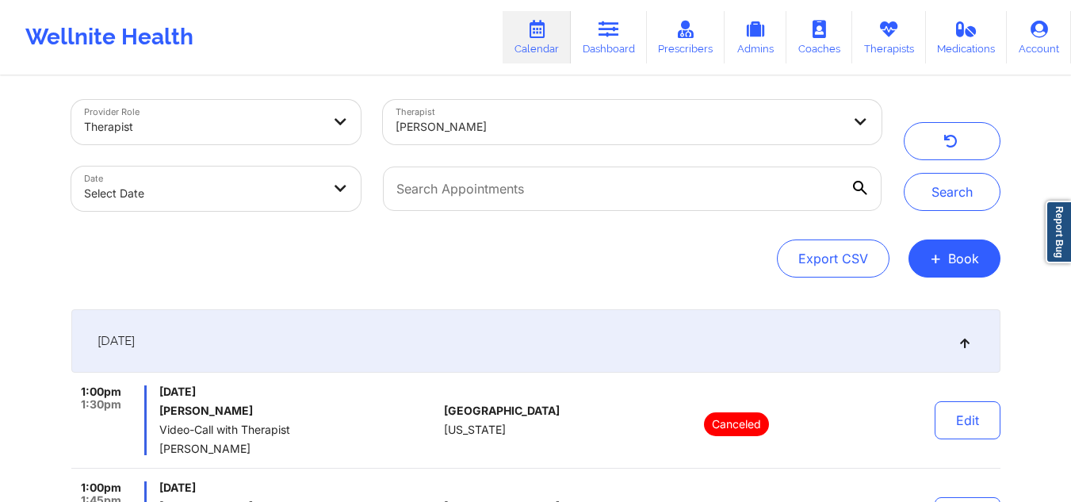
scroll to position [0, 0]
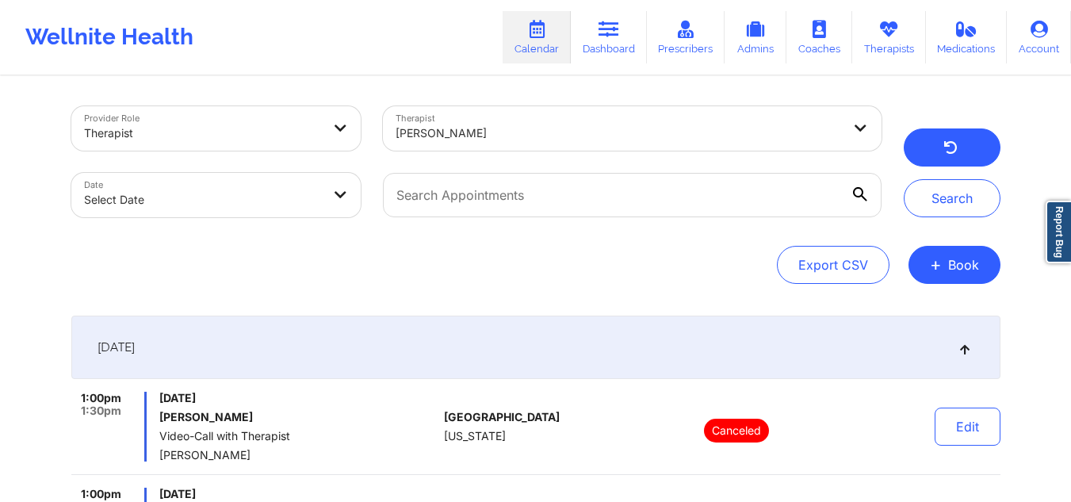
click at [938, 156] on button "button" at bounding box center [951, 147] width 97 height 38
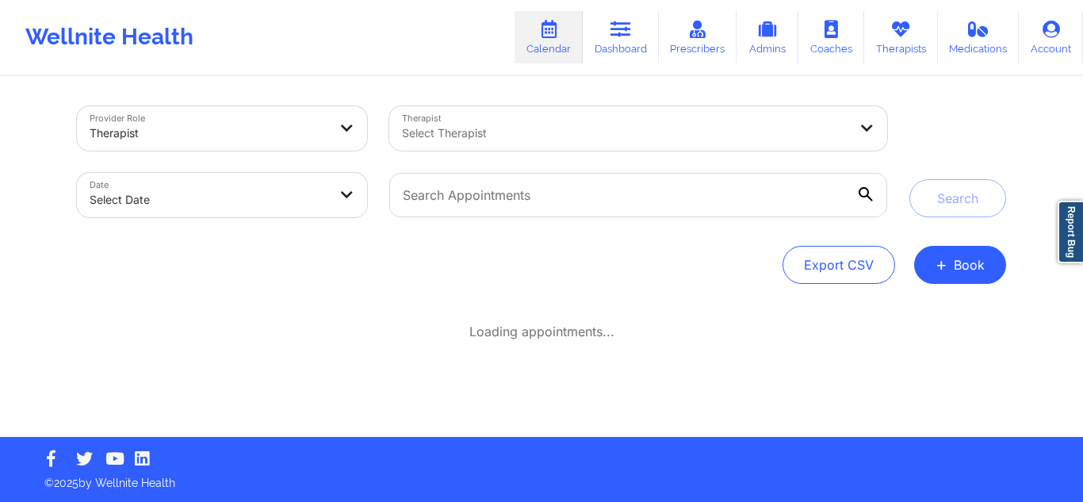
click at [481, 145] on div "Select Therapist" at bounding box center [619, 128] width 460 height 44
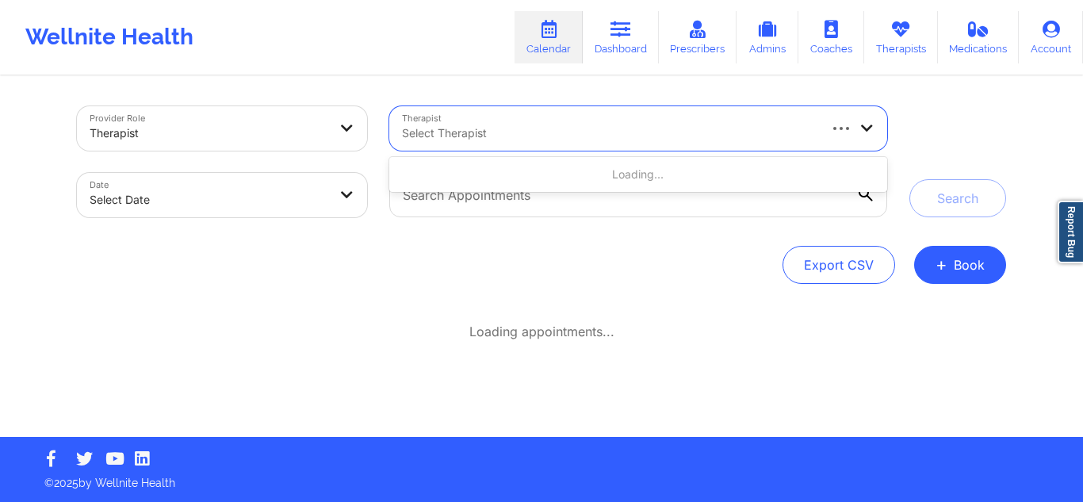
paste input "[PERSON_NAME]"
type input "[PERSON_NAME]"
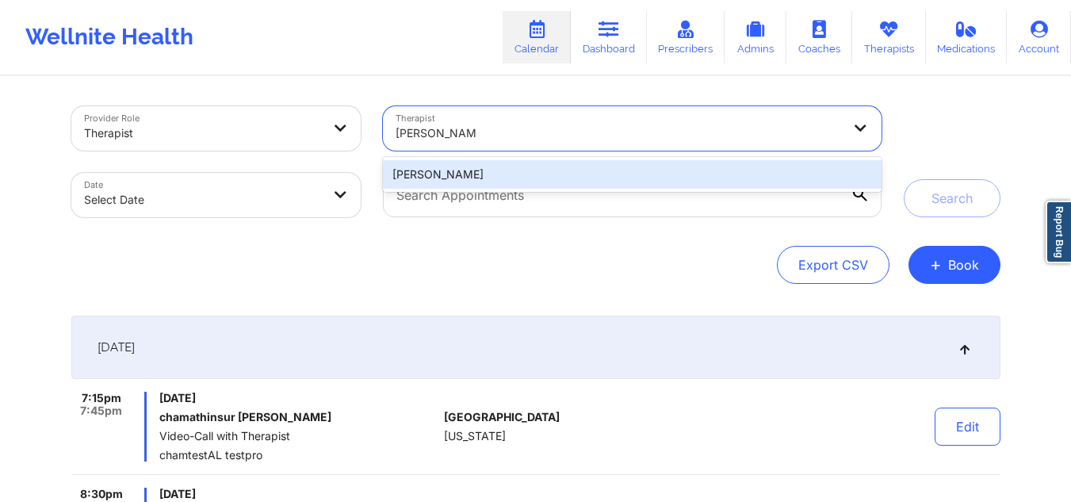
click at [504, 179] on div "[PERSON_NAME]" at bounding box center [632, 174] width 498 height 29
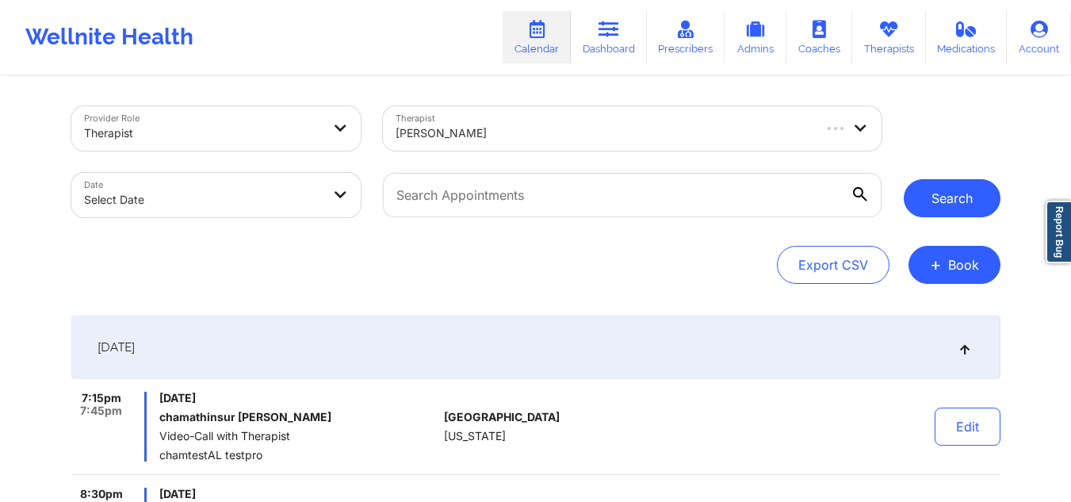
click at [926, 203] on button "Search" at bounding box center [951, 198] width 97 height 38
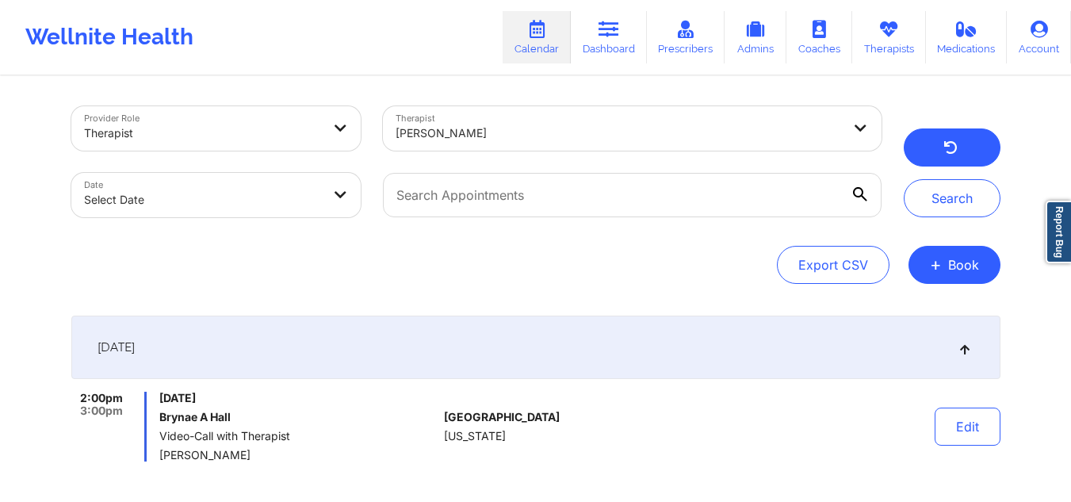
click at [930, 139] on button "button" at bounding box center [951, 147] width 97 height 38
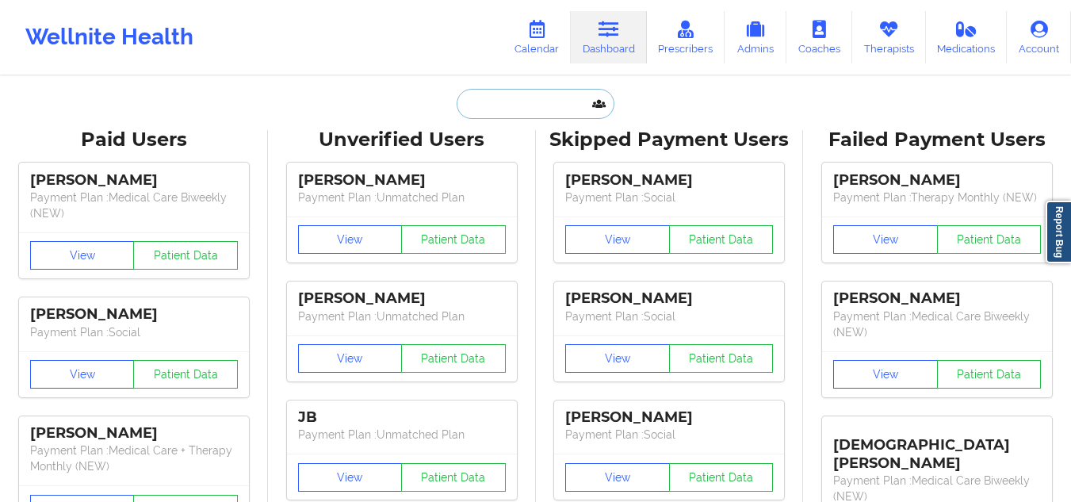
click at [530, 95] on input "text" at bounding box center [534, 104] width 157 height 30
paste input "Brynae a Hall"
type input "Brynae a Hall"
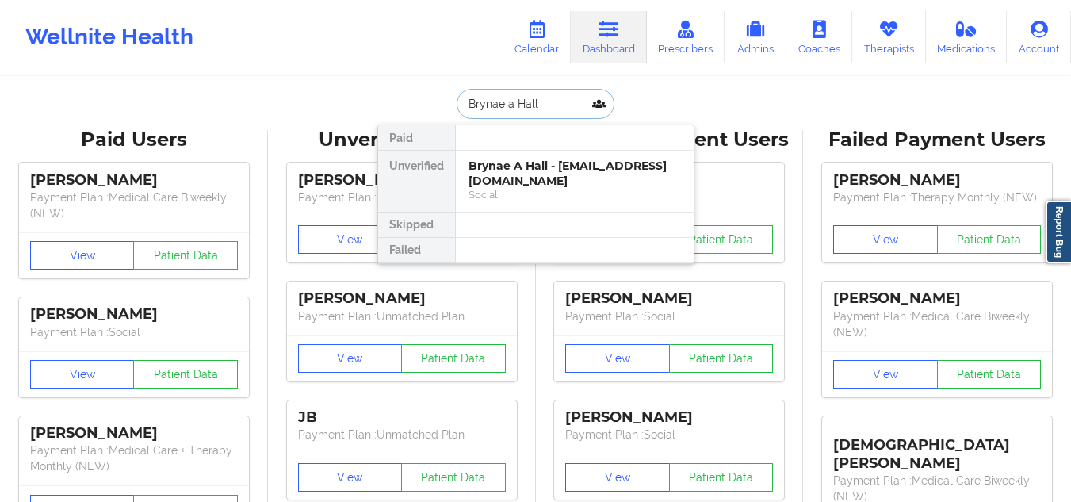
click at [517, 170] on div "Brynae A Hall - brynaehall2025@u.northwestern.edu" at bounding box center [574, 172] width 212 height 29
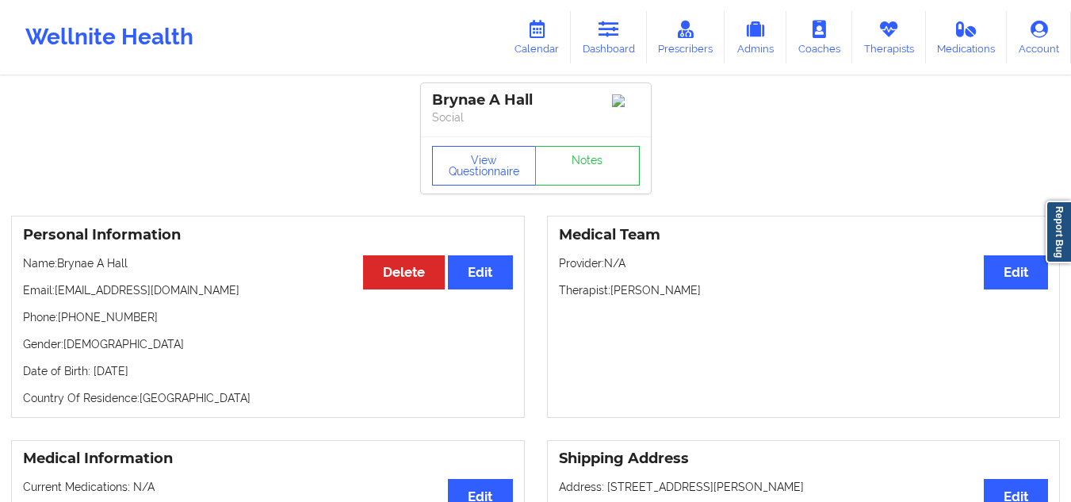
drag, startPoint x: 694, startPoint y: 294, endPoint x: 613, endPoint y: 299, distance: 81.0
click at [613, 298] on p "Therapist: Diane Crockett" at bounding box center [804, 290] width 490 height 16
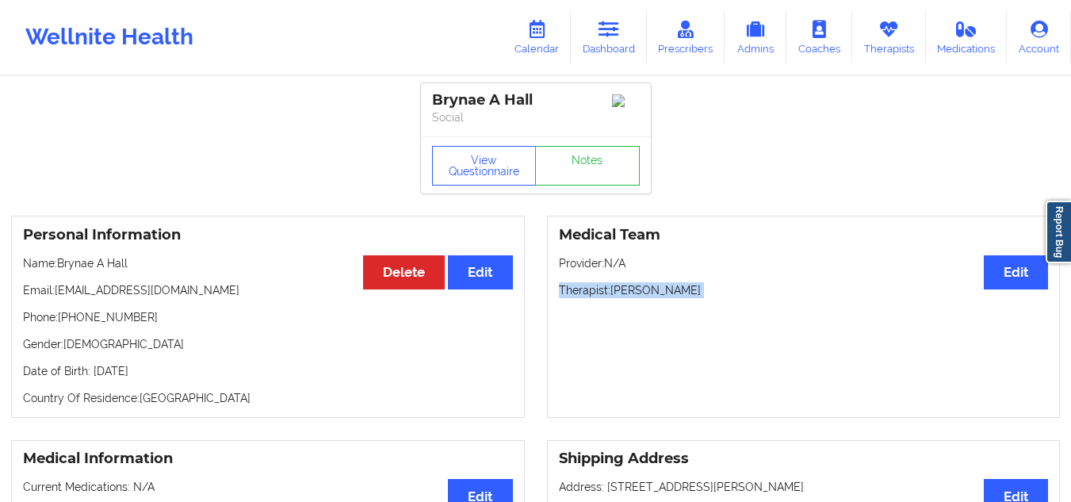
click at [613, 298] on p "Therapist: Diane Crockett" at bounding box center [804, 290] width 490 height 16
drag, startPoint x: 695, startPoint y: 302, endPoint x: 612, endPoint y: 297, distance: 83.3
click at [612, 297] on p "Therapist: Diane Crockett" at bounding box center [804, 290] width 490 height 16
copy p "[PERSON_NAME]"
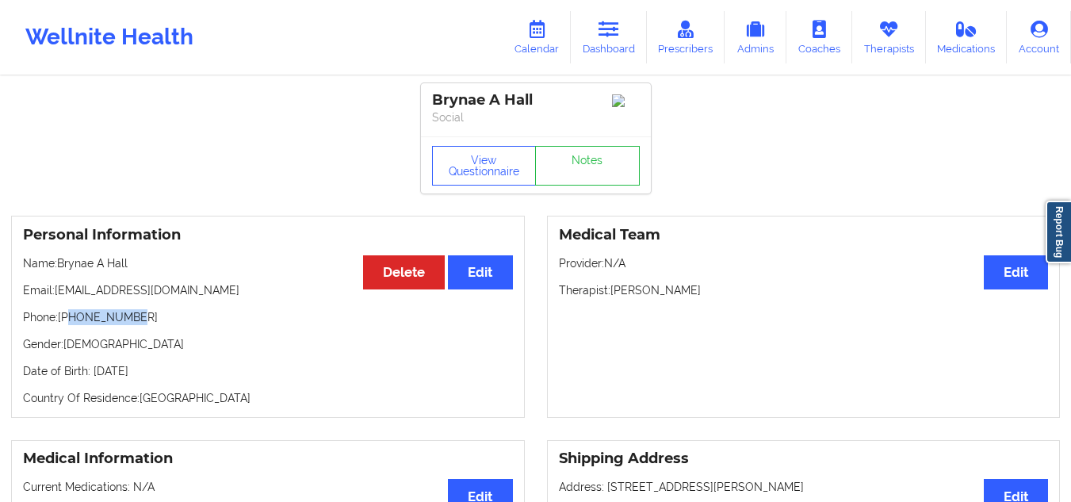
drag, startPoint x: 135, startPoint y: 329, endPoint x: 72, endPoint y: 320, distance: 63.2
click at [72, 320] on p "Phone: +17819719617" at bounding box center [268, 317] width 490 height 16
copy p "7819719617"
click at [595, 45] on link "Dashboard" at bounding box center [609, 37] width 76 height 52
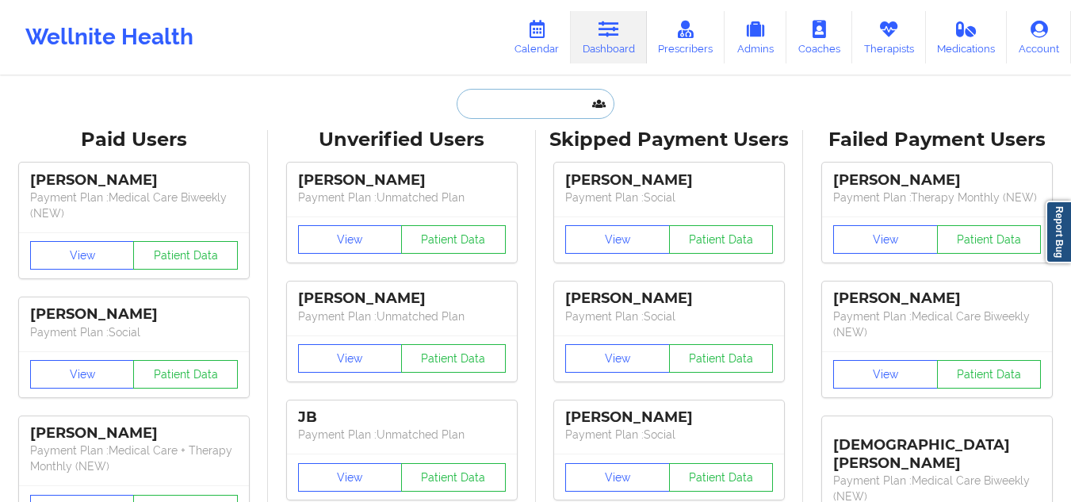
click at [511, 90] on input "text" at bounding box center [534, 104] width 157 height 30
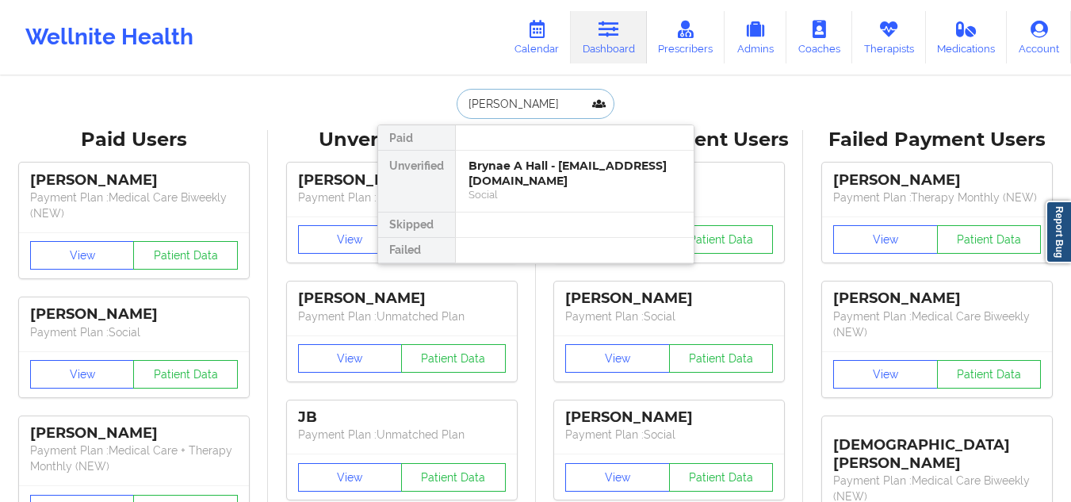
type input "amy white"
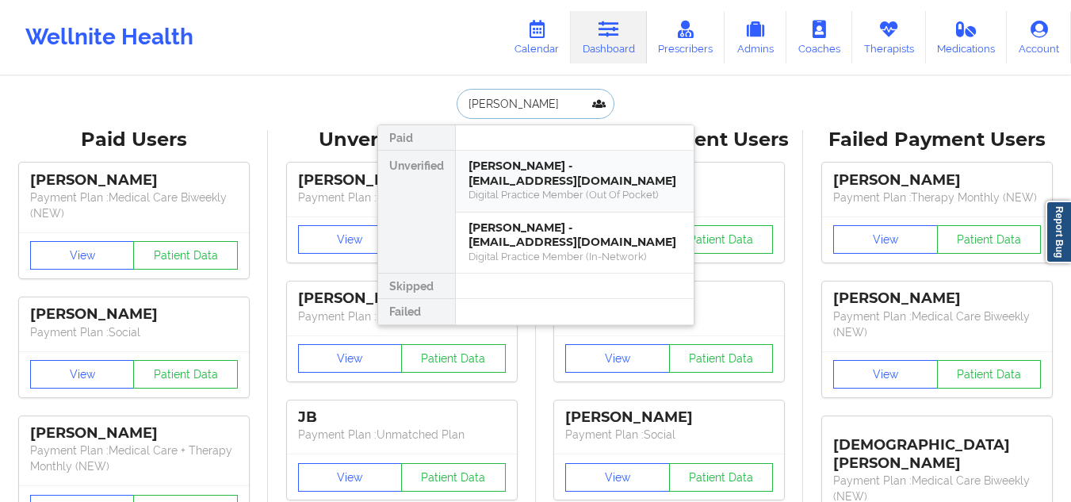
click at [582, 174] on div "Amy White - amywhite@gse.harvard.edu" at bounding box center [574, 172] width 212 height 29
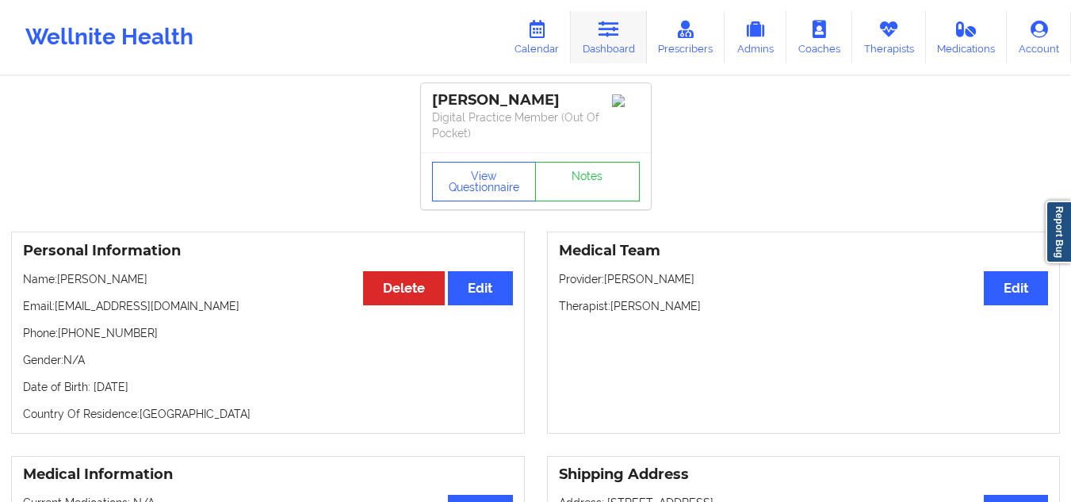
click at [607, 40] on link "Dashboard" at bounding box center [609, 37] width 76 height 52
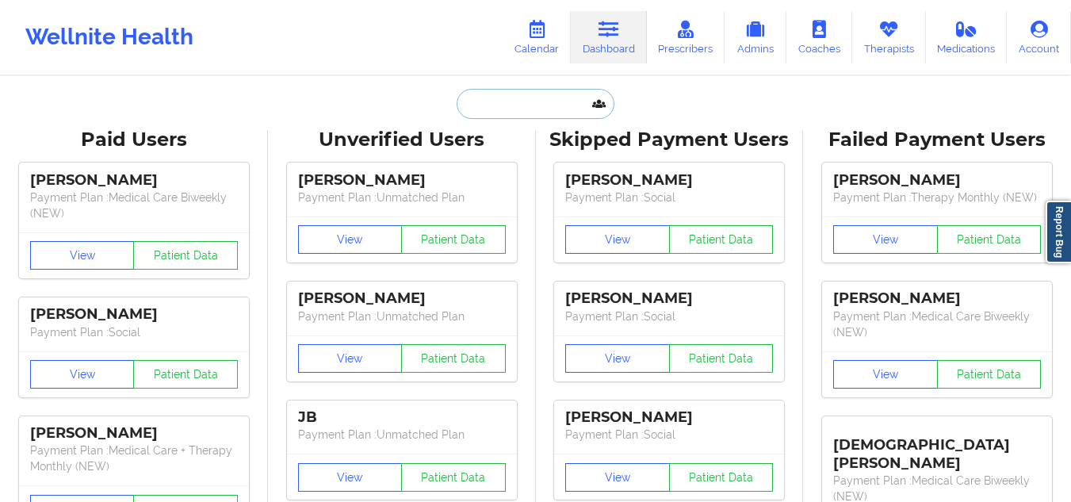
click at [530, 106] on input "text" at bounding box center [534, 104] width 157 height 30
paste input "Salgados221@gmail.com"
type input "Salgados221@gmail.com"
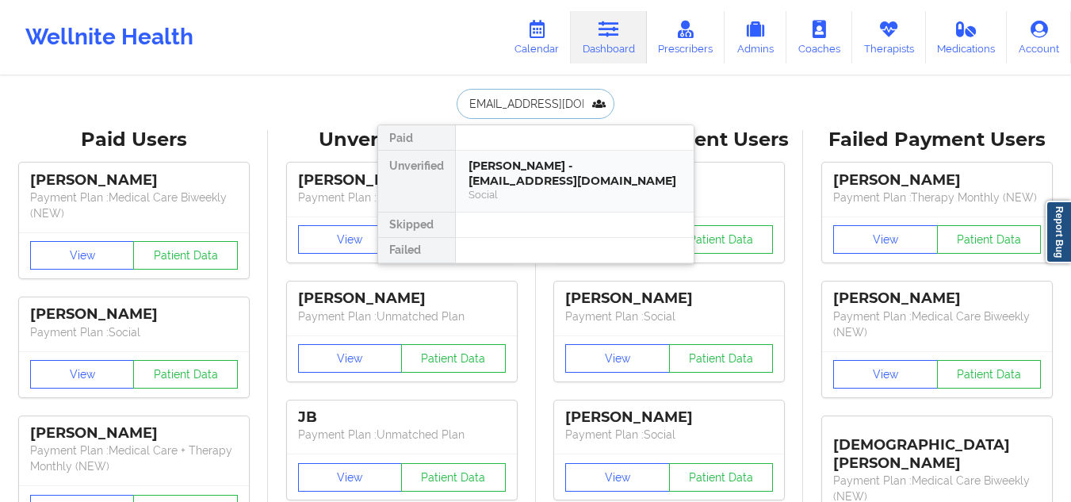
click at [504, 163] on div "Shannon Salgado - salgados221@gmail.com" at bounding box center [574, 172] width 212 height 29
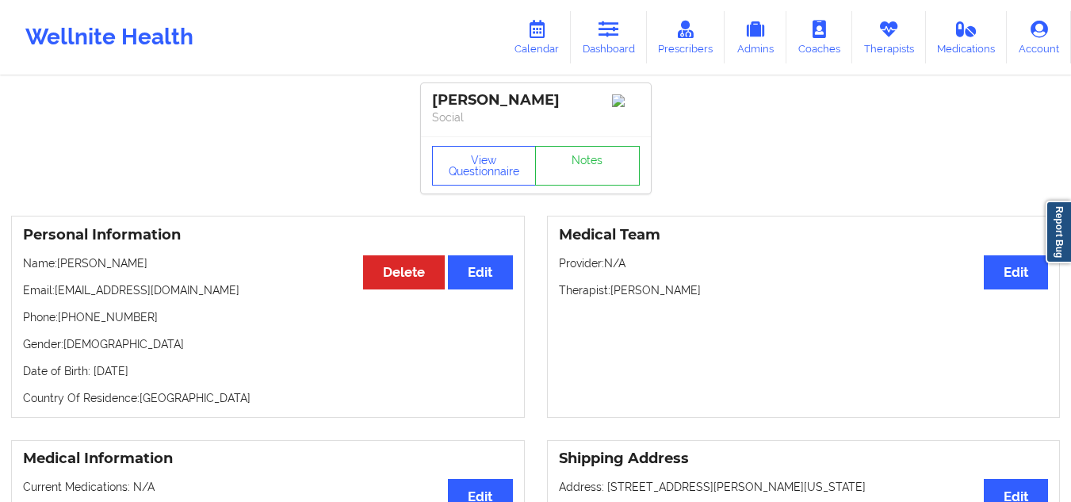
drag, startPoint x: 714, startPoint y: 304, endPoint x: 613, endPoint y: 291, distance: 101.4
click at [613, 291] on div "Medical Team Edit Provider: N/A Therapist: Laura Sophocleous" at bounding box center [804, 317] width 514 height 202
copy p "[PERSON_NAME]"
drag, startPoint x: 579, startPoint y: 106, endPoint x: 466, endPoint y: 68, distance: 118.8
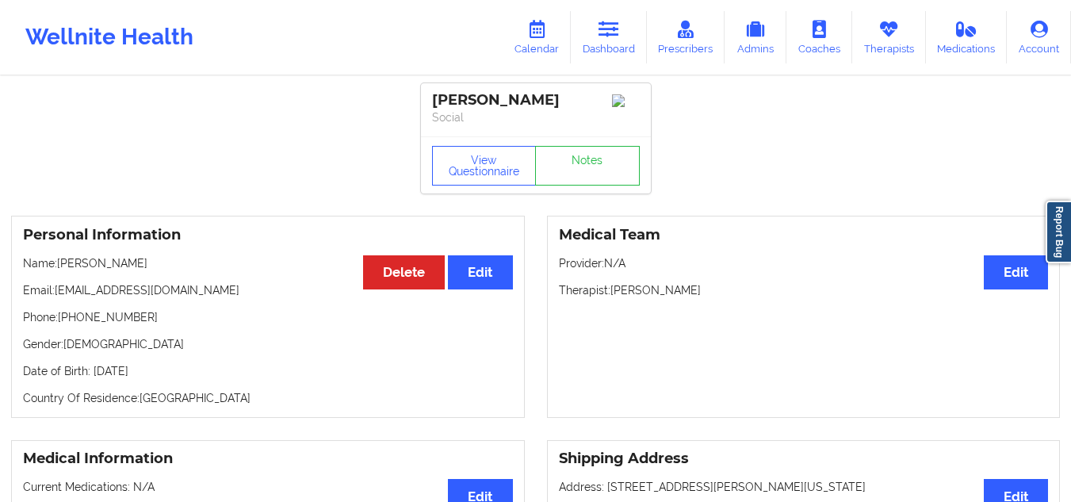
copy div "Shannon Salgado"
drag, startPoint x: 136, startPoint y: 327, endPoint x: 71, endPoint y: 316, distance: 66.7
click at [71, 316] on p "Phone: +18453035613" at bounding box center [268, 317] width 490 height 16
copy p "8453035613"
